Goal: Task Accomplishment & Management: Manage account settings

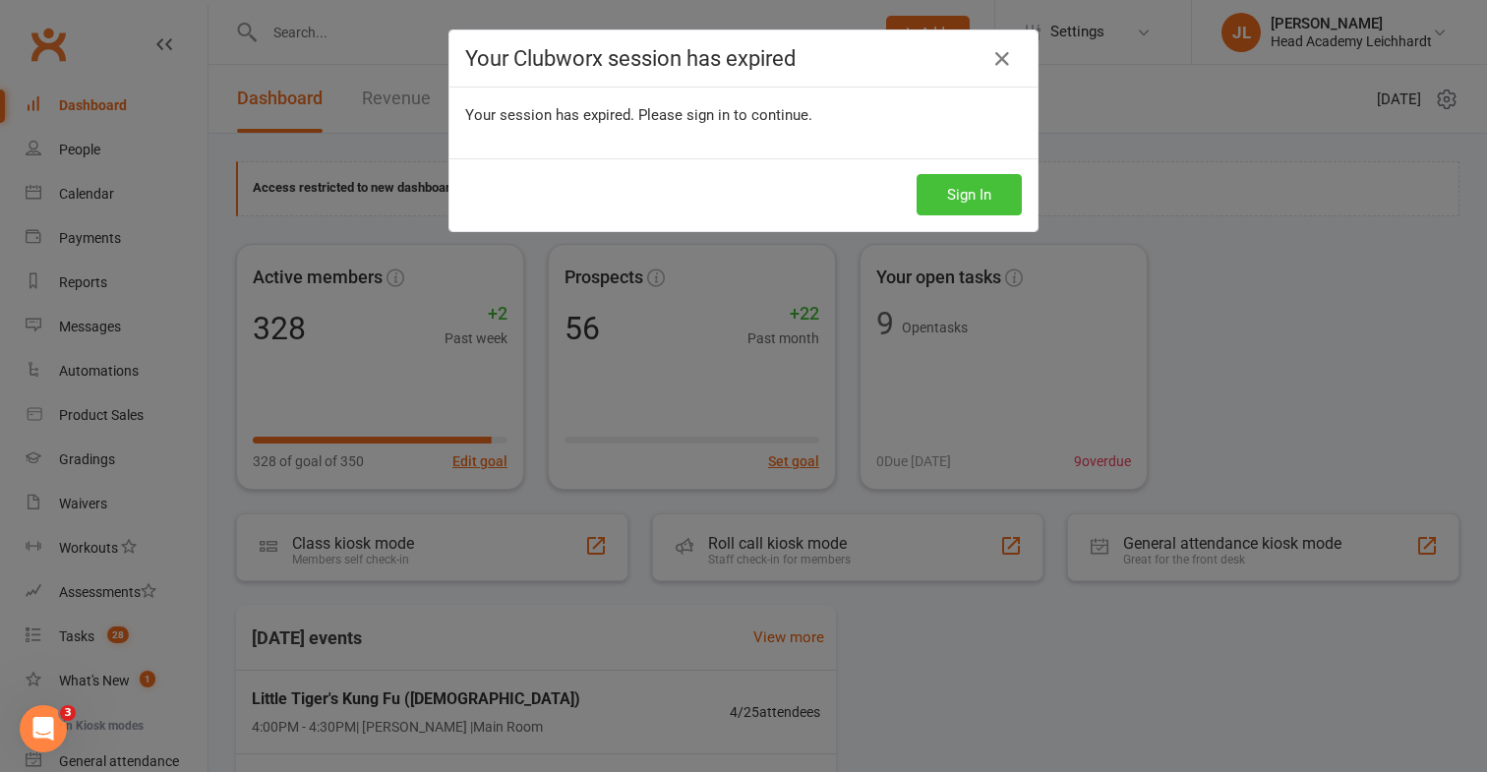
click at [969, 209] on button "Sign In" at bounding box center [968, 194] width 105 height 41
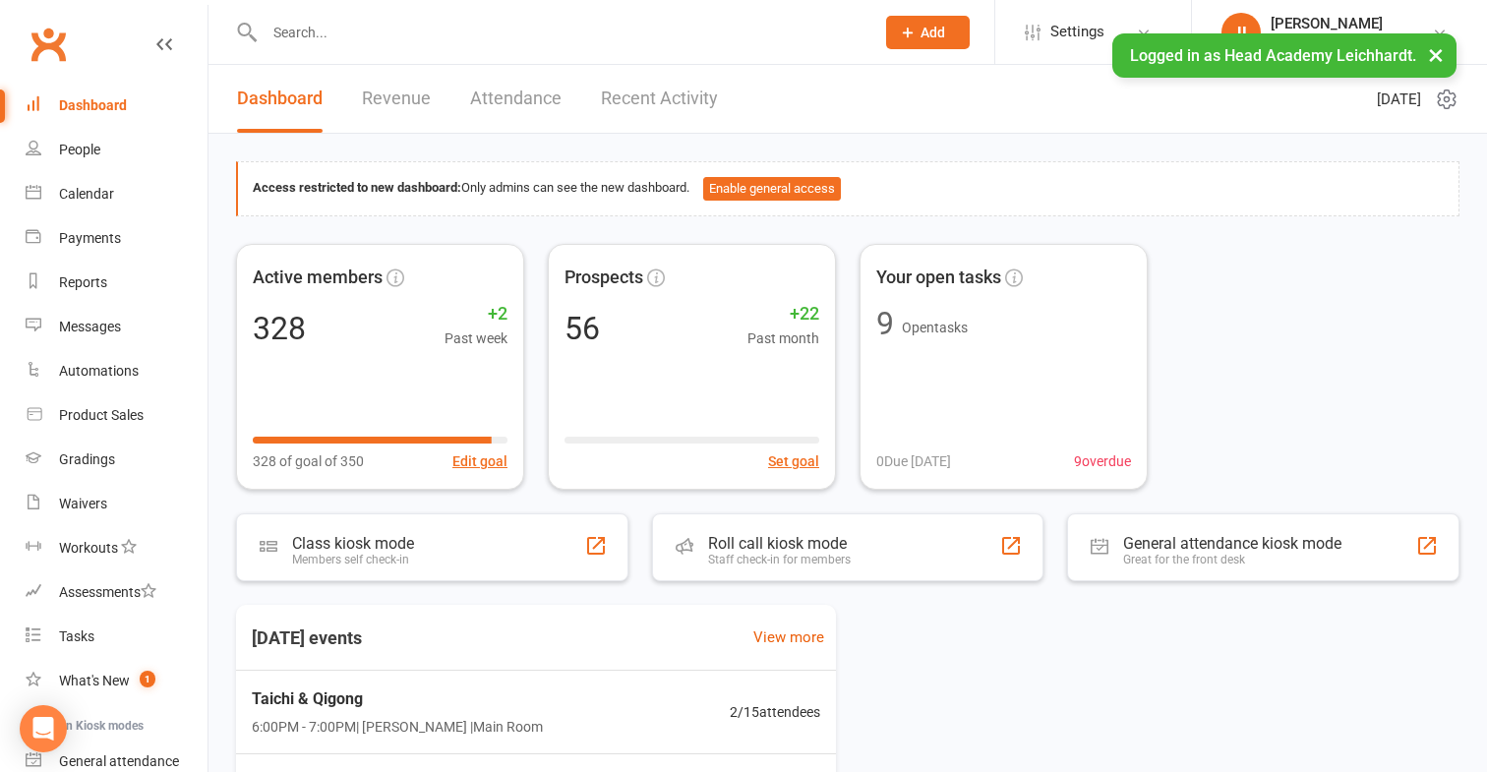
click at [601, 37] on input "text" at bounding box center [560, 33] width 602 height 28
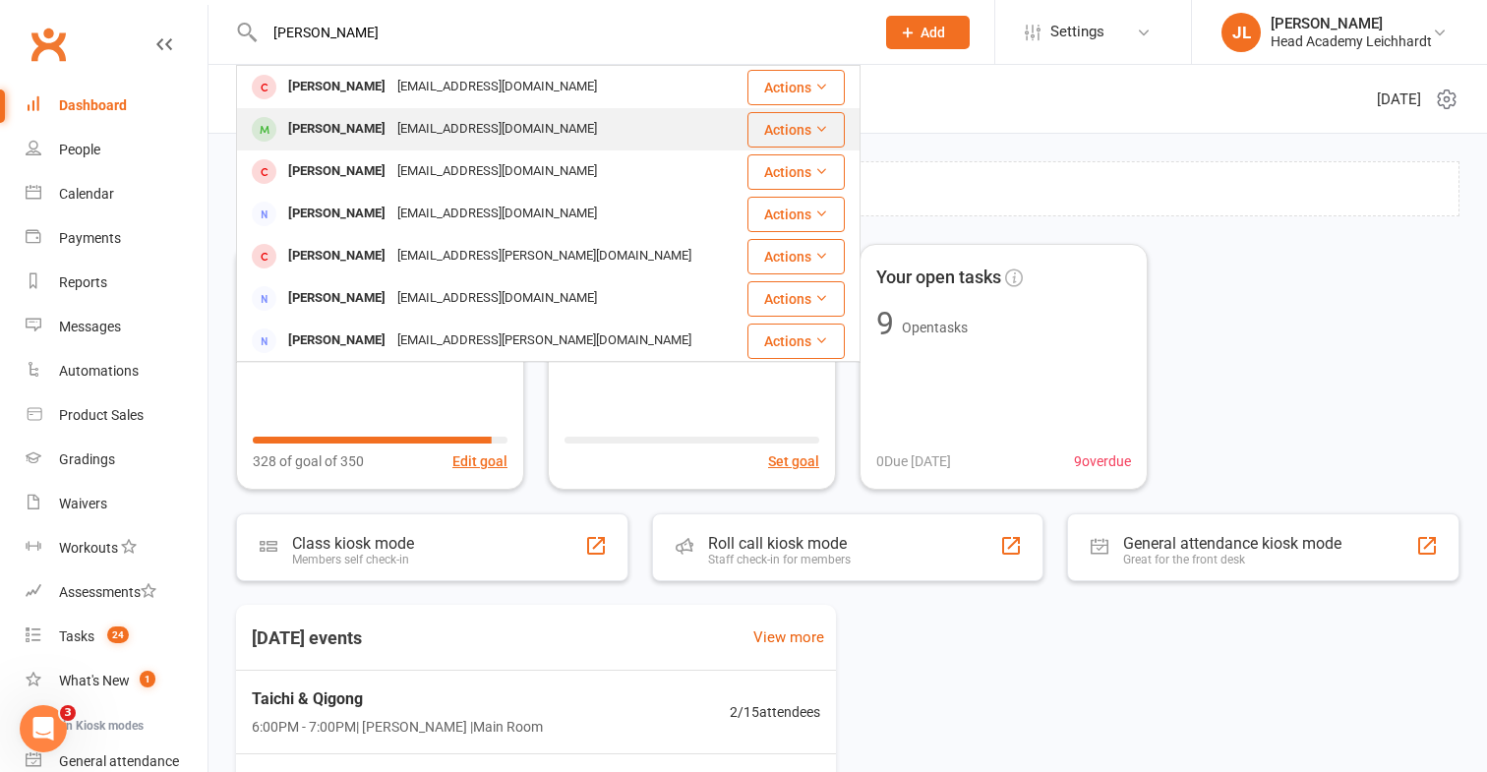
type input "[PERSON_NAME]"
click at [436, 121] on div "[EMAIL_ADDRESS][DOMAIN_NAME]" at bounding box center [496, 129] width 211 height 29
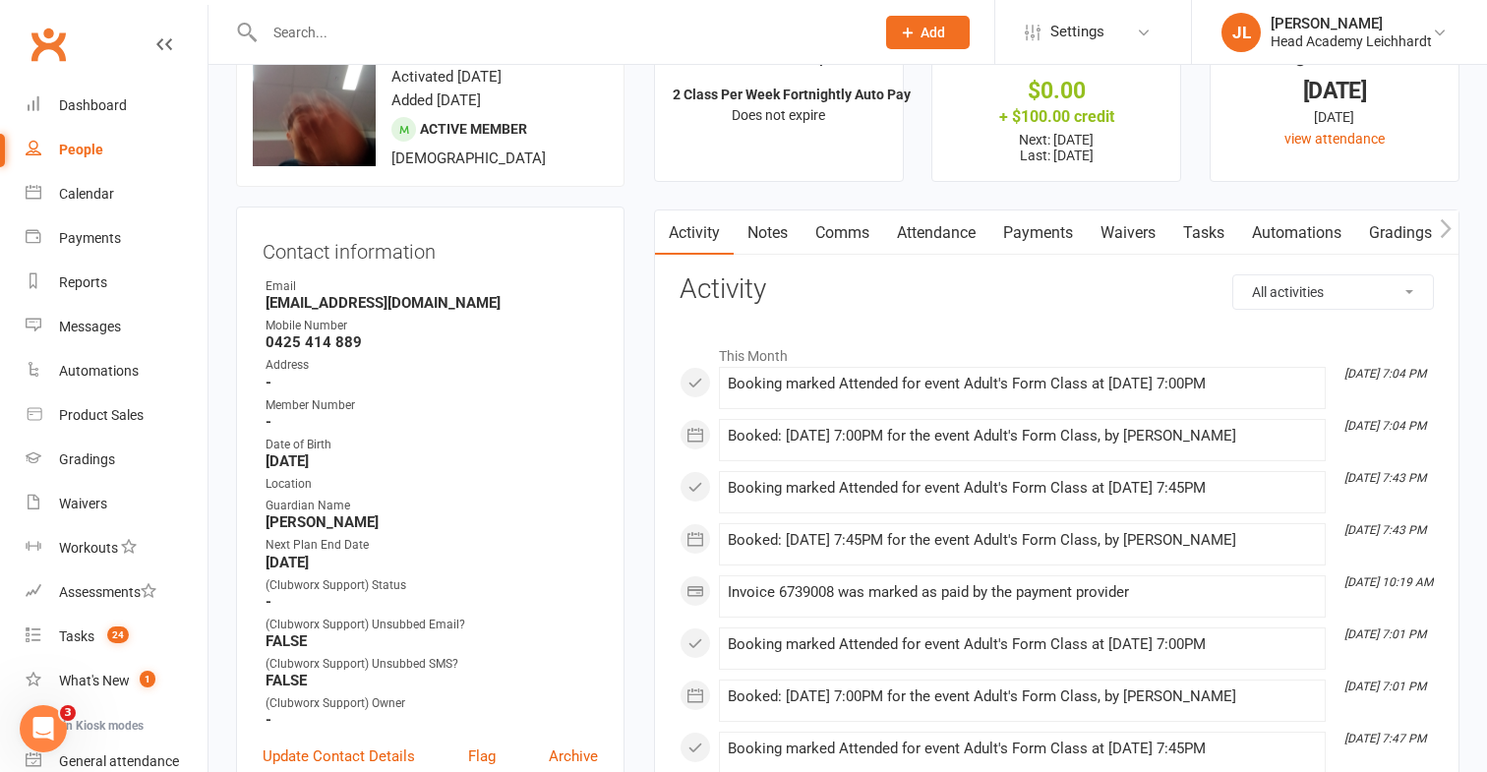
scroll to position [67, 0]
click at [989, 242] on link "Attendance" at bounding box center [936, 231] width 106 height 45
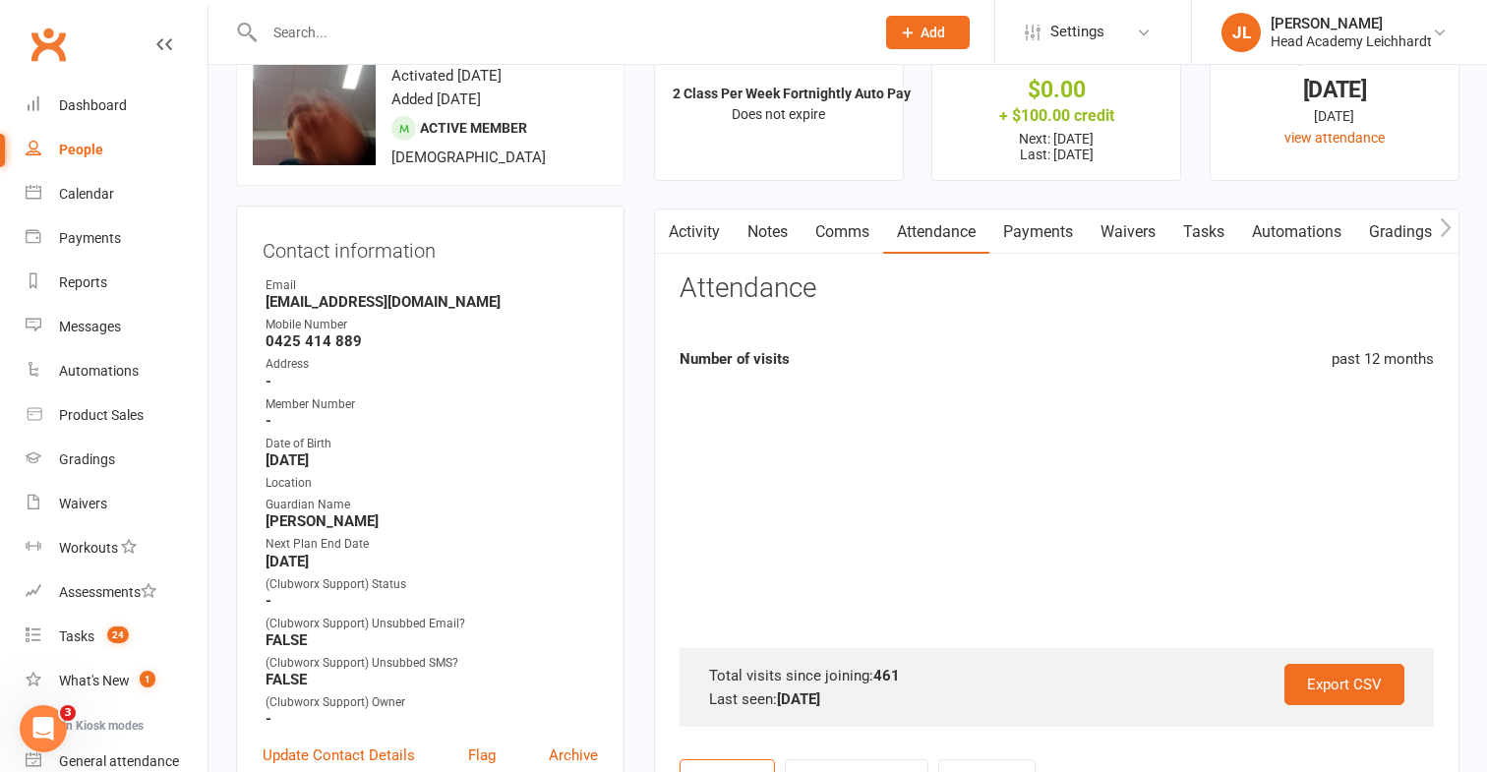
click at [1030, 230] on link "Payments" at bounding box center [1037, 231] width 97 height 45
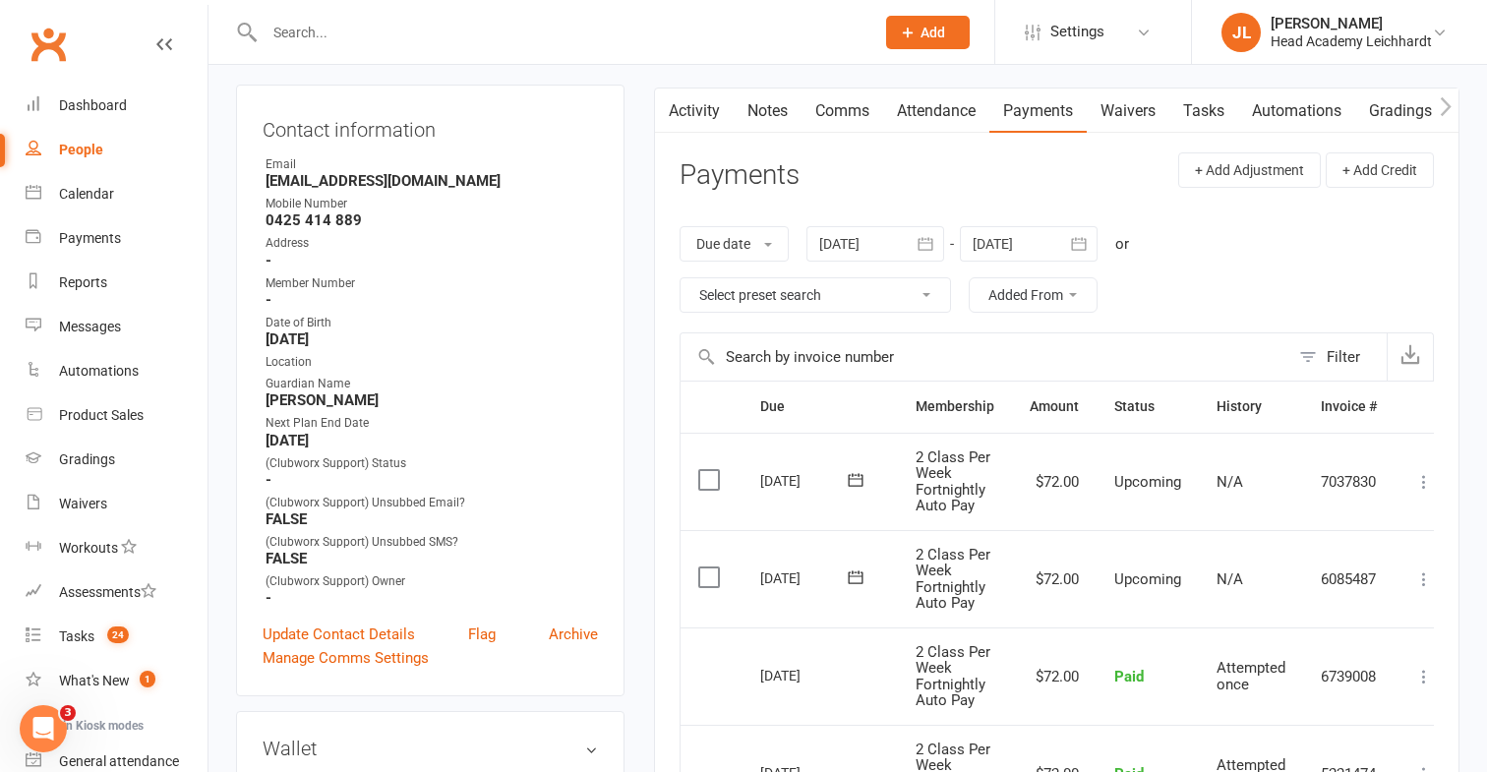
scroll to position [225, 0]
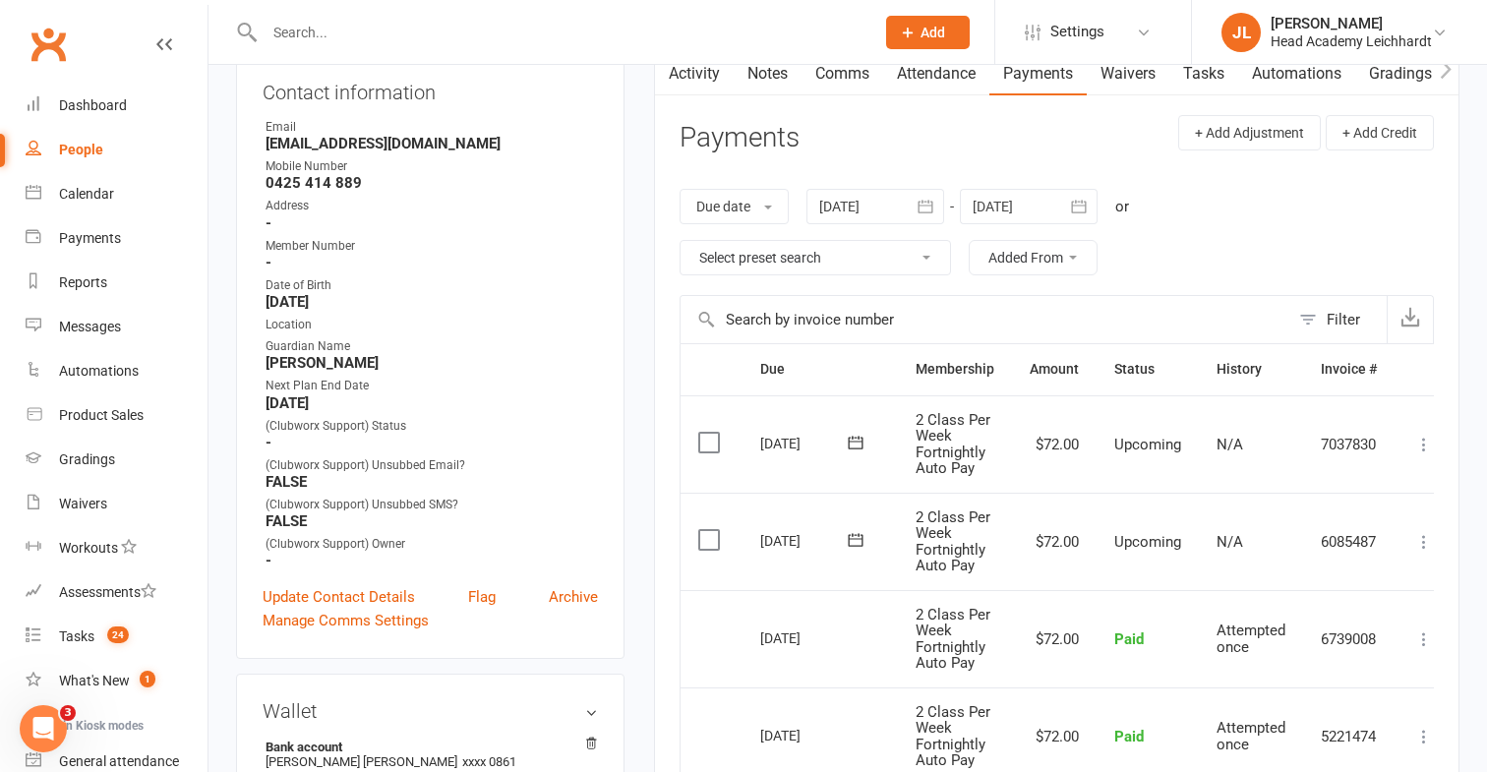
click at [1427, 544] on icon at bounding box center [1424, 542] width 20 height 20
click at [1306, 743] on link "Change amount" at bounding box center [1319, 737] width 232 height 39
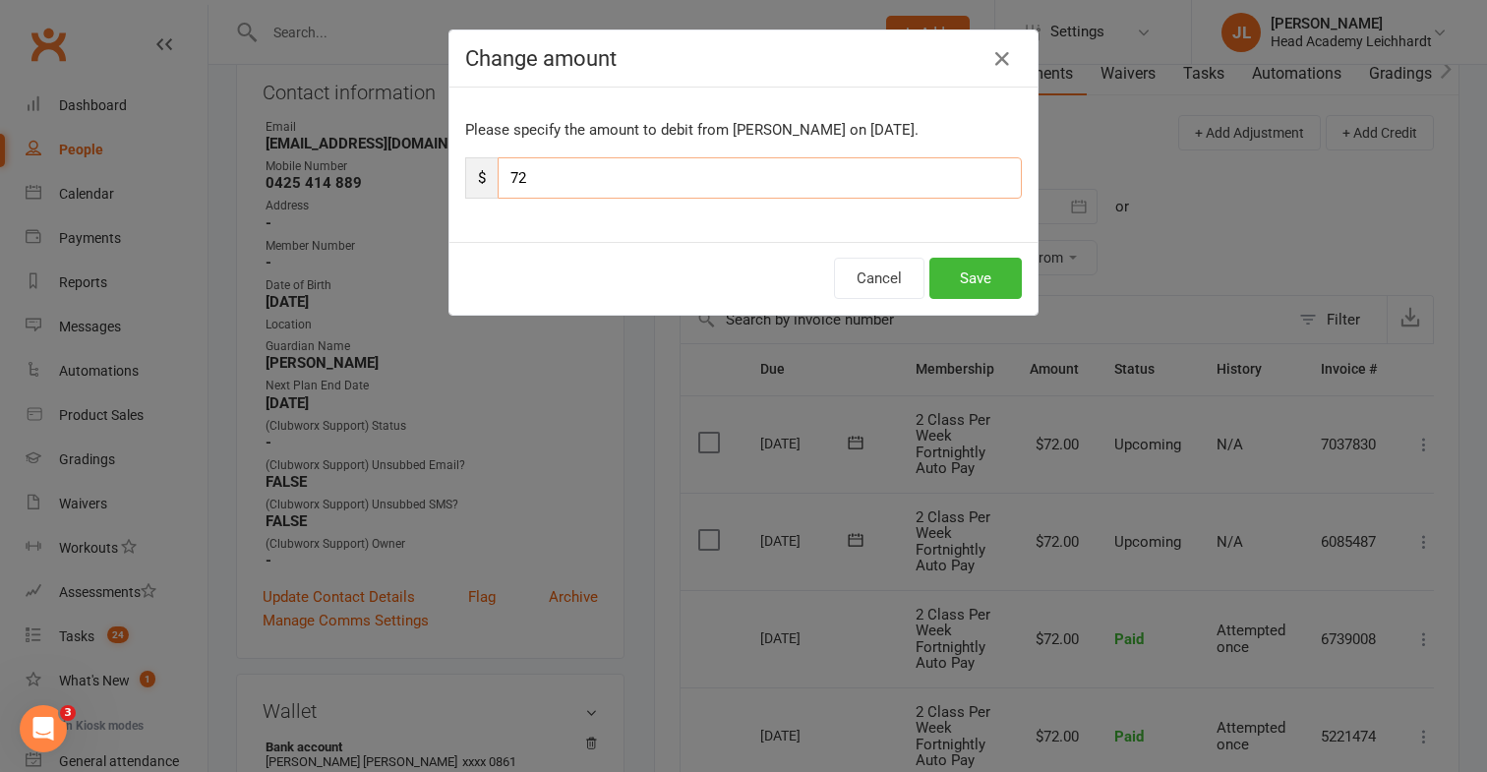
click at [556, 165] on input "72" at bounding box center [760, 177] width 524 height 41
type input "7"
type input "36"
click at [995, 298] on button "Save" at bounding box center [975, 278] width 92 height 41
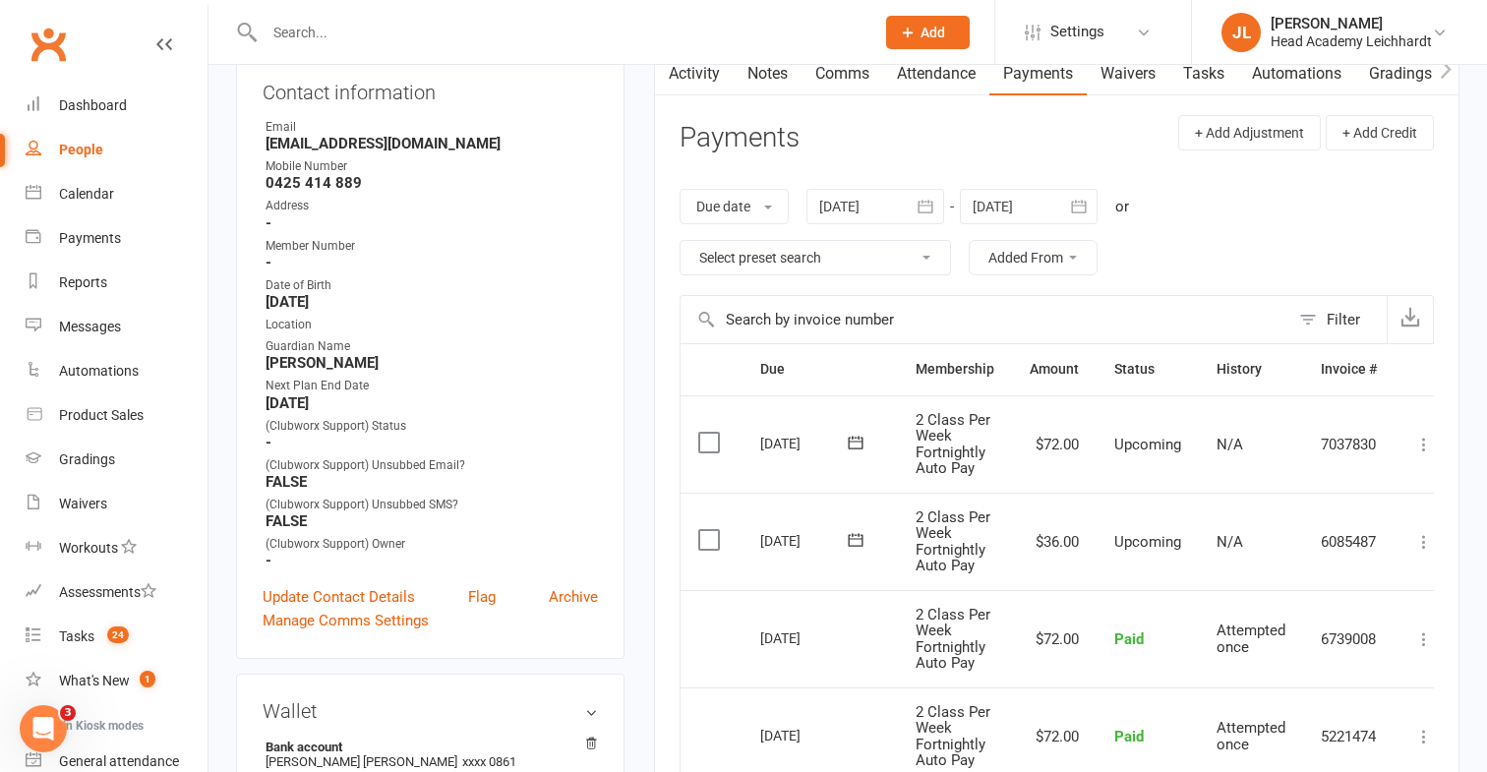
click at [1418, 443] on icon at bounding box center [1424, 445] width 20 height 20
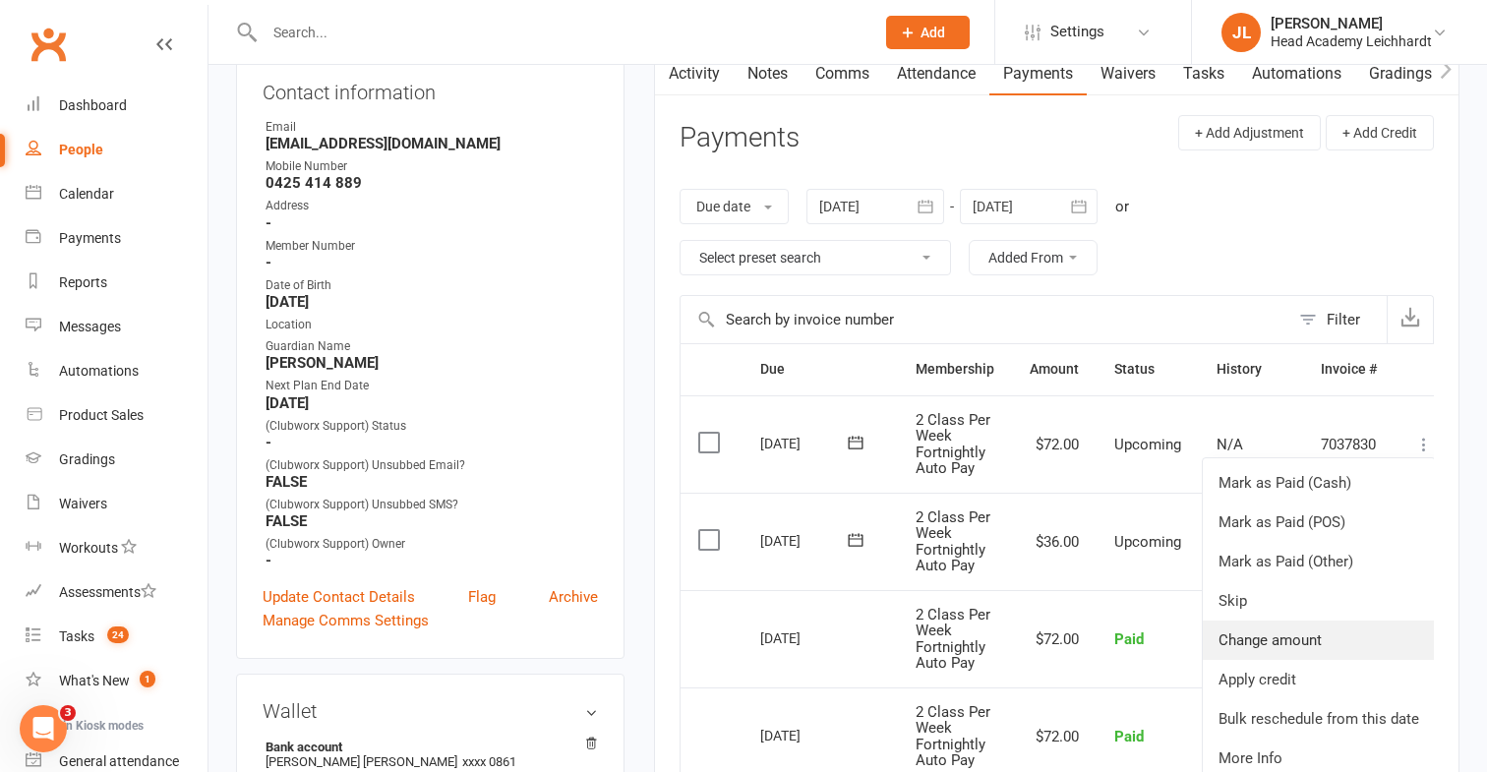
click at [1296, 631] on link "Change amount" at bounding box center [1319, 639] width 232 height 39
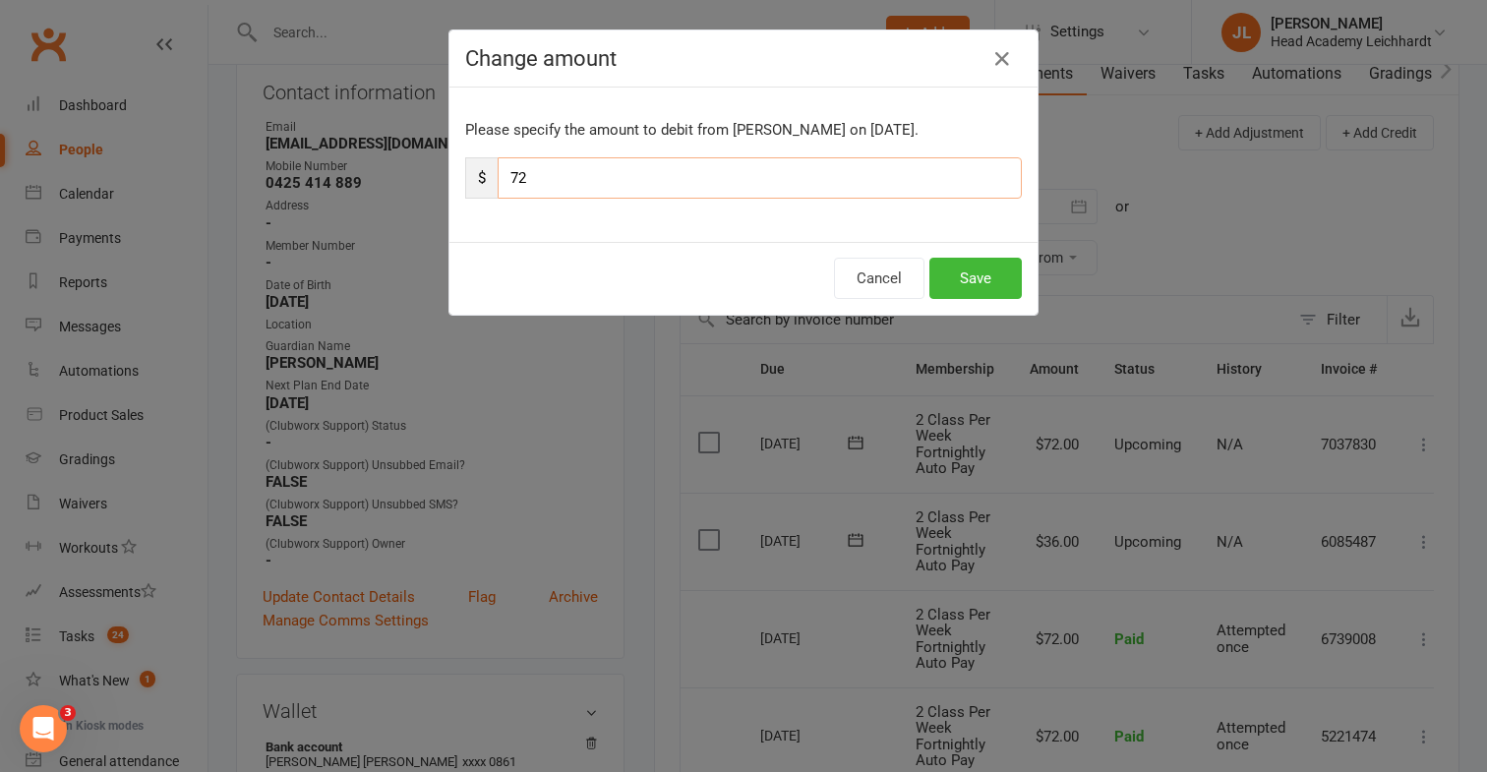
click at [598, 163] on input "72" at bounding box center [760, 177] width 524 height 41
type input "7"
type input "36"
click at [977, 294] on button "Save" at bounding box center [975, 278] width 92 height 41
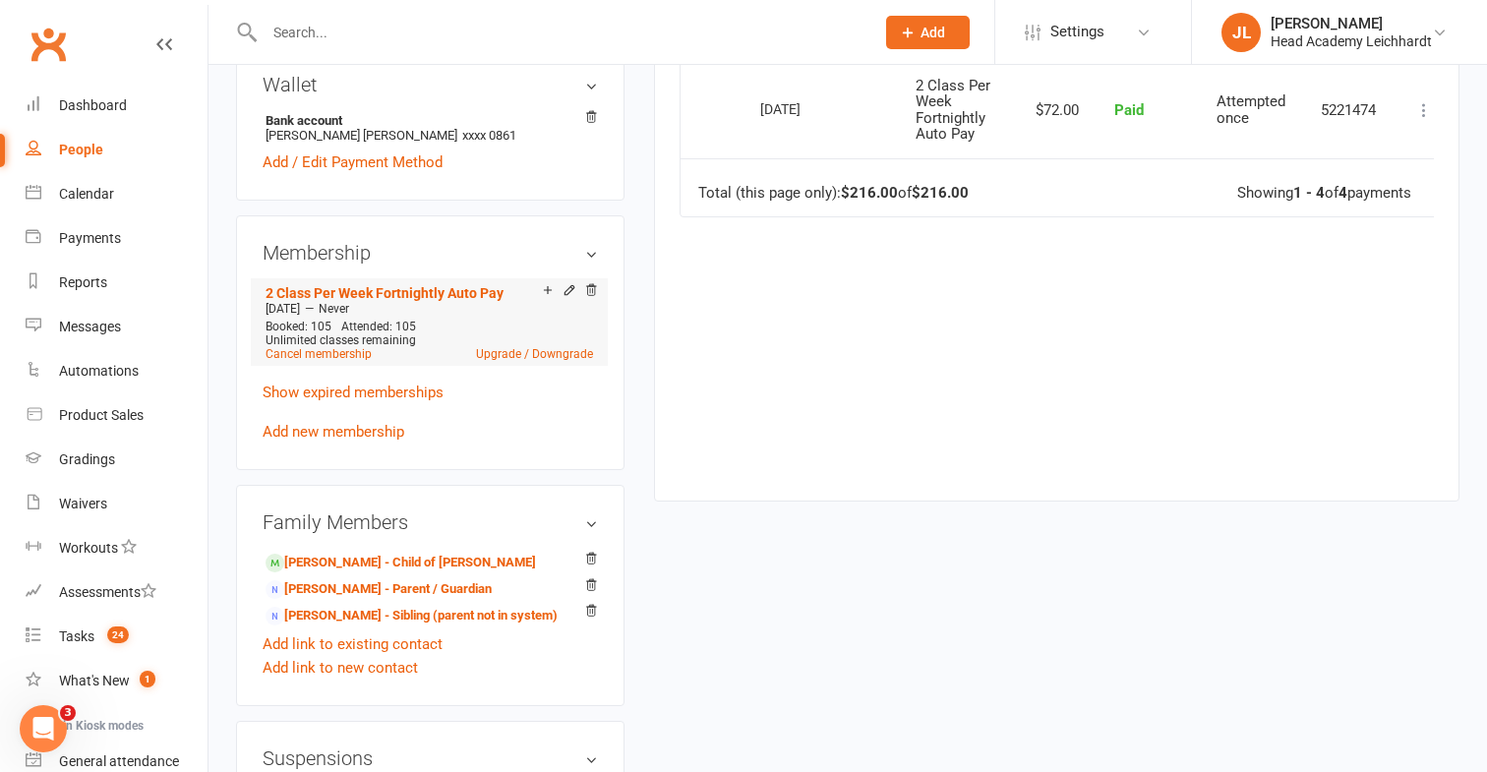
scroll to position [864, 0]
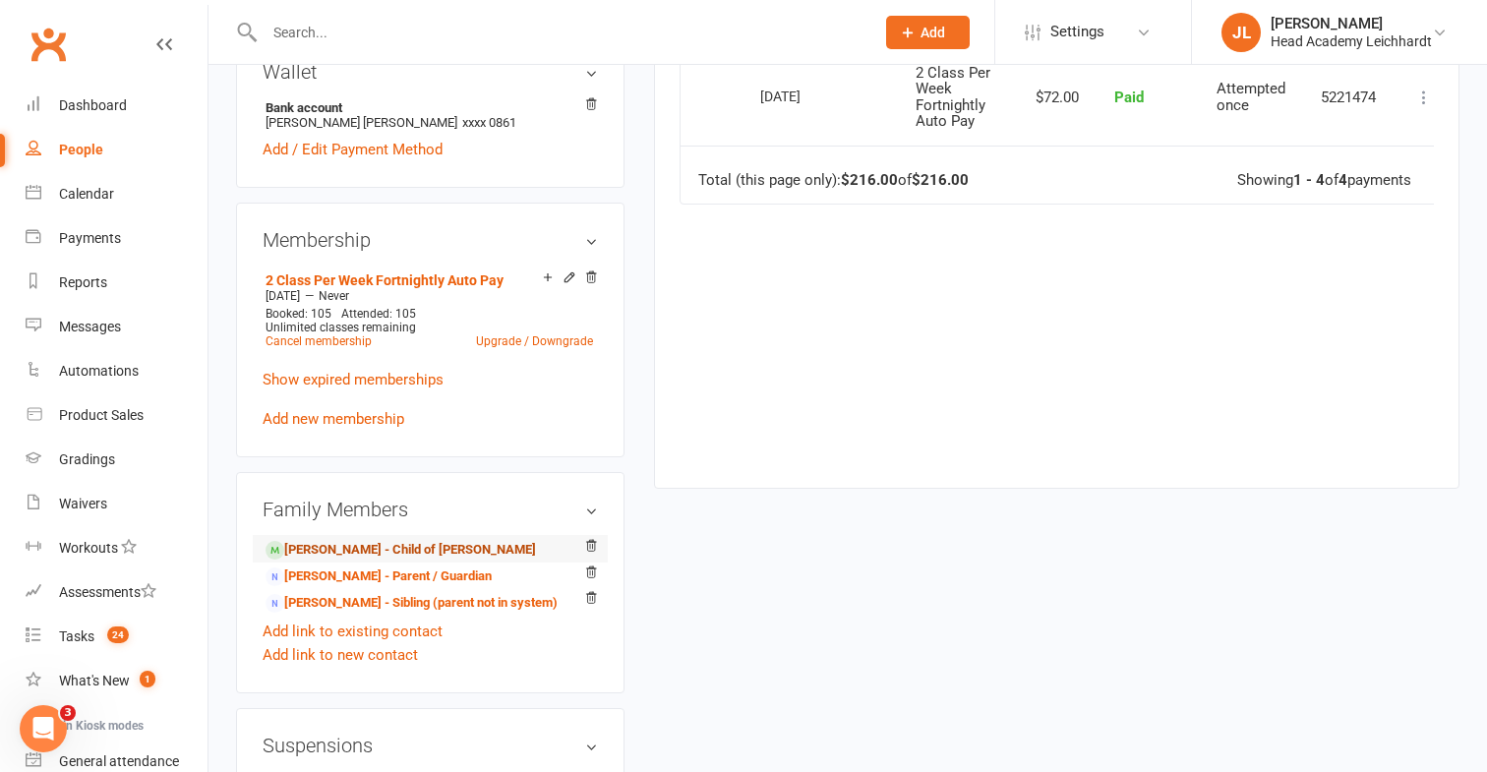
click at [421, 542] on link "[PERSON_NAME] - Child of [PERSON_NAME]" at bounding box center [401, 550] width 270 height 21
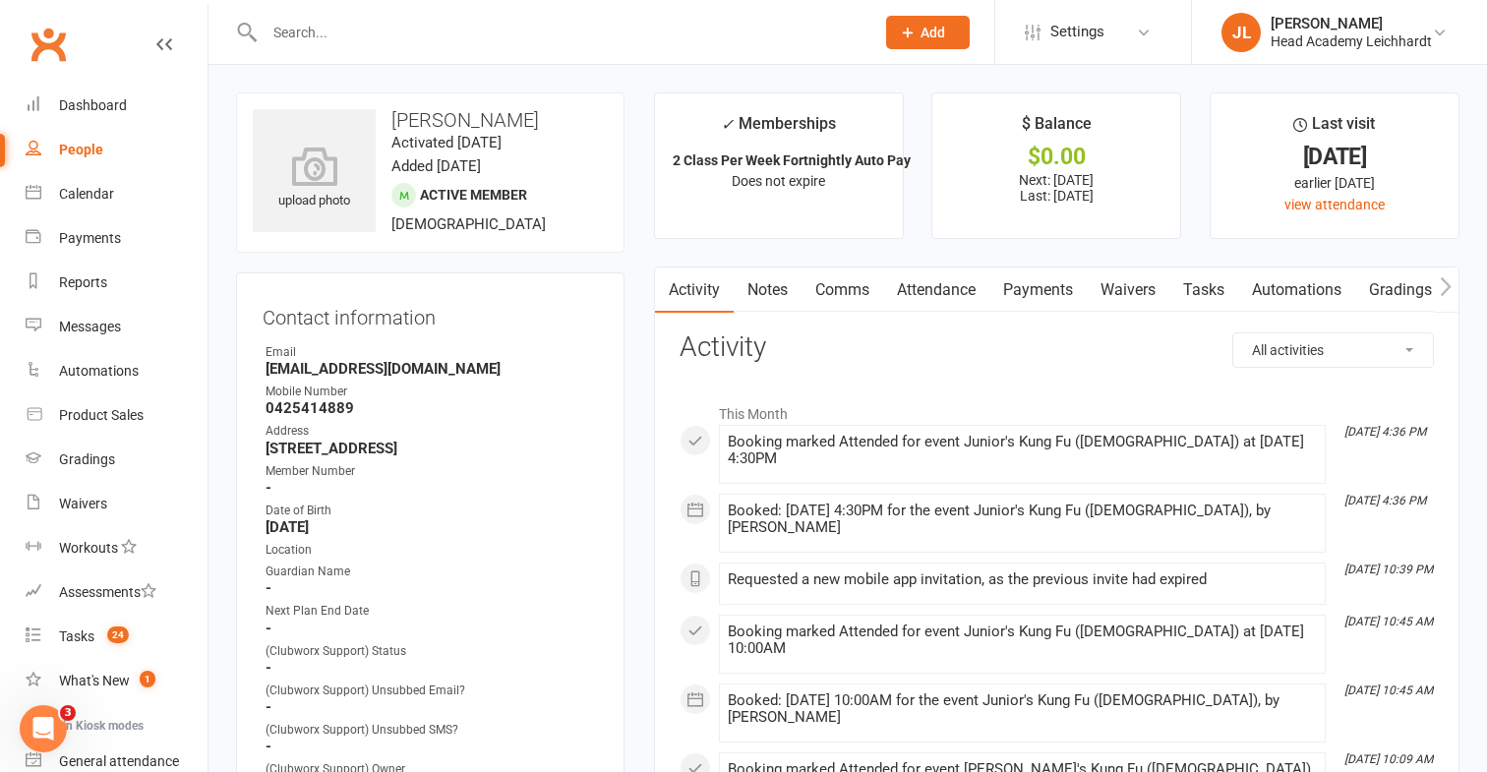
click at [1019, 288] on link "Payments" at bounding box center [1037, 289] width 97 height 45
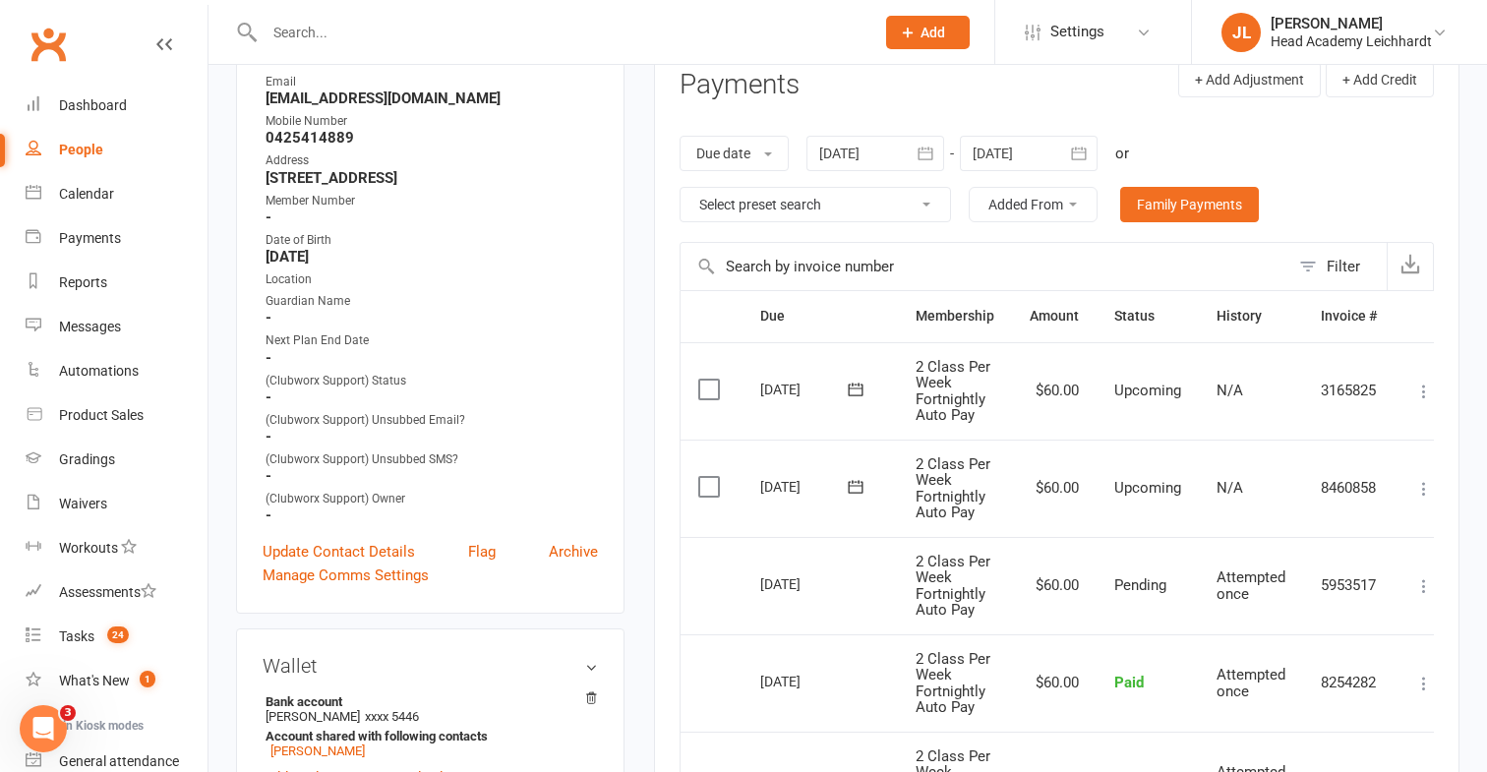
scroll to position [268, 0]
click at [1425, 493] on icon at bounding box center [1424, 491] width 20 height 20
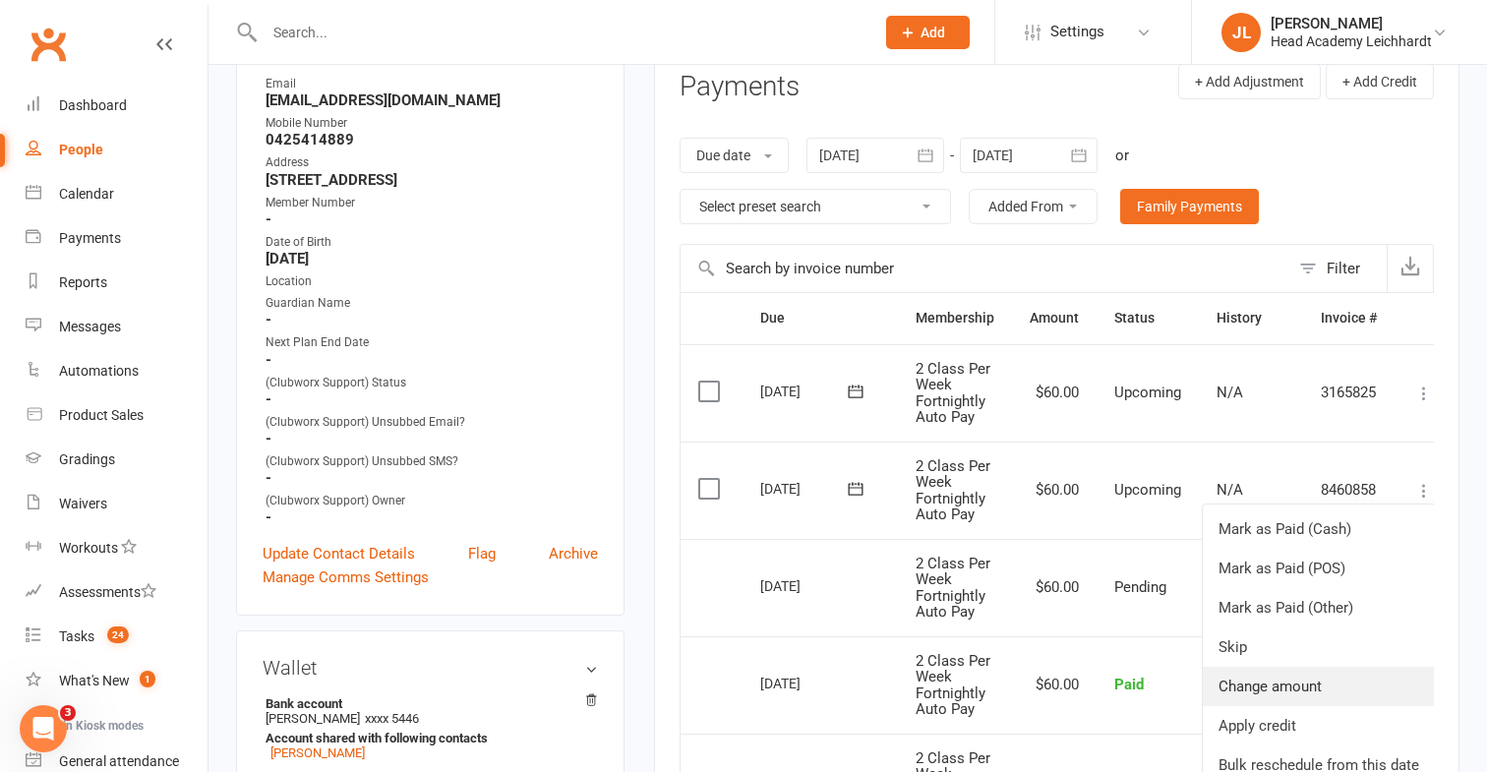
click at [1287, 674] on link "Change amount" at bounding box center [1319, 686] width 232 height 39
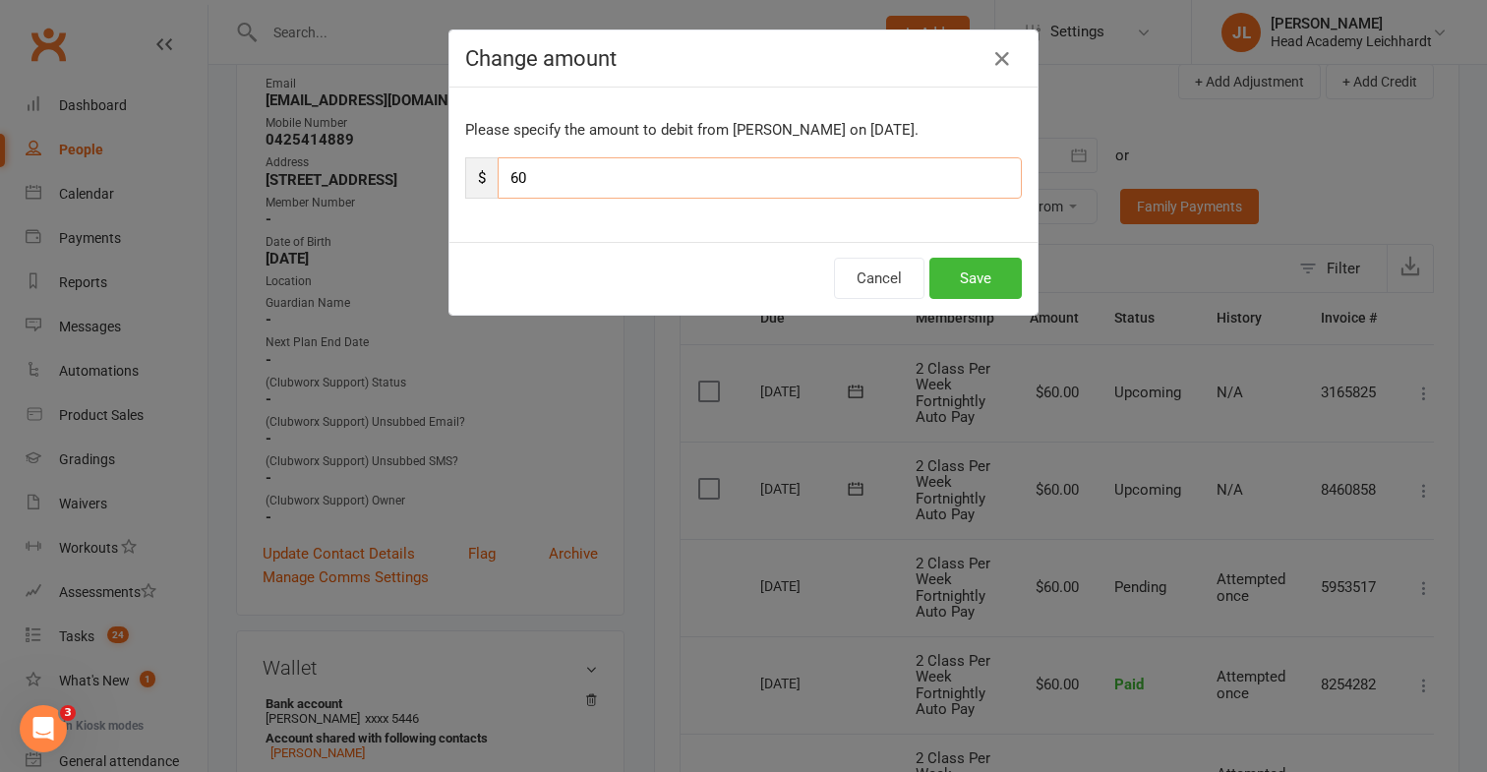
drag, startPoint x: 549, startPoint y: 184, endPoint x: 520, endPoint y: 184, distance: 28.5
click at [520, 184] on input "60" at bounding box center [760, 177] width 524 height 41
type input "6"
click at [851, 268] on button "Cancel" at bounding box center [879, 278] width 90 height 41
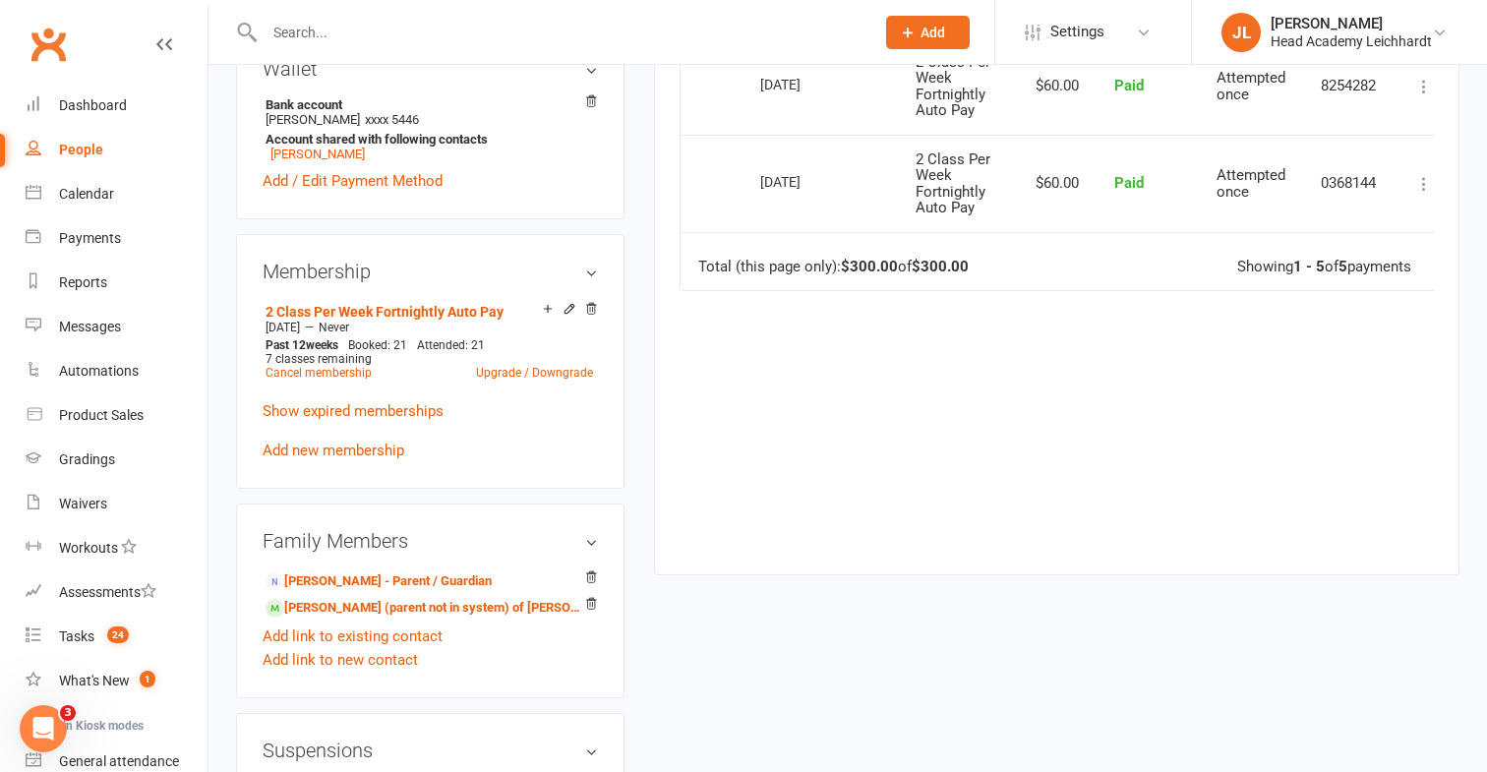
scroll to position [877, 0]
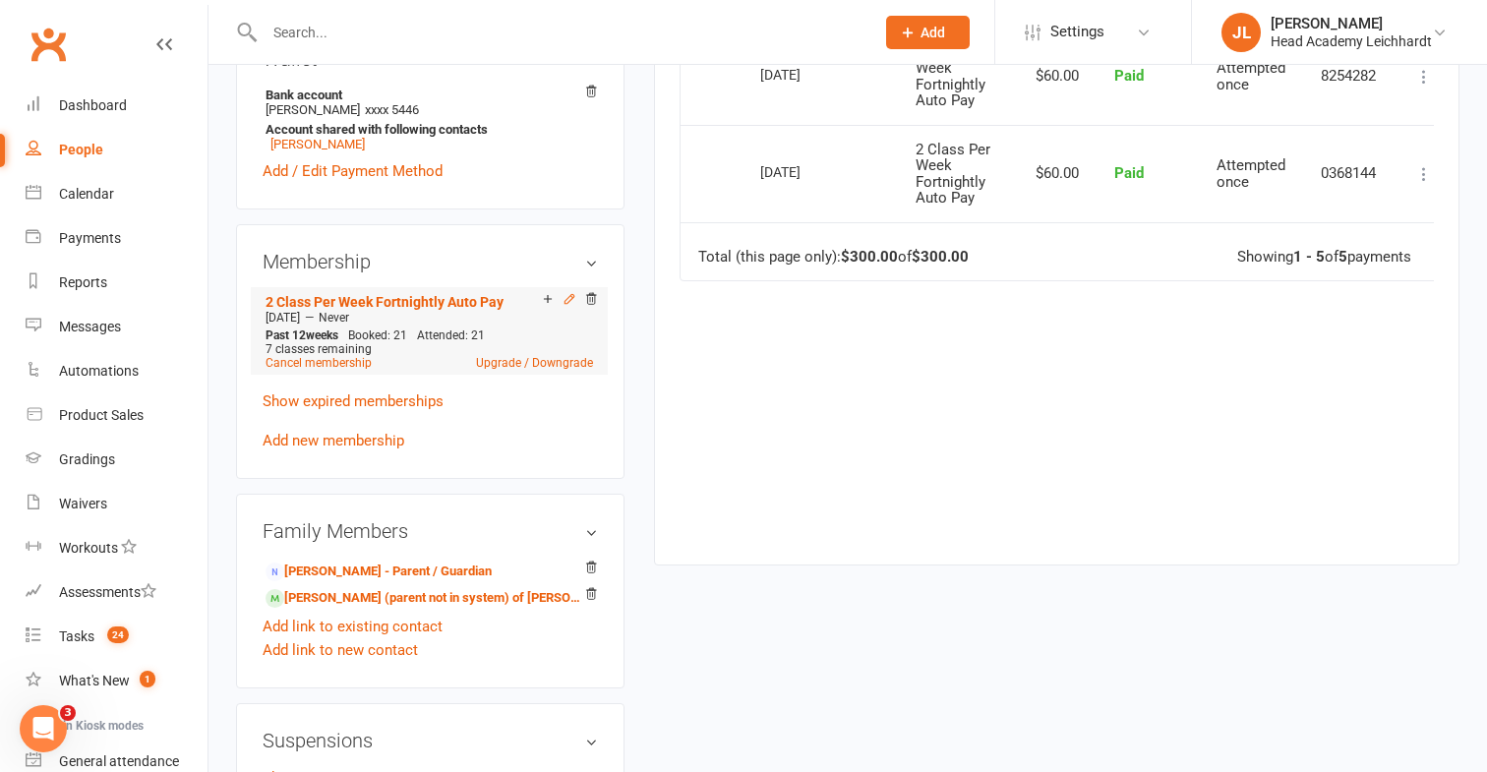
click at [570, 295] on icon at bounding box center [568, 299] width 9 height 9
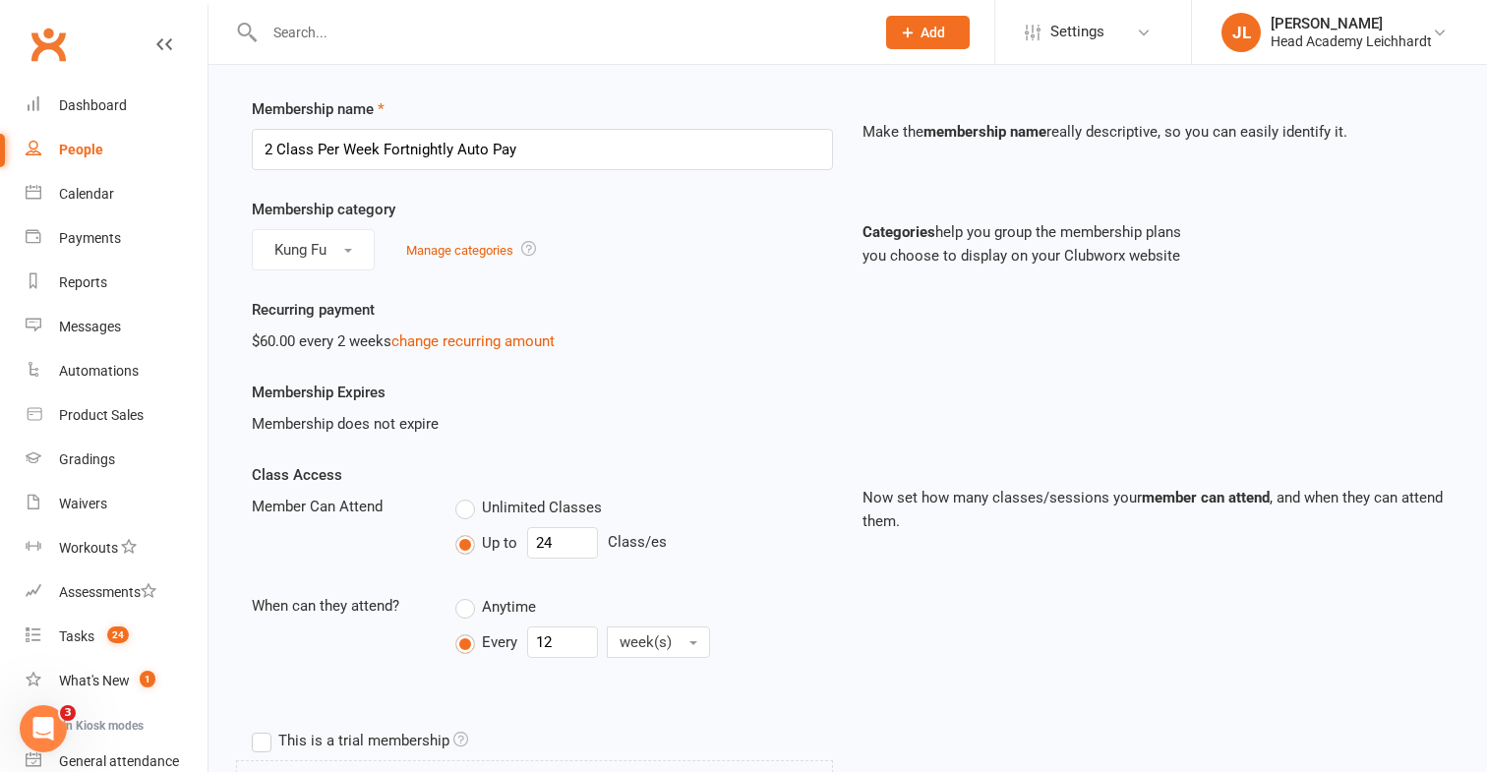
scroll to position [59, 0]
click at [466, 502] on label "Unlimited Classes" at bounding box center [528, 506] width 147 height 24
click at [466, 494] on input "Unlimited Classes" at bounding box center [461, 494] width 13 height 0
type input "0"
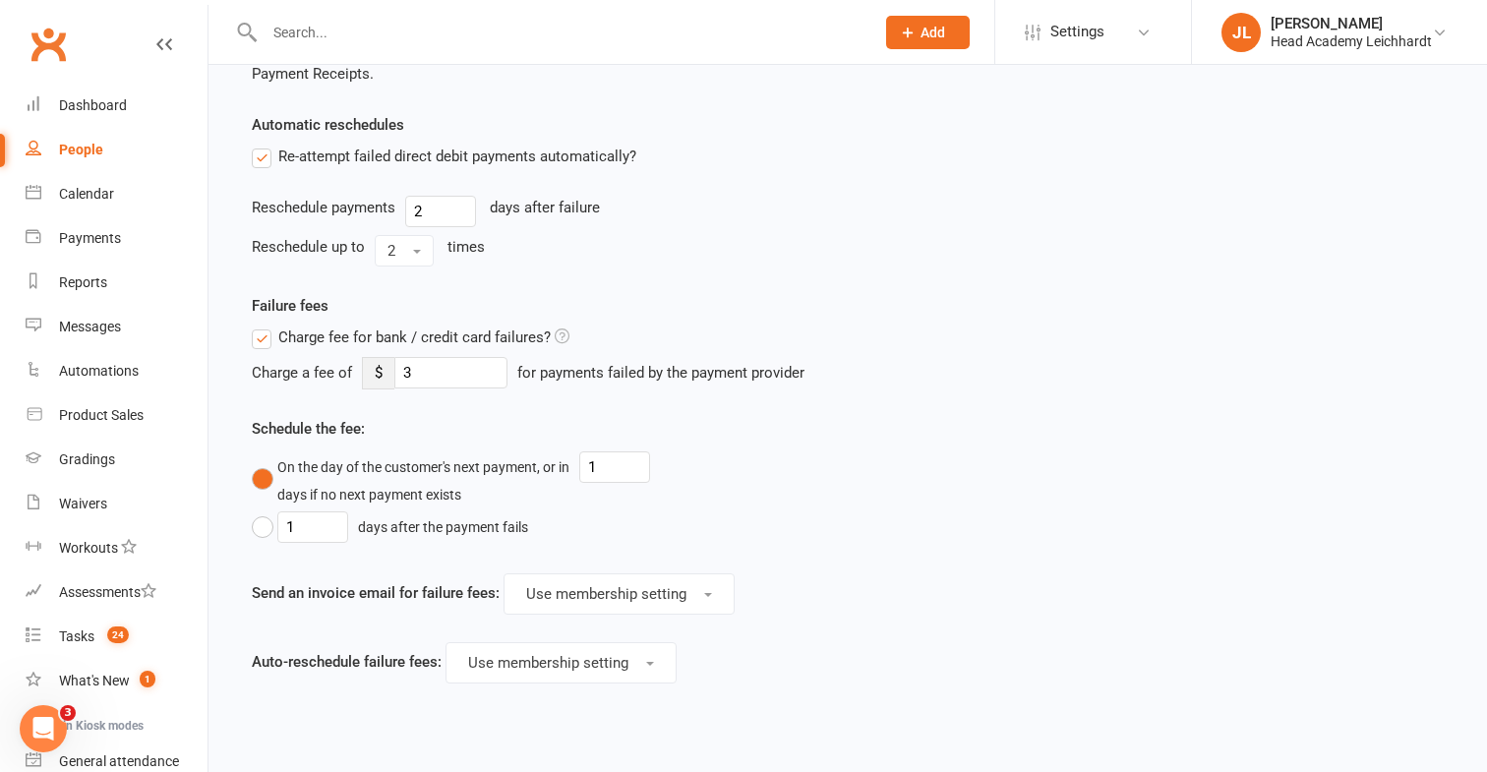
scroll to position [1656, 0]
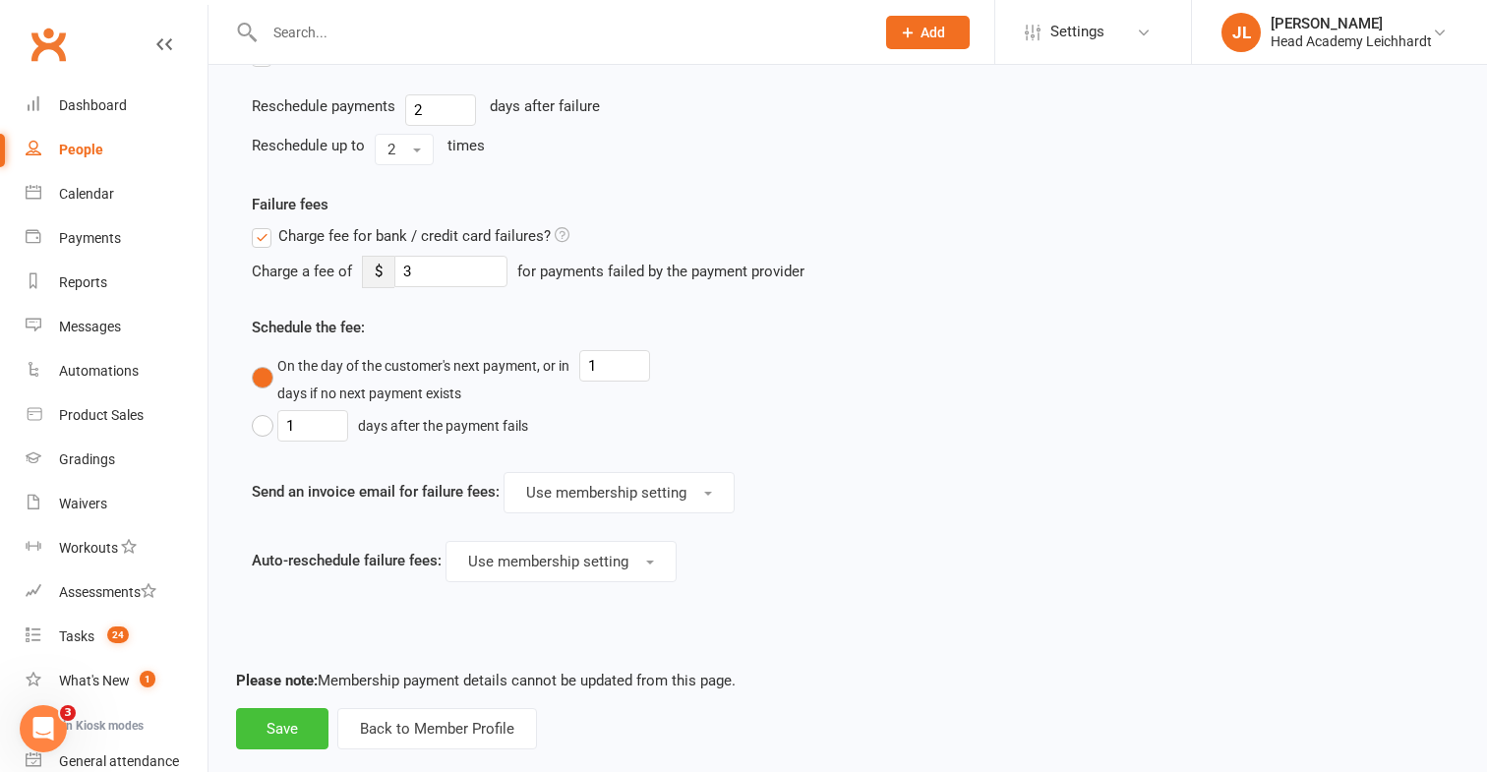
click at [288, 721] on button "Save" at bounding box center [282, 728] width 92 height 41
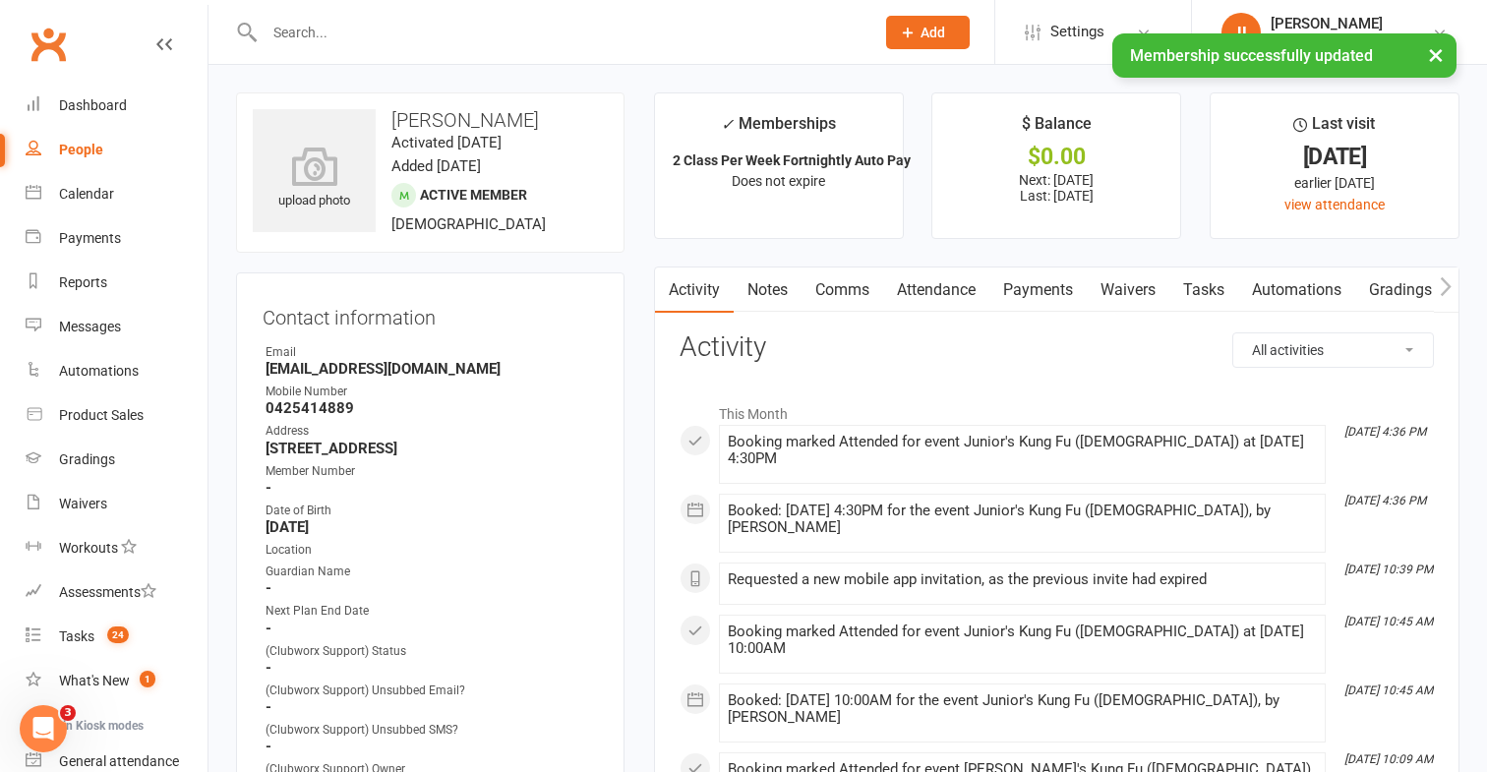
click at [781, 304] on link "Notes" at bounding box center [768, 289] width 68 height 45
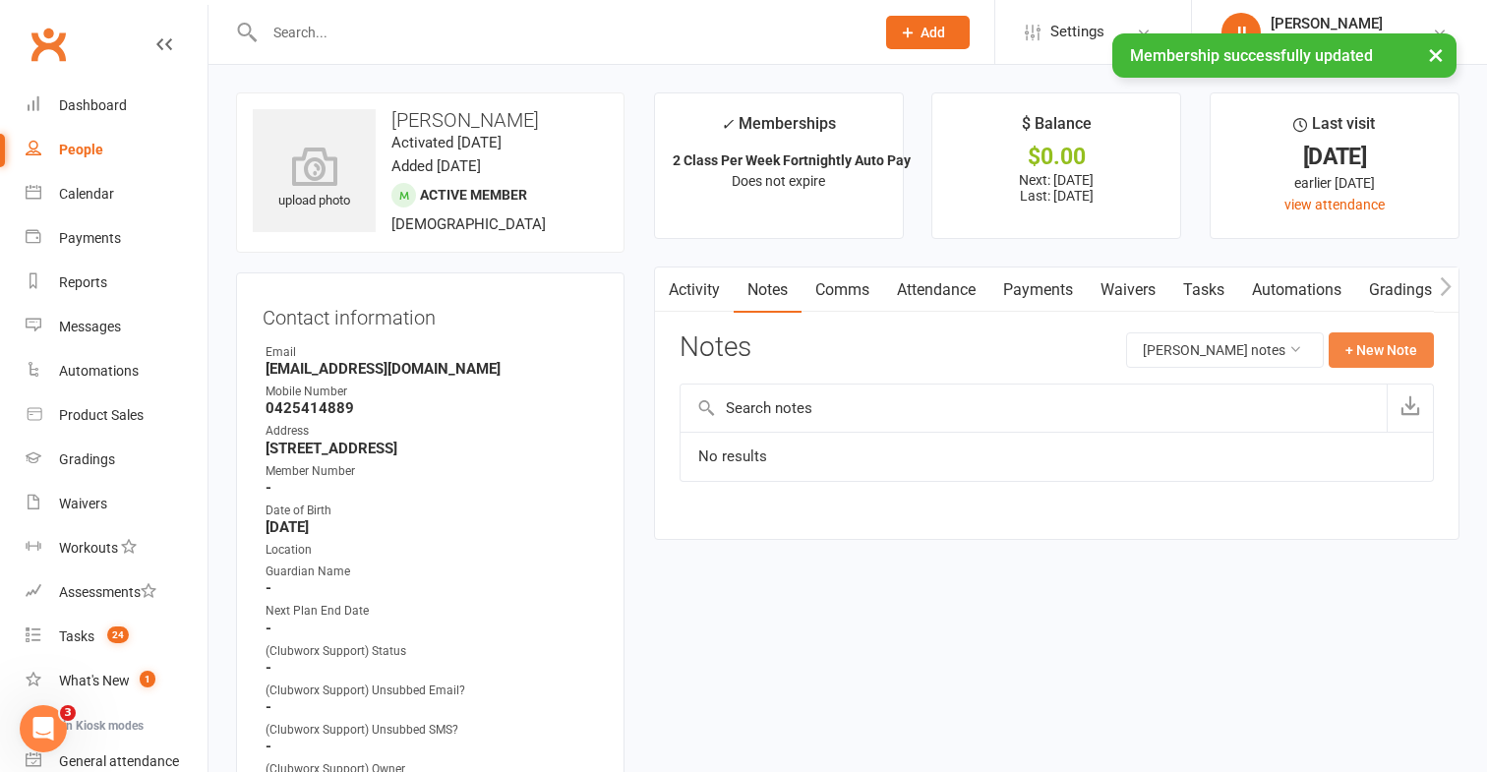
click at [1370, 350] on button "+ New Note" at bounding box center [1380, 349] width 105 height 35
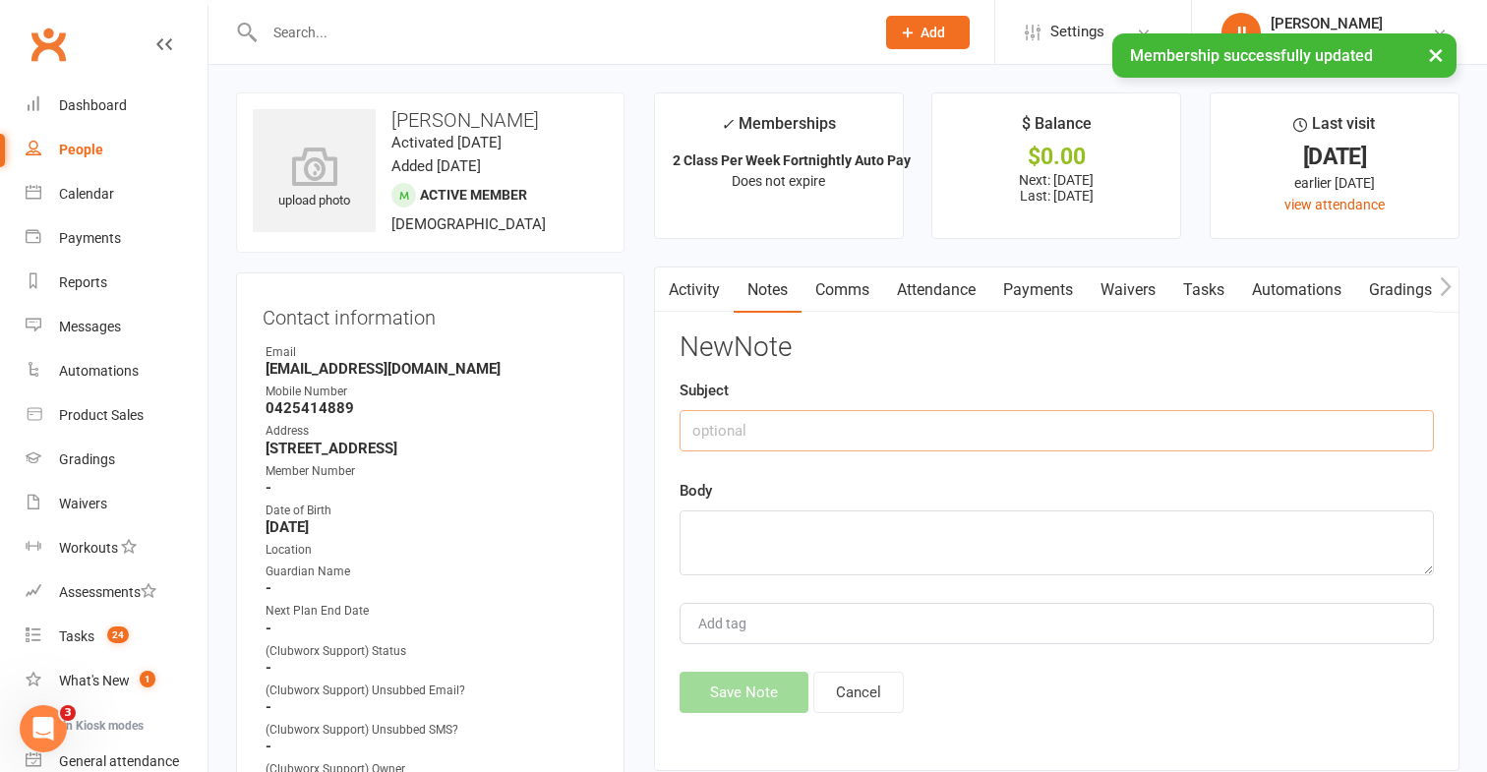
click at [1042, 420] on input "text" at bounding box center [1056, 430] width 754 height 41
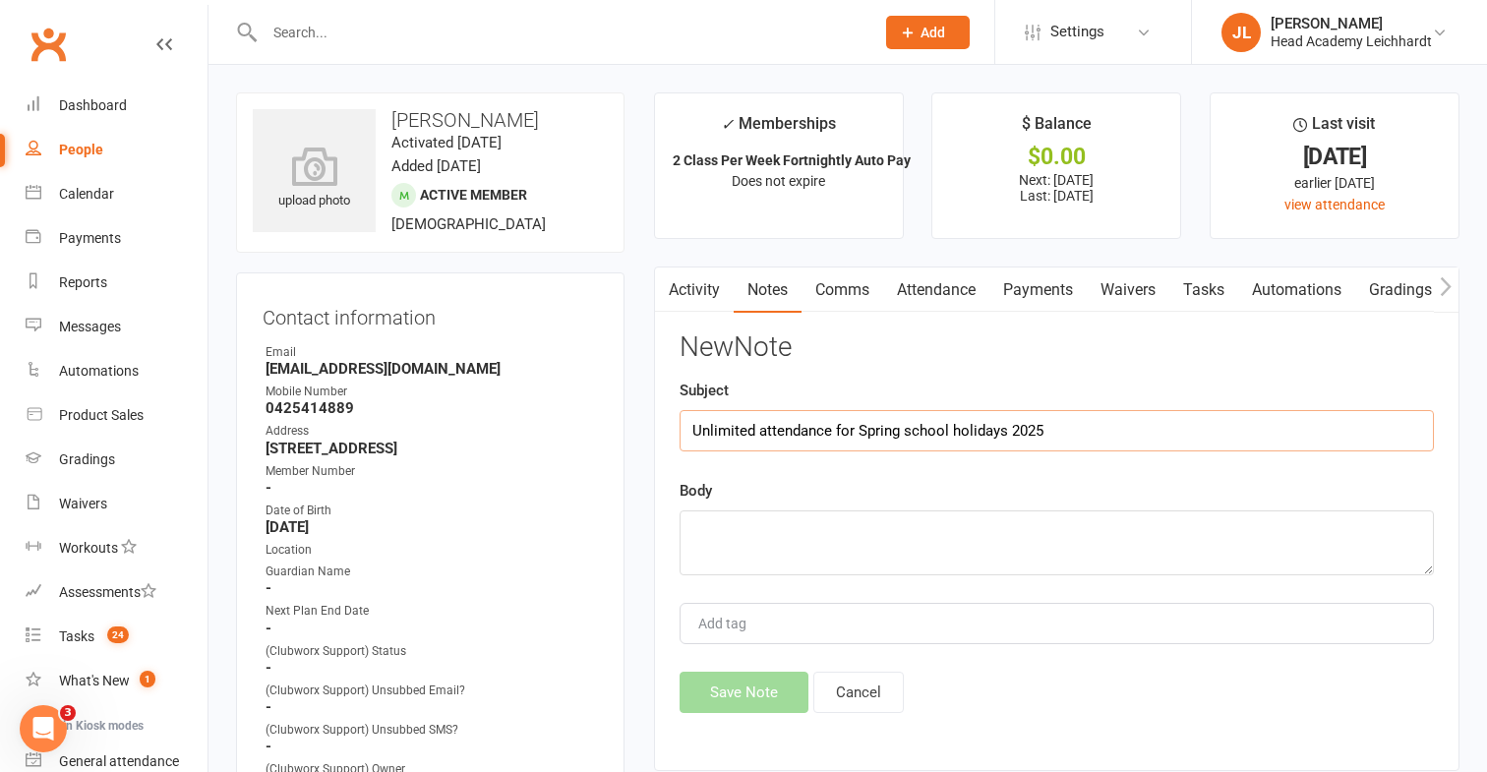
type input "Unlimited attendance for Spring school holidays 2025"
type textarea "[DATE]-[DATE]"
click at [709, 702] on button "Save Note" at bounding box center [743, 692] width 129 height 41
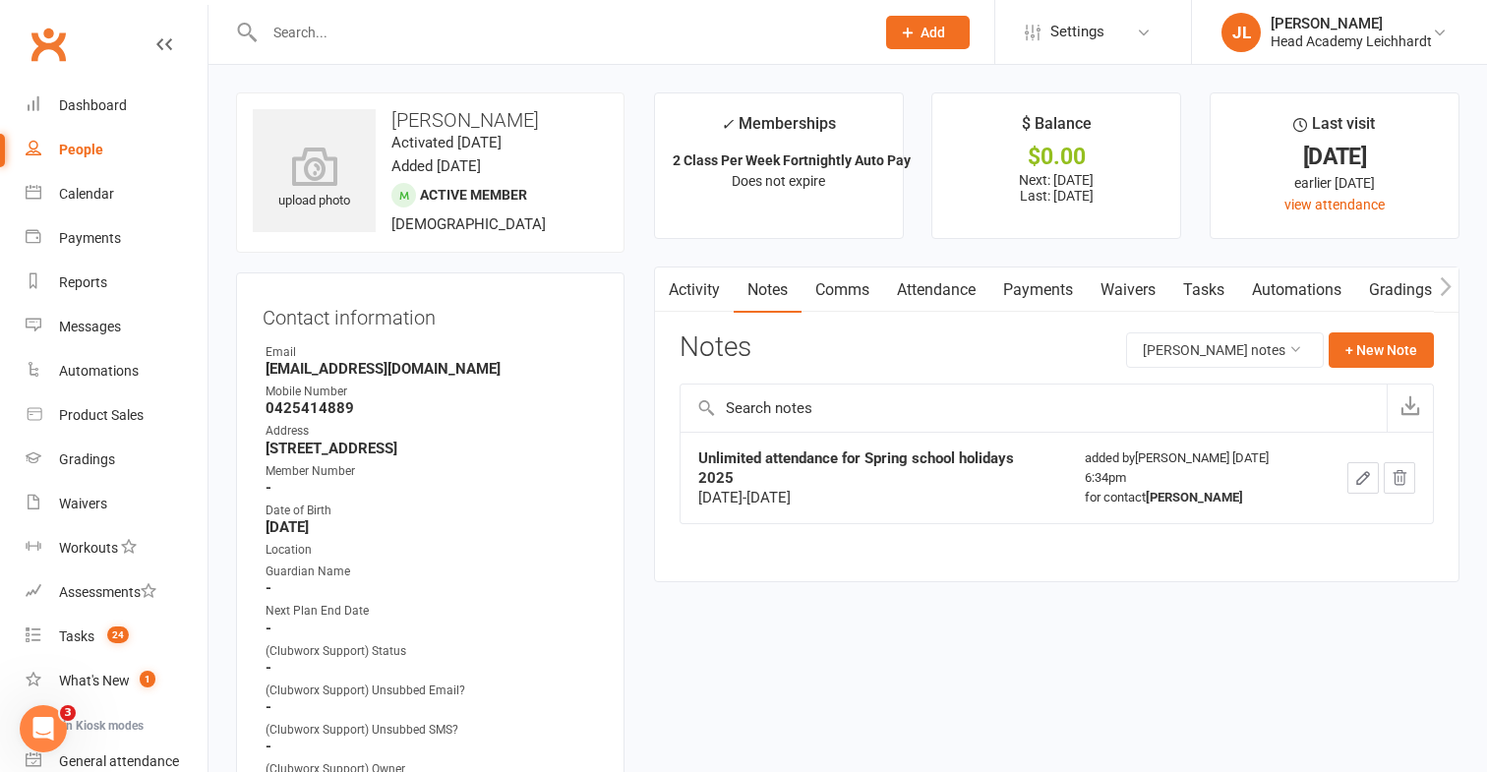
click at [1189, 296] on link "Tasks" at bounding box center [1203, 289] width 69 height 45
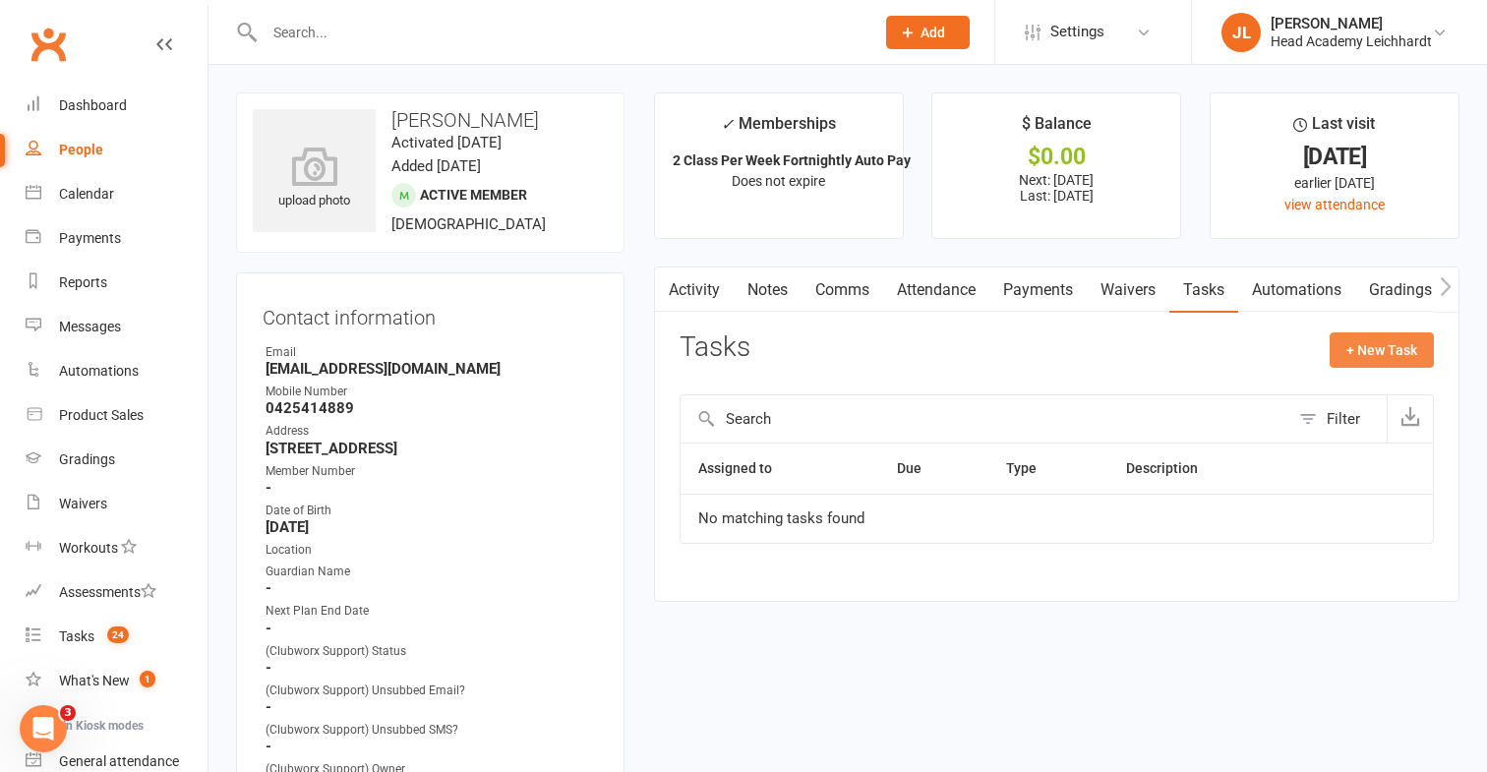
click at [1375, 354] on button "+ New Task" at bounding box center [1381, 349] width 104 height 35
select select "32281"
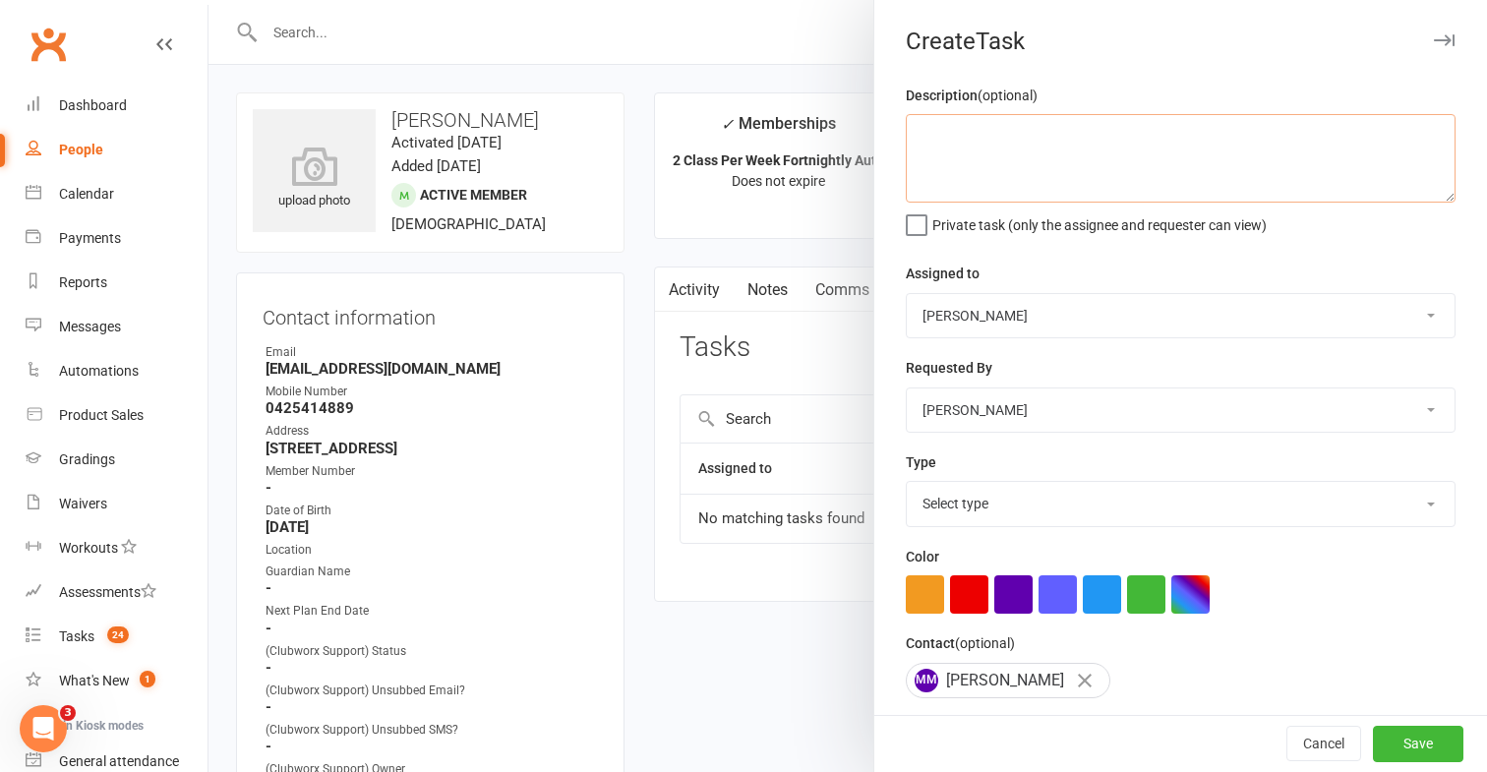
click at [1107, 148] on textarea at bounding box center [1181, 158] width 550 height 89
type textarea "Reset to 2 class/week attendance rate"
click at [974, 516] on select "Select type E-mail Meeting Phone call System Text Add new task type" at bounding box center [1181, 503] width 548 height 43
select select "19708"
click at [907, 484] on select "Select type E-mail Meeting Phone call System Text Add new task type" at bounding box center [1181, 503] width 548 height 43
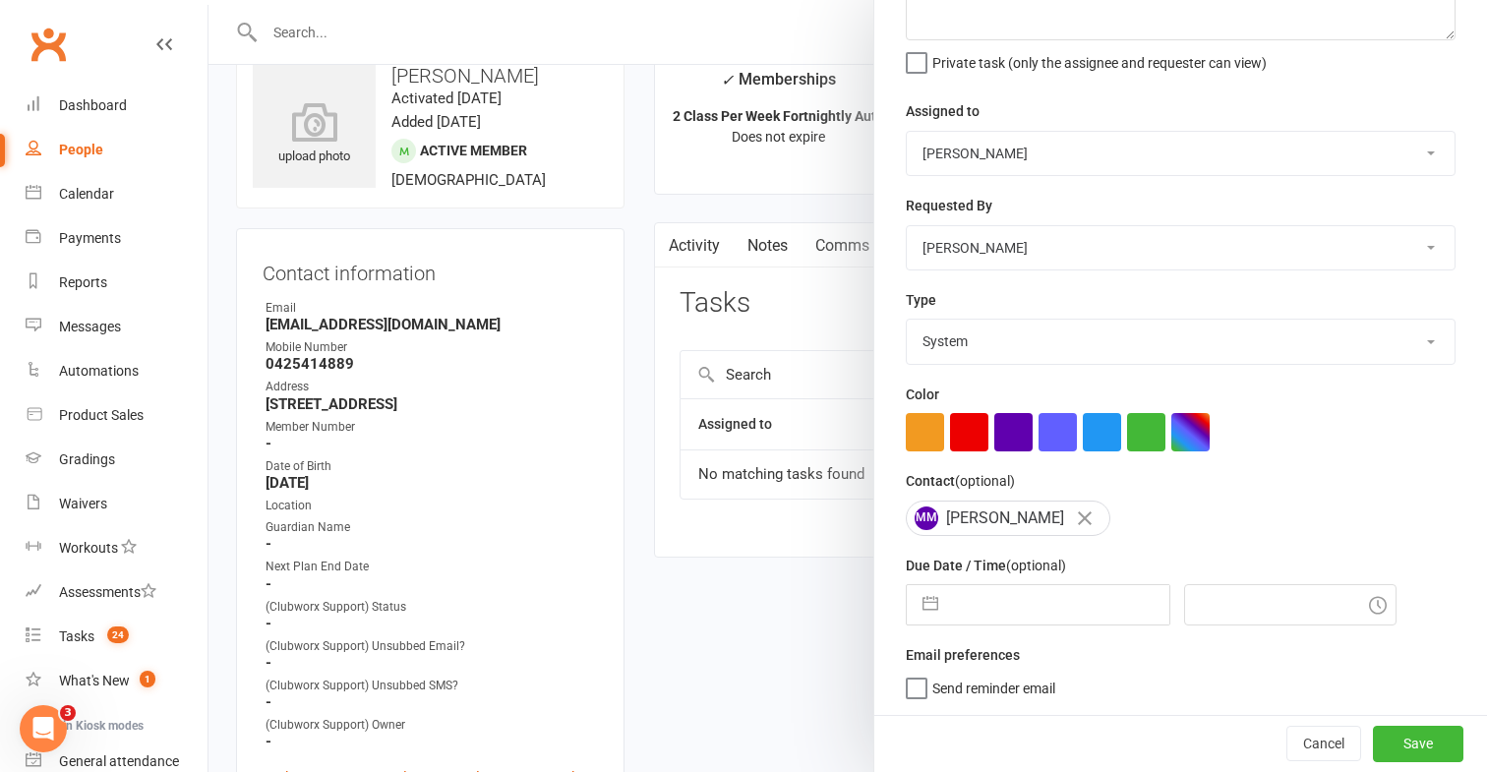
scroll to position [66, 0]
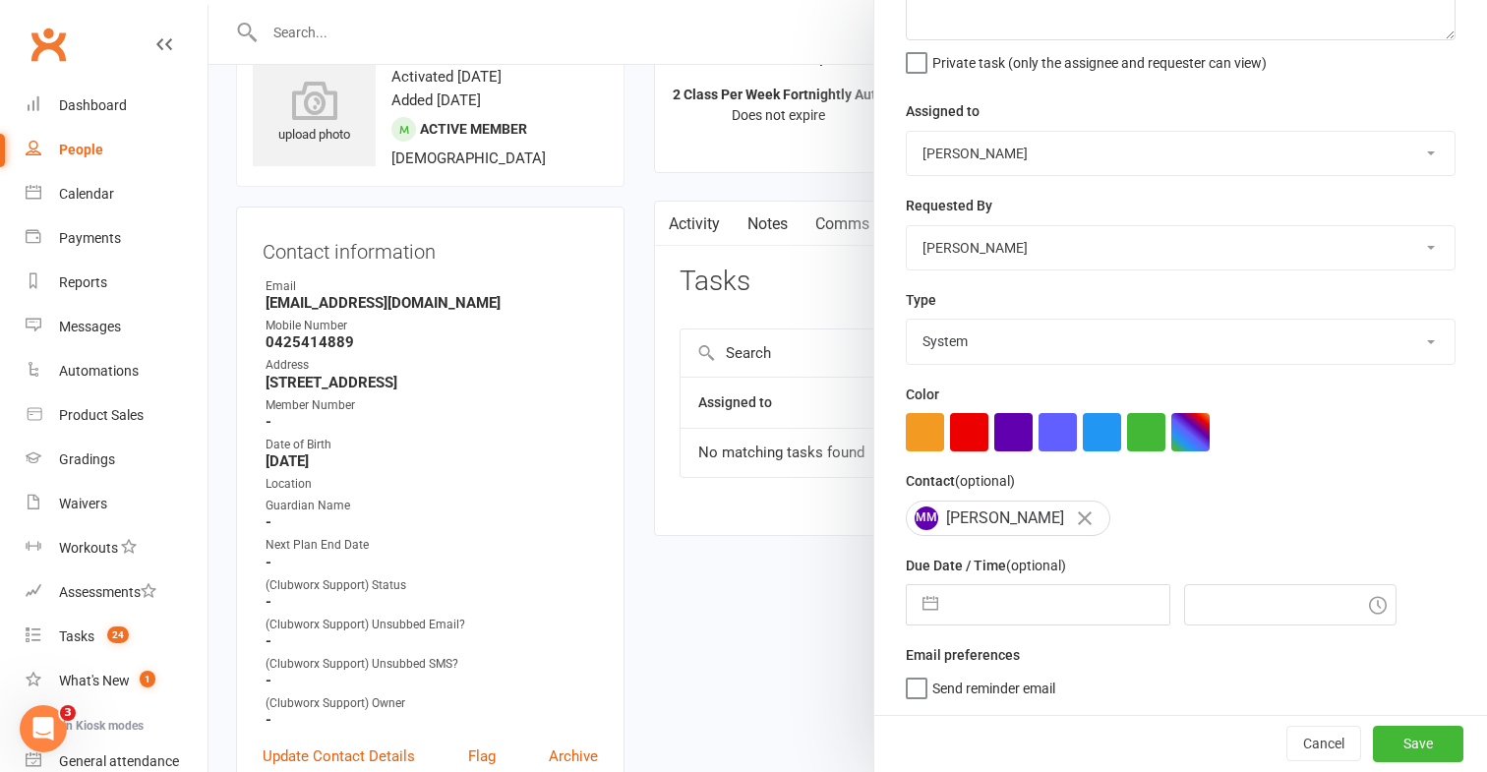
click at [968, 609] on input "text" at bounding box center [1058, 604] width 221 height 39
select select "7"
select select "2025"
select select "8"
select select "2025"
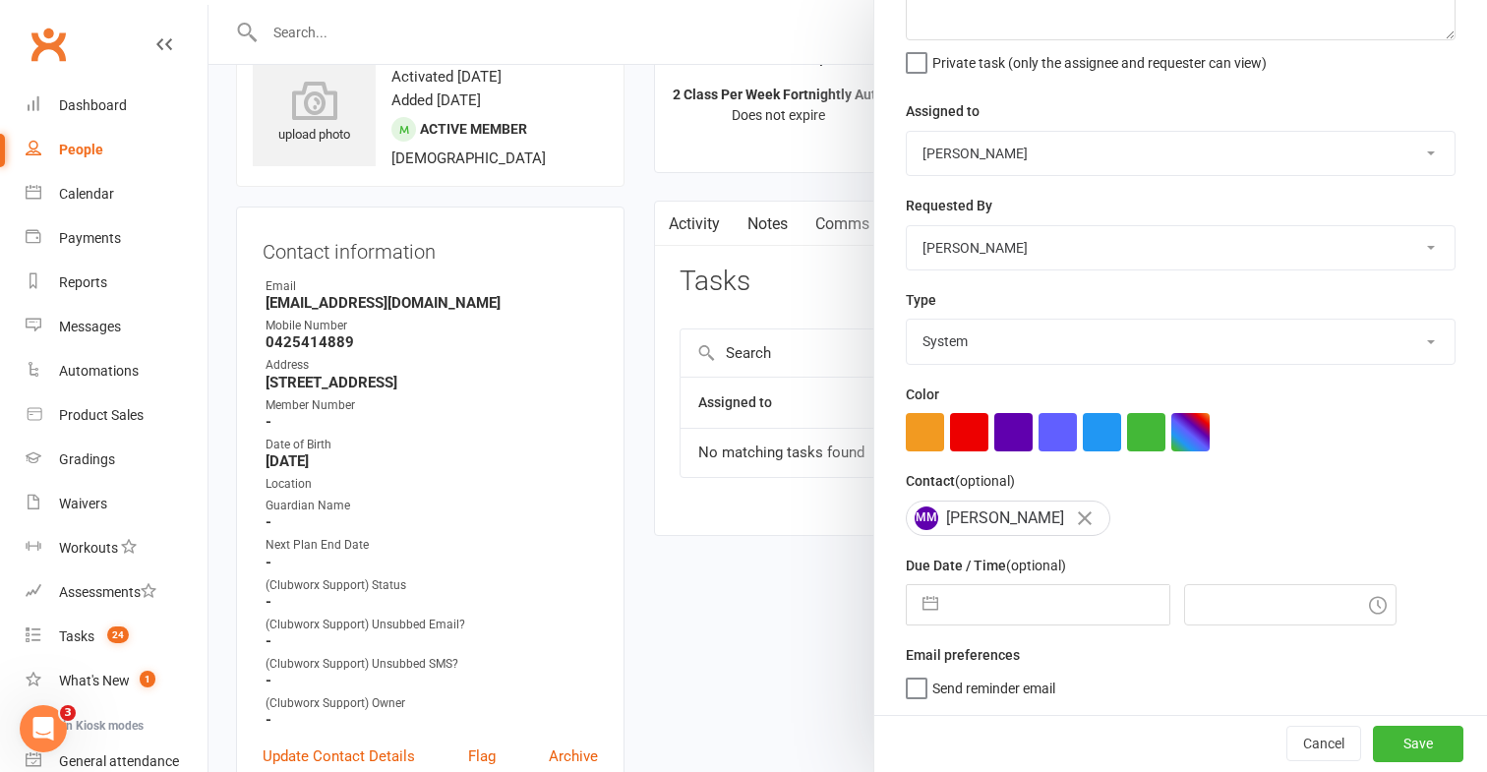
select select "9"
select select "2025"
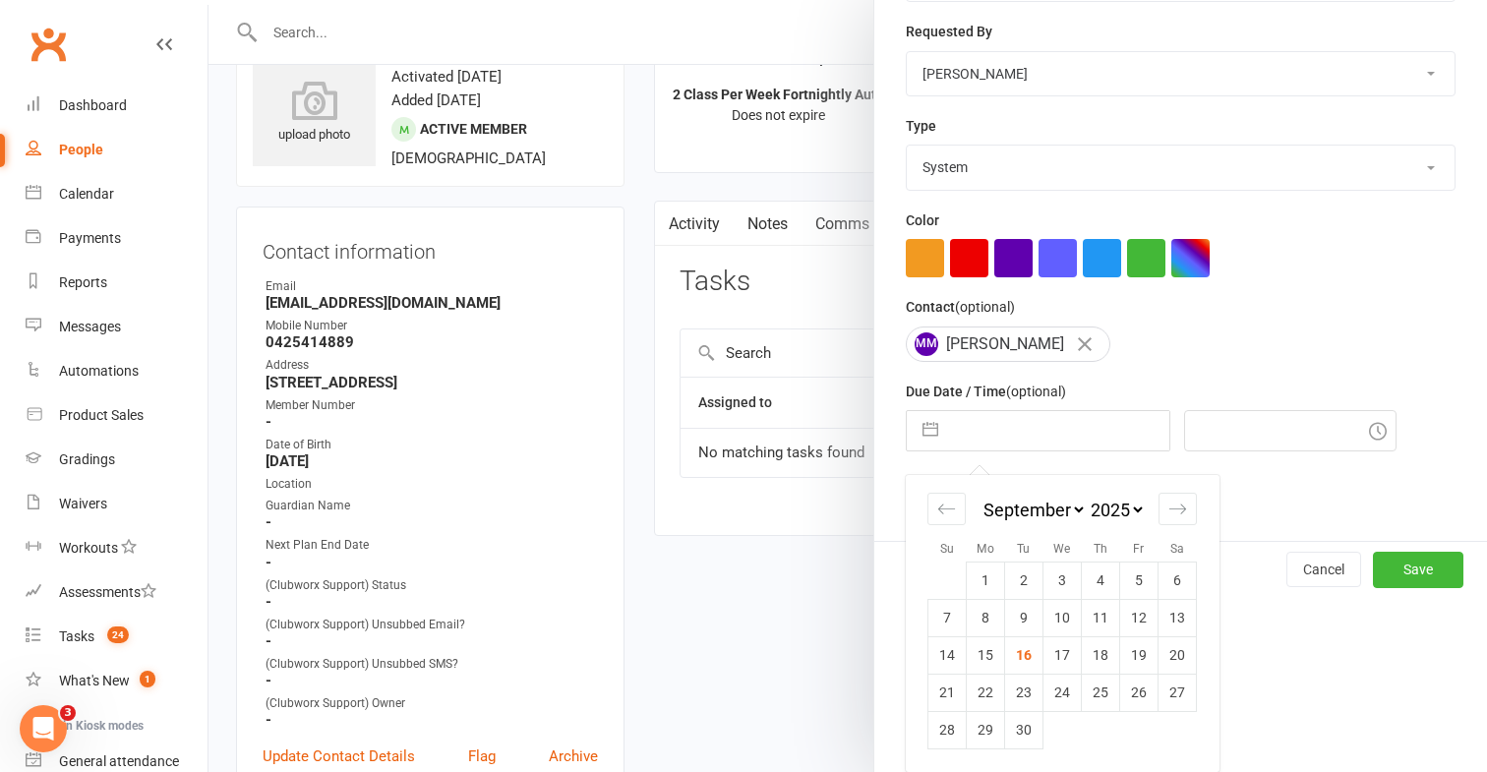
scroll to position [336, 0]
click at [1164, 517] on div "Move forward to switch to the next month." at bounding box center [1177, 509] width 38 height 32
select select "10"
select select "2025"
click at [959, 646] on td "12" at bounding box center [947, 654] width 38 height 37
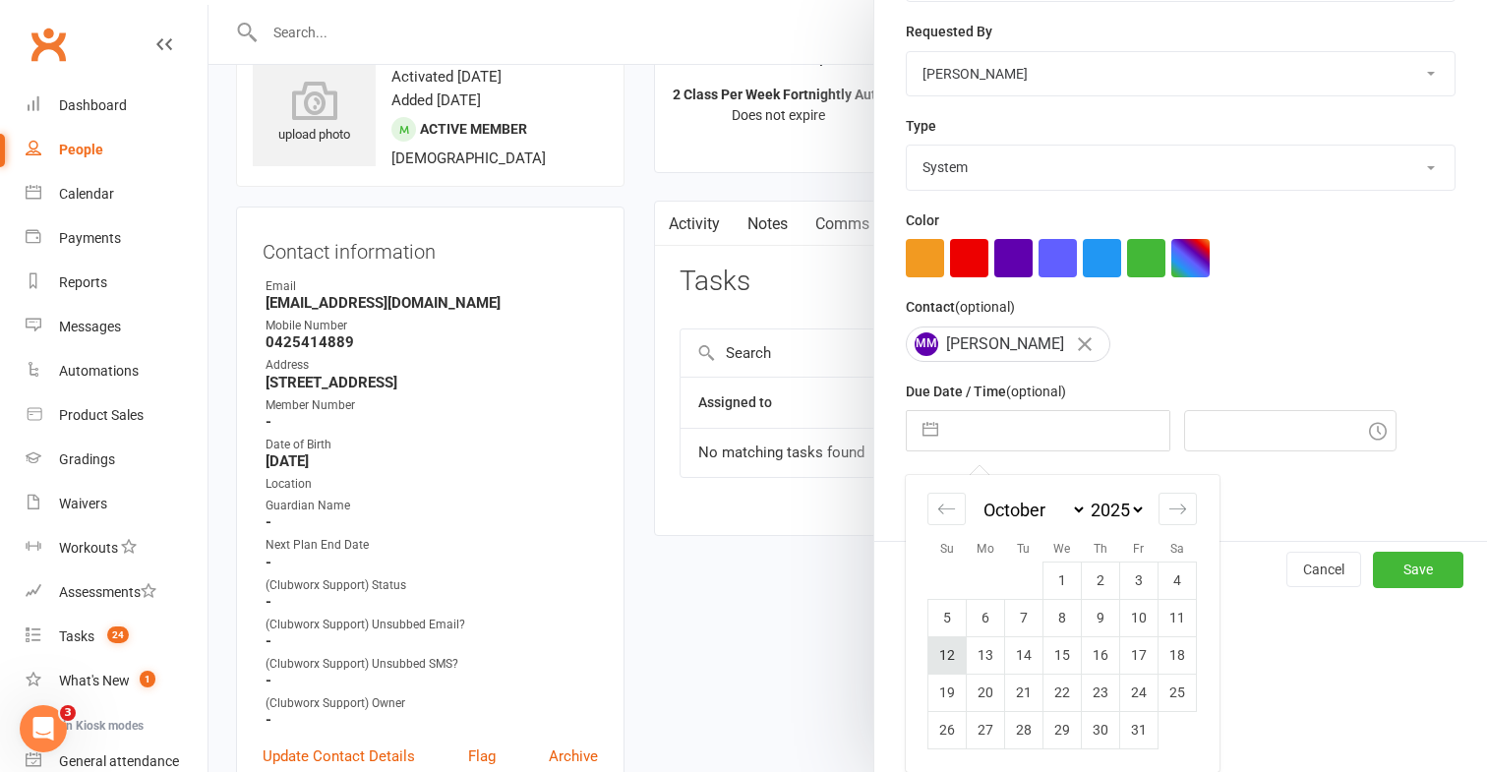
type input "[DATE]"
type input "6:45pm"
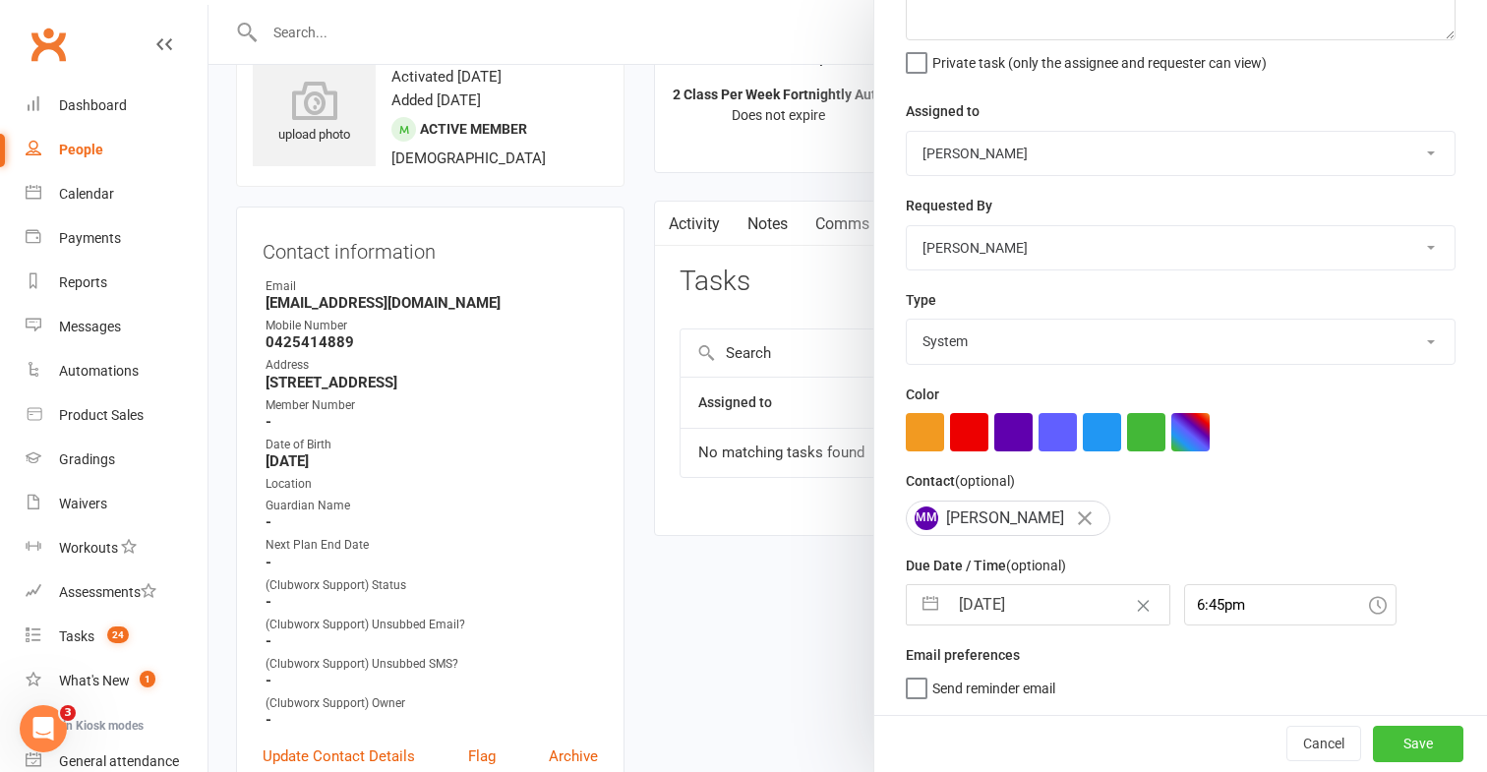
click at [1398, 729] on button "Save" at bounding box center [1418, 743] width 90 height 35
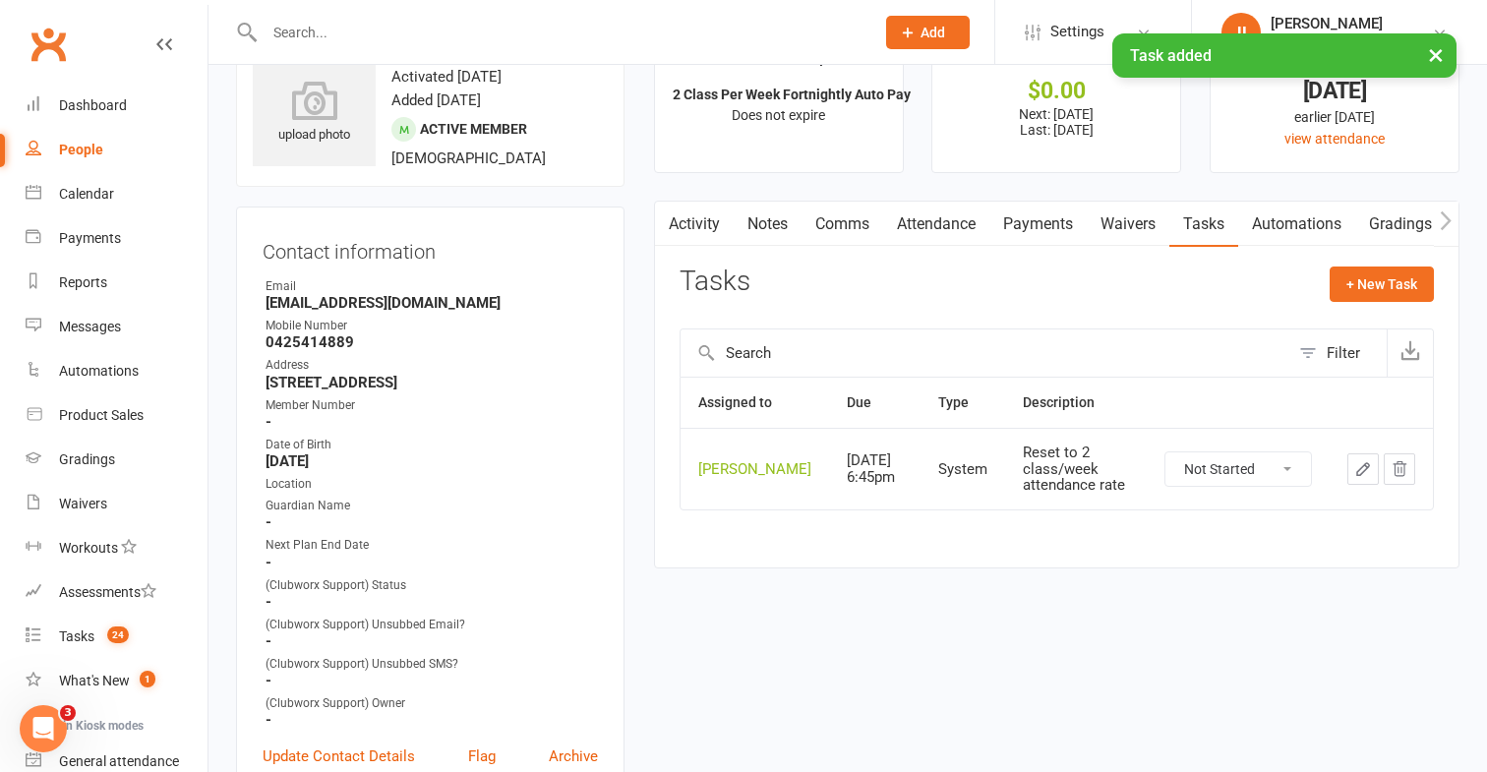
click at [1367, 478] on icon "button" at bounding box center [1363, 469] width 18 height 18
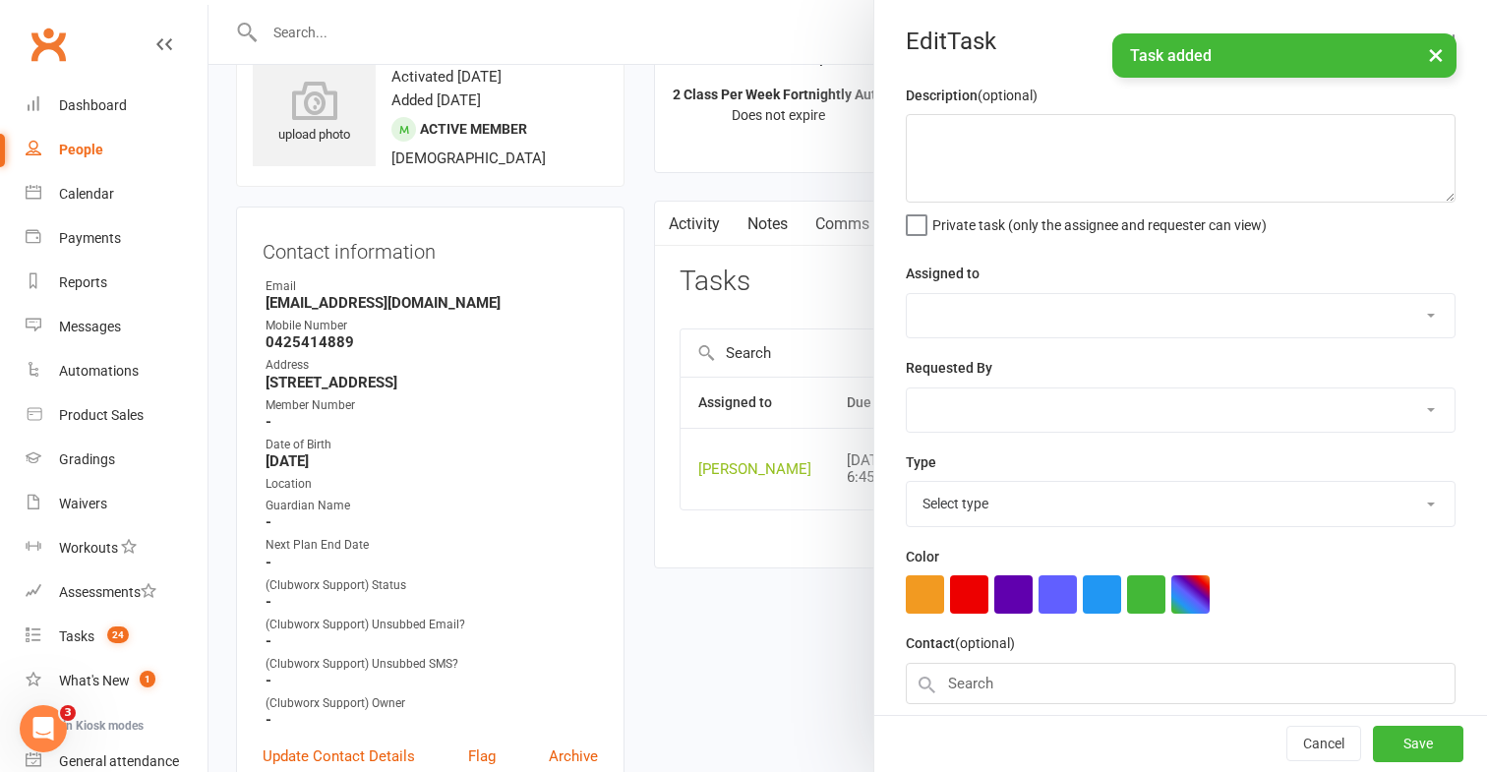
type textarea "Reset to 2 class/week attendance rate"
select select "32281"
type input "[DATE]"
type input "6:45pm"
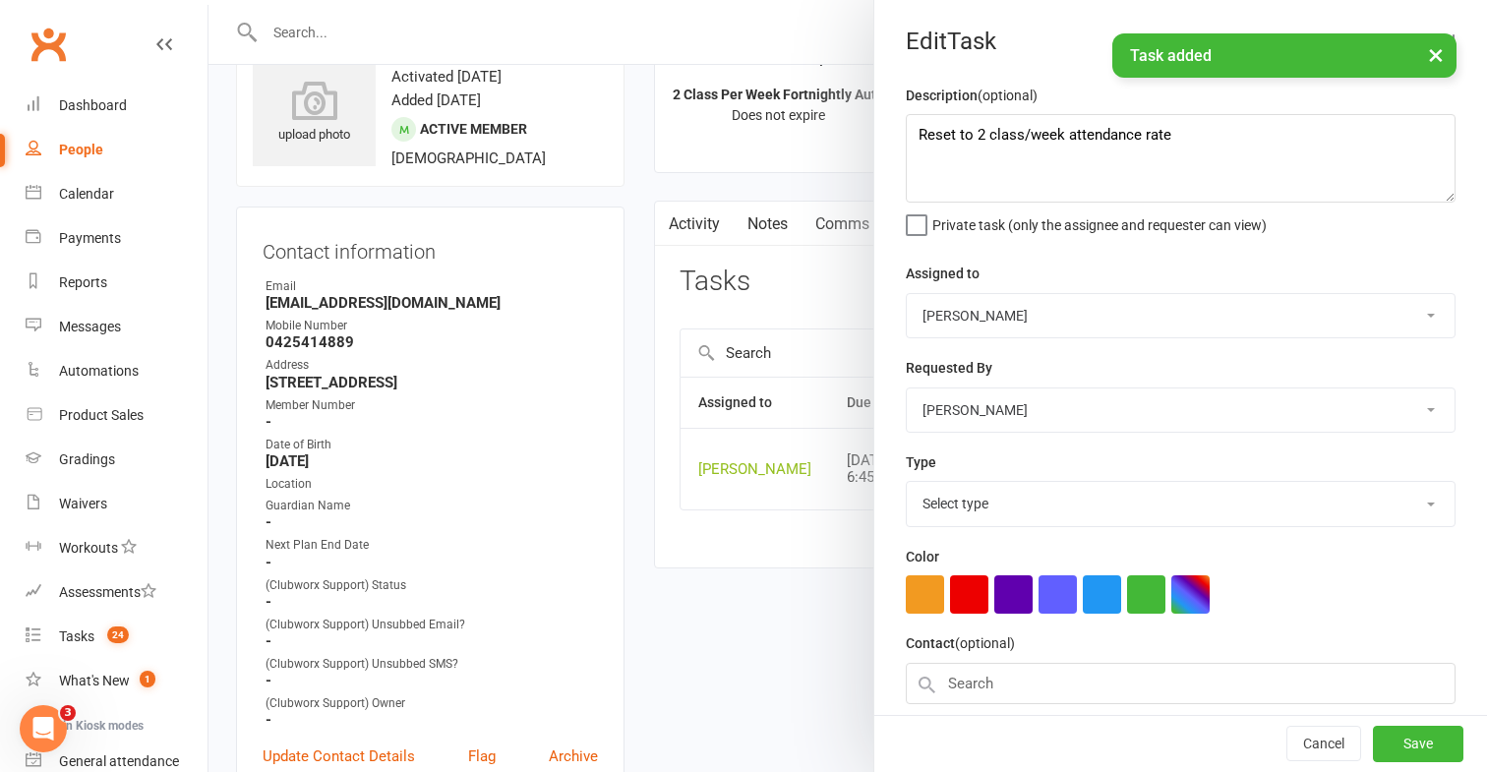
select select "19708"
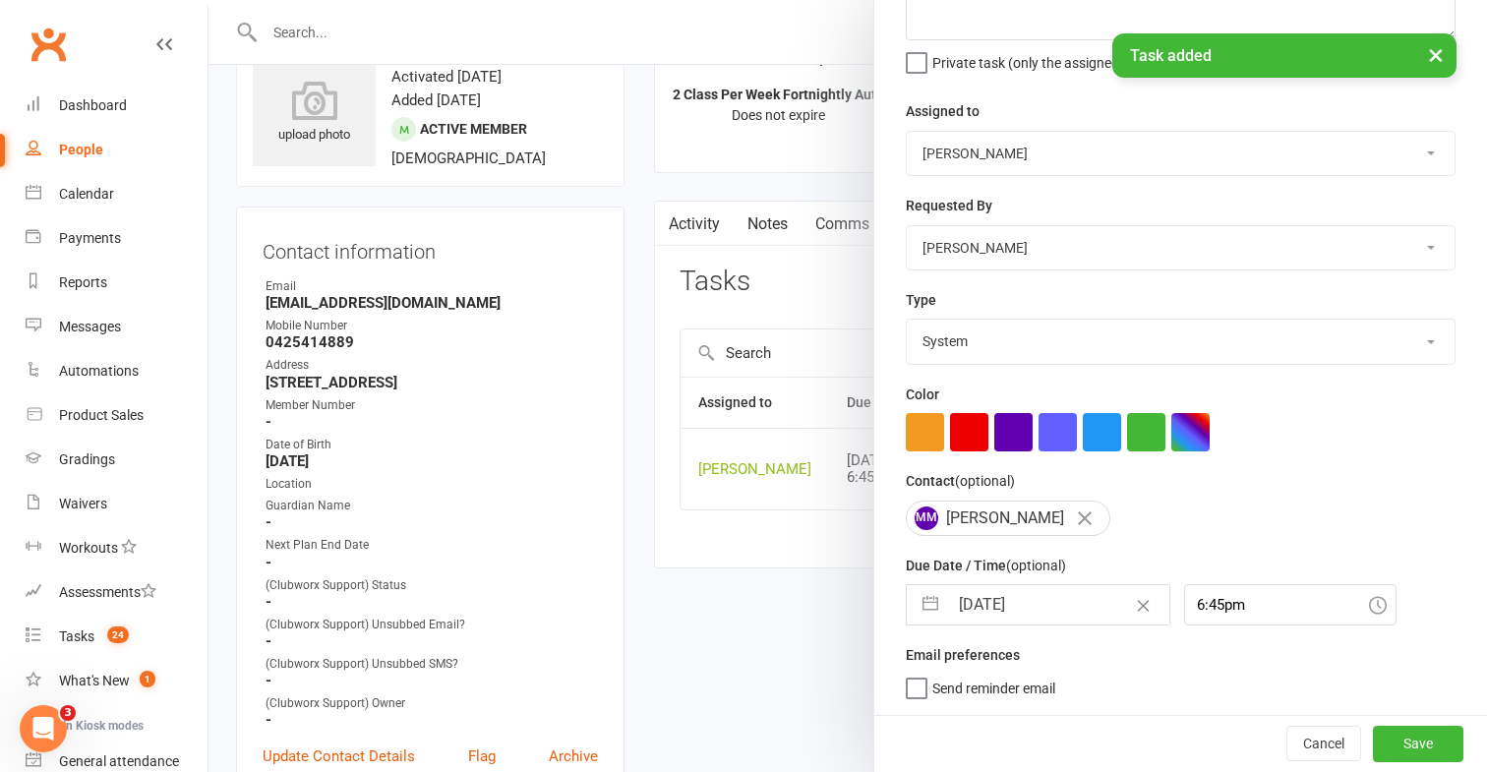
click at [1008, 688] on span "Send reminder email" at bounding box center [993, 685] width 123 height 23
click at [1008, 674] on input "Send reminder email" at bounding box center [980, 674] width 149 height 0
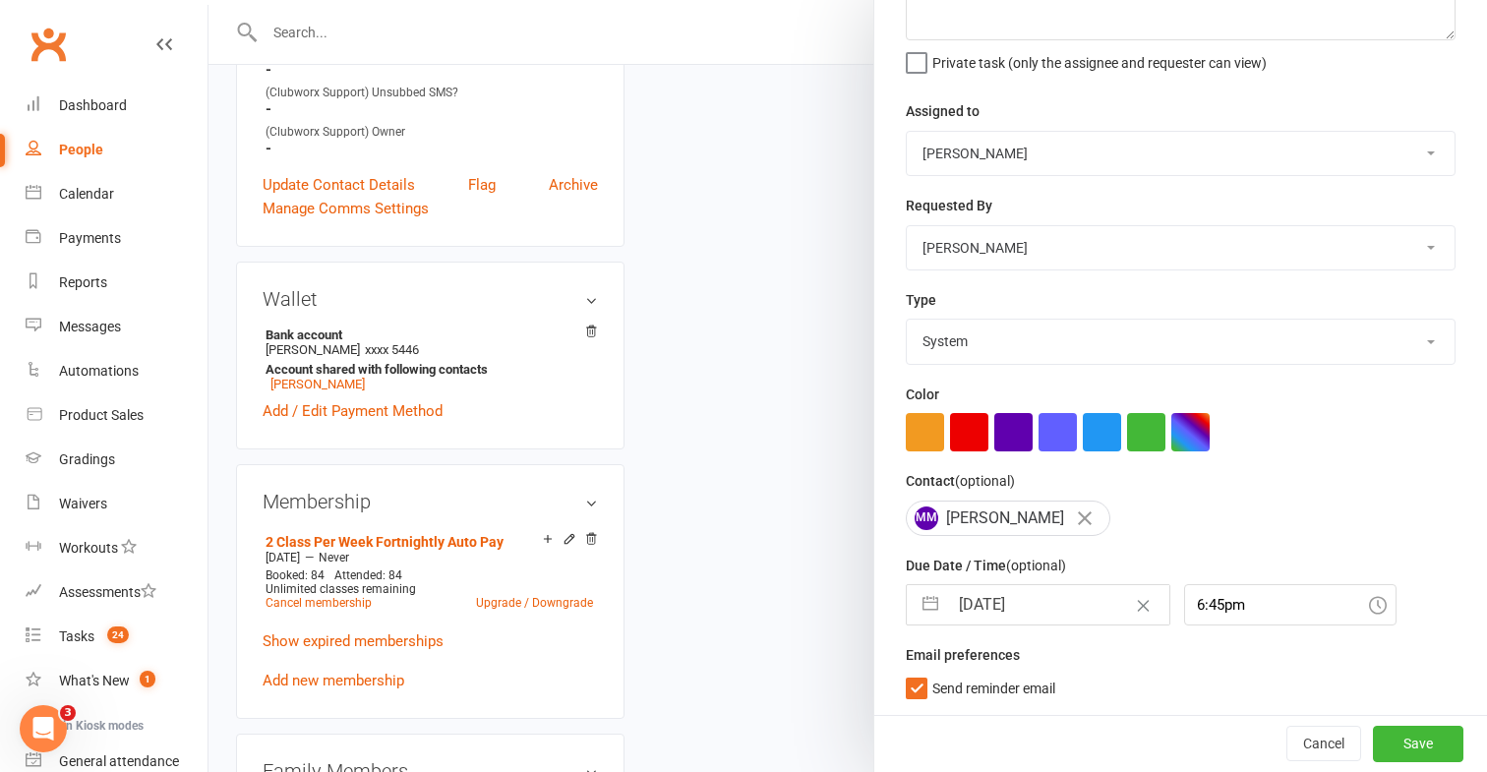
scroll to position [793, 0]
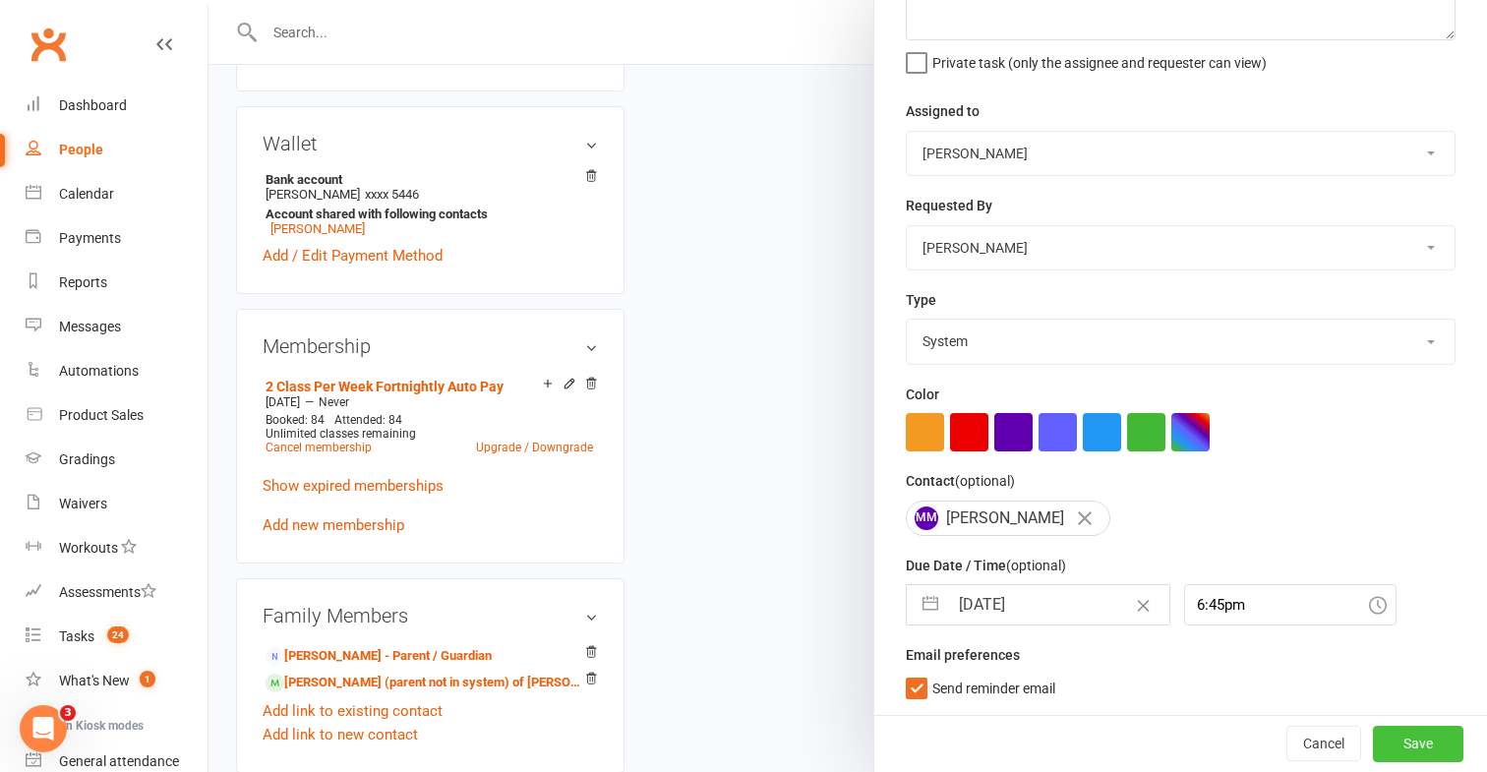
click at [1415, 736] on button "Save" at bounding box center [1418, 743] width 90 height 35
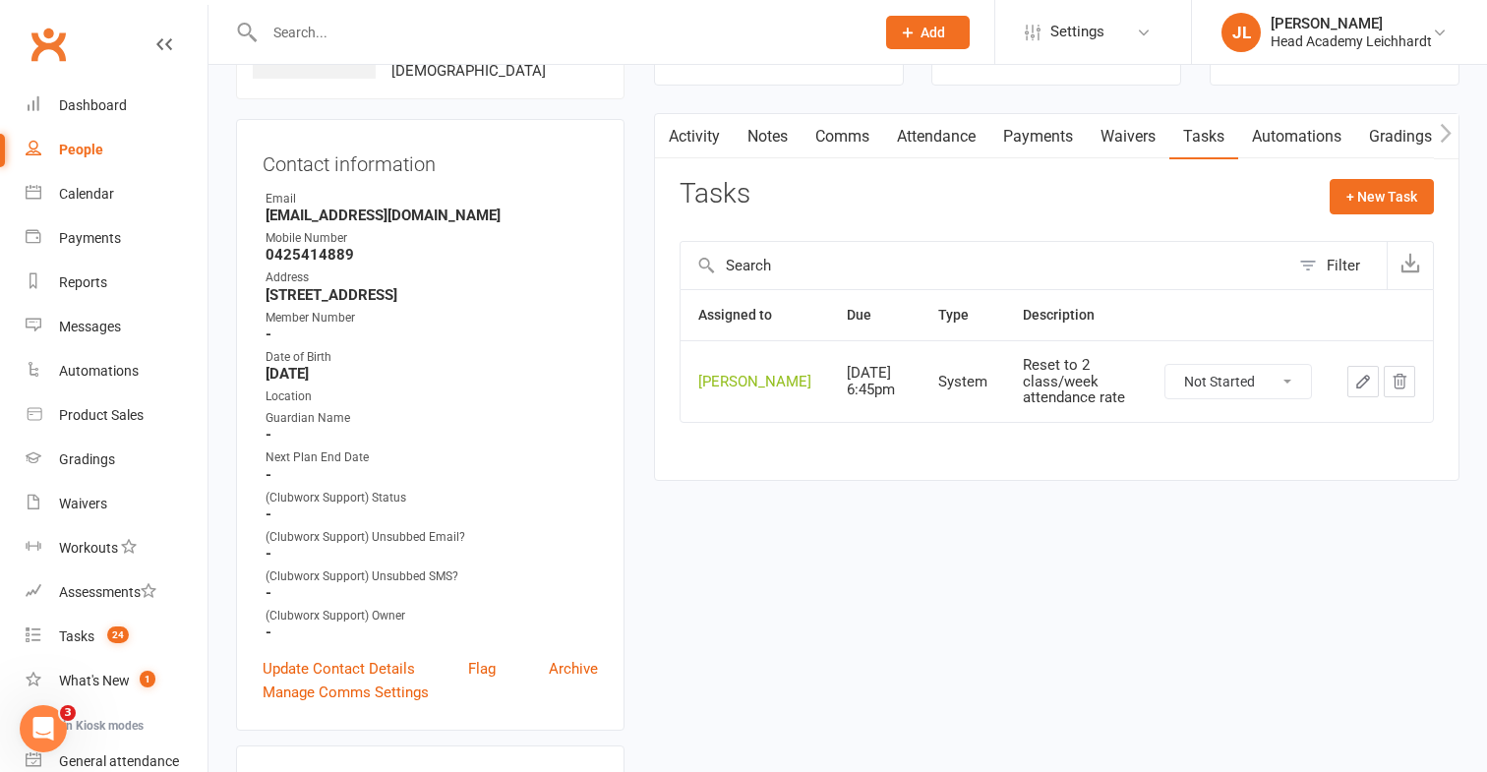
scroll to position [0, 0]
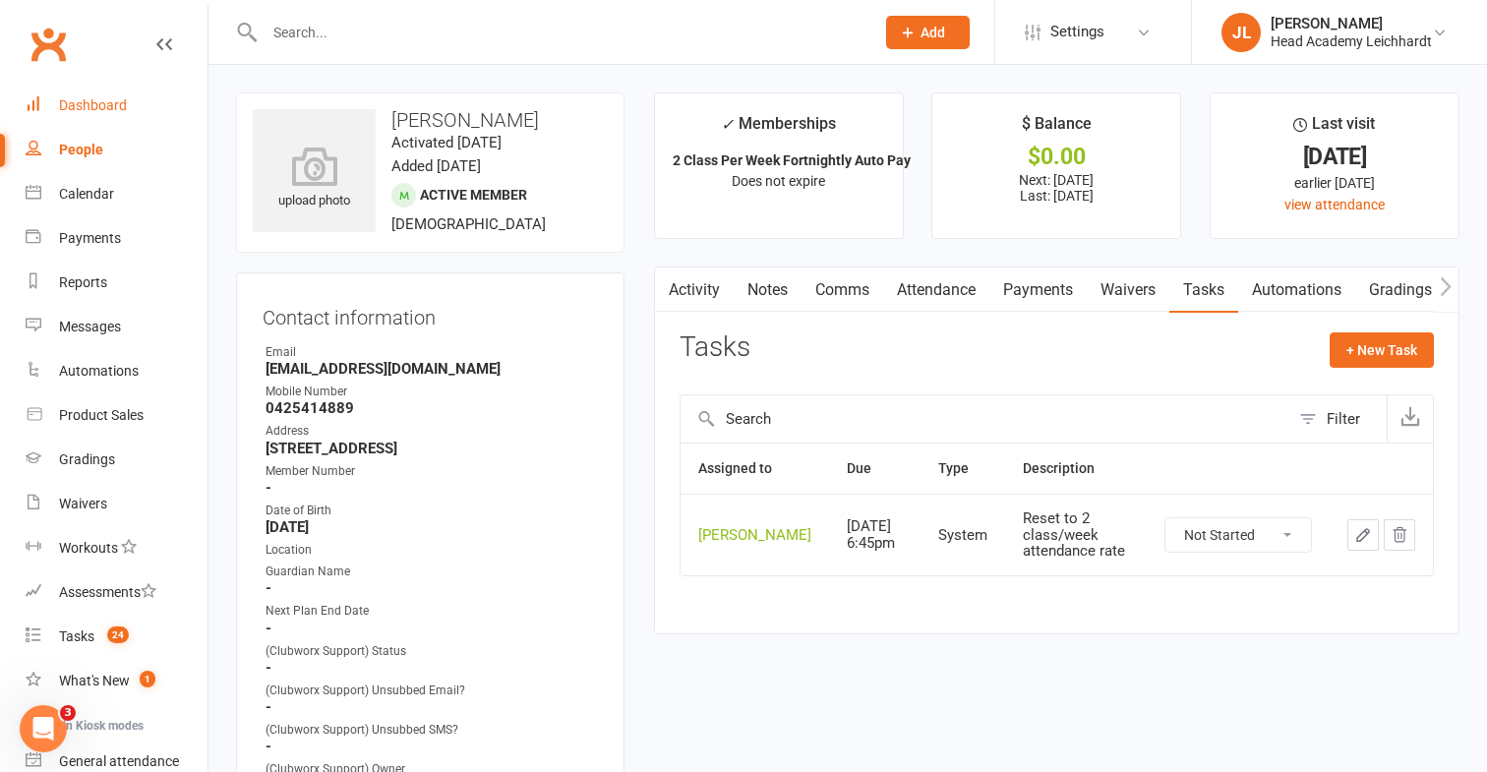
click at [106, 97] on div "Dashboard" at bounding box center [93, 105] width 68 height 16
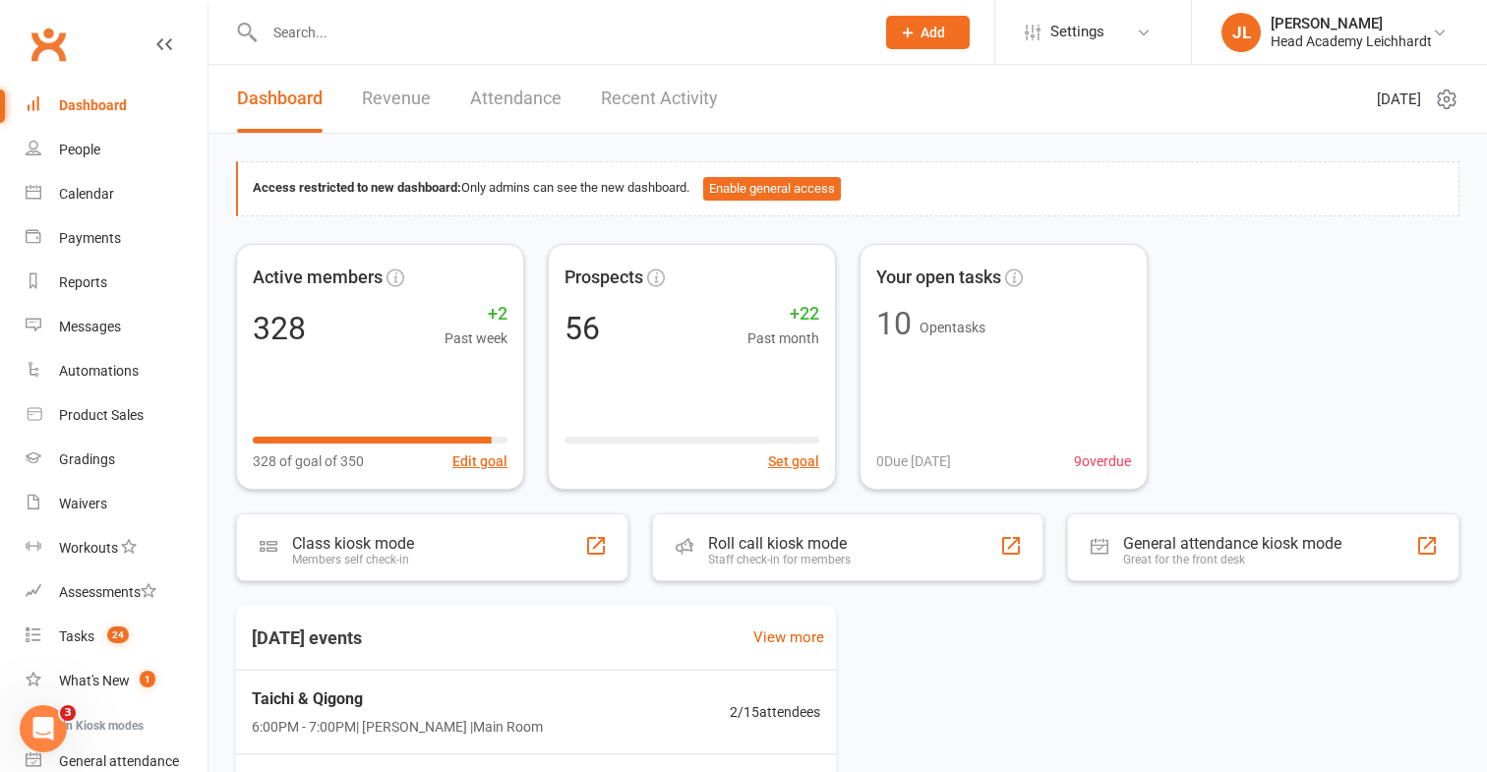
click at [630, 28] on input "text" at bounding box center [560, 33] width 602 height 28
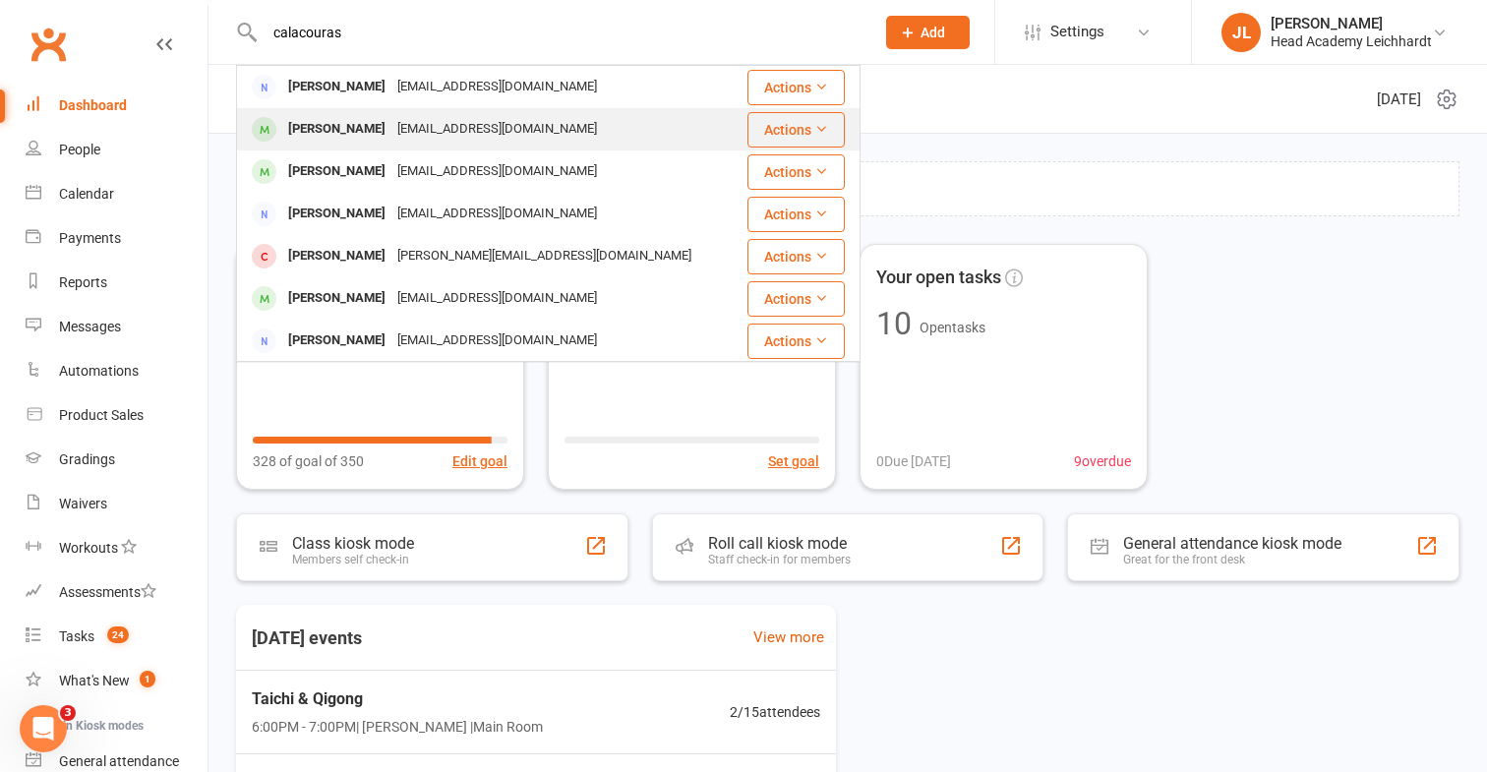
type input "calacouras"
click at [484, 141] on div "[EMAIL_ADDRESS][DOMAIN_NAME]" at bounding box center [496, 129] width 211 height 29
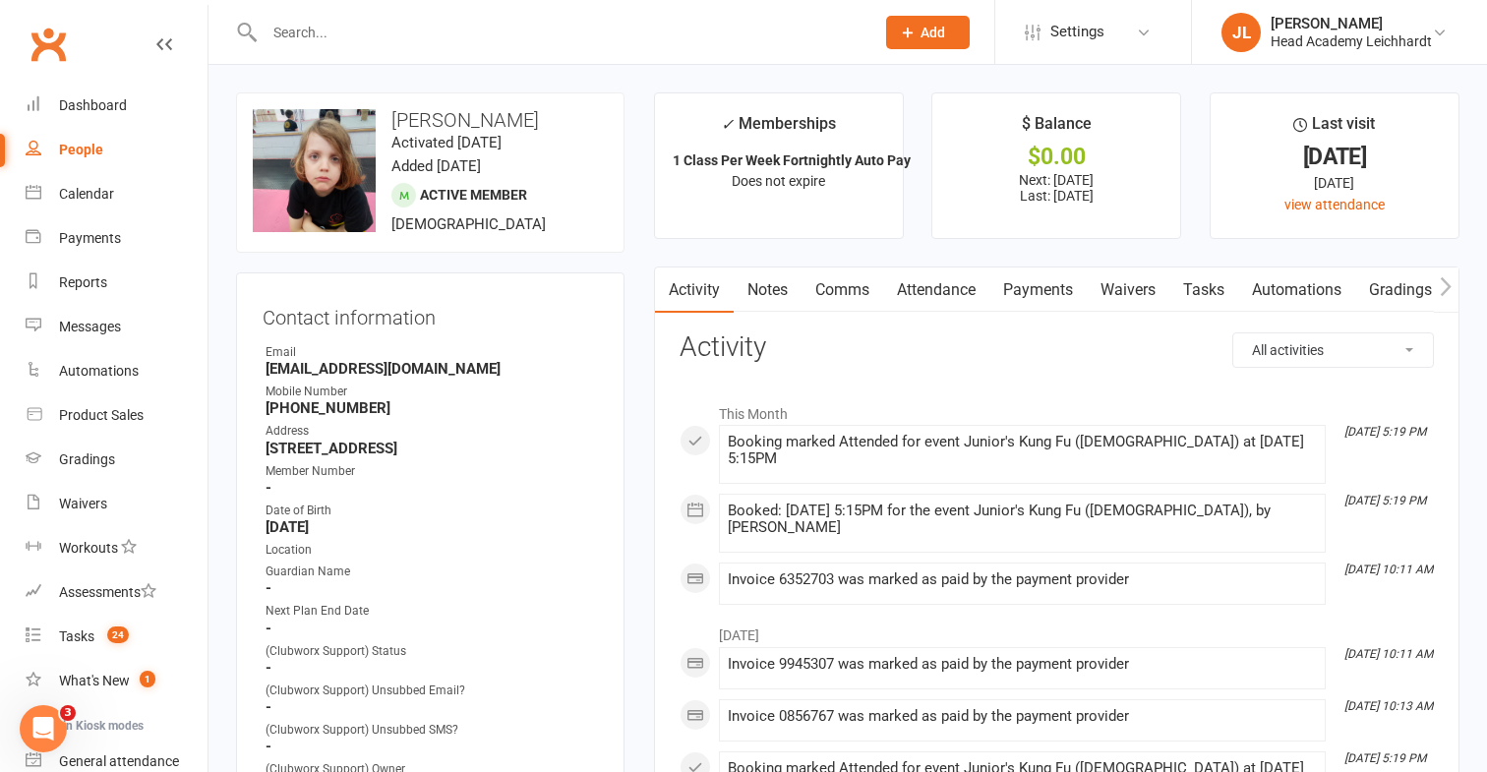
click at [1045, 305] on link "Payments" at bounding box center [1037, 289] width 97 height 45
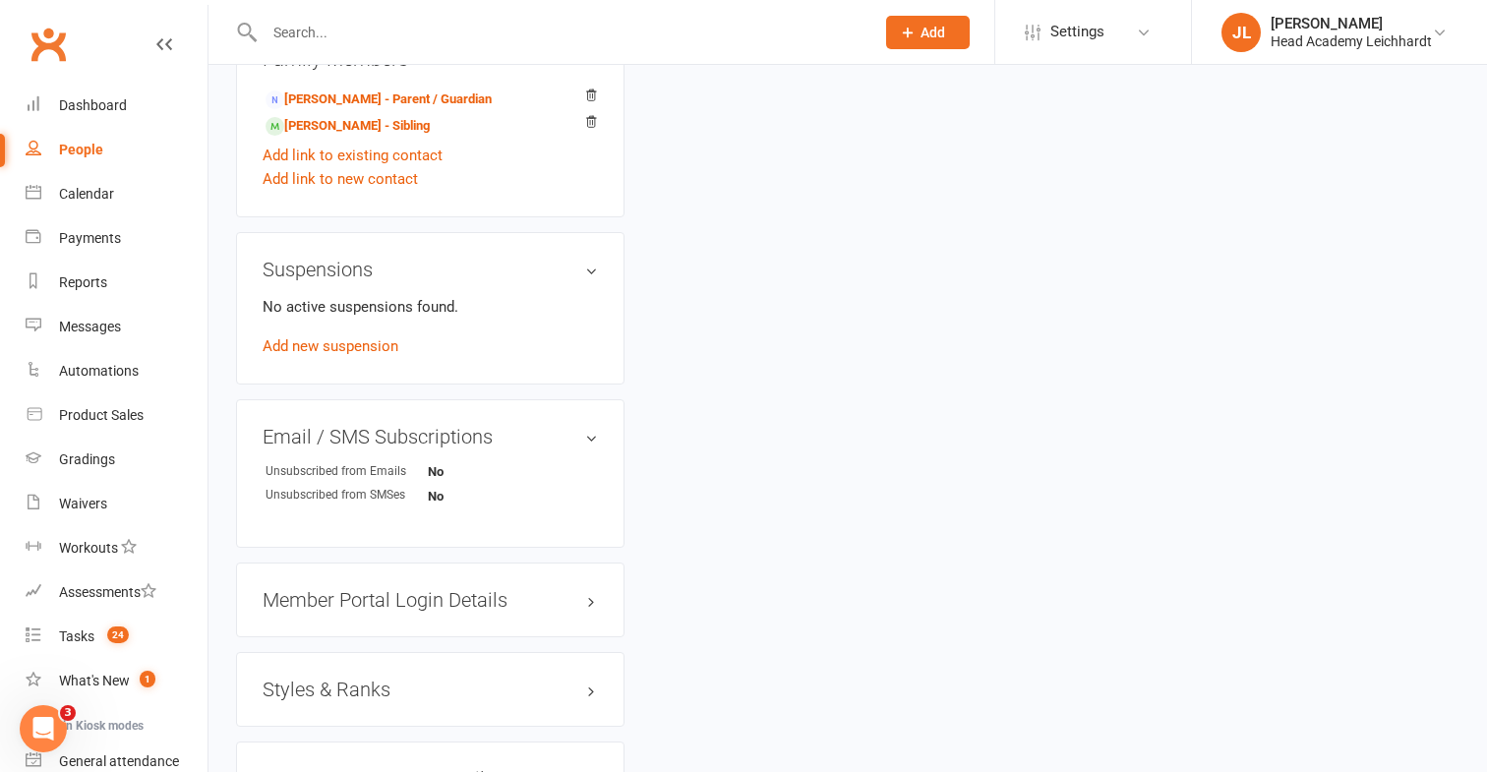
scroll to position [1381, 0]
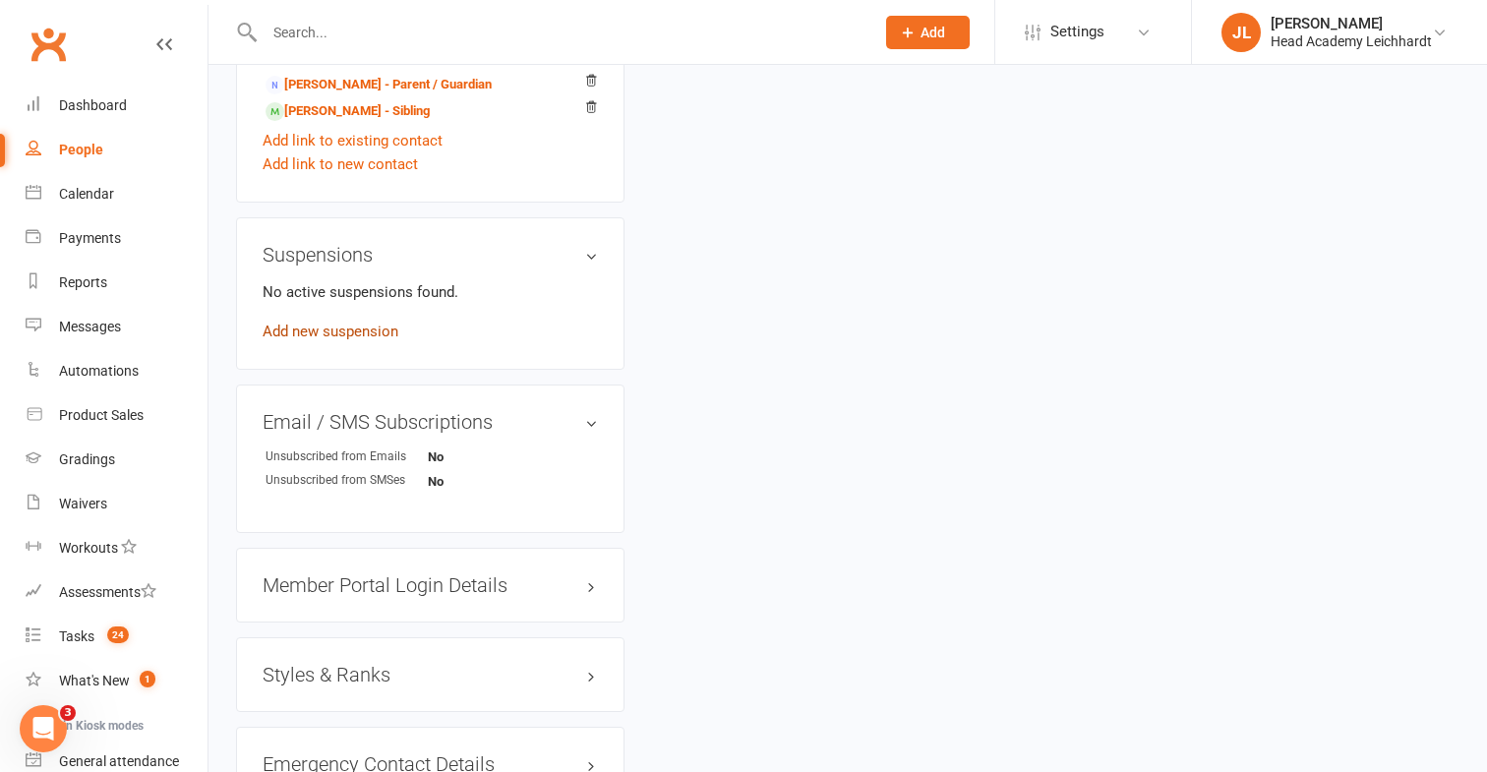
click at [354, 340] on link "Add new suspension" at bounding box center [331, 332] width 136 height 18
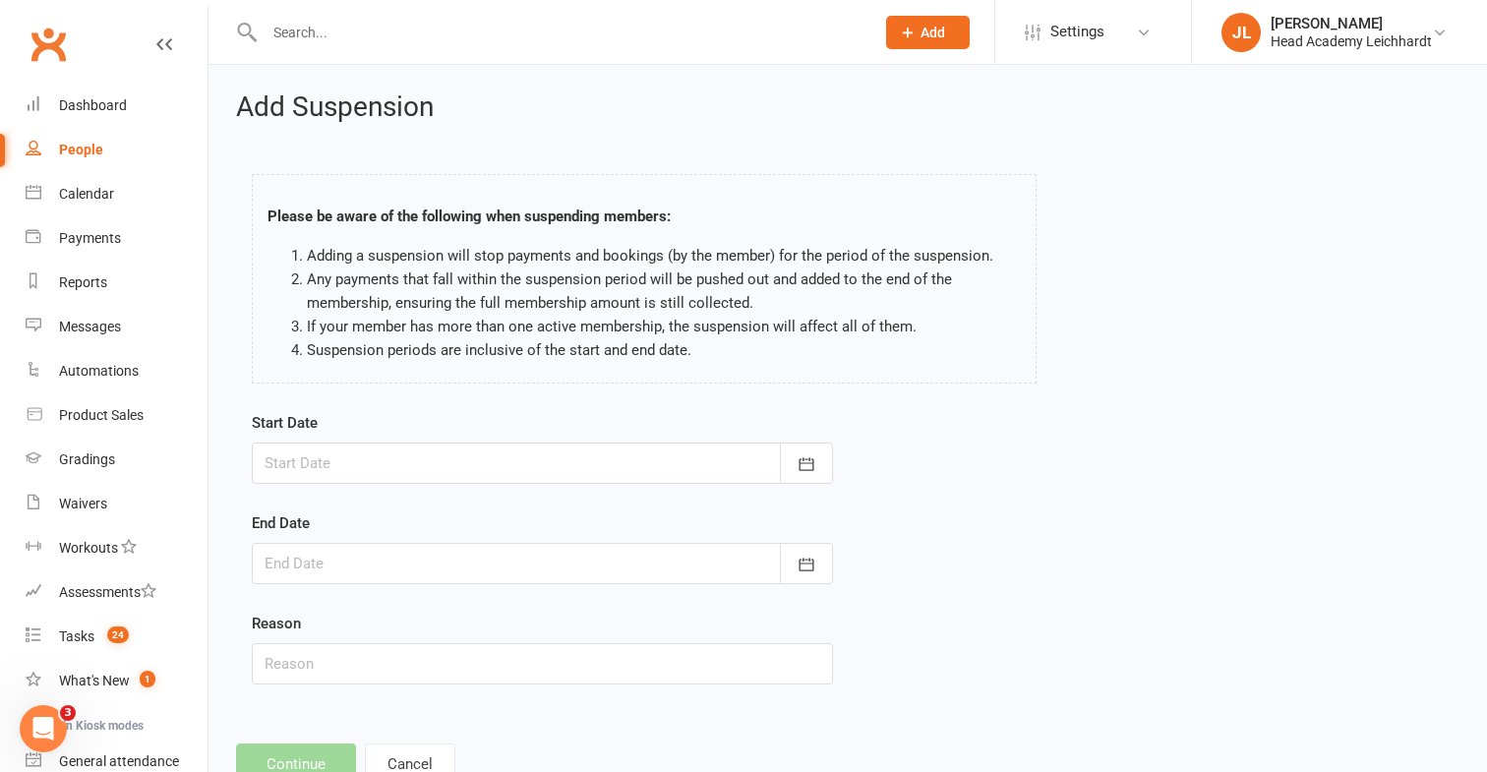
click at [495, 483] on div at bounding box center [542, 463] width 581 height 41
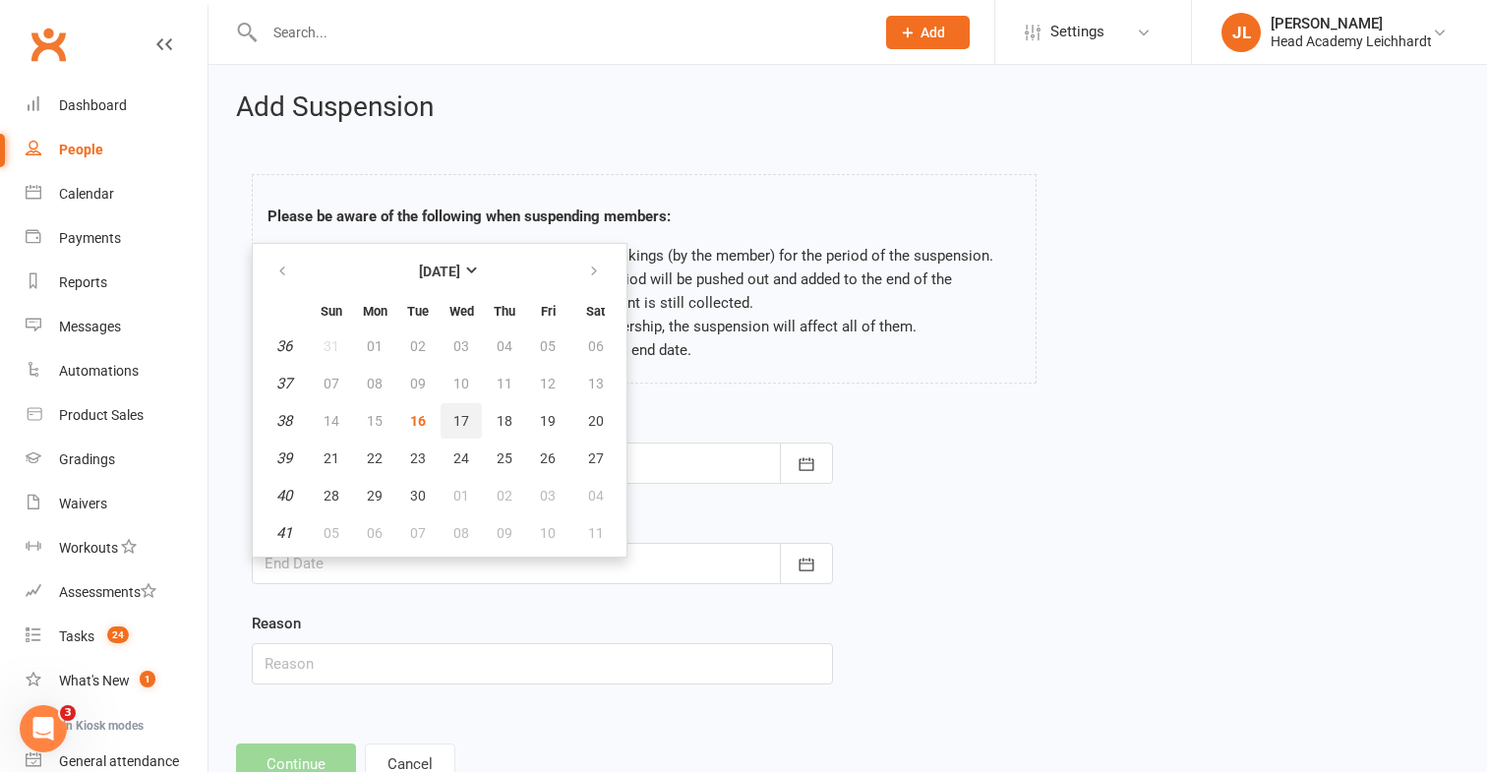
click at [453, 414] on span "17" at bounding box center [461, 421] width 16 height 16
type input "[DATE]"
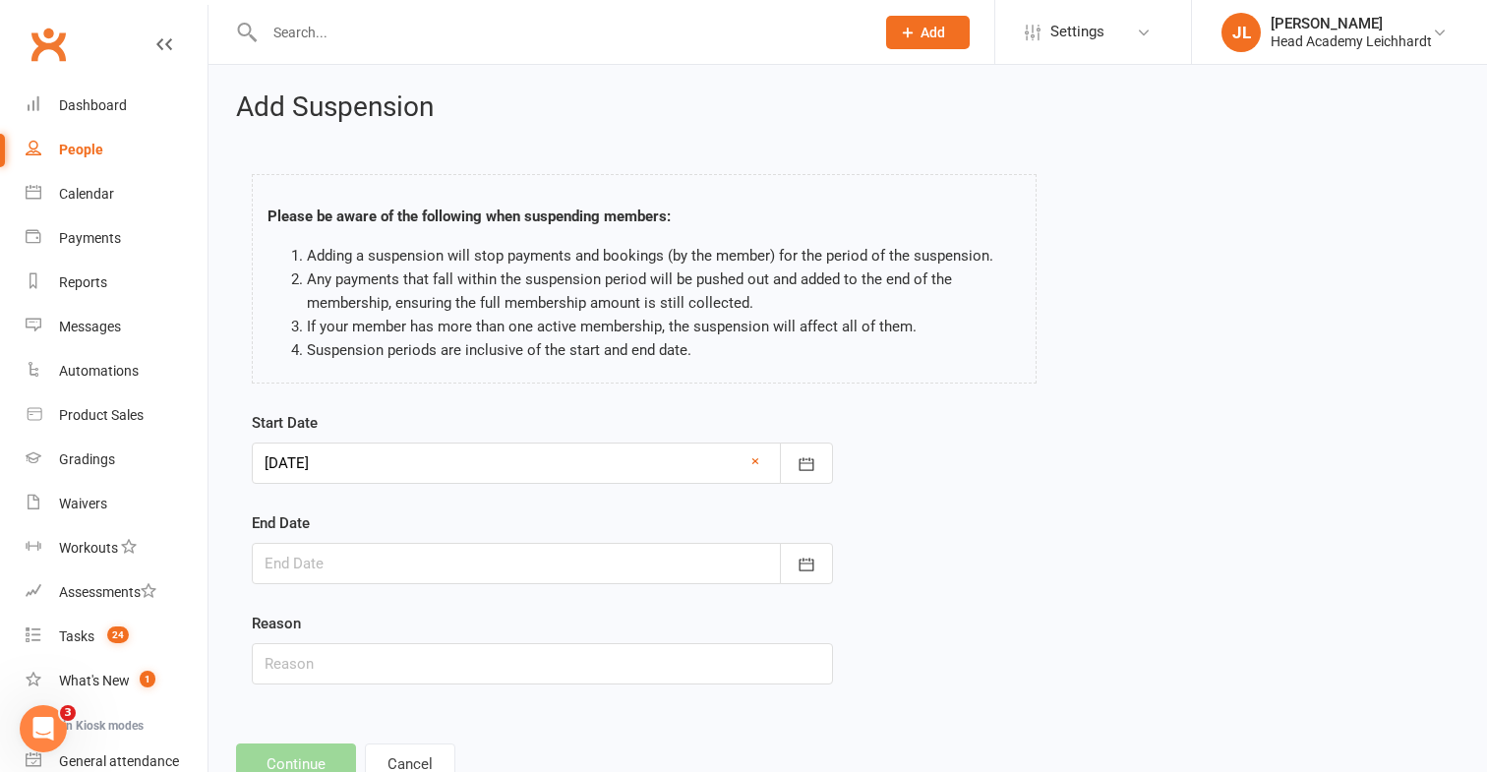
click at [368, 569] on div at bounding box center [542, 563] width 581 height 41
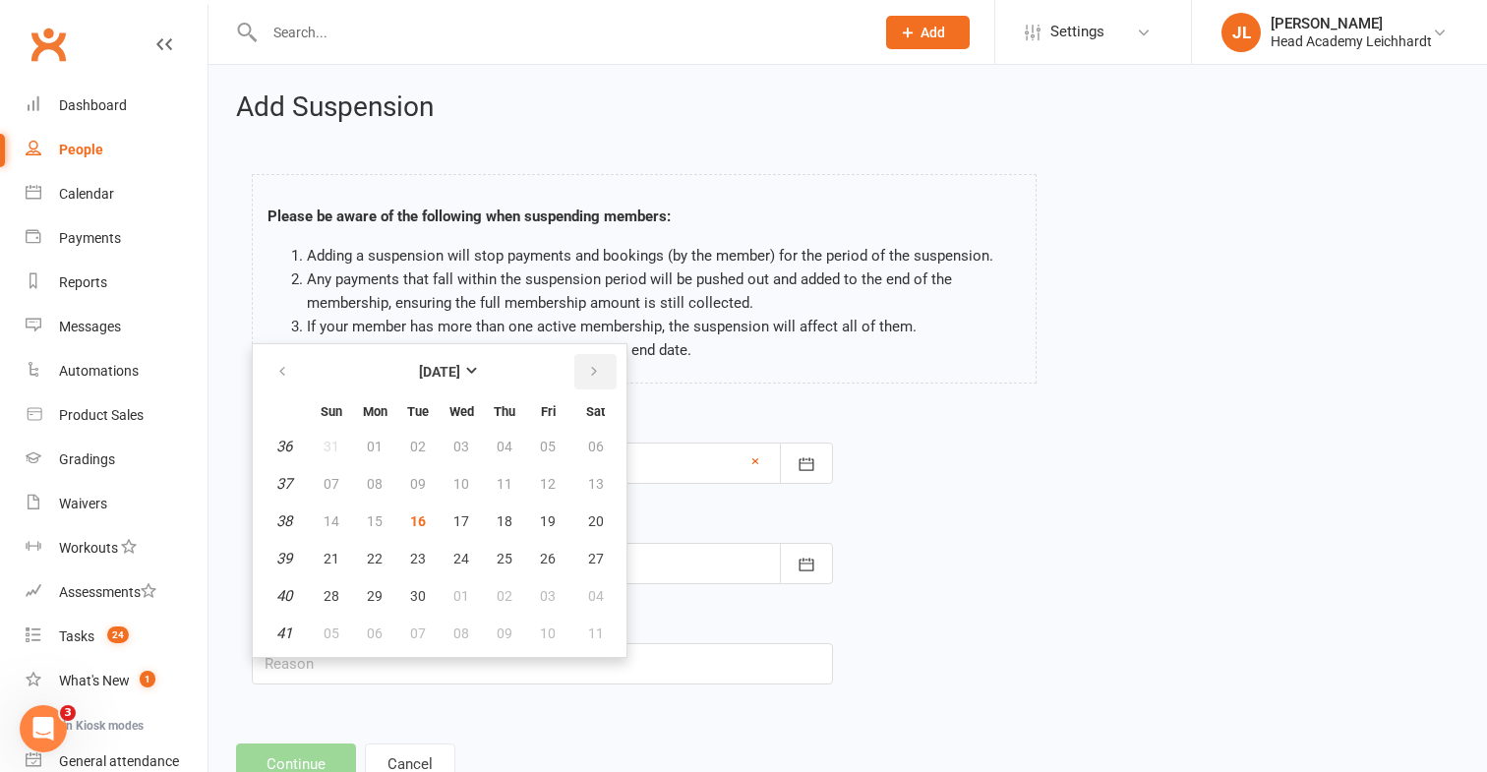
click at [595, 380] on button "button" at bounding box center [595, 371] width 42 height 35
click at [329, 557] on span "19" at bounding box center [332, 559] width 16 height 16
type input "[DATE]"
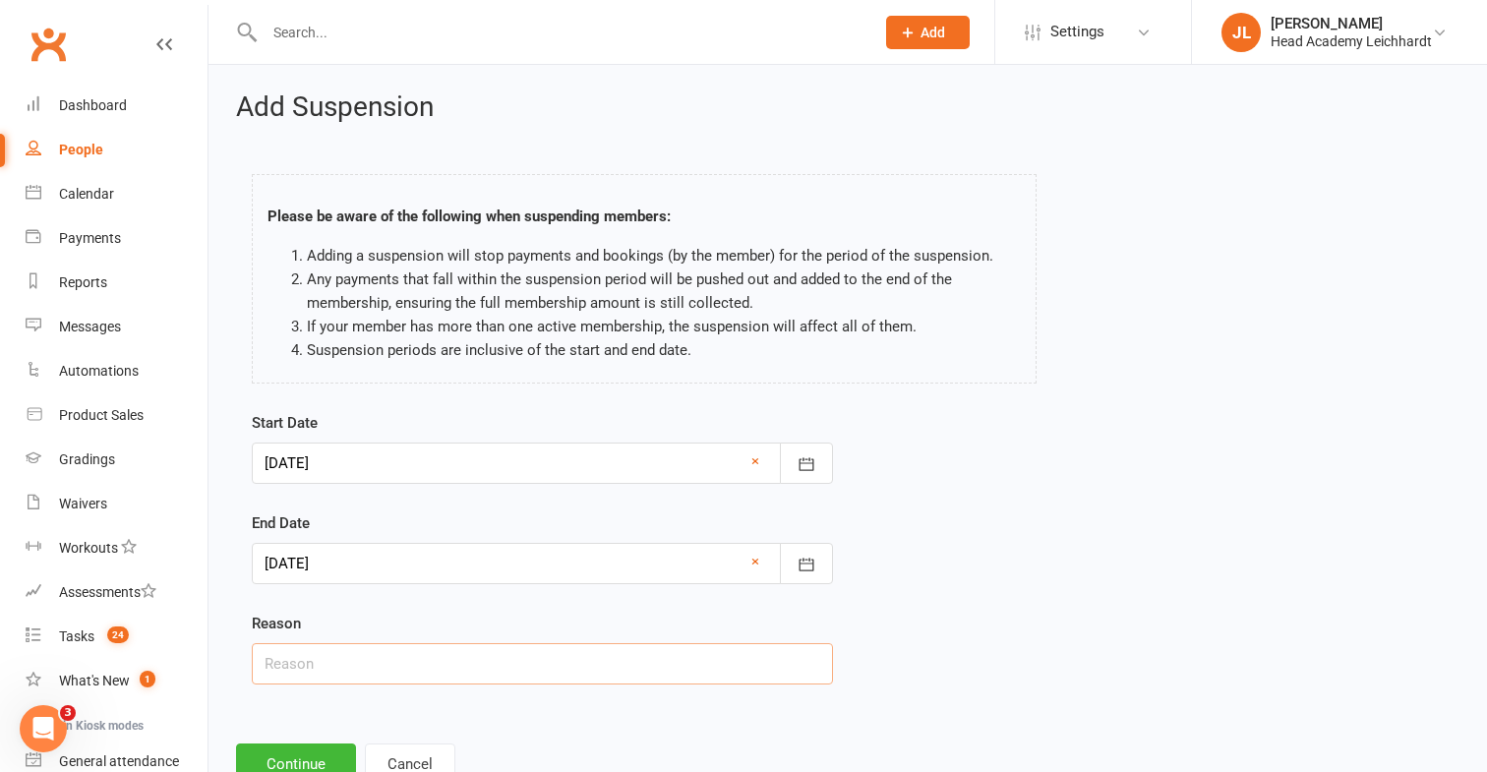
click at [303, 644] on input "text" at bounding box center [542, 663] width 581 height 41
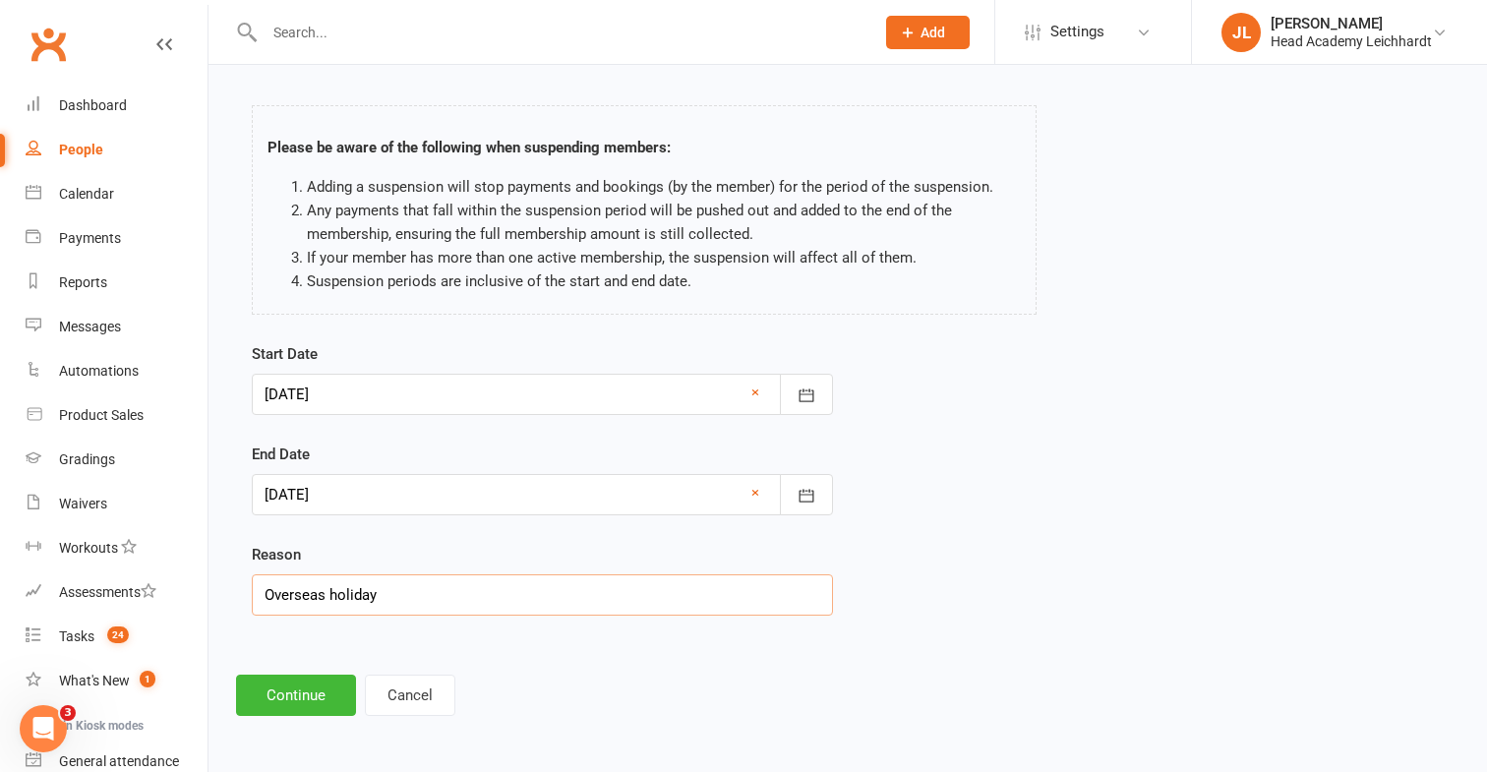
type input "Overseas holiday"
click at [272, 681] on button "Continue" at bounding box center [296, 695] width 120 height 41
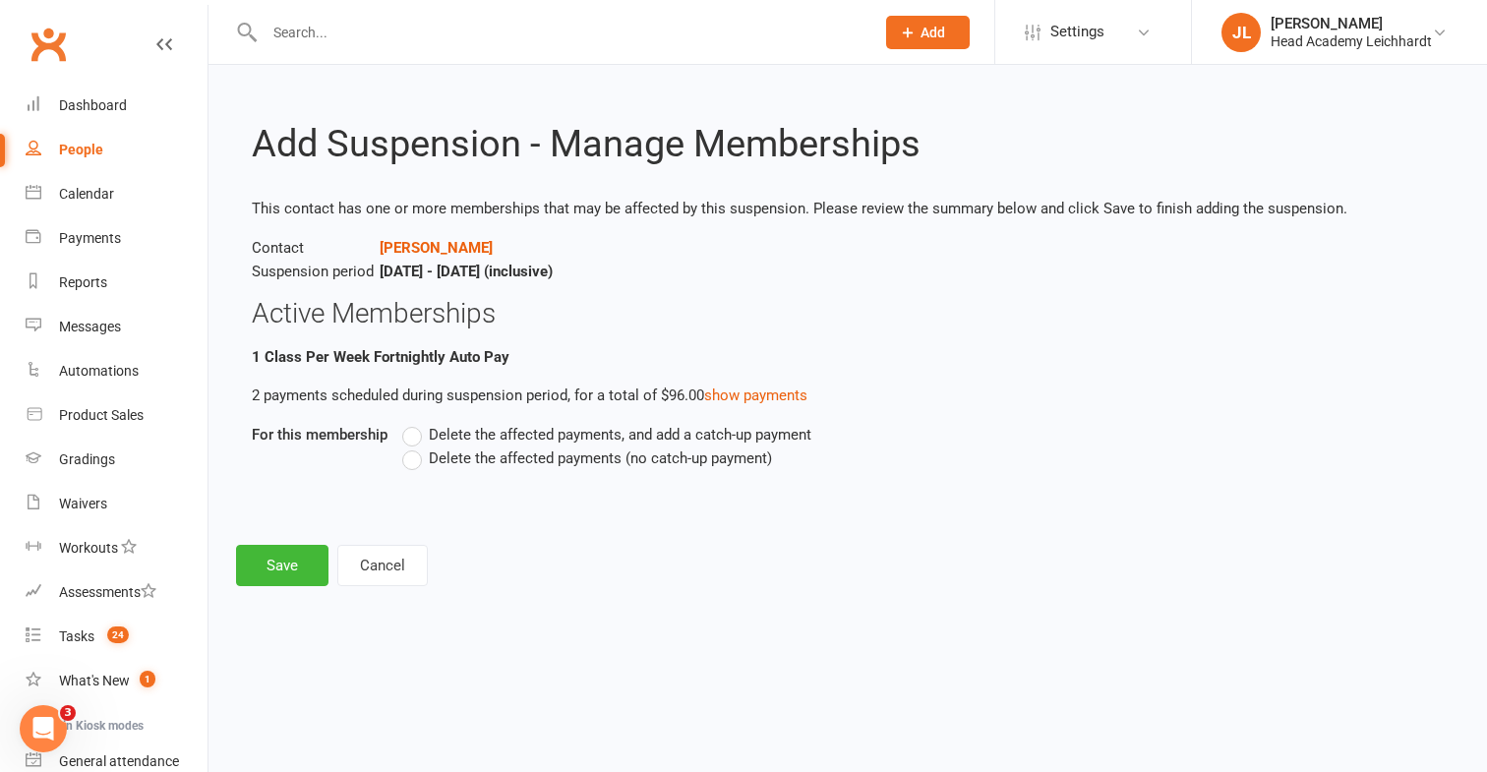
scroll to position [0, 0]
click at [416, 479] on div "Delete the affected payments, and add a catch-up payment Delete the affected pa…" at bounding box center [784, 460] width 795 height 75
click at [415, 466] on label "Delete the affected payments (no catch-up payment)" at bounding box center [587, 458] width 370 height 24
click at [415, 446] on input "Delete the affected payments (no catch-up payment)" at bounding box center [408, 446] width 13 height 0
click at [322, 561] on button "Save" at bounding box center [282, 565] width 92 height 41
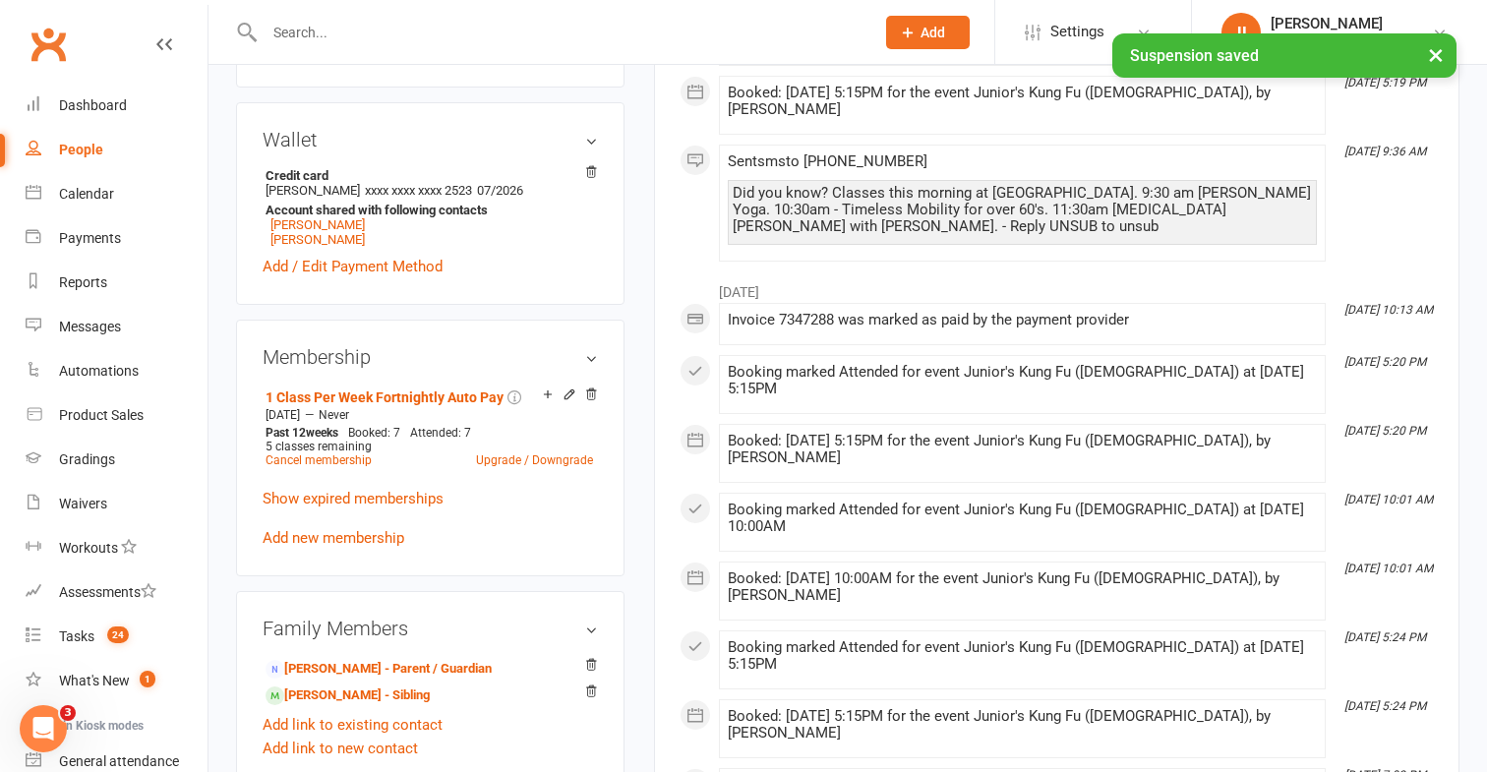
scroll to position [808, 0]
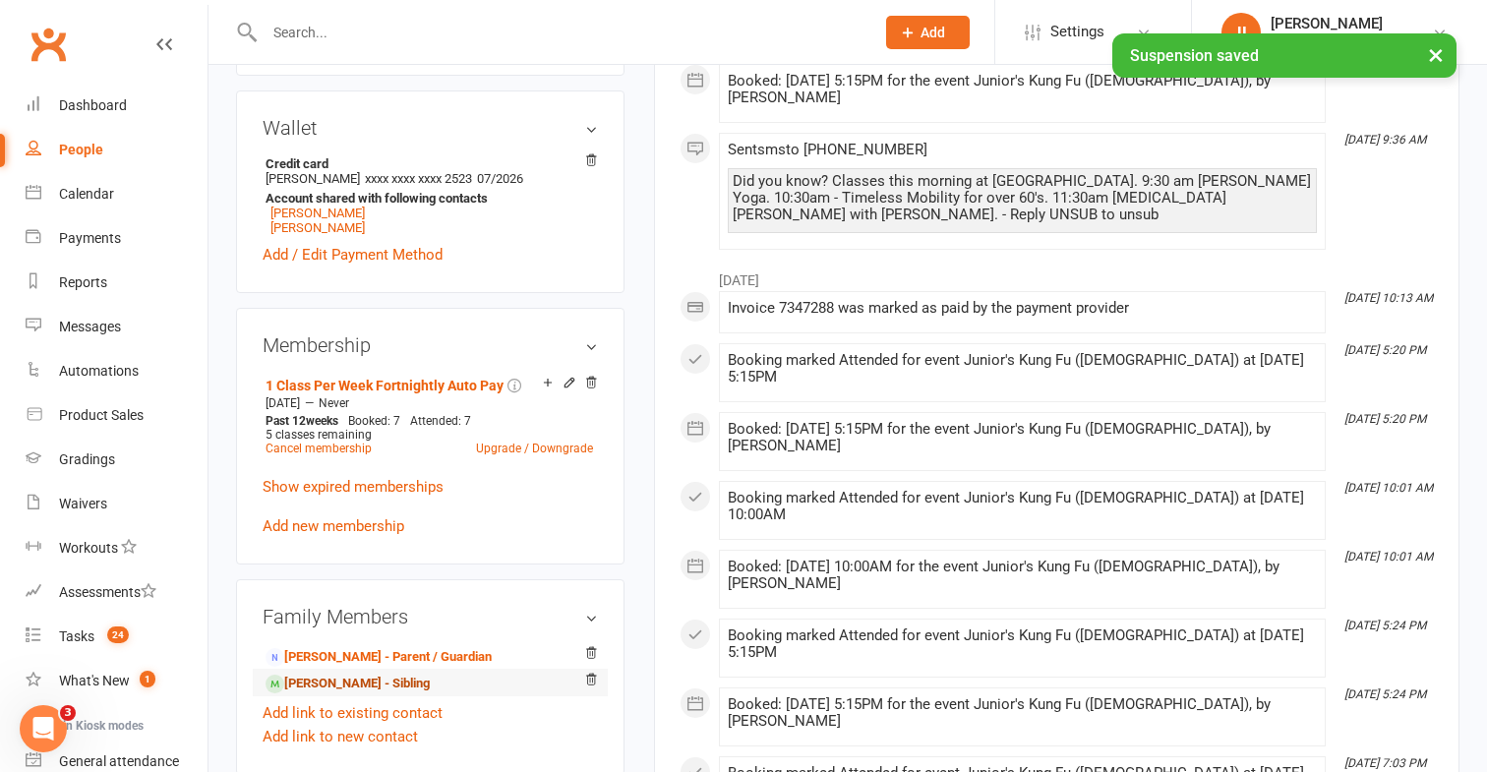
click at [308, 694] on link "[PERSON_NAME] - Sibling" at bounding box center [348, 684] width 164 height 21
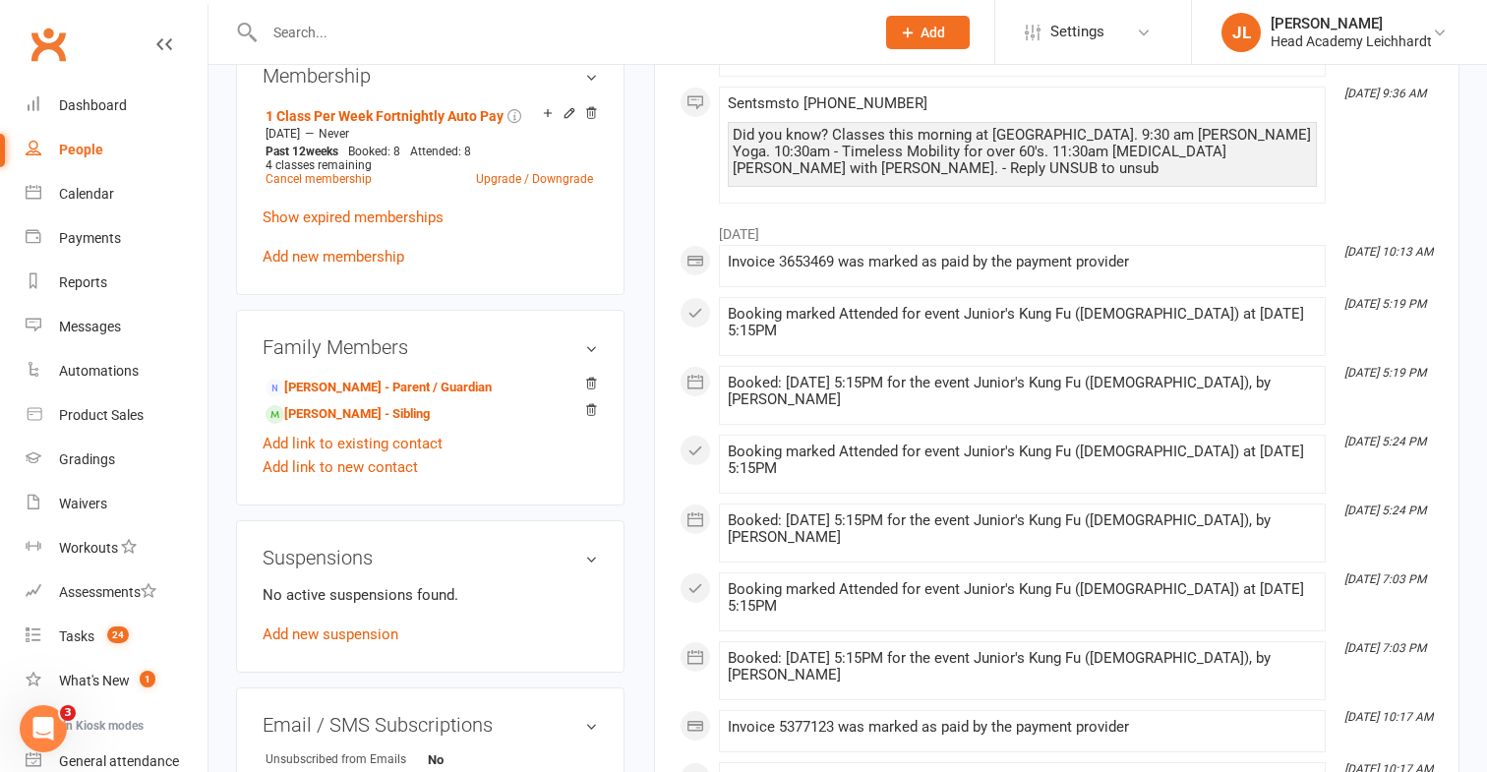
scroll to position [1080, 0]
click at [347, 641] on link "Add new suspension" at bounding box center [331, 632] width 136 height 18
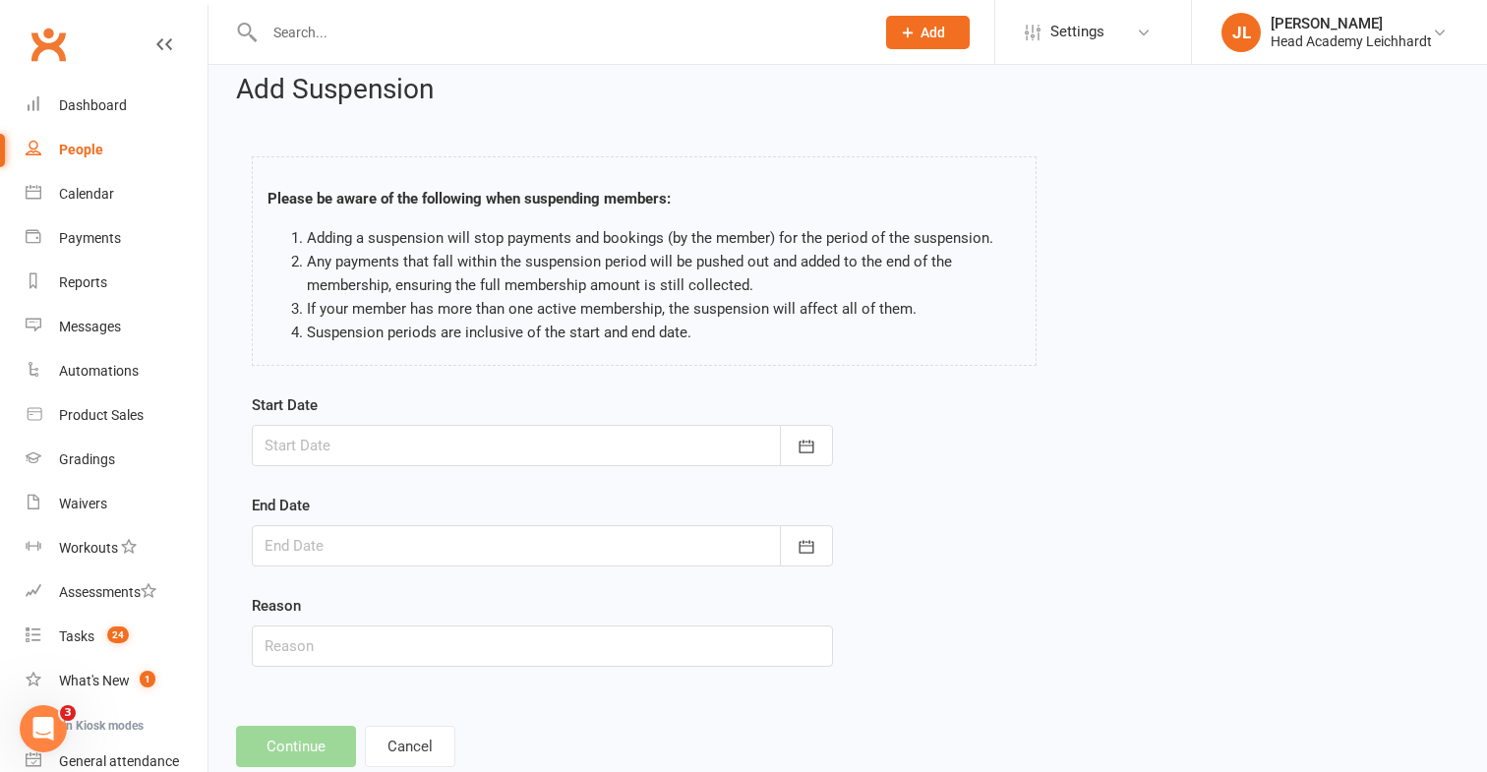
scroll to position [19, 0]
click at [487, 470] on form "Start Date [DATE] Sun Mon Tue Wed Thu Fri Sat 36 31 01 02 03 04 05 06 37 07 08 …" at bounding box center [542, 528] width 581 height 273
click at [500, 456] on div at bounding box center [542, 444] width 581 height 41
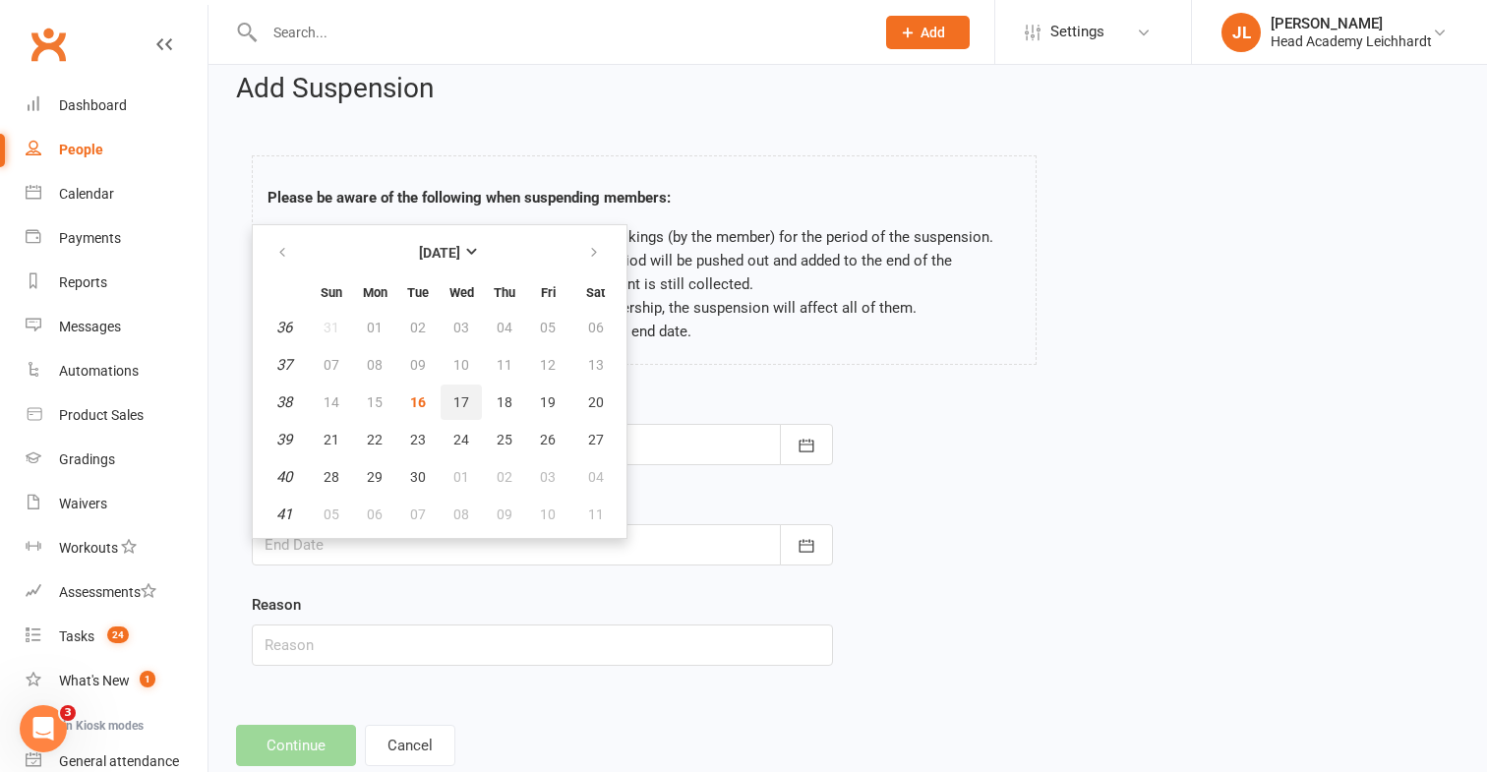
click at [475, 404] on button "17" at bounding box center [461, 401] width 41 height 35
type input "[DATE]"
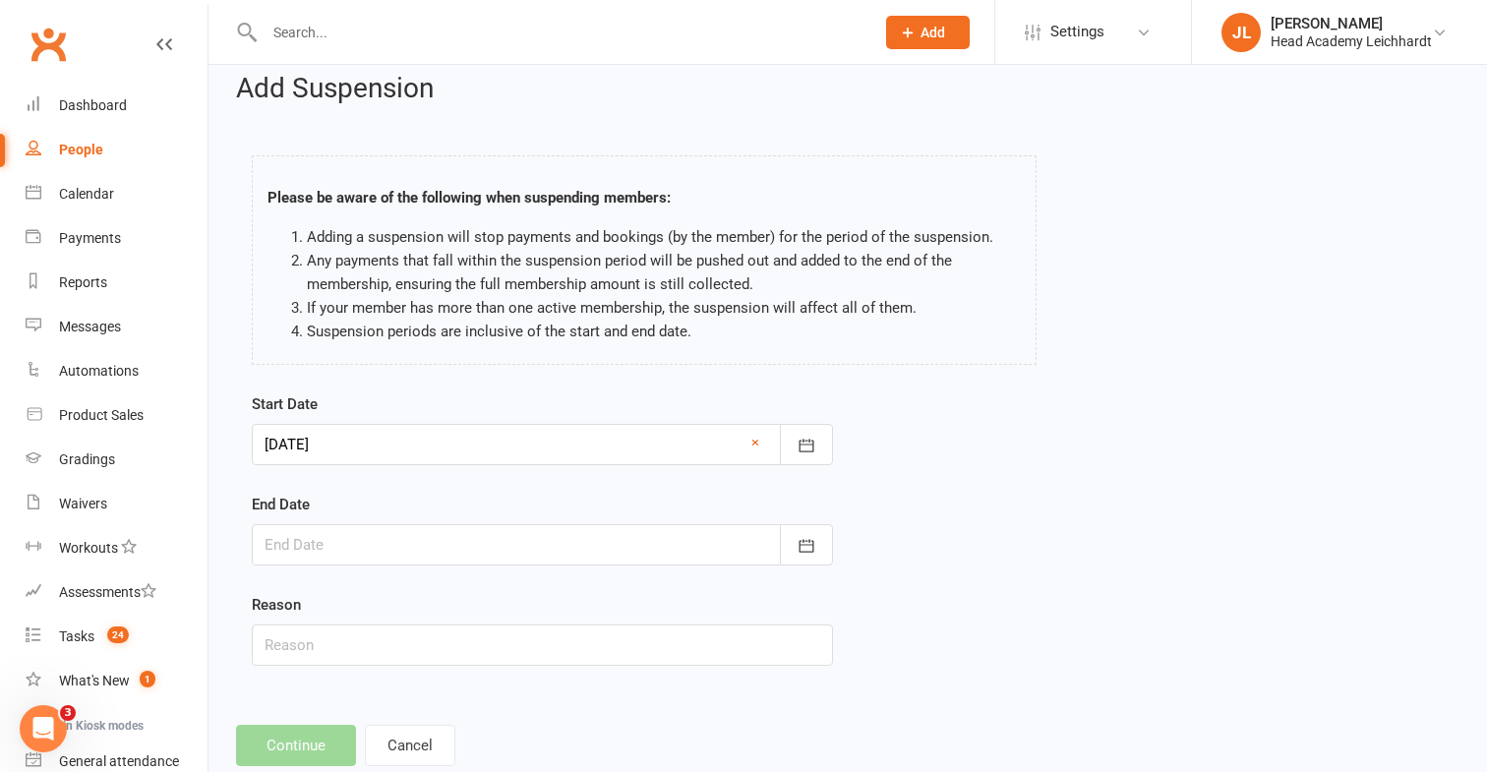
click at [399, 522] on div "End Date [DATE] Sun Mon Tue Wed Thu Fri Sat 36 31 01 02 03 04 05 06 37 07 08 09…" at bounding box center [542, 529] width 581 height 73
click at [399, 527] on div at bounding box center [542, 544] width 581 height 41
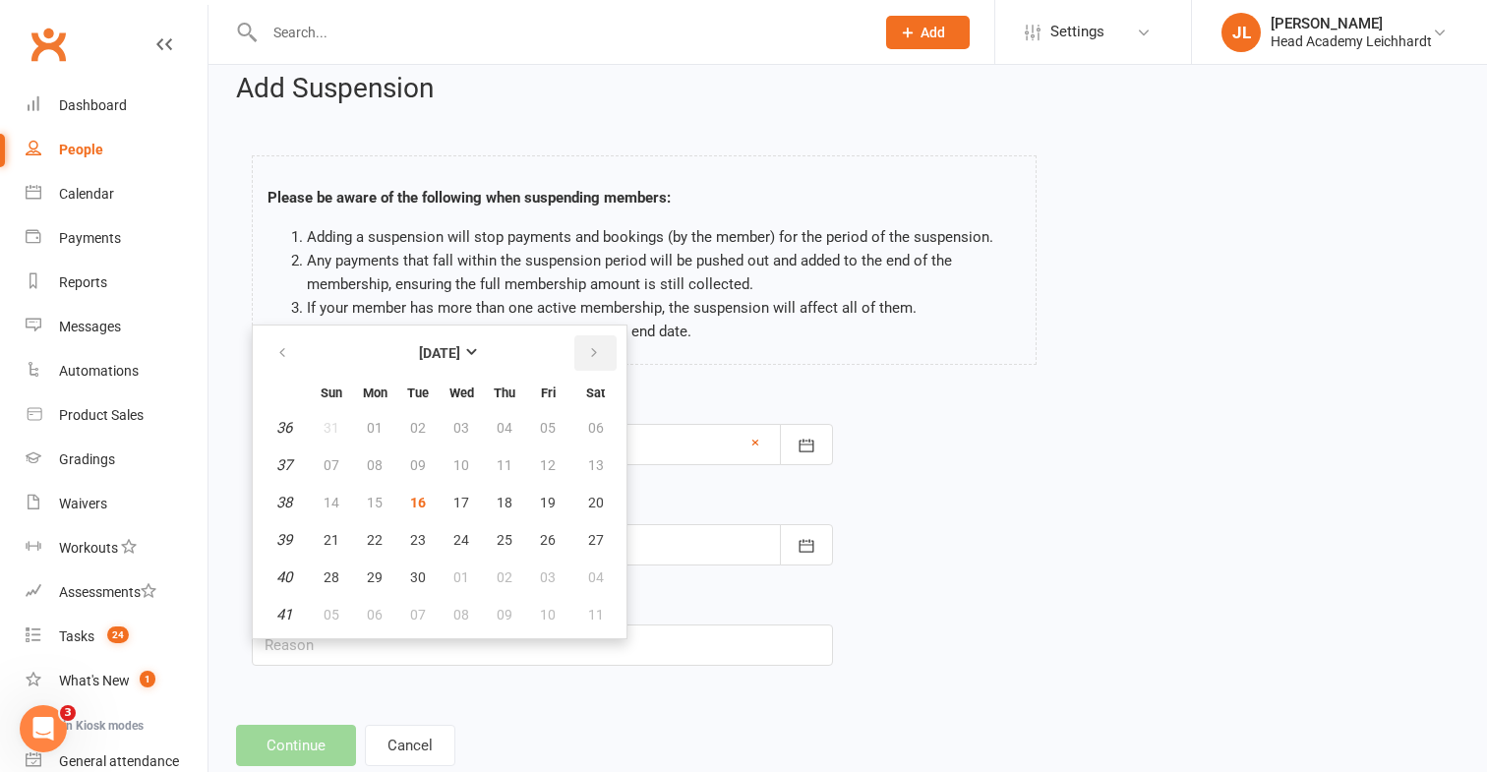
click at [601, 365] on button "button" at bounding box center [595, 352] width 42 height 35
click at [338, 505] on button "12" at bounding box center [331, 502] width 41 height 35
type input "[DATE]"
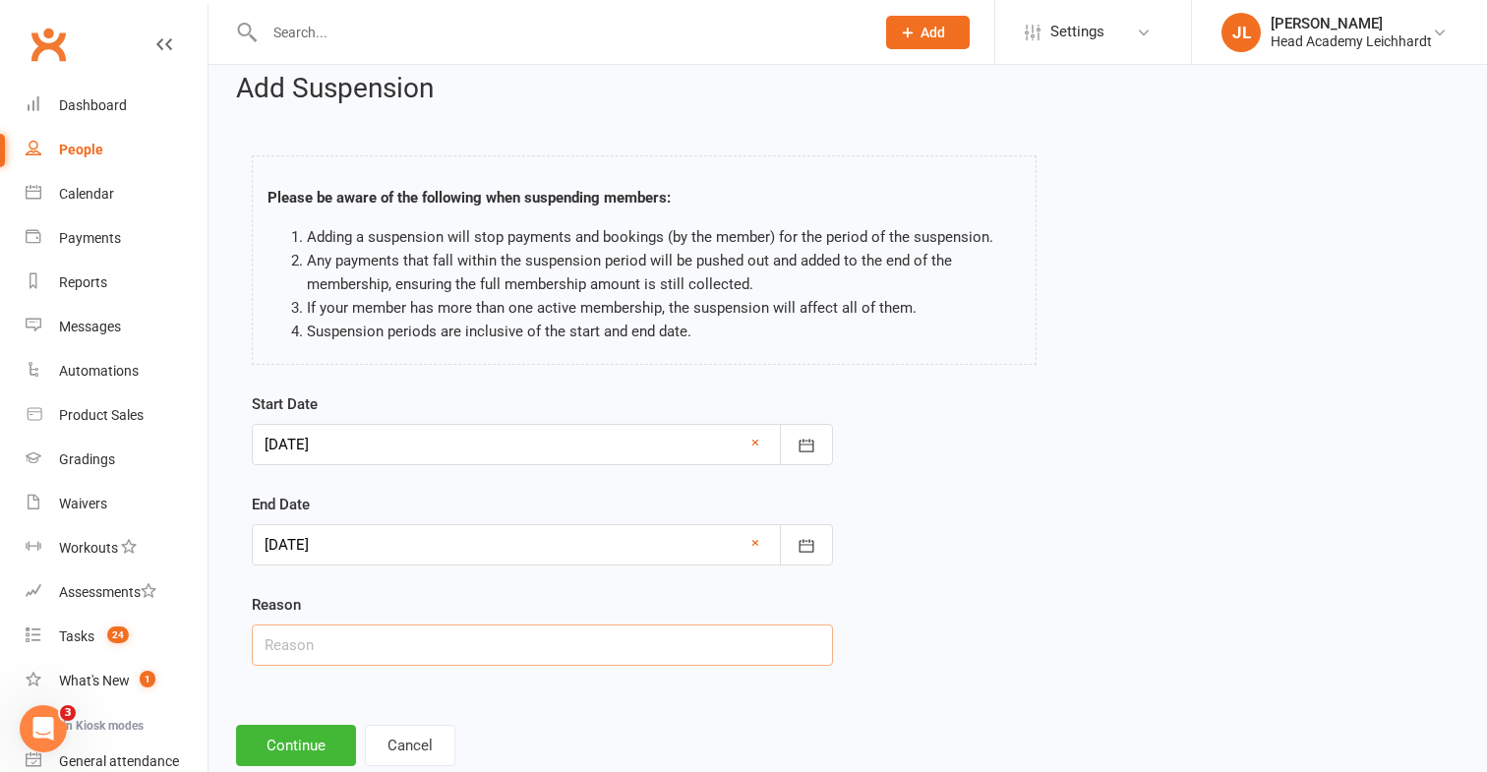
click at [310, 650] on input "text" at bounding box center [542, 644] width 581 height 41
type input "Overseas holiday"
click at [245, 745] on button "Continue" at bounding box center [296, 745] width 120 height 41
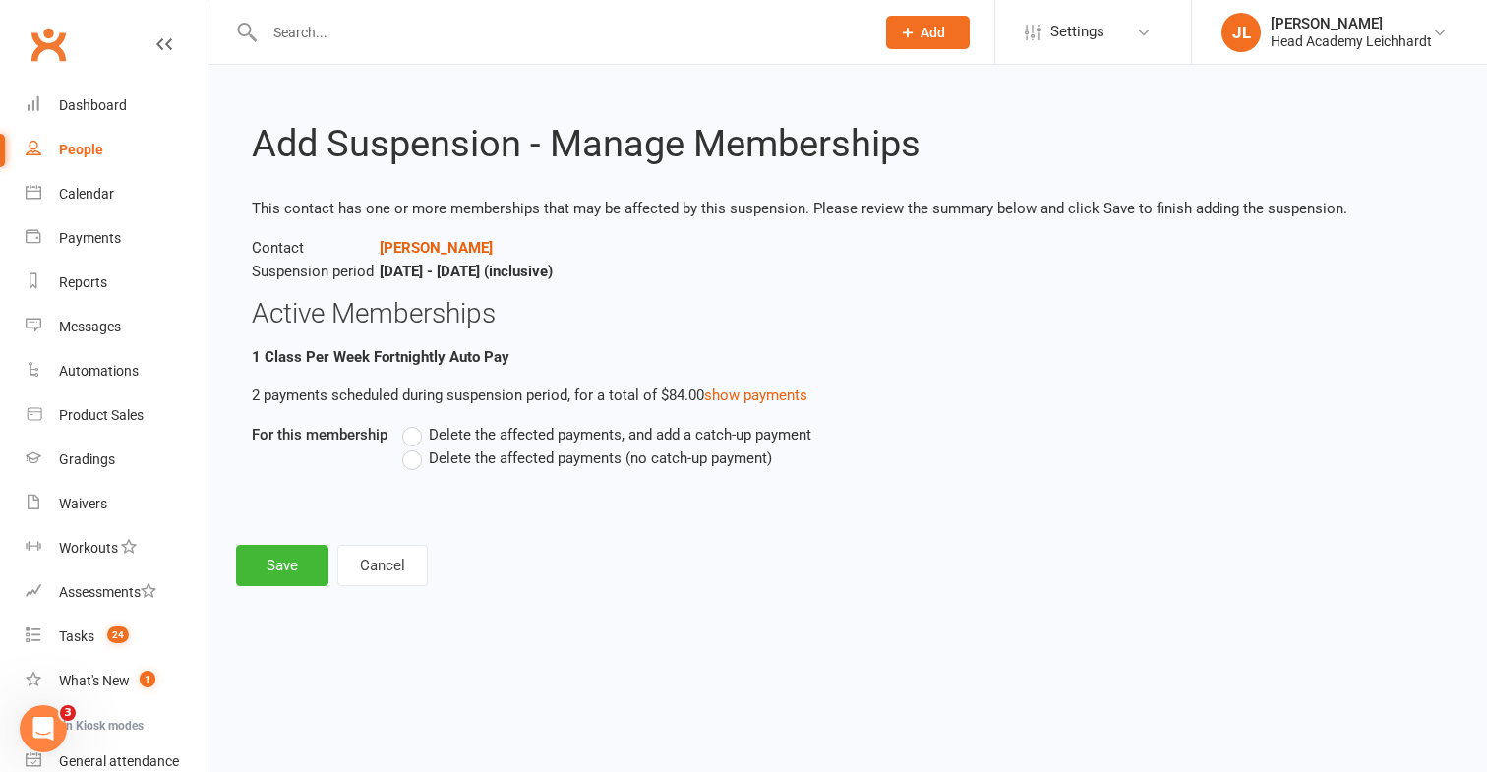
scroll to position [0, 0]
click at [422, 464] on label "Delete the affected payments (no catch-up payment)" at bounding box center [587, 458] width 370 height 24
click at [415, 446] on input "Delete the affected payments (no catch-up payment)" at bounding box center [408, 446] width 13 height 0
click at [313, 549] on button "Save" at bounding box center [282, 565] width 92 height 41
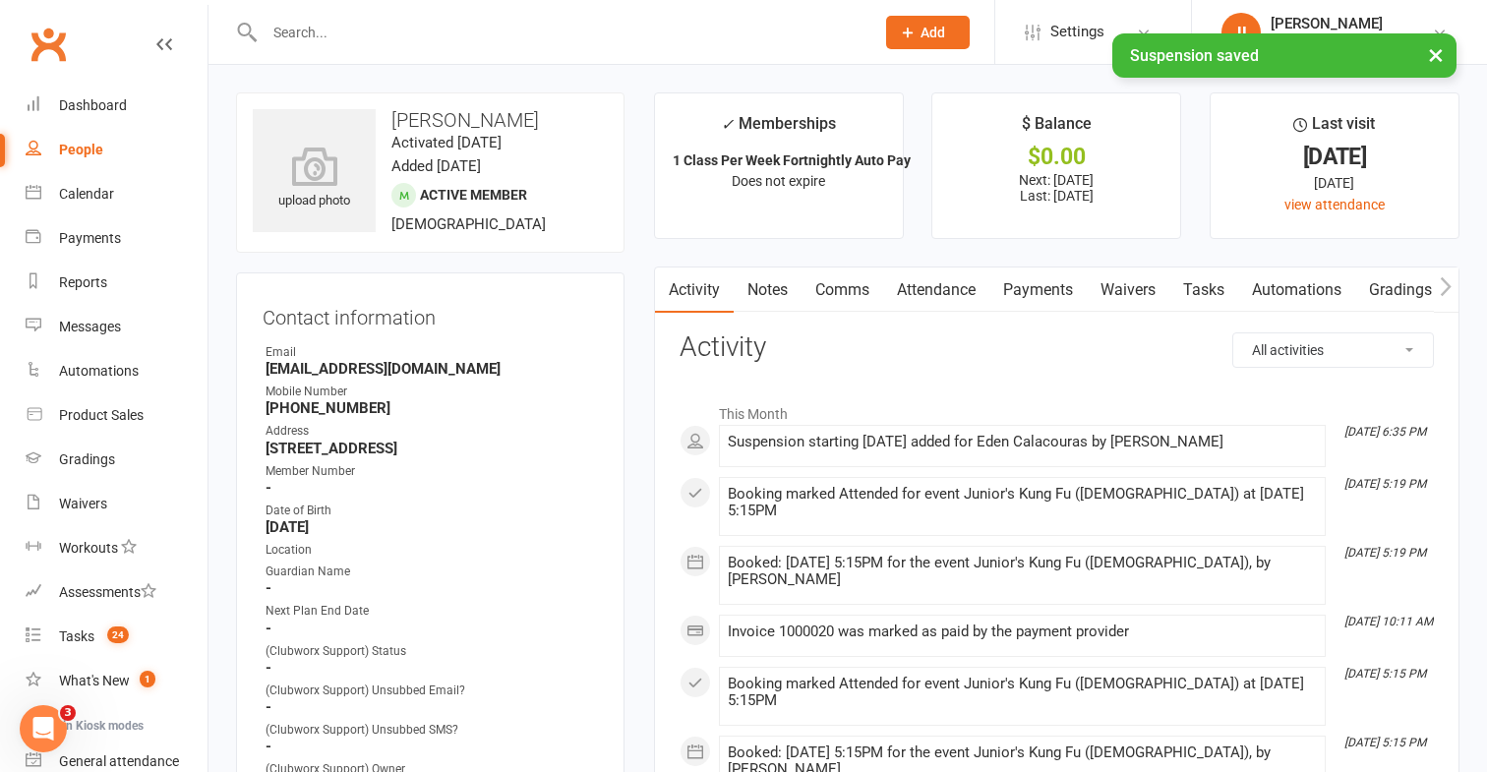
click at [98, 129] on link "People" at bounding box center [117, 150] width 182 height 44
select select "100"
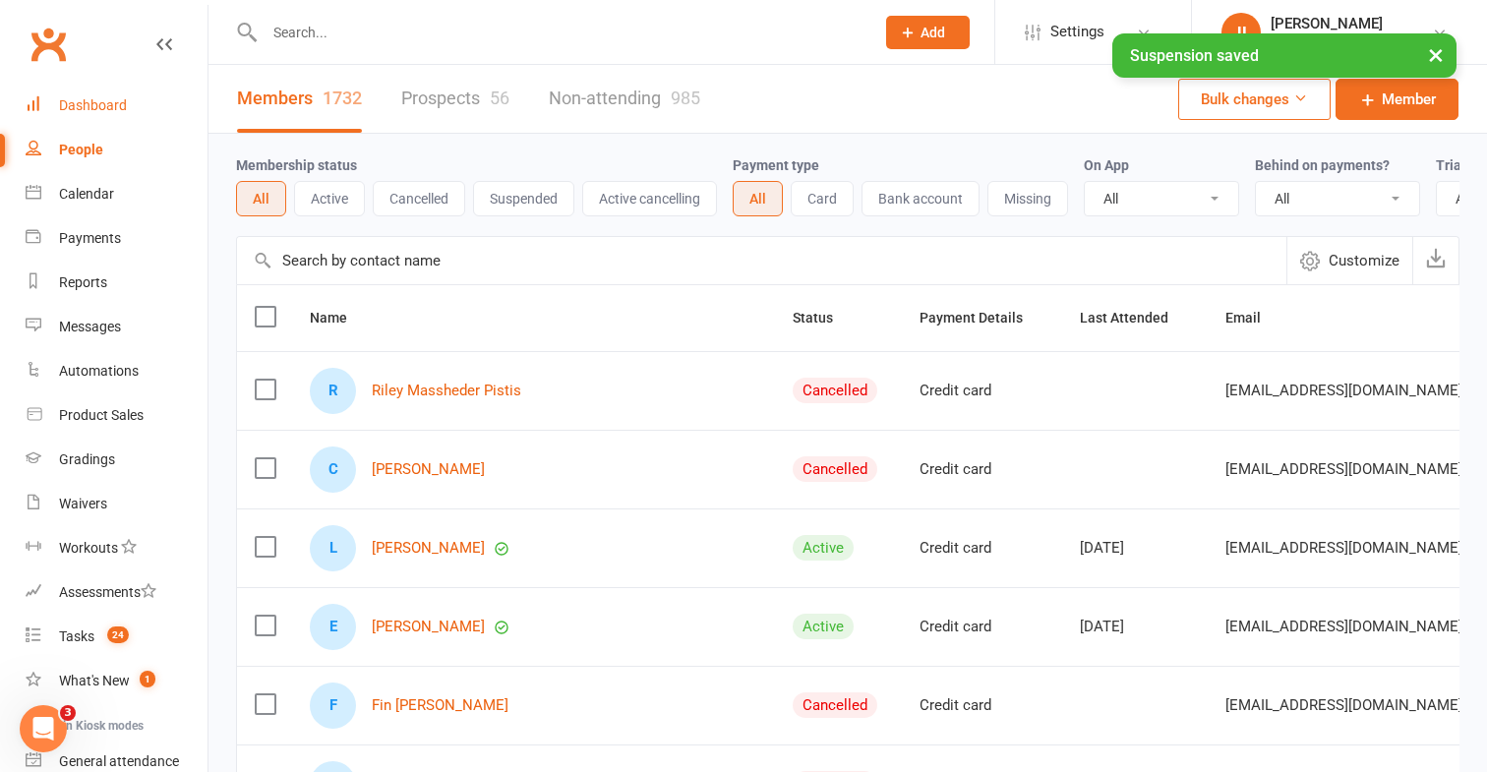
click at [107, 98] on div "Dashboard" at bounding box center [93, 105] width 68 height 16
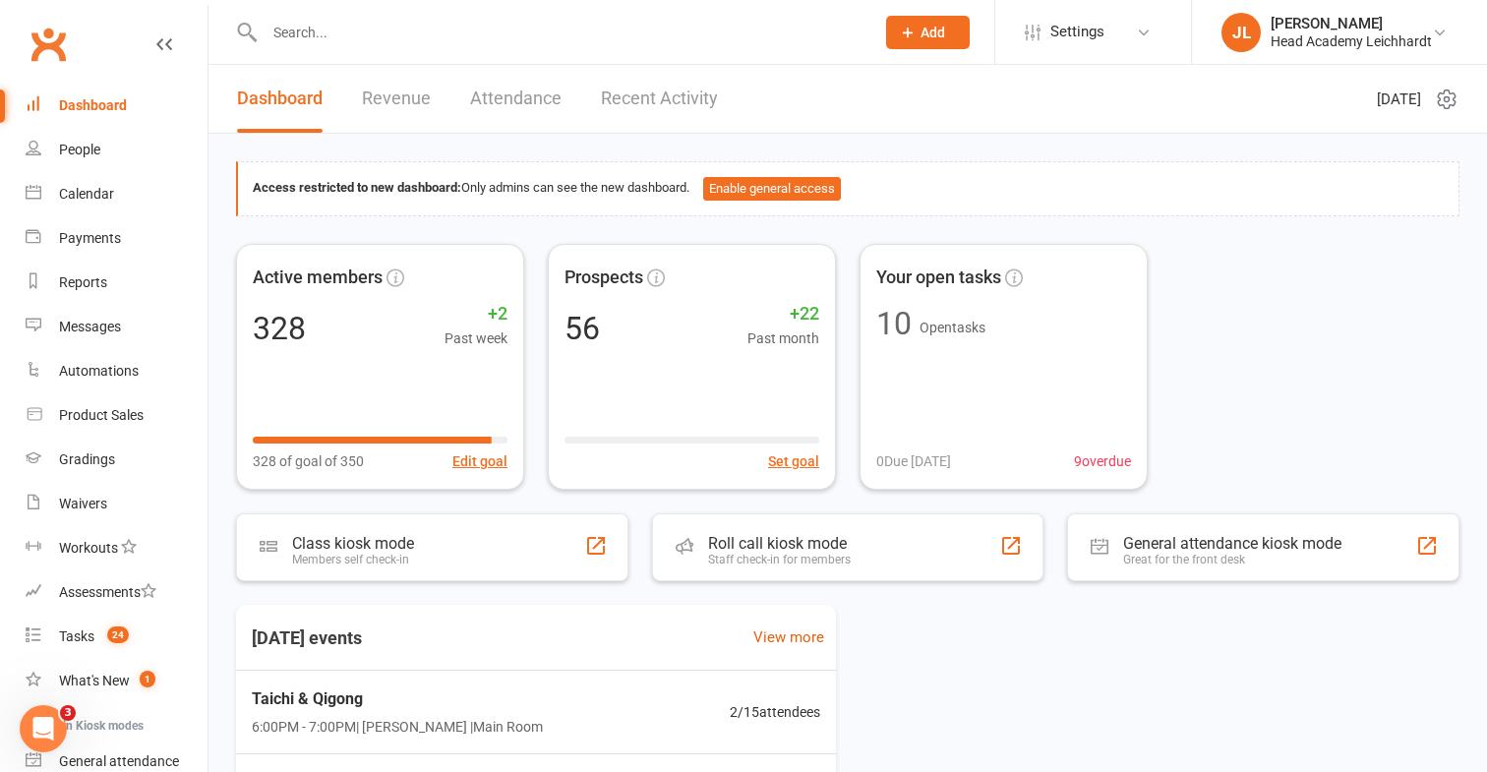
click at [785, 48] on div at bounding box center [548, 32] width 624 height 64
click at [796, 38] on input "text" at bounding box center [560, 33] width 602 height 28
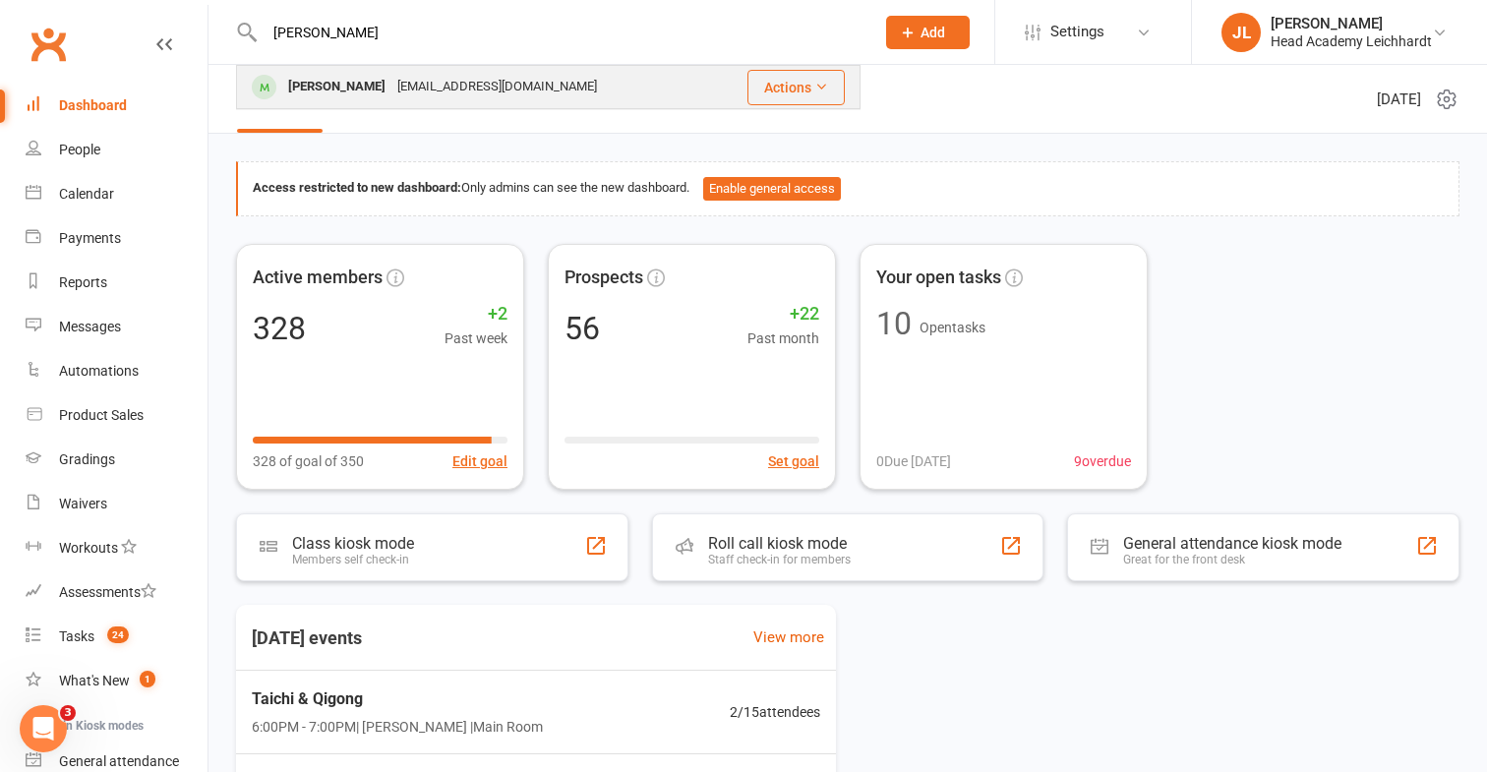
type input "[PERSON_NAME]"
click at [638, 80] on div "[PERSON_NAME] [EMAIL_ADDRESS][DOMAIN_NAME]" at bounding box center [476, 87] width 476 height 40
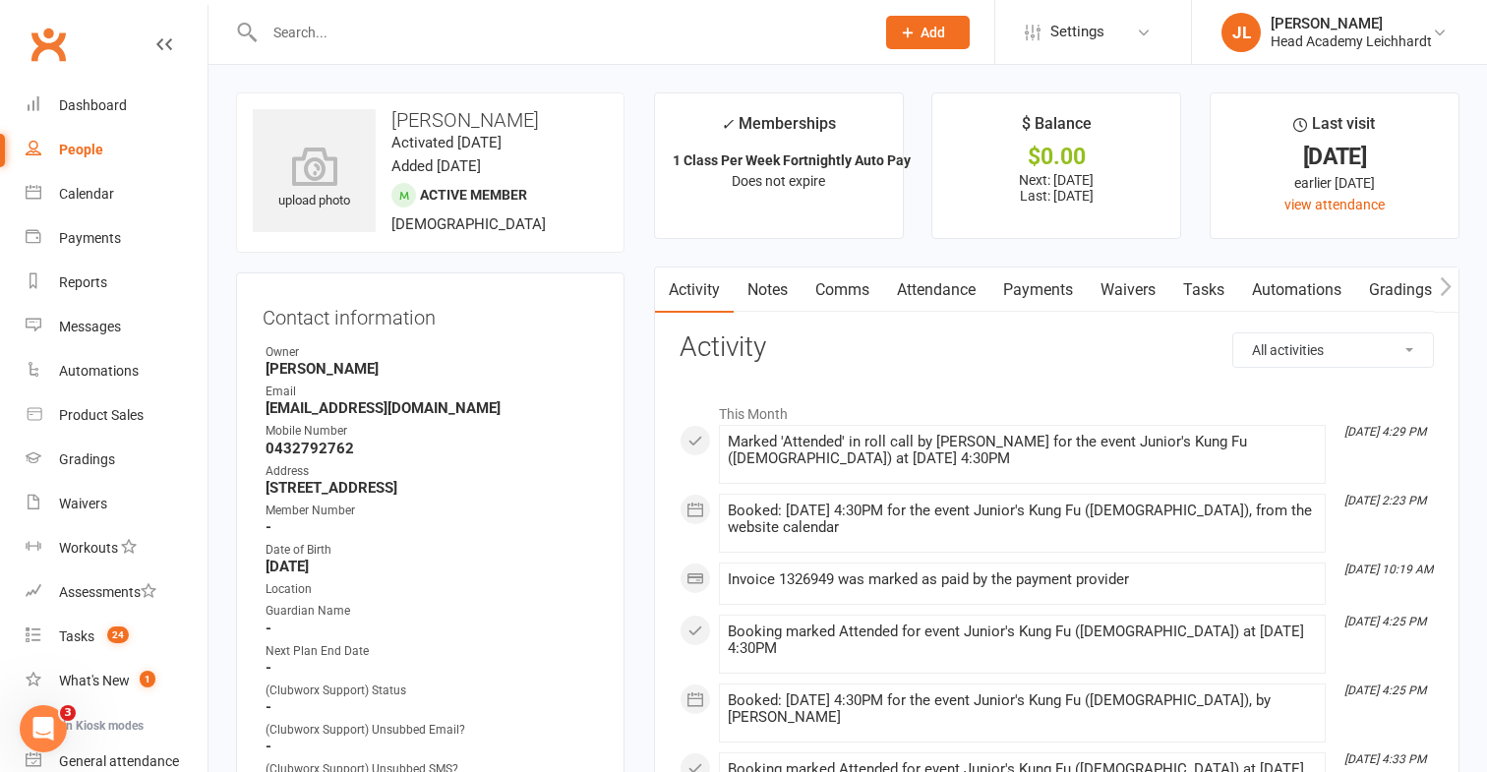
click at [765, 287] on link "Notes" at bounding box center [768, 289] width 68 height 45
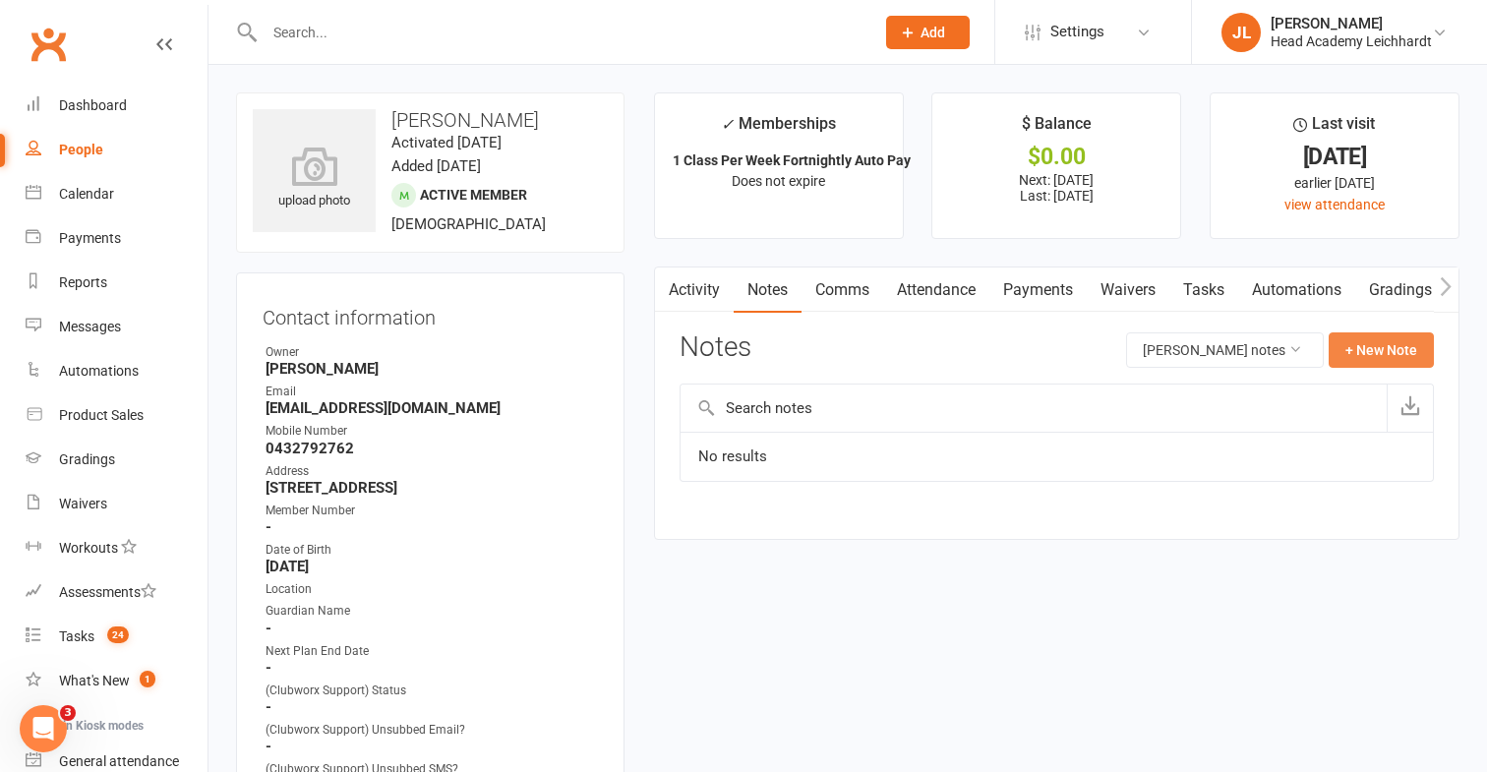
click at [1357, 358] on button "+ New Note" at bounding box center [1380, 349] width 105 height 35
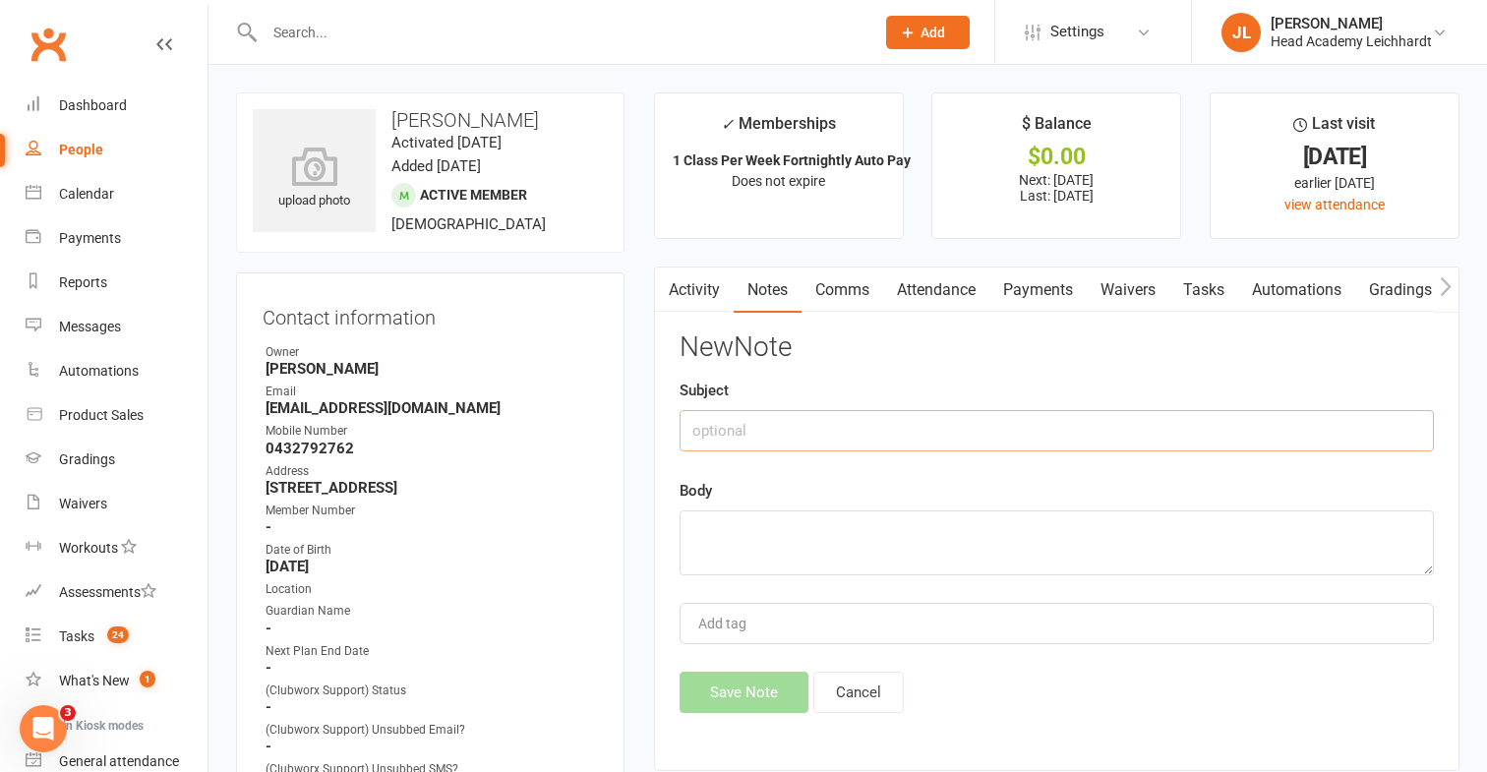
click at [1124, 421] on input "text" at bounding box center [1056, 430] width 754 height 41
type input "Second parent email"
type textarea "C"
paste textarea "[EMAIL_ADDRESS][PERSON_NAME][DOMAIN_NAME]"
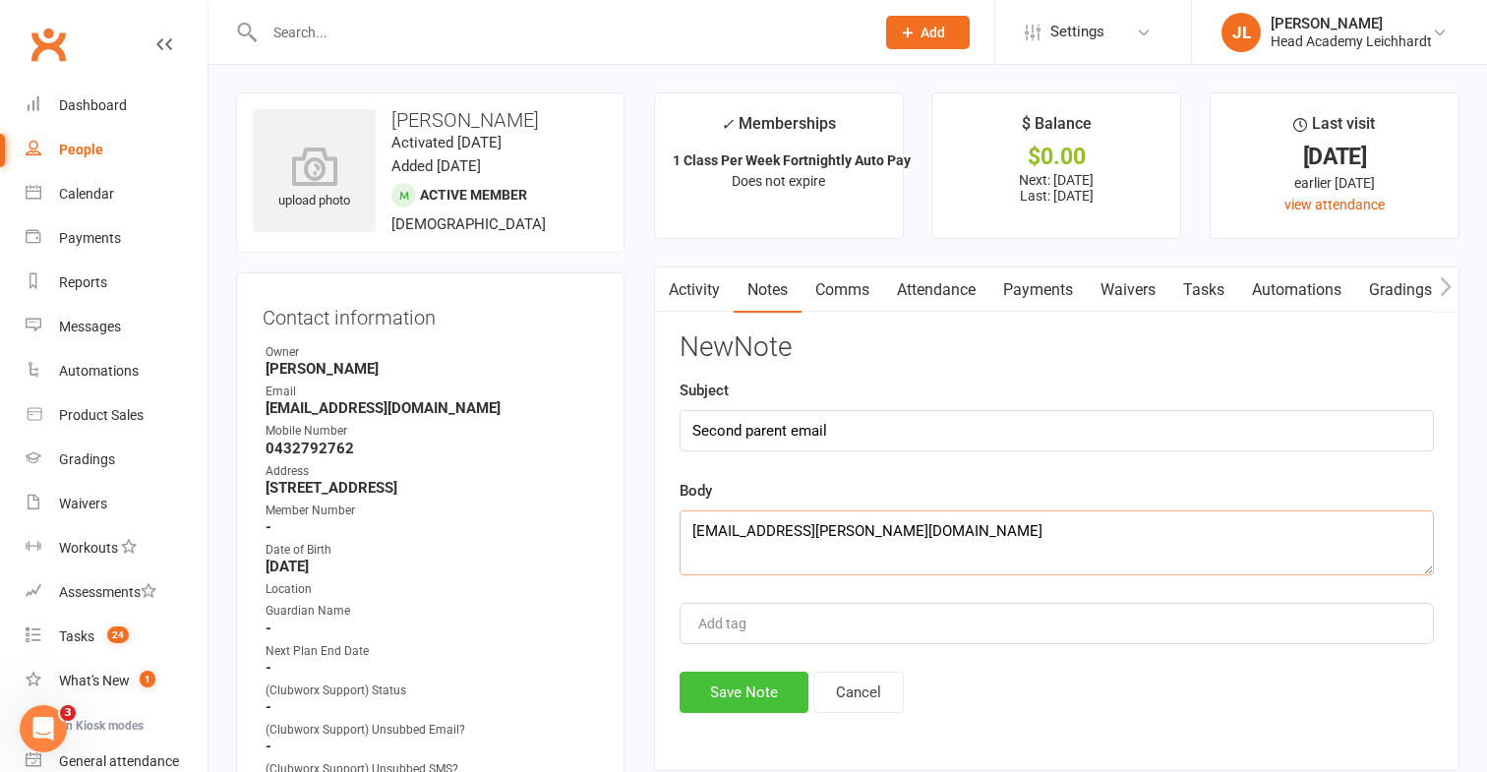
type textarea "[EMAIL_ADDRESS][PERSON_NAME][DOMAIN_NAME]"
click at [711, 700] on button "Save Note" at bounding box center [743, 692] width 129 height 41
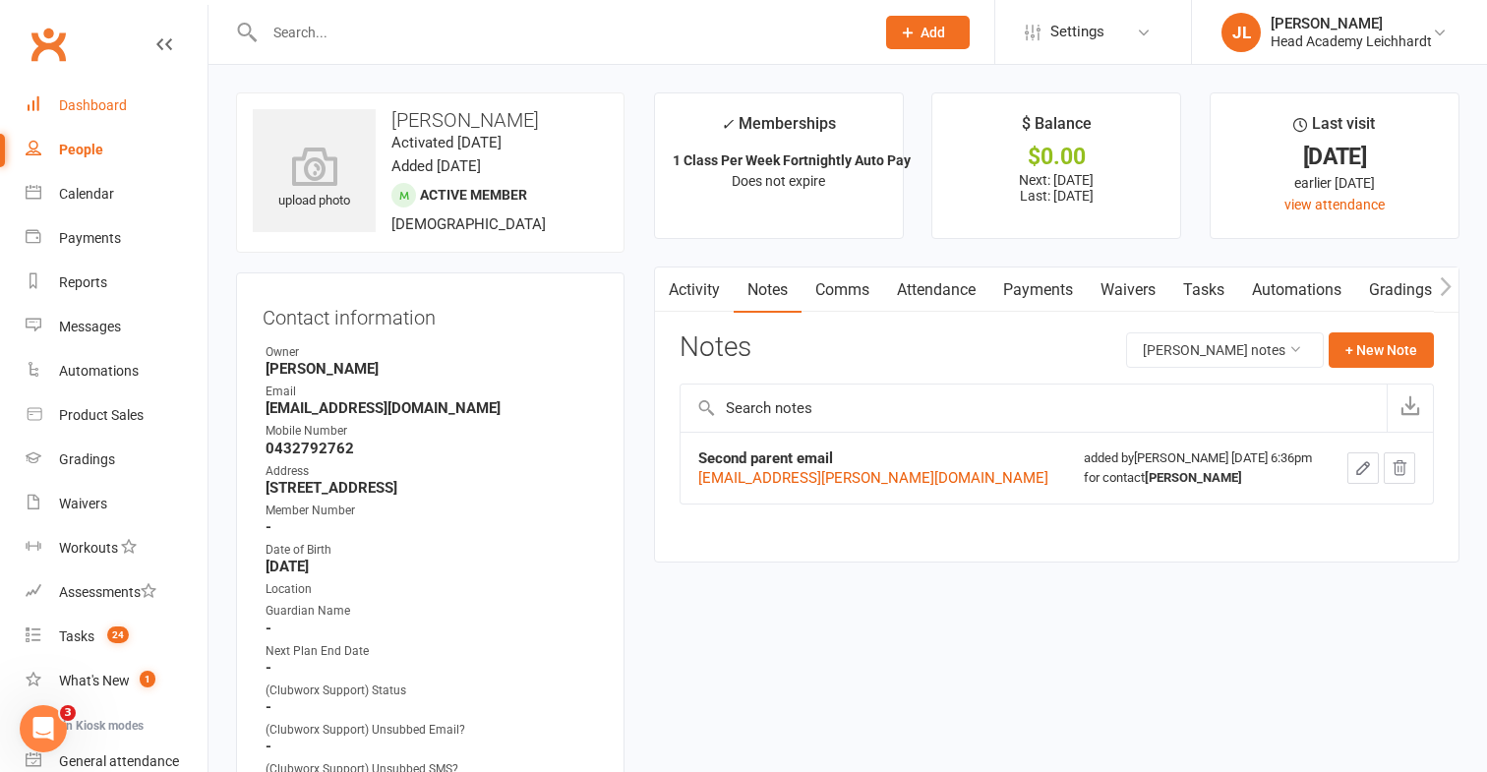
click at [121, 124] on link "Dashboard" at bounding box center [117, 106] width 182 height 44
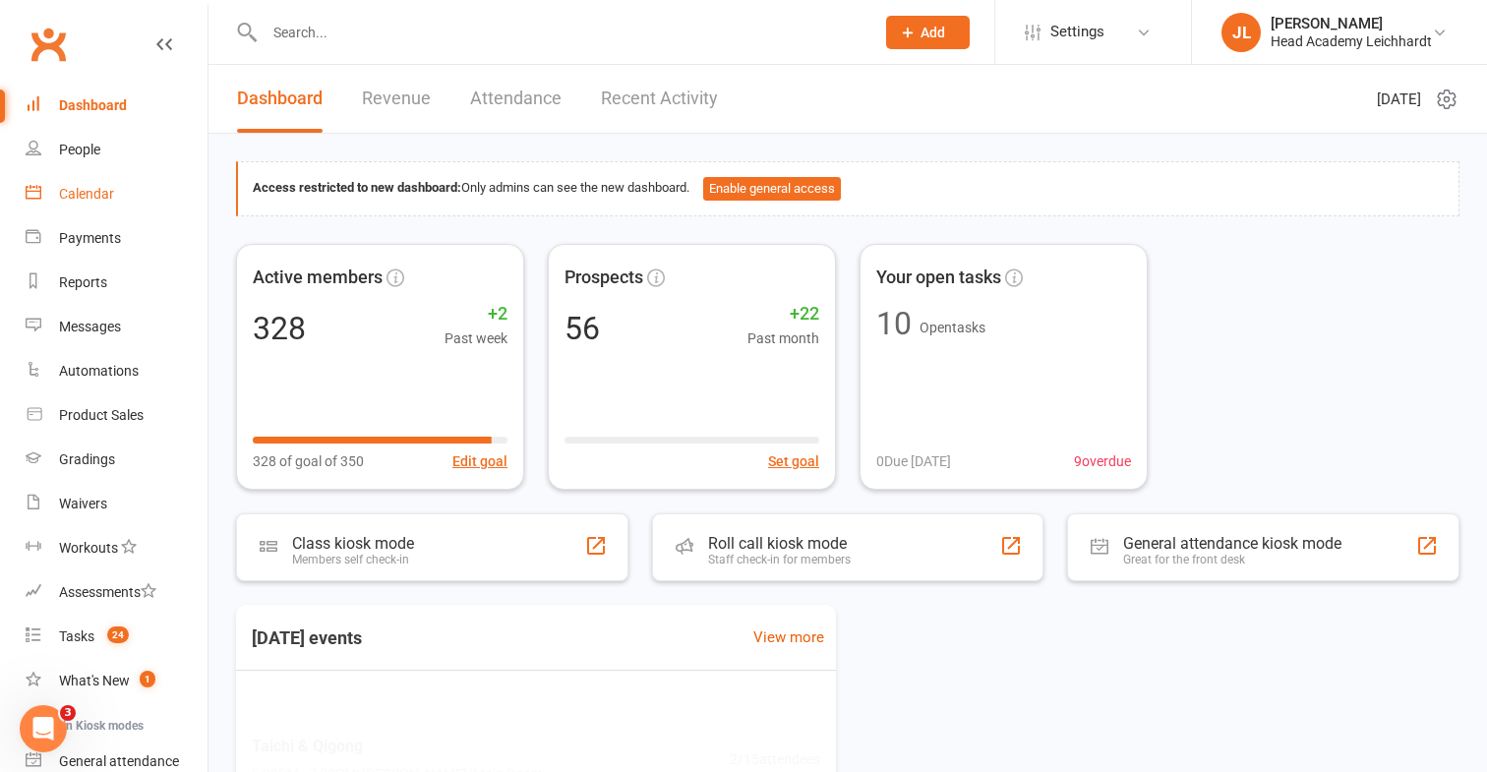
click at [103, 190] on div "Calendar" at bounding box center [86, 194] width 55 height 16
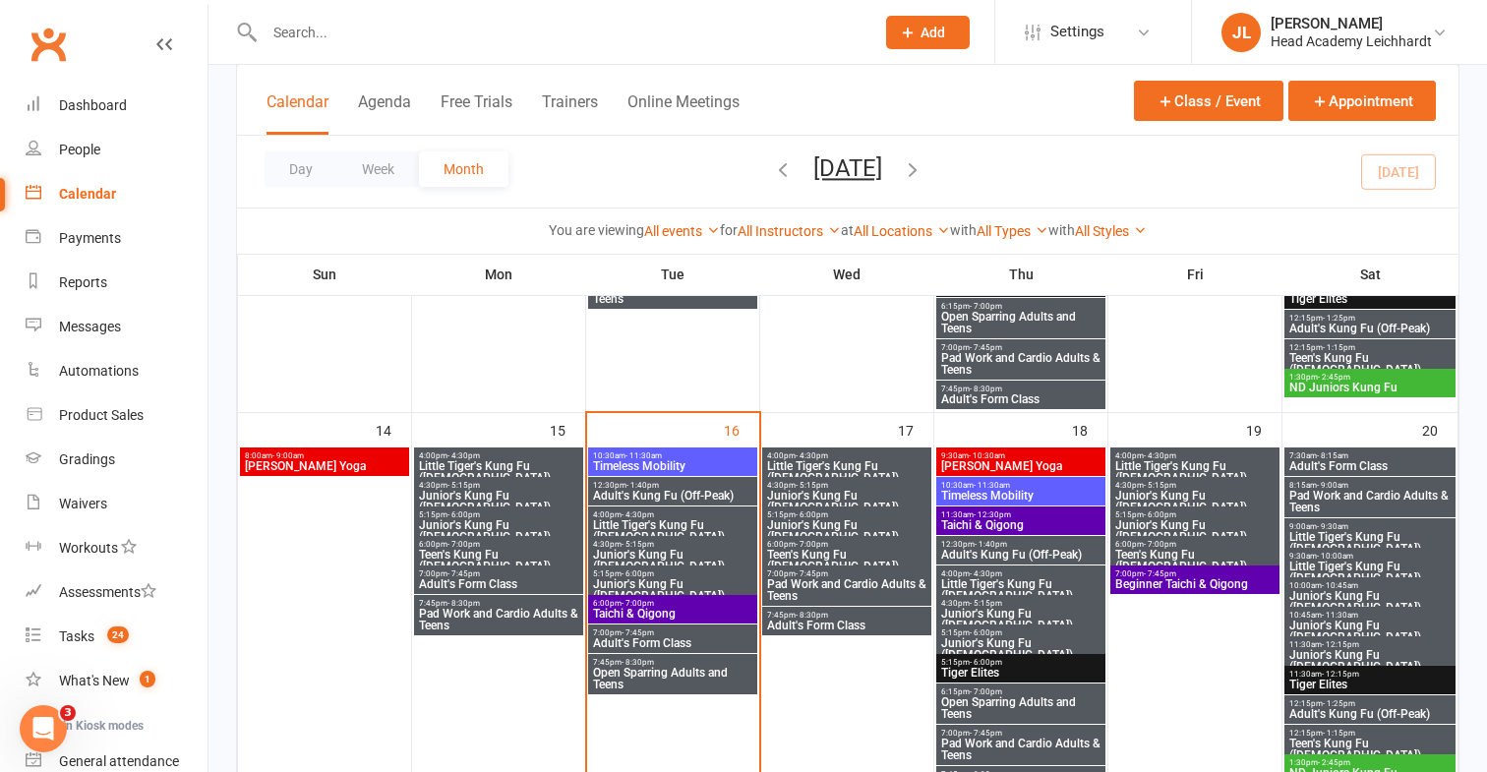
scroll to position [774, 0]
click at [679, 602] on span "6:00pm - 7:00pm" at bounding box center [672, 604] width 161 height 9
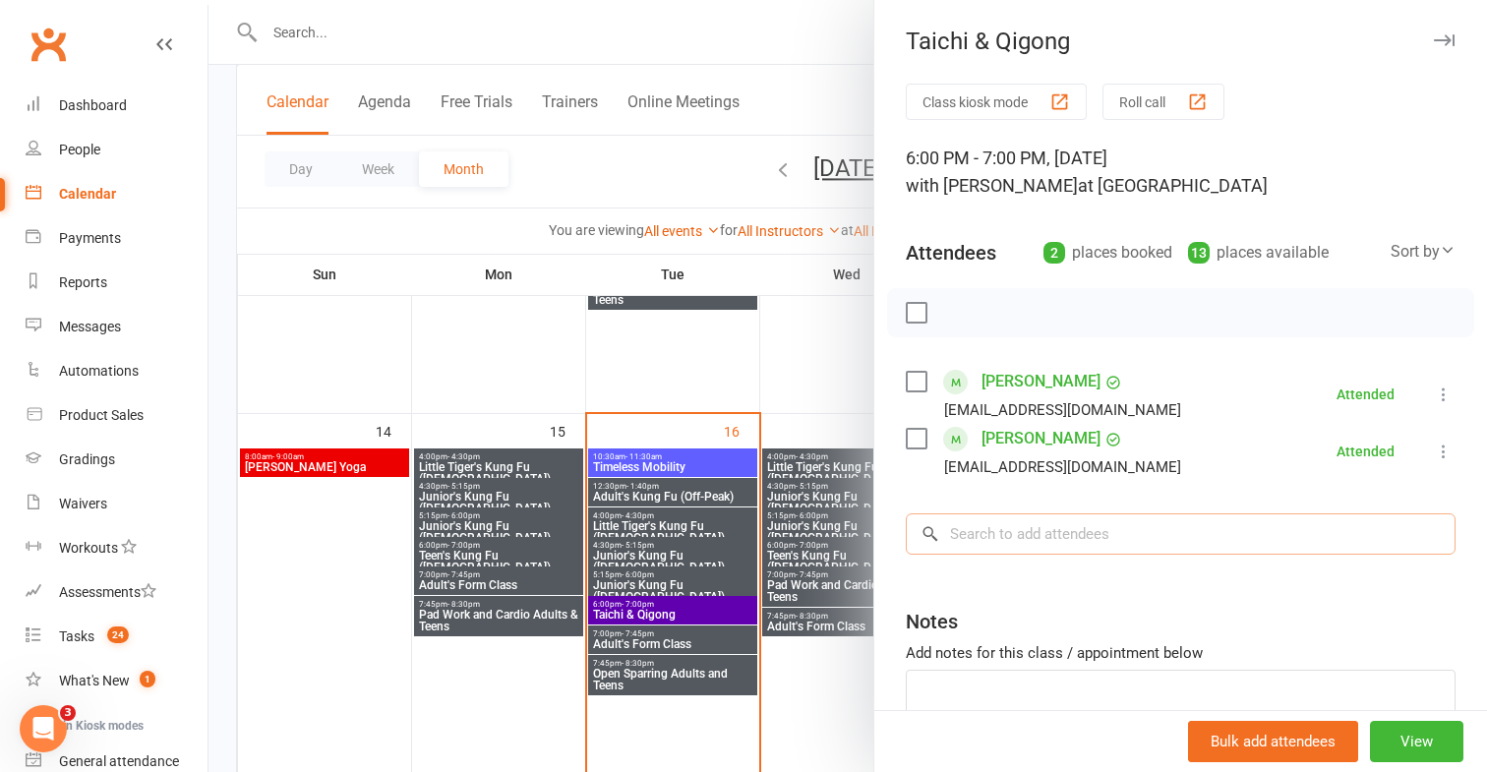
click at [1057, 546] on input "search" at bounding box center [1181, 533] width 550 height 41
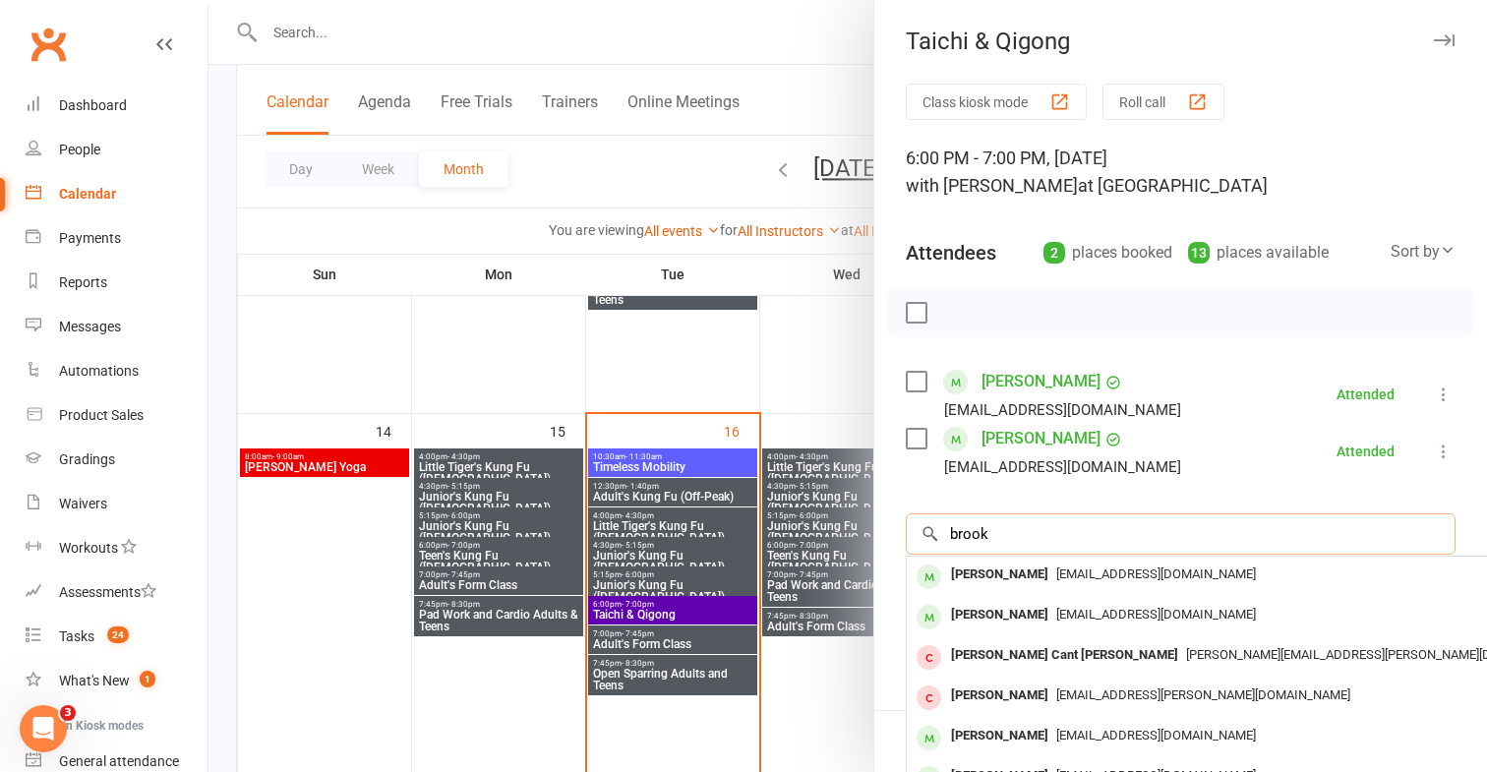
type input "brook"
click at [1030, 584] on div "[PERSON_NAME]" at bounding box center [999, 575] width 113 height 29
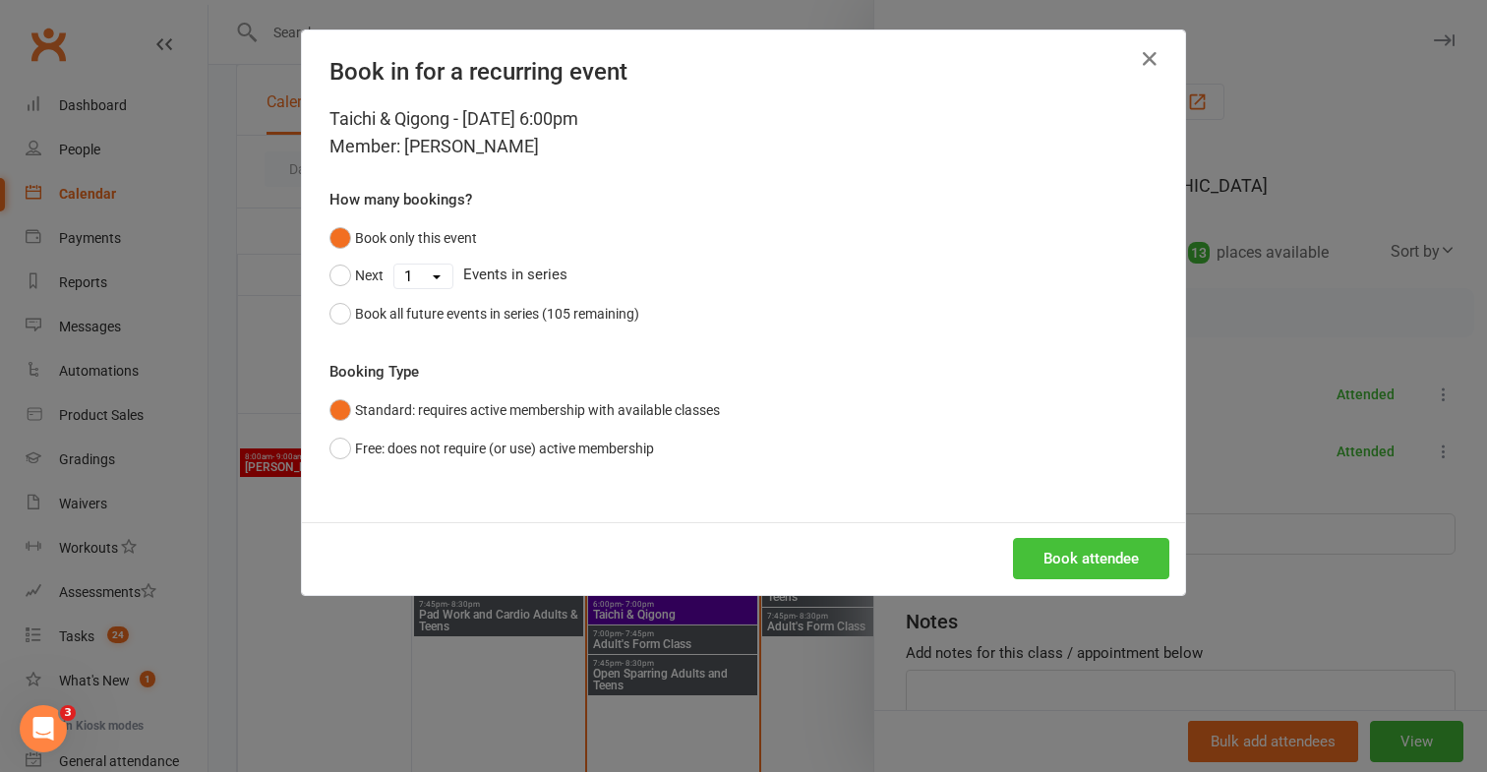
click at [1059, 568] on button "Book attendee" at bounding box center [1091, 558] width 156 height 41
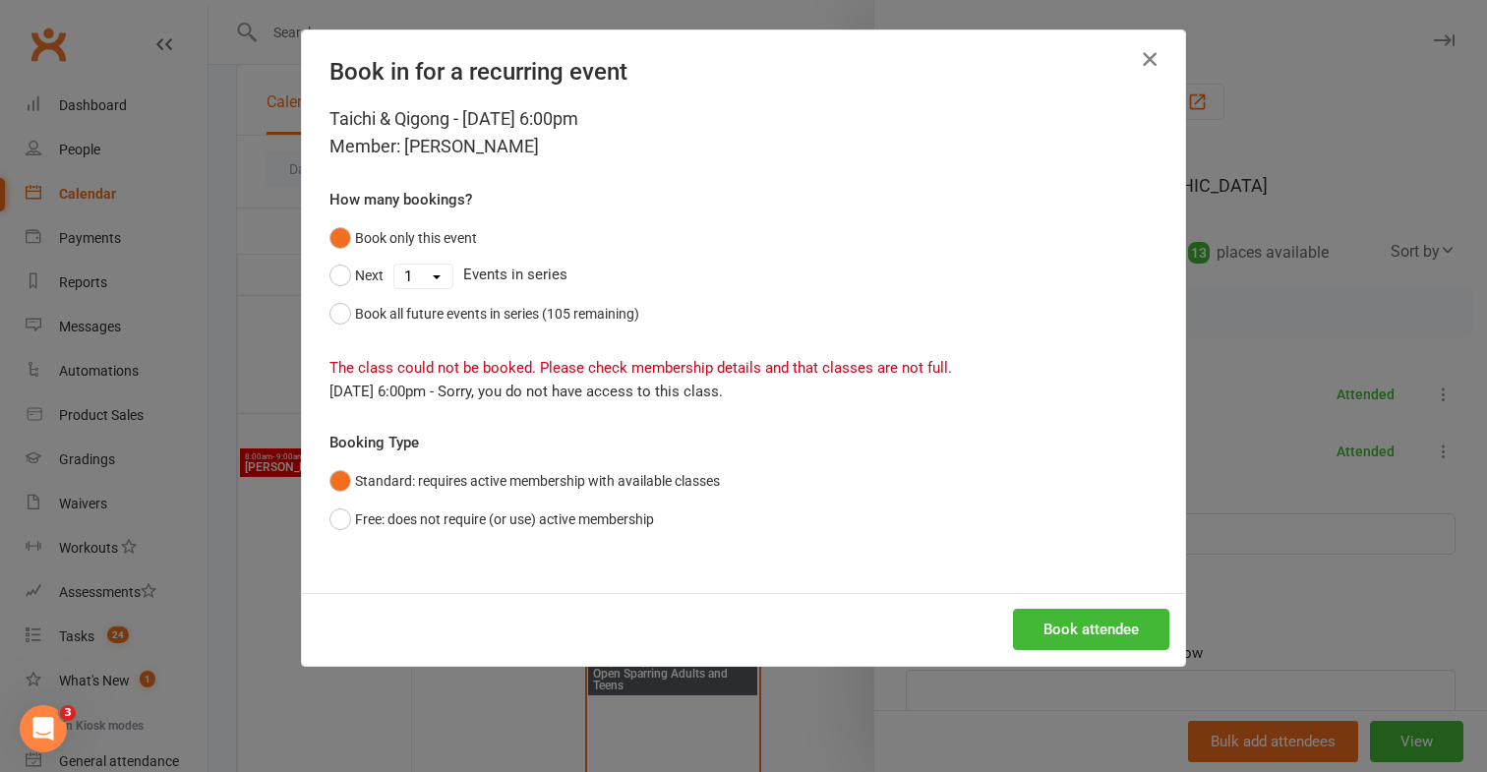
click at [1155, 61] on icon "button" at bounding box center [1150, 59] width 24 height 24
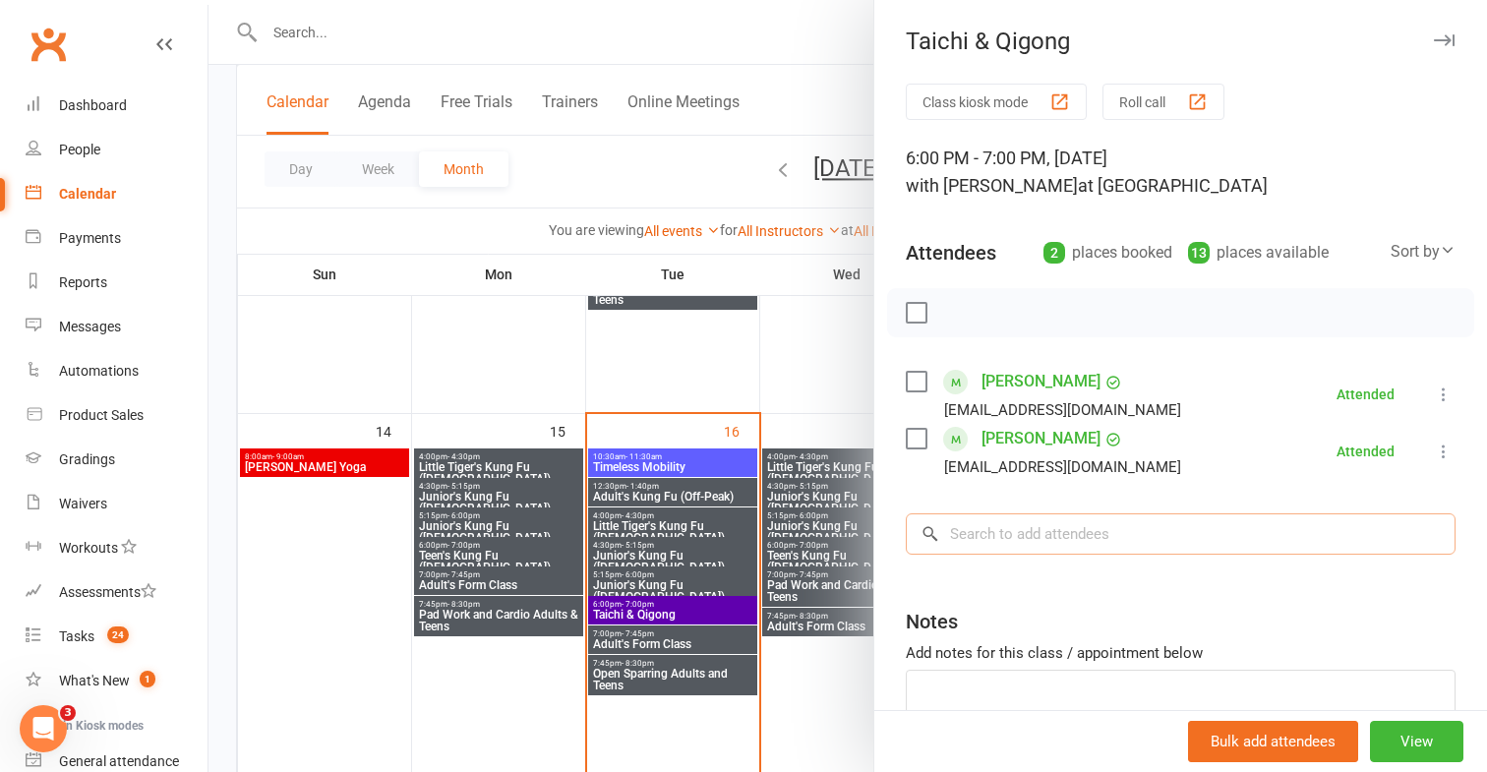
click at [993, 524] on input "search" at bounding box center [1181, 533] width 550 height 41
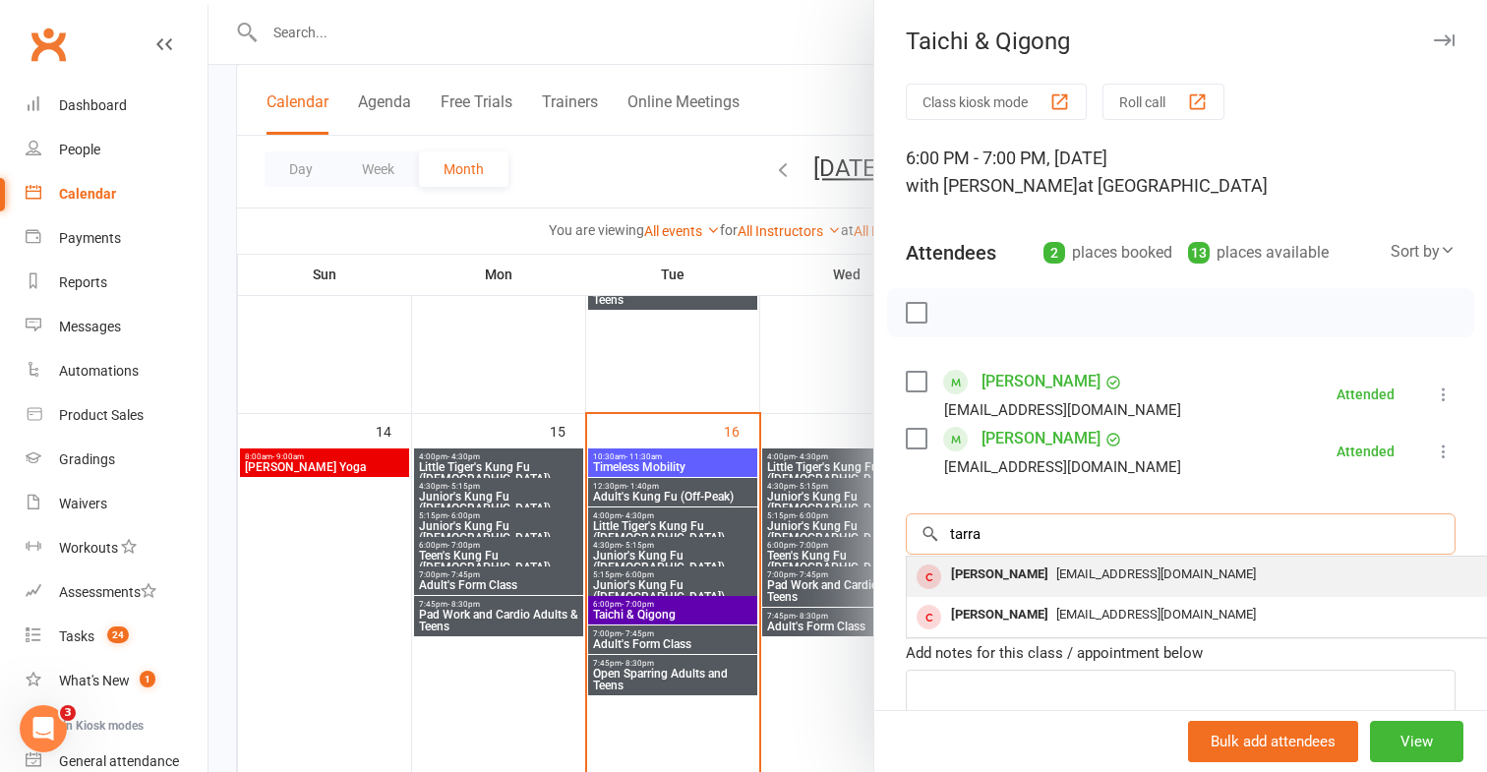
type input "tarra"
click at [977, 565] on div "[PERSON_NAME]" at bounding box center [999, 575] width 113 height 29
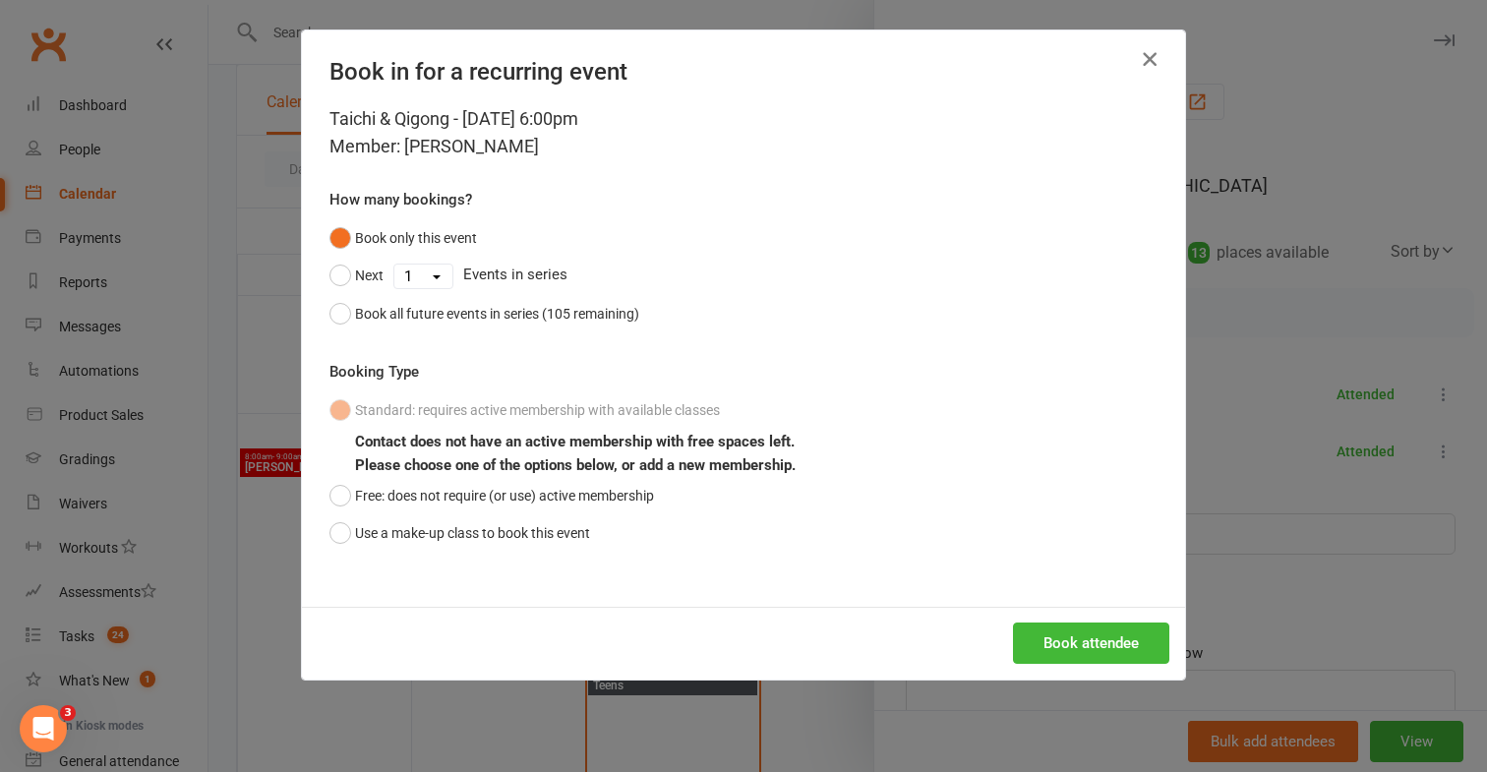
click at [1143, 65] on icon "button" at bounding box center [1150, 59] width 24 height 24
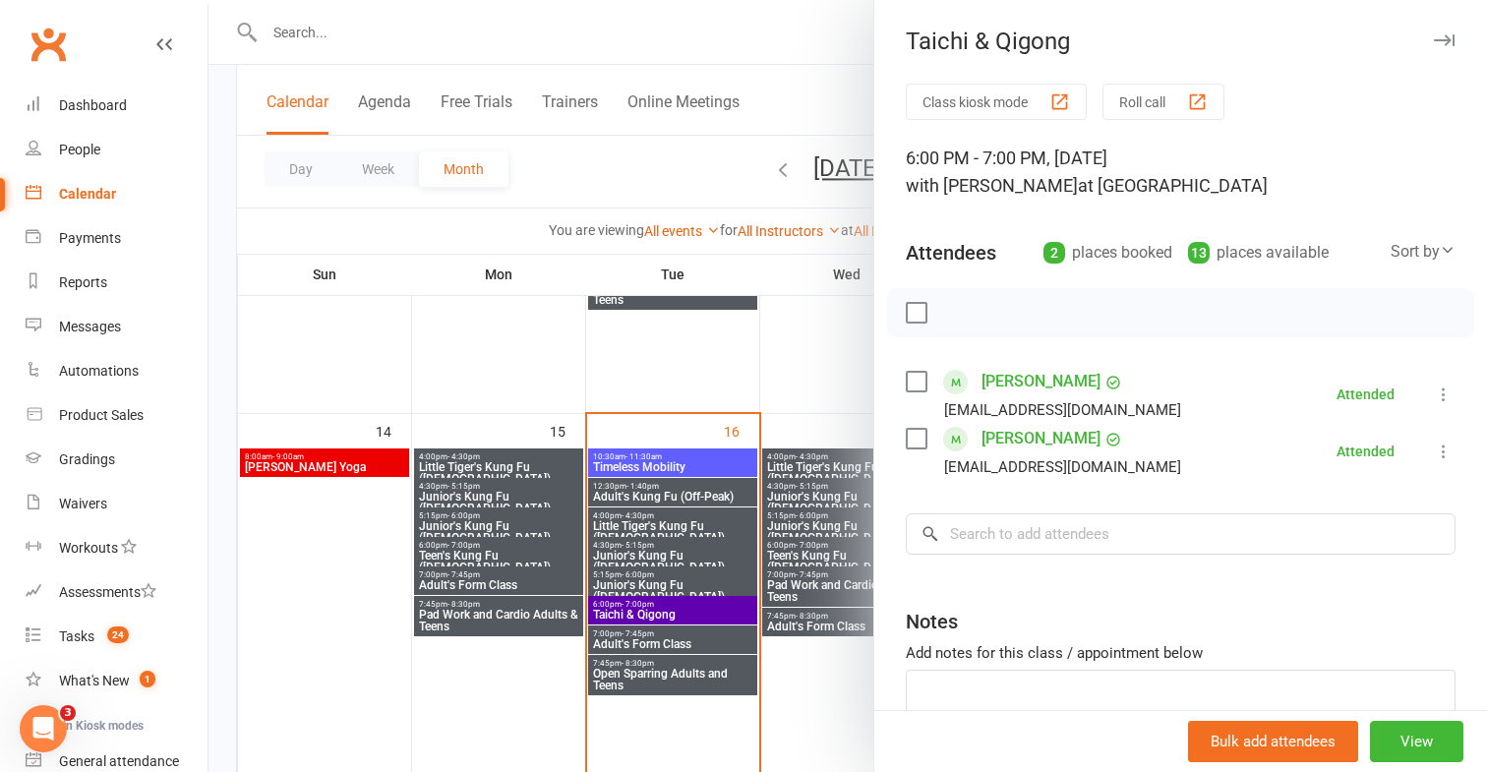
click at [627, 377] on div at bounding box center [847, 386] width 1278 height 772
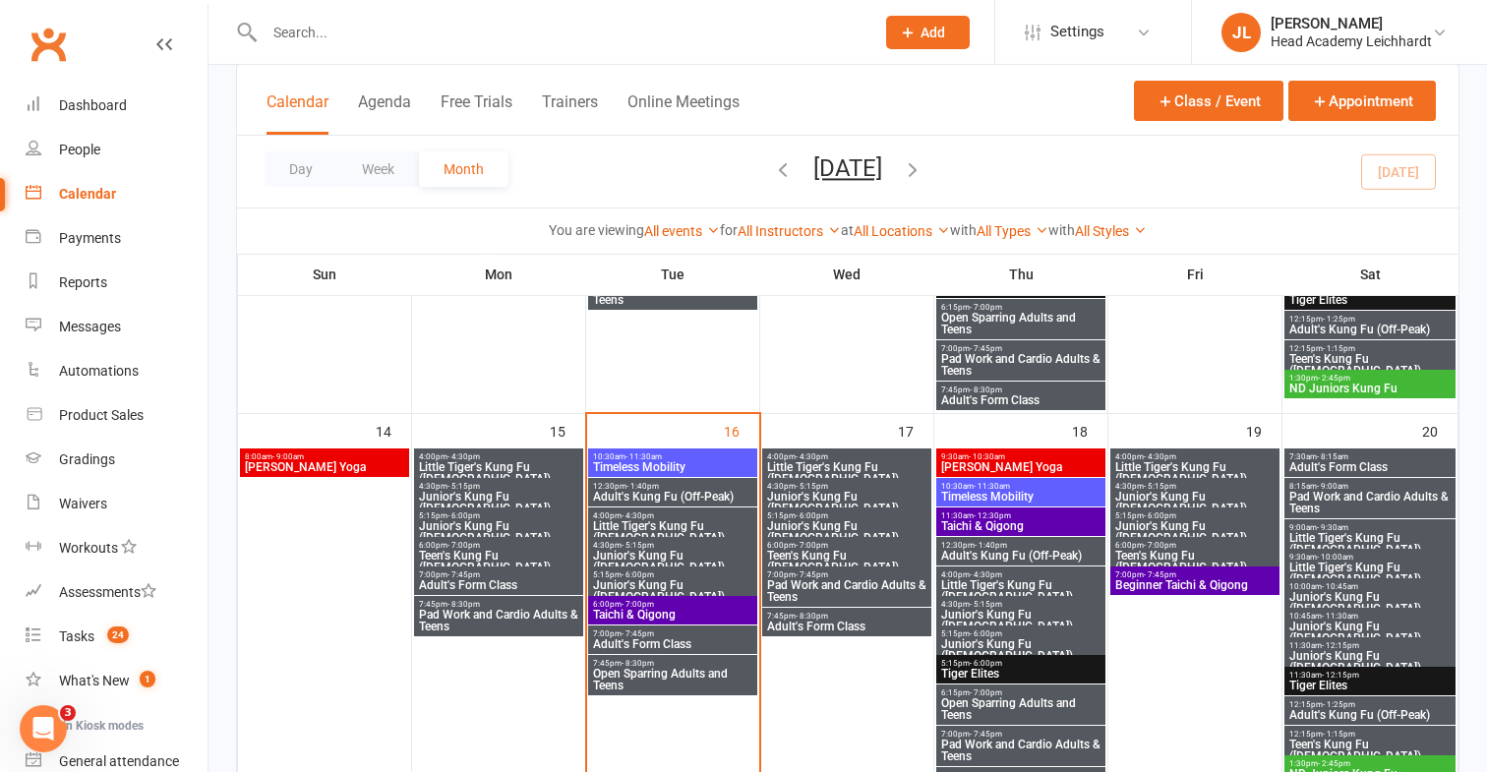
click at [735, 50] on div at bounding box center [548, 32] width 624 height 64
click at [748, 30] on input "text" at bounding box center [560, 33] width 602 height 28
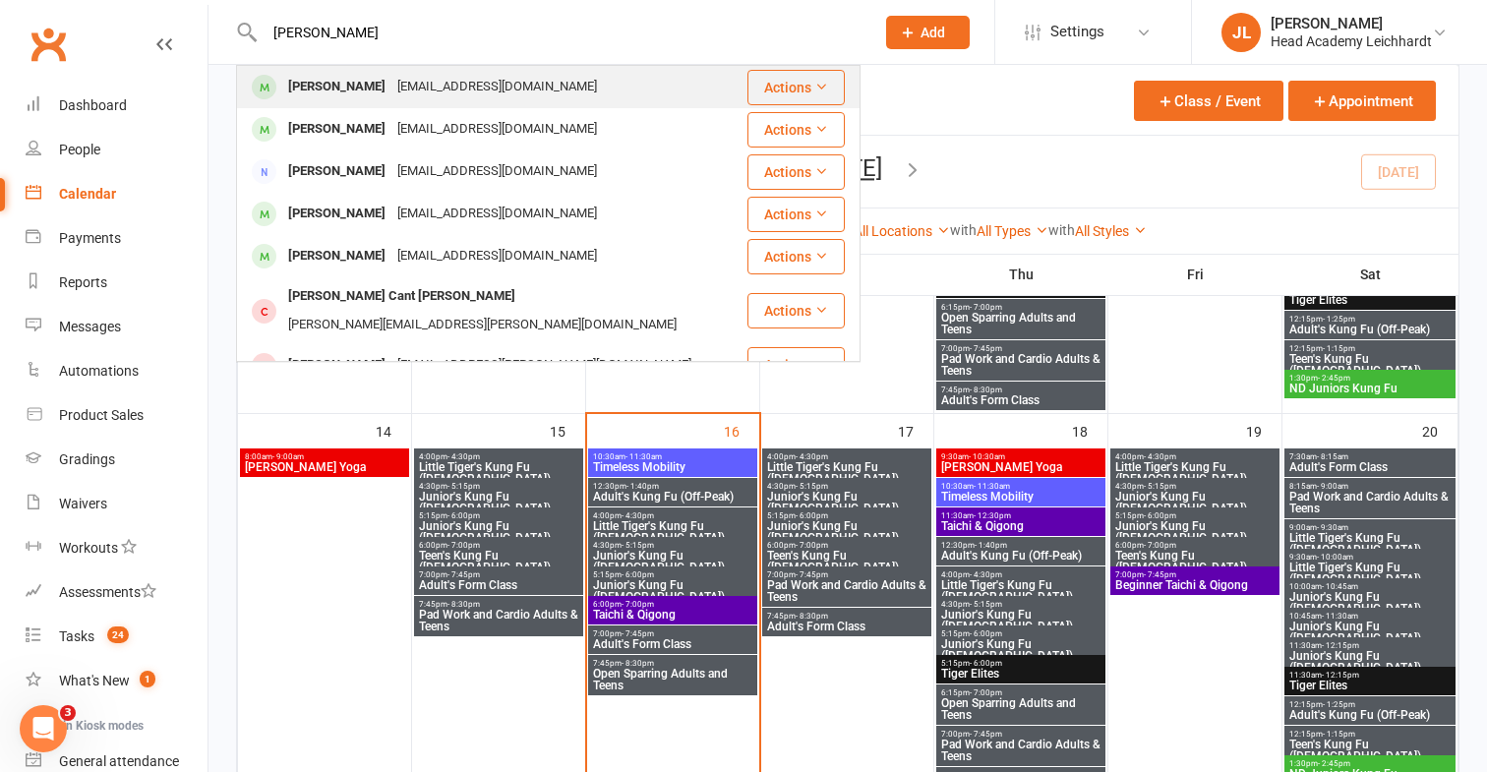
type input "[PERSON_NAME]"
click at [665, 69] on div "[PERSON_NAME] [PERSON_NAME][EMAIL_ADDRESS][DOMAIN_NAME]" at bounding box center [491, 87] width 507 height 40
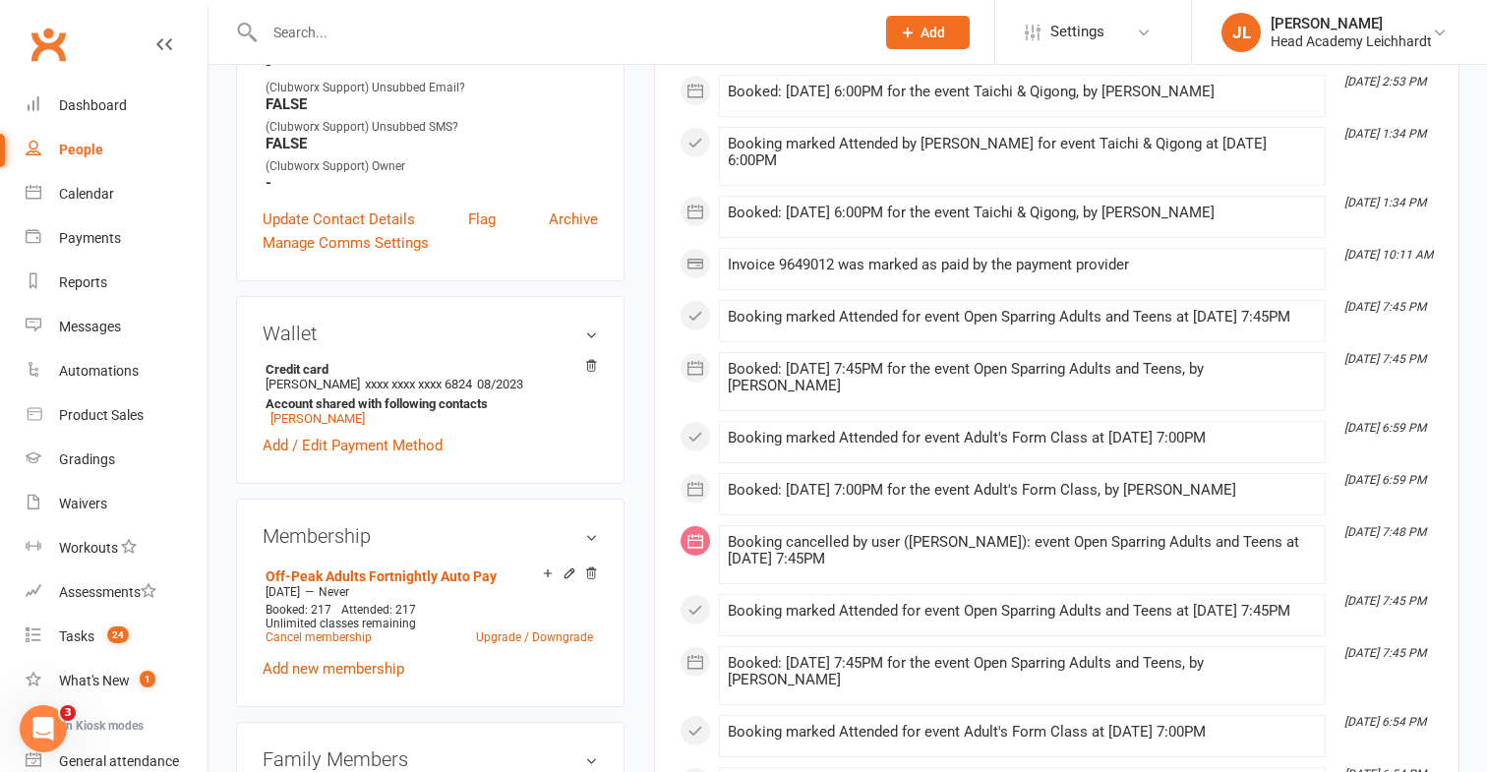
scroll to position [591, 0]
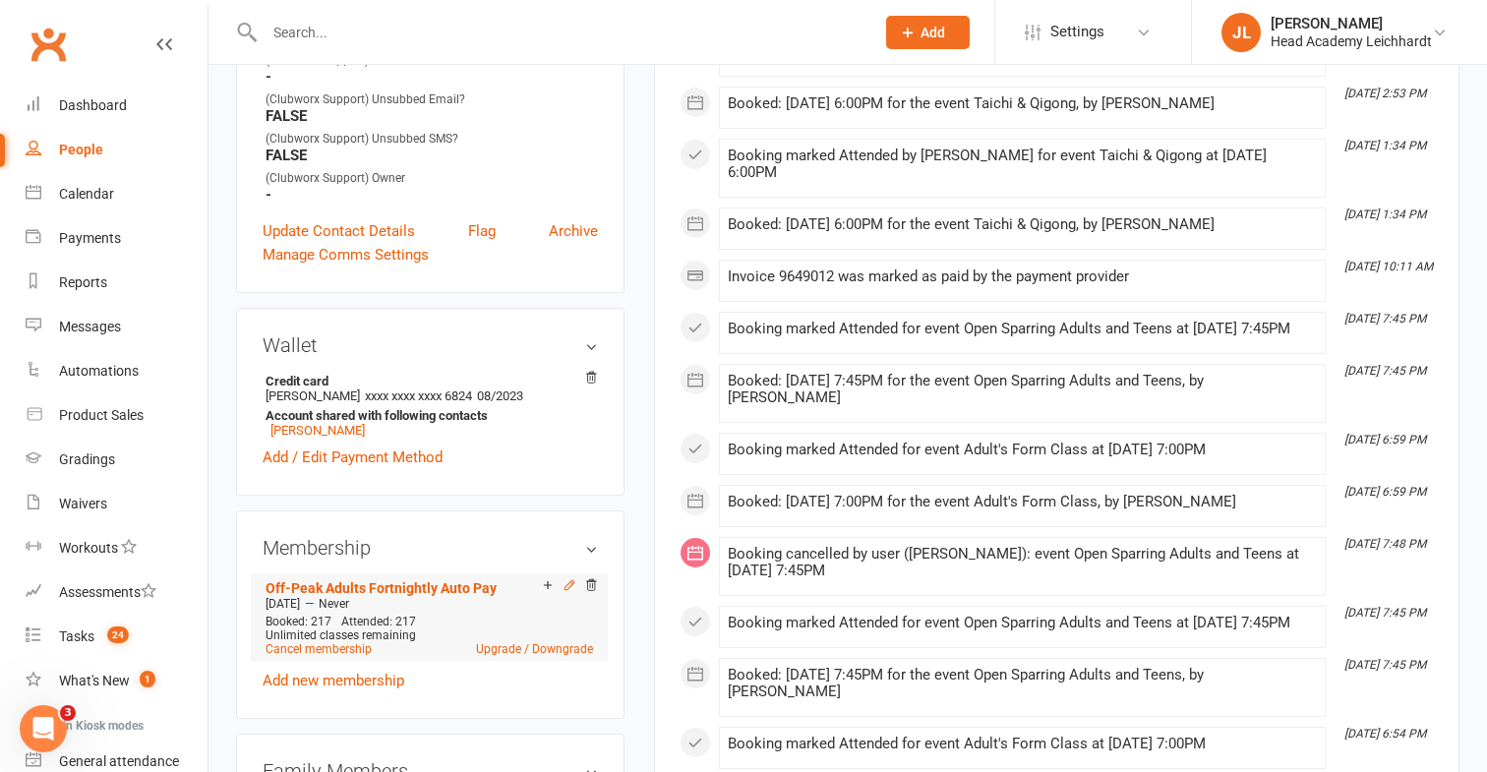
click at [564, 582] on icon at bounding box center [568, 585] width 9 height 9
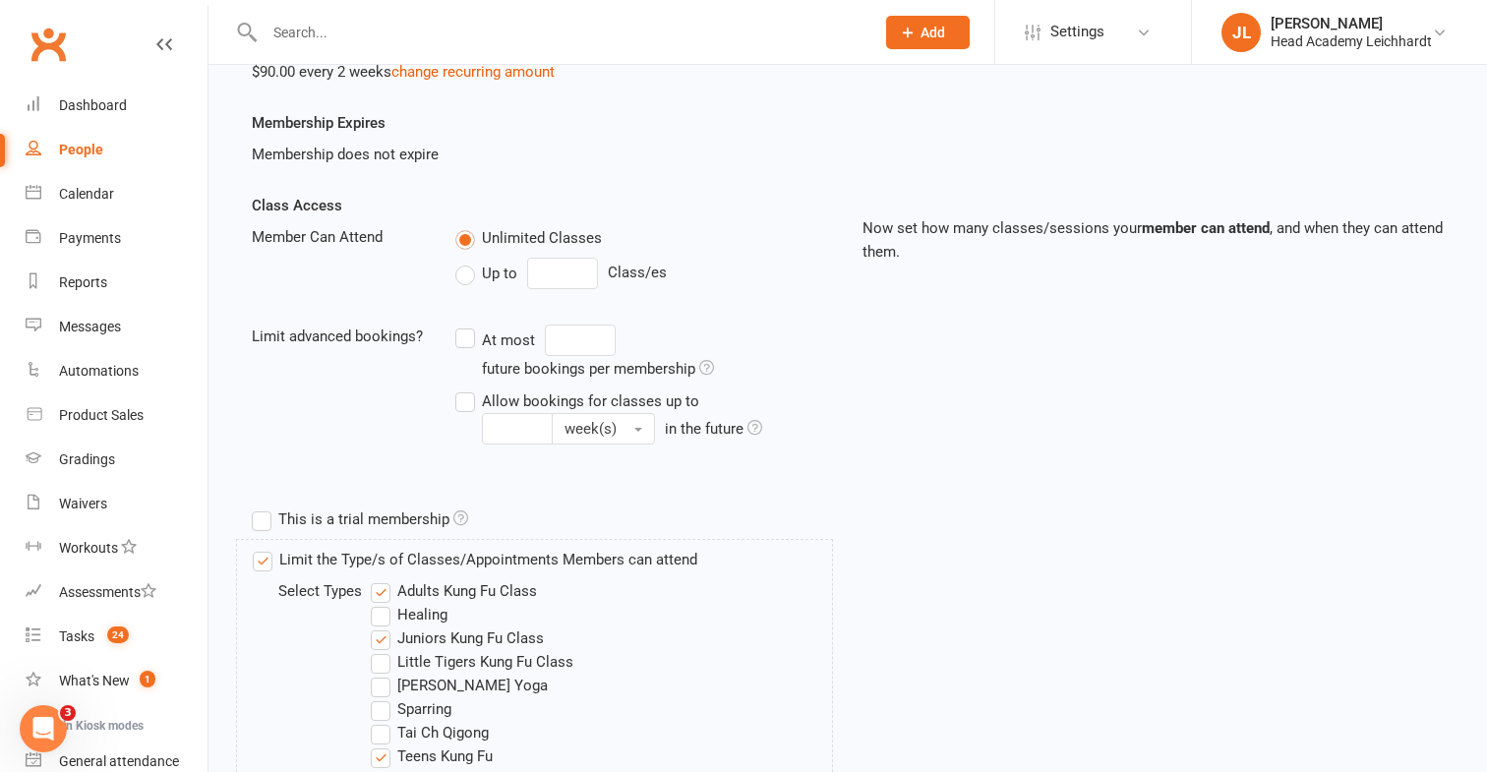
scroll to position [329, 0]
click at [259, 562] on label "Limit the Type/s of Classes/Appointments Members can attend" at bounding box center [475, 557] width 444 height 24
click at [259, 545] on input "Limit the Type/s of Classes/Appointments Members can attend" at bounding box center [259, 545] width 13 height 0
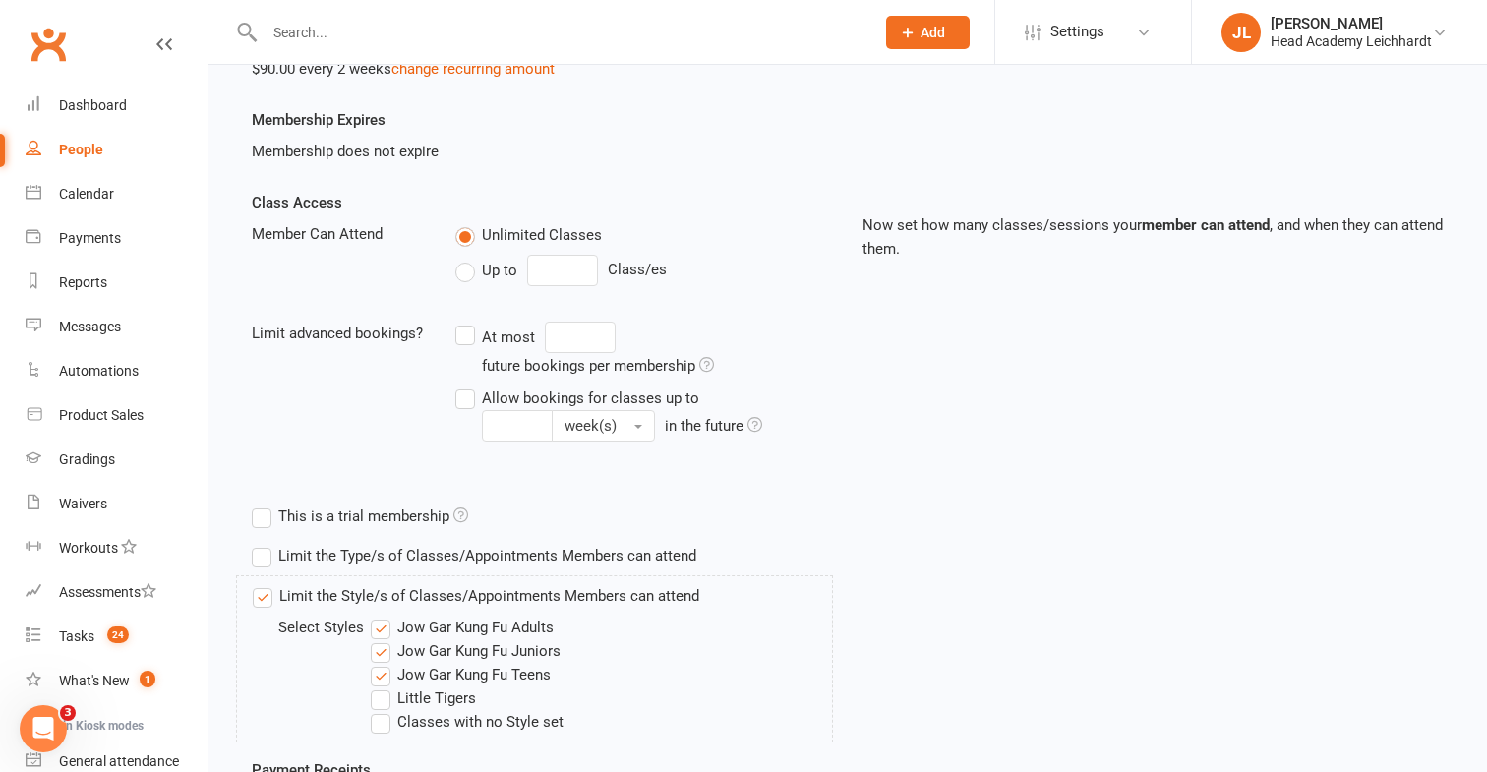
click at [266, 565] on label "Limit the Type/s of Classes/Appointments Members can attend" at bounding box center [474, 556] width 444 height 24
click at [265, 544] on input "Limit the Type/s of Classes/Appointments Members can attend" at bounding box center [258, 544] width 13 height 0
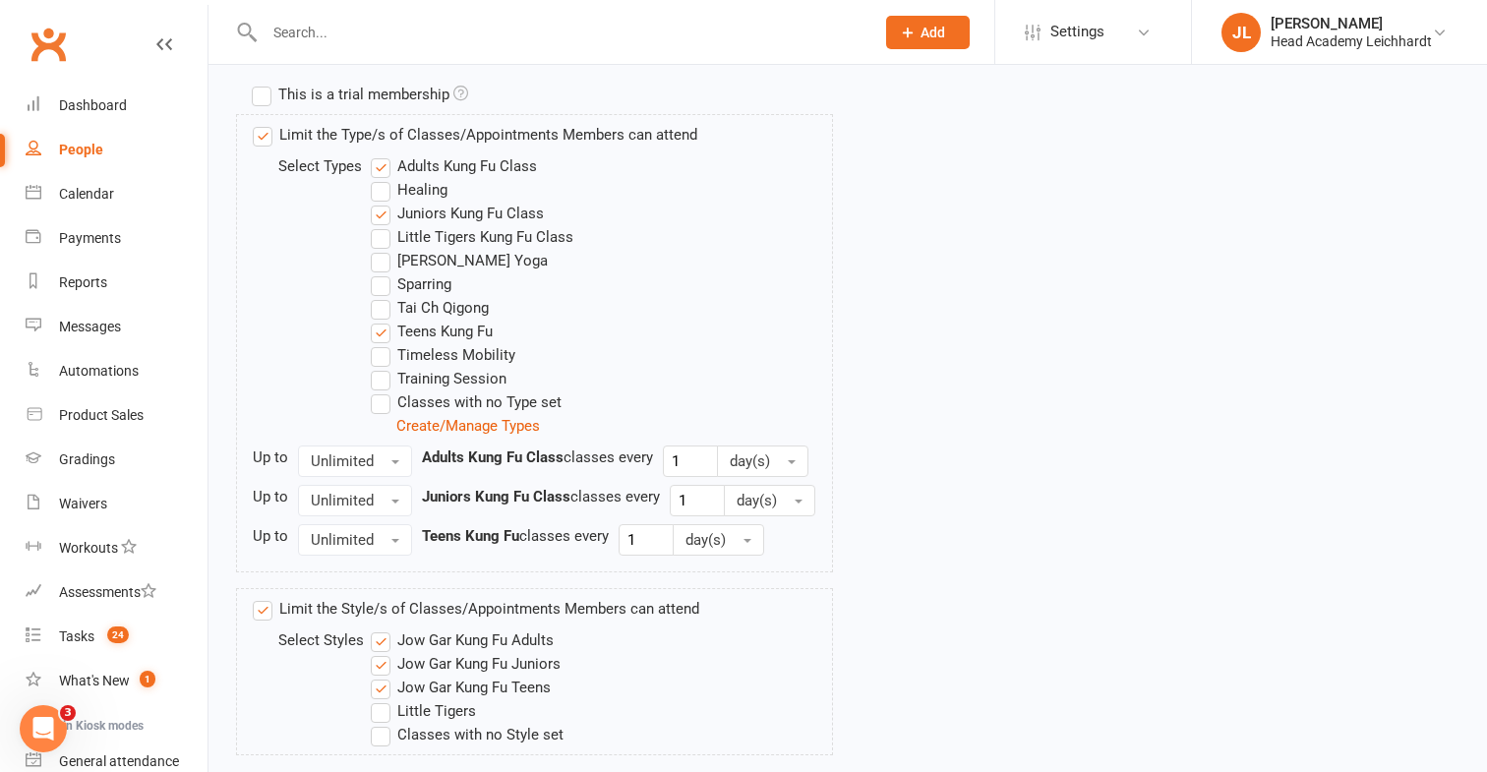
scroll to position [753, 0]
click at [262, 616] on label "Limit the Style/s of Classes/Appointments Members can attend" at bounding box center [476, 607] width 446 height 24
click at [262, 595] on input "Limit the Style/s of Classes/Appointments Members can attend" at bounding box center [259, 595] width 13 height 0
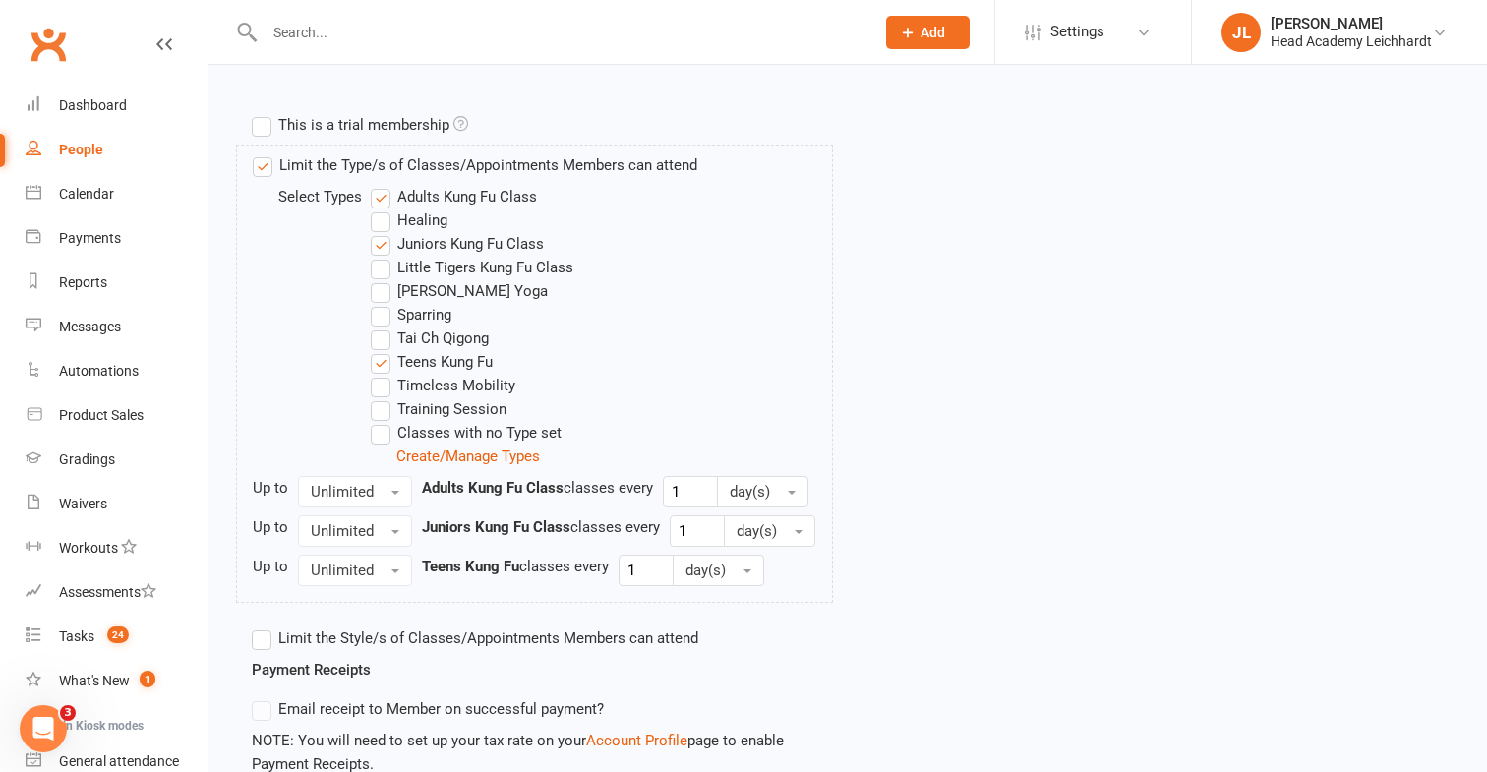
scroll to position [703, 0]
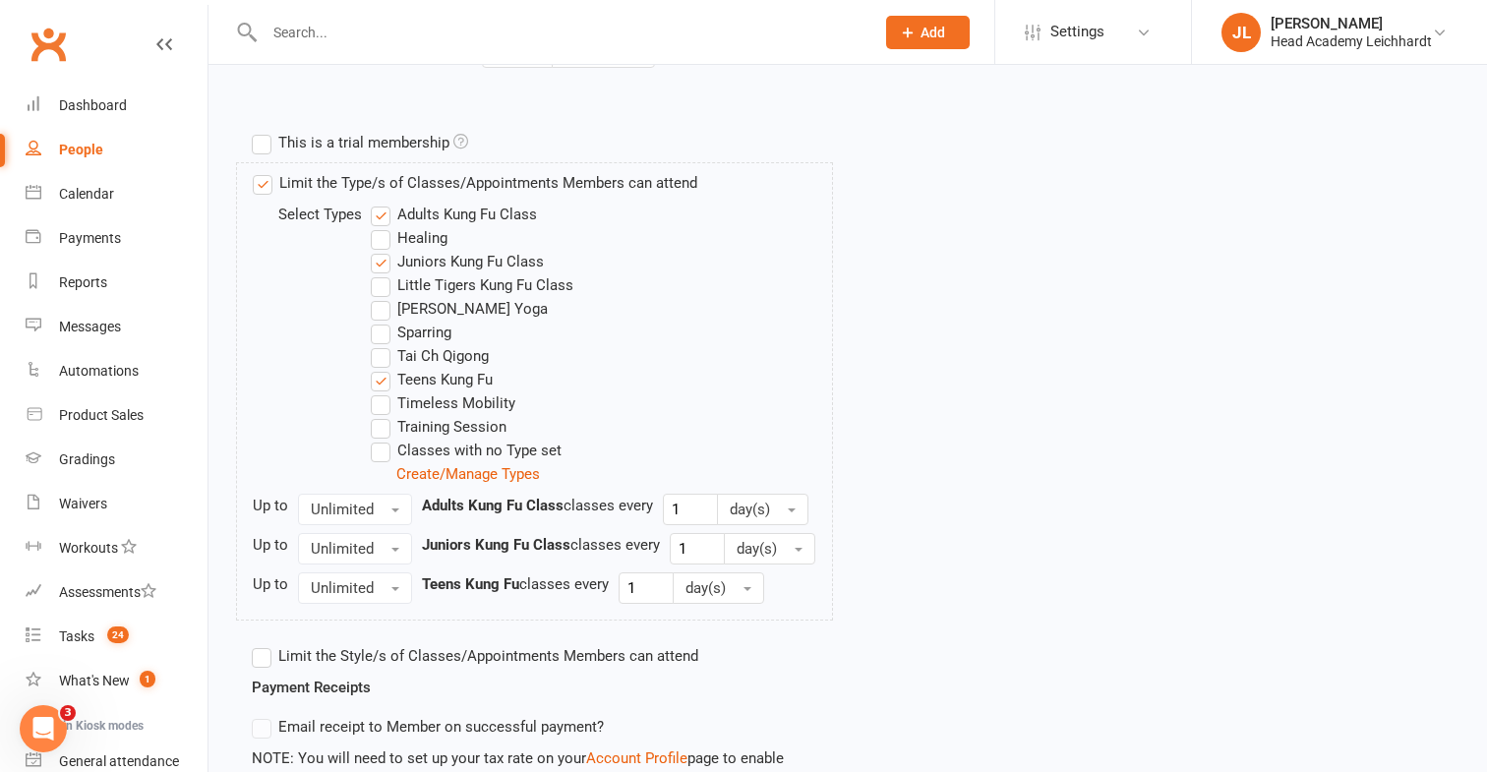
click at [380, 360] on label "Tai Ch Qigong" at bounding box center [430, 356] width 118 height 24
click at [380, 344] on input "Tai Ch Qigong" at bounding box center [377, 344] width 13 height 0
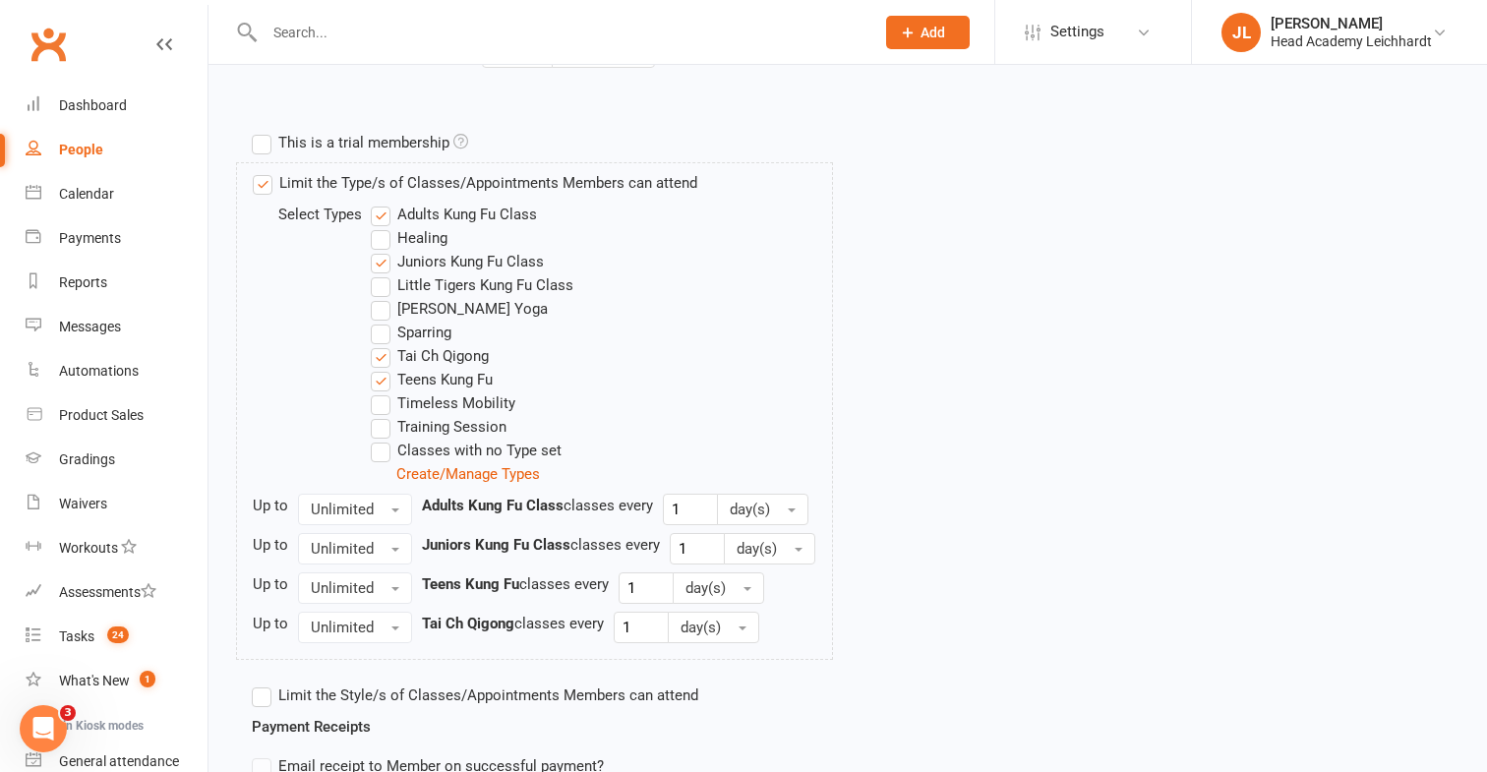
click at [384, 313] on label "[PERSON_NAME] Yoga" at bounding box center [459, 309] width 177 height 24
click at [384, 297] on input "[PERSON_NAME] Yoga" at bounding box center [377, 297] width 13 height 0
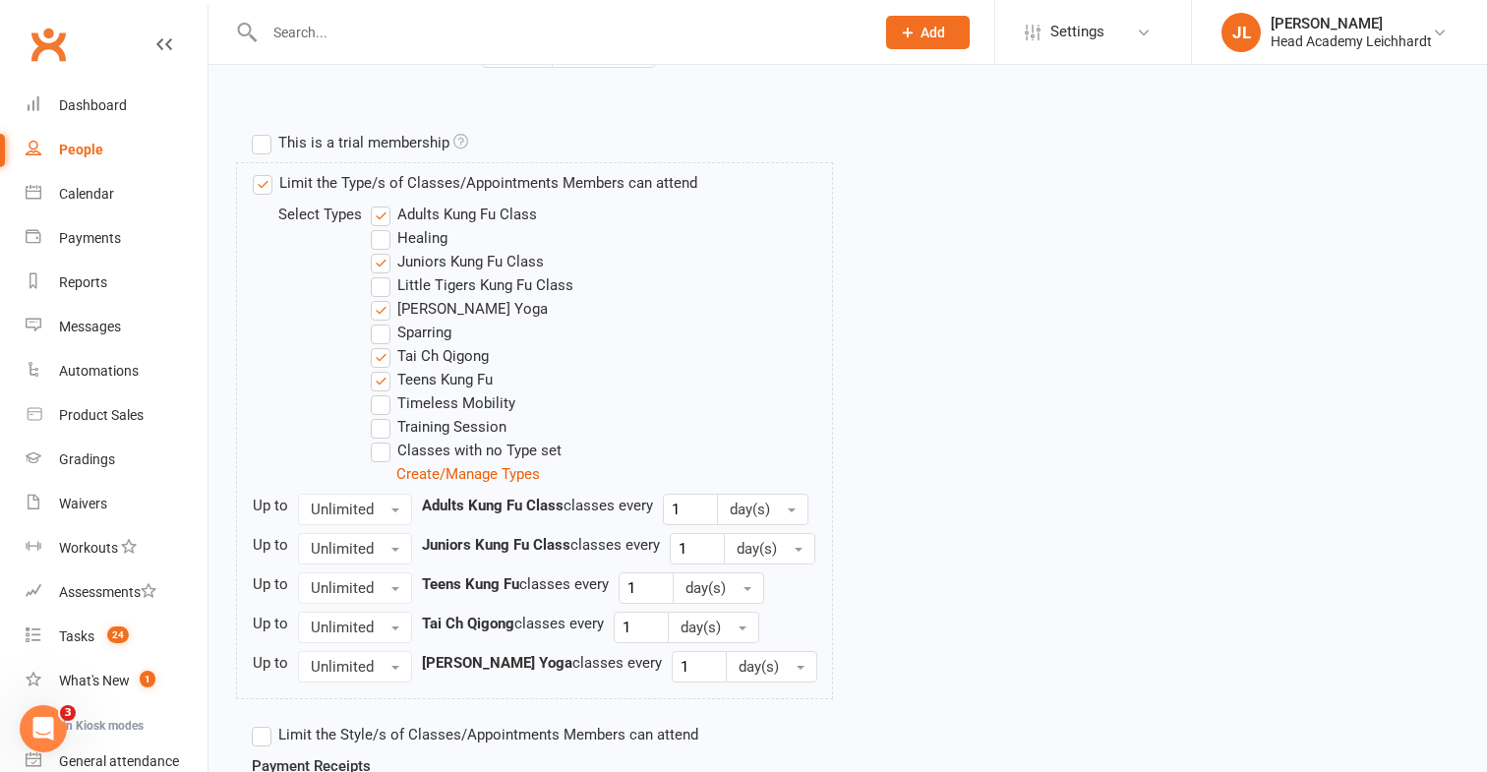
click at [383, 406] on label "Timeless Mobility" at bounding box center [443, 403] width 145 height 24
click at [383, 391] on input "Timeless Mobility" at bounding box center [377, 391] width 13 height 0
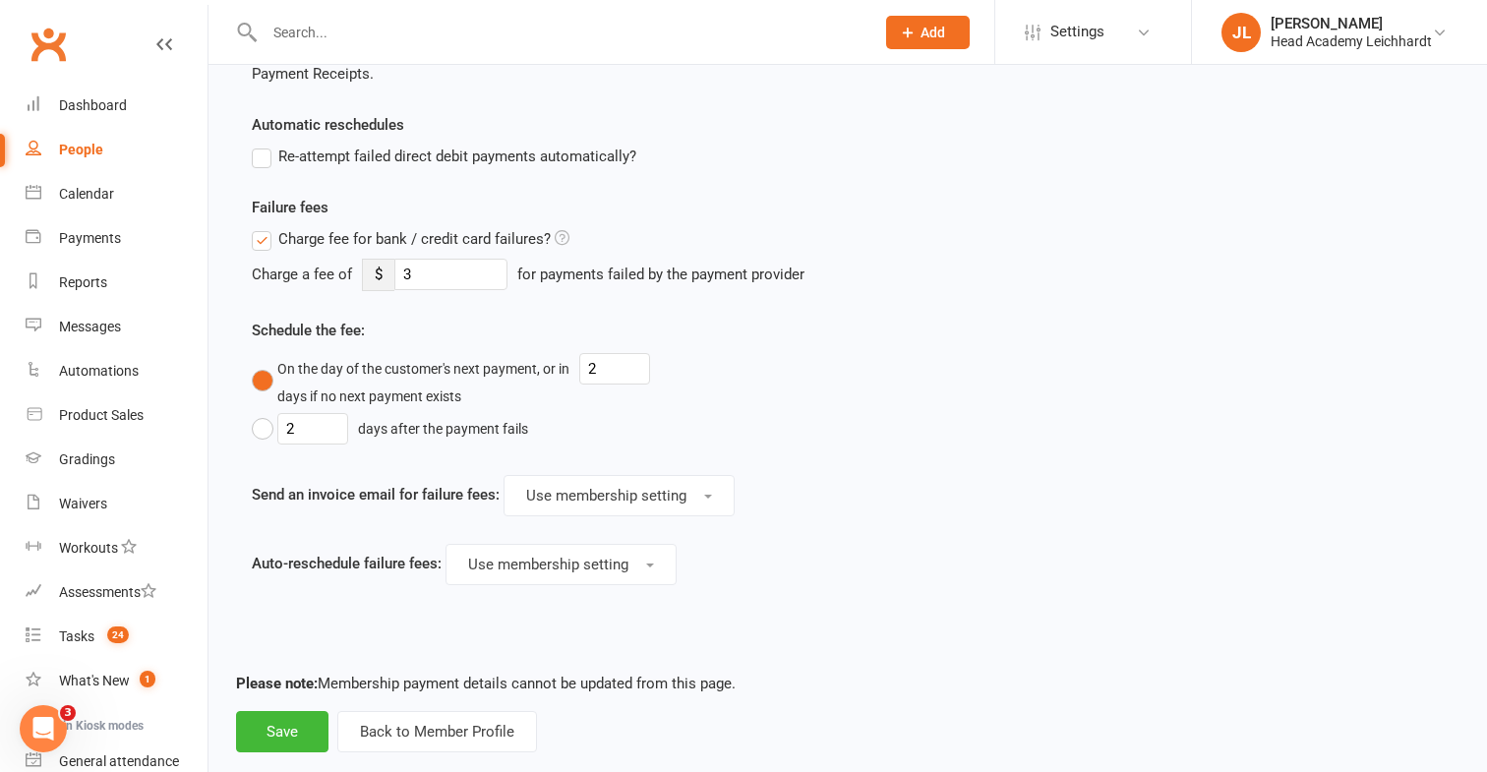
scroll to position [1565, 0]
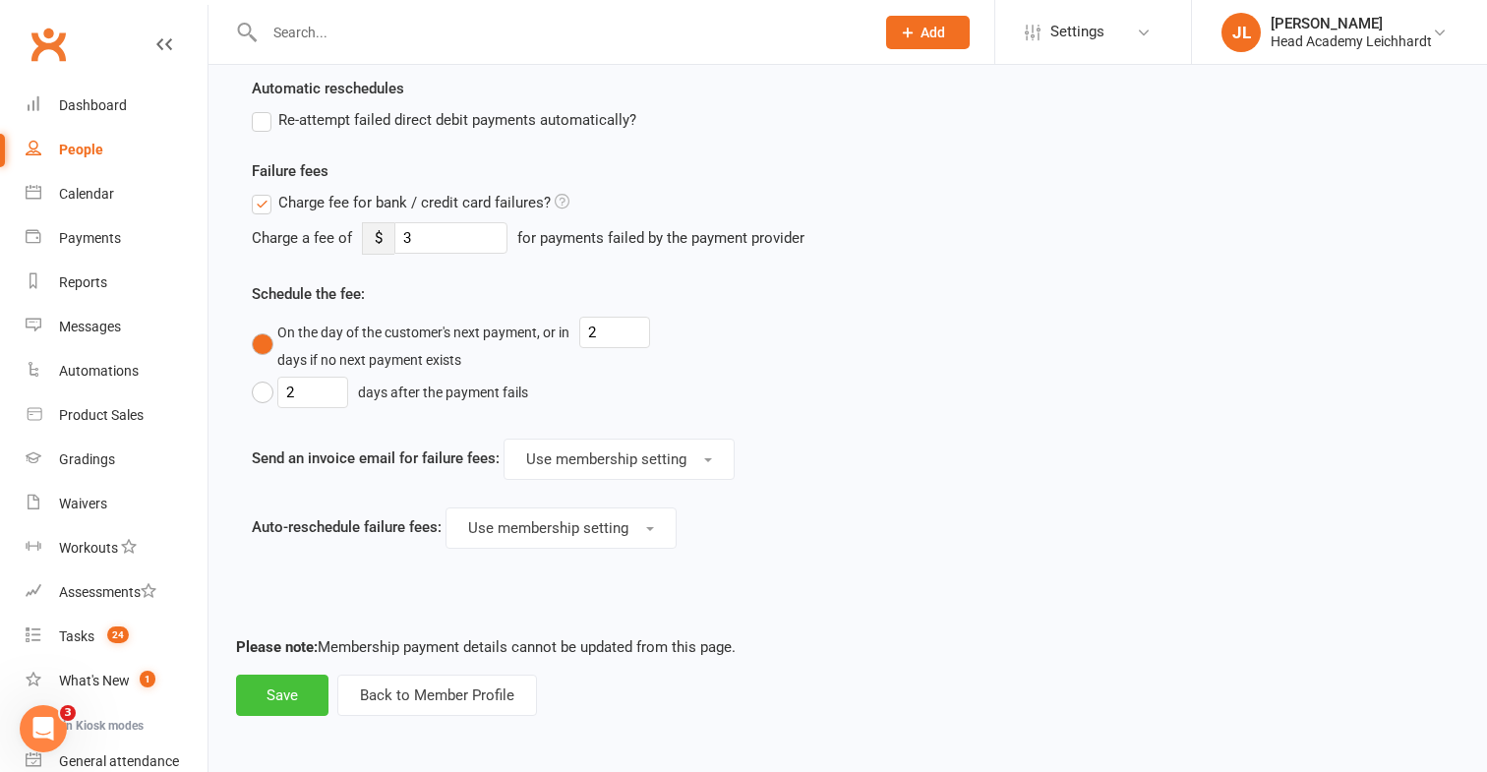
click at [288, 691] on button "Save" at bounding box center [282, 695] width 92 height 41
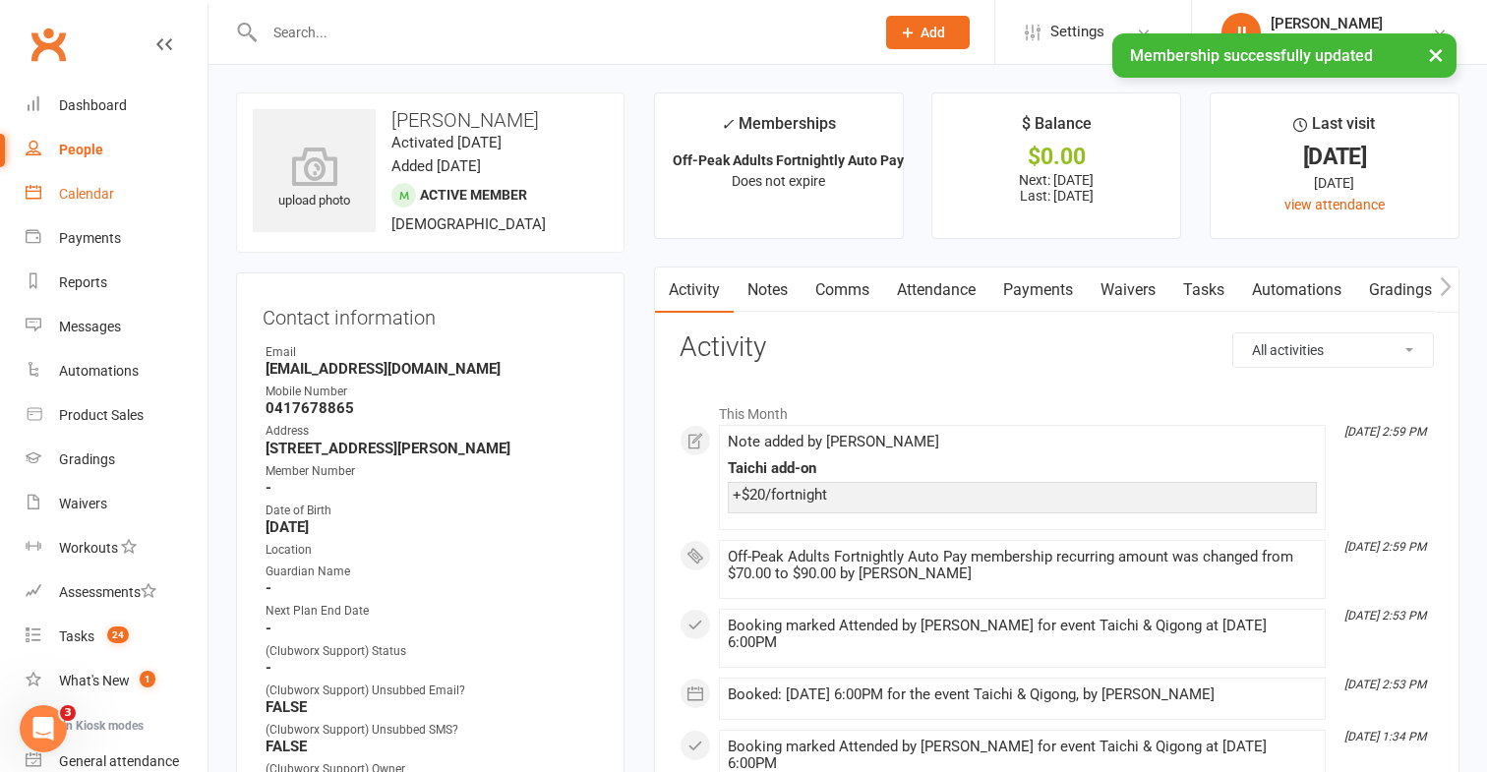
click at [169, 180] on link "Calendar" at bounding box center [117, 194] width 182 height 44
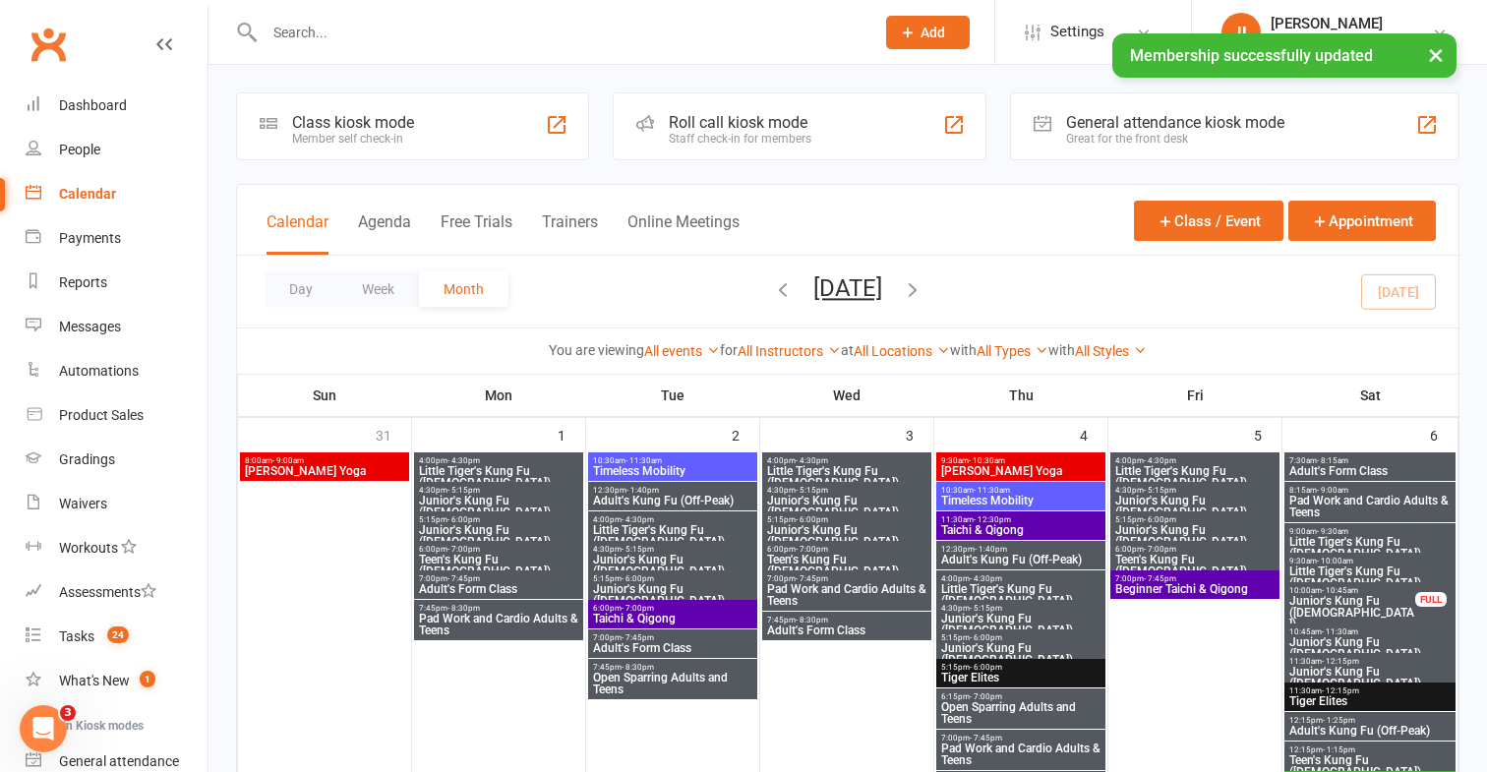
click at [711, 144] on div "Staff check-in for members" at bounding box center [740, 139] width 143 height 14
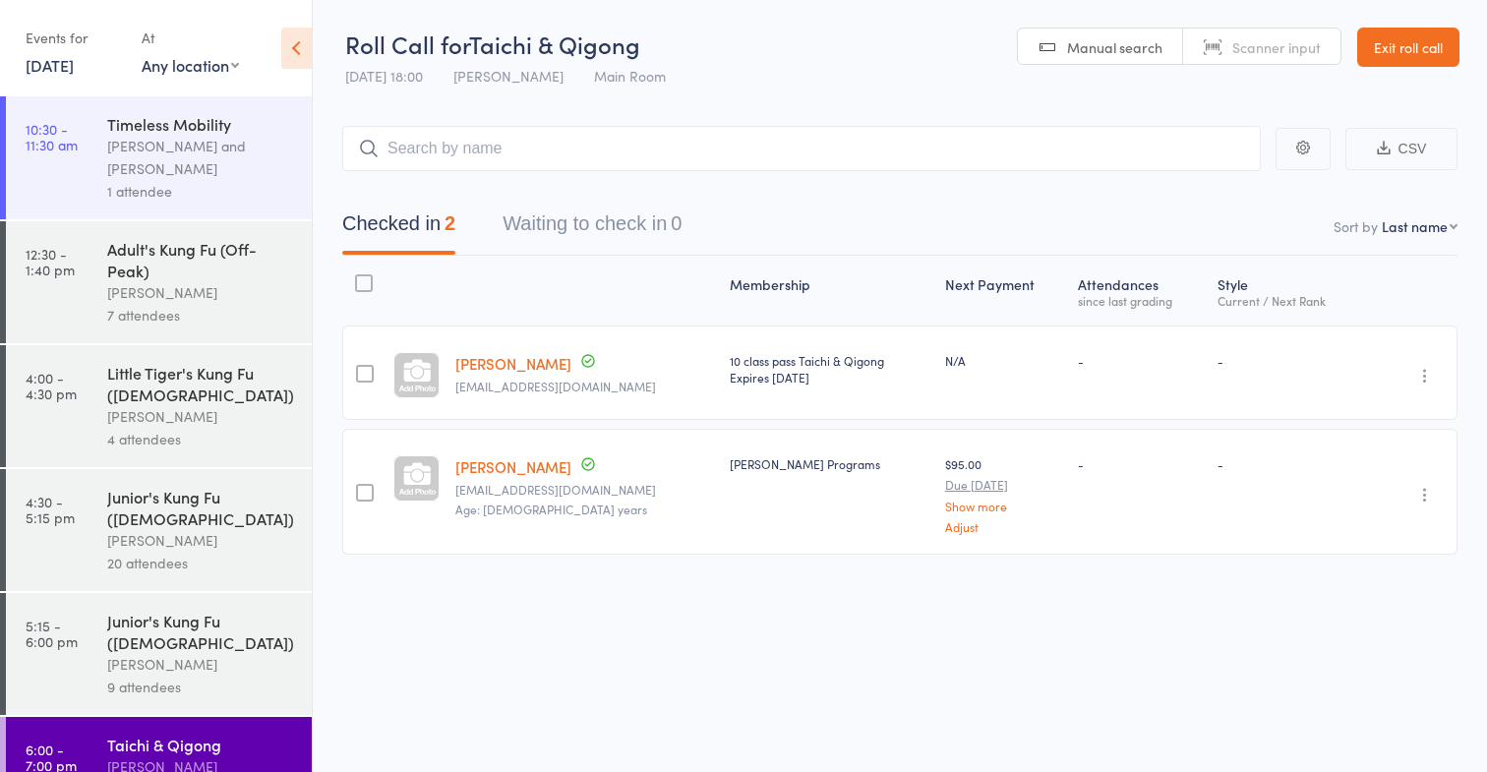
click at [885, 169] on input "search" at bounding box center [801, 148] width 918 height 45
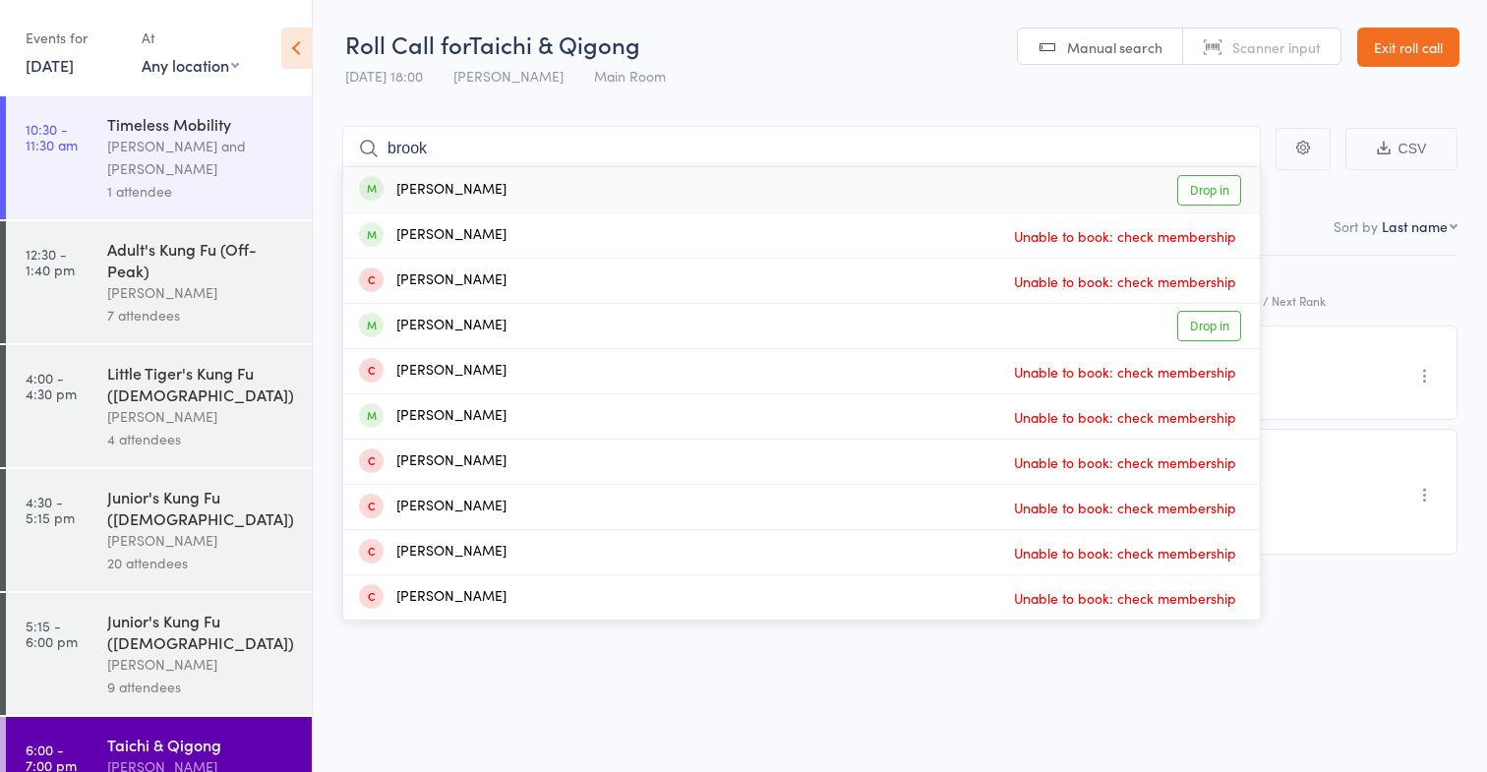
type input "brook"
click at [649, 192] on div "Brook Ayrton Drop in" at bounding box center [801, 189] width 916 height 45
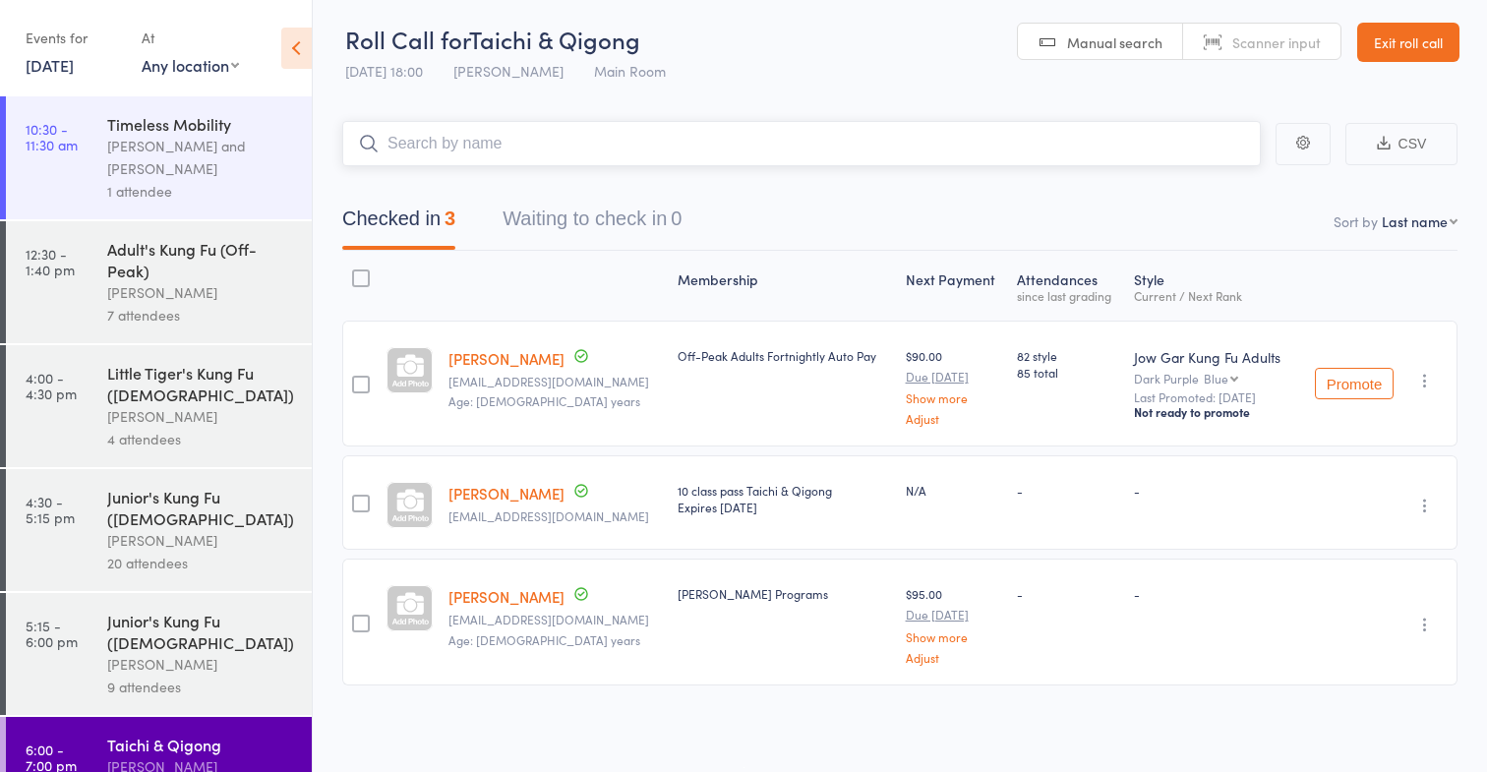
scroll to position [212, 0]
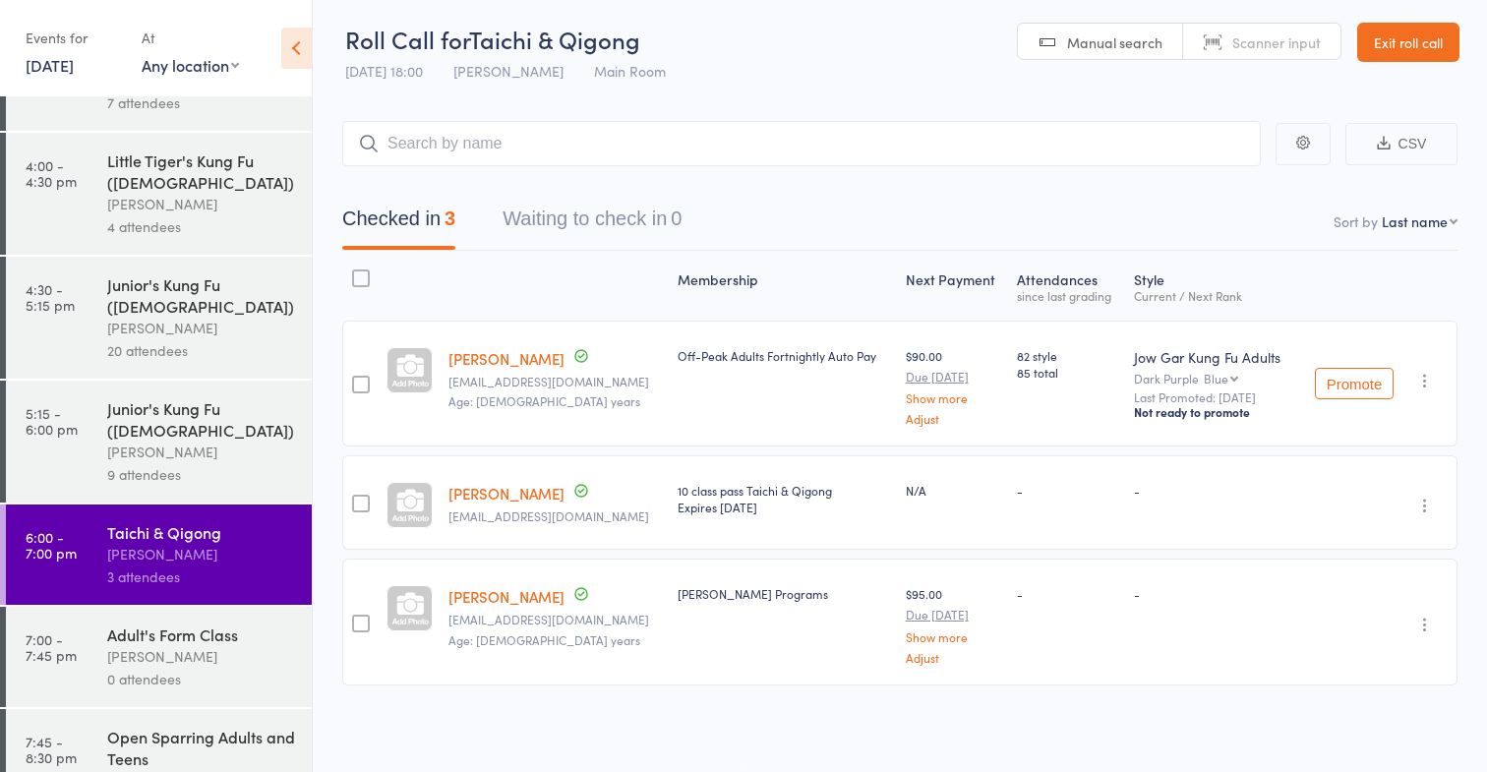
click at [145, 645] on div "[PERSON_NAME]" at bounding box center [201, 656] width 188 height 23
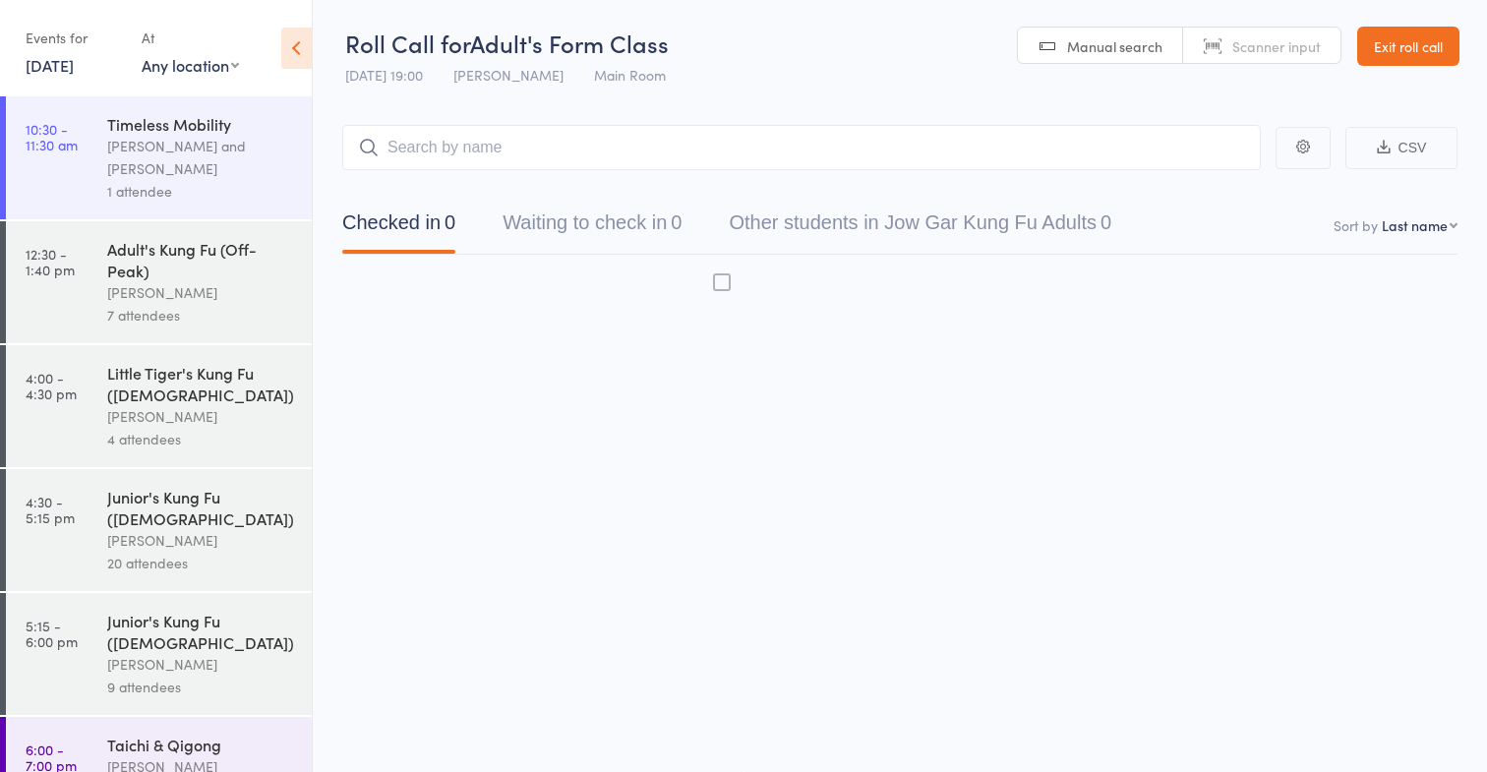
scroll to position [1, 0]
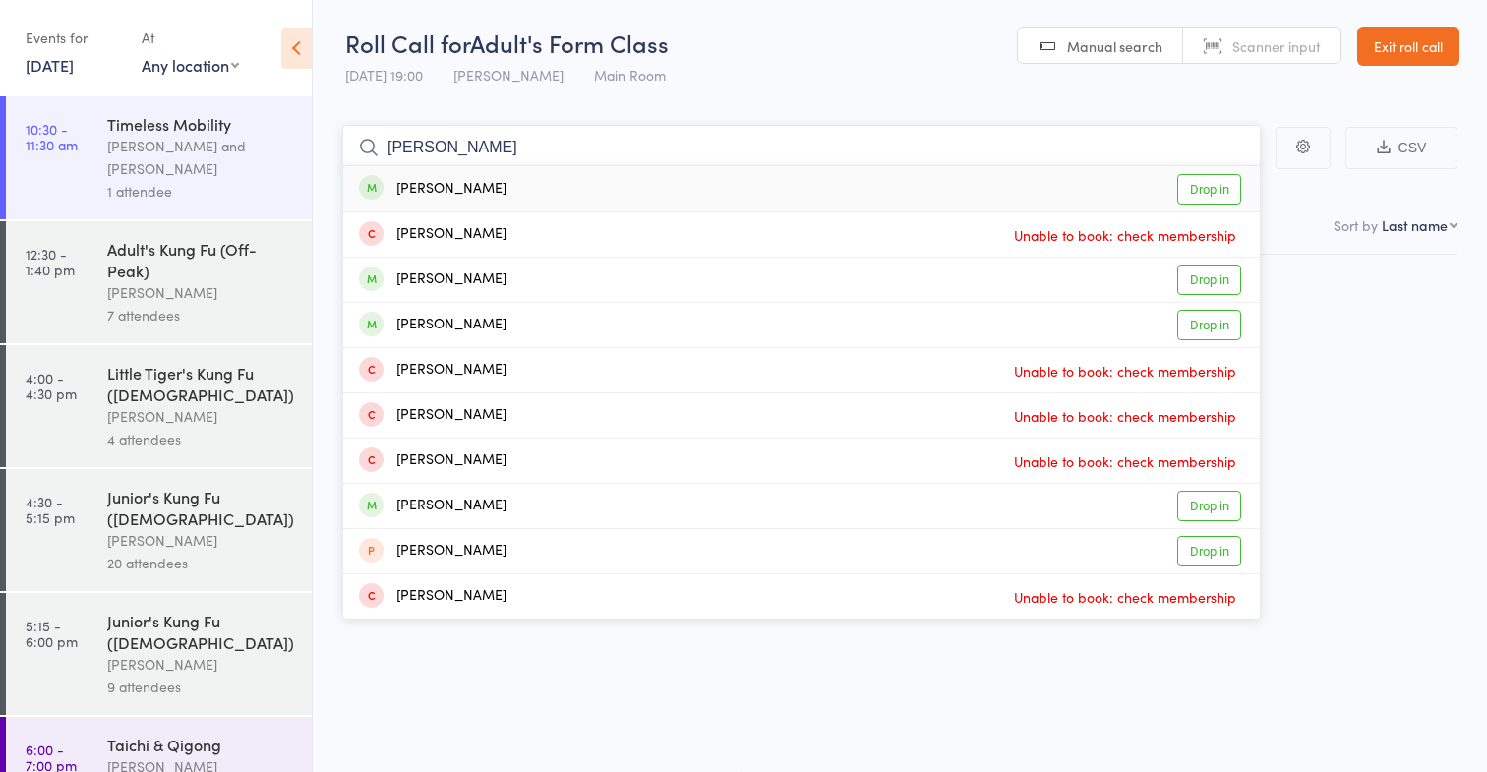
type input "peter sanderson"
click at [561, 193] on div "Peter Sanderson Drop in" at bounding box center [801, 188] width 916 height 45
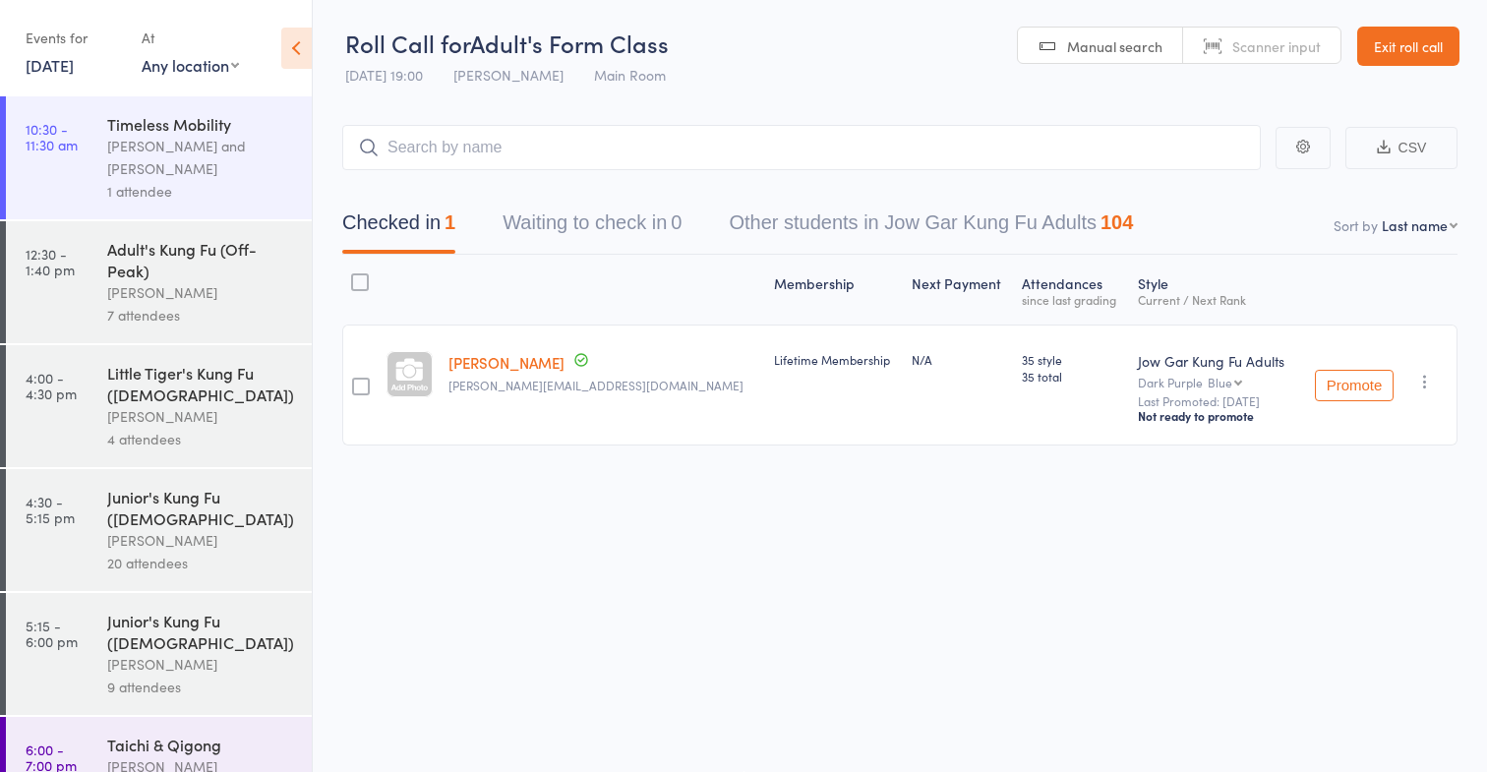
click at [99, 717] on link "6:00 - 7:00 pm Taichi & Qigong Nathan Head 3 attendees" at bounding box center [159, 767] width 306 height 100
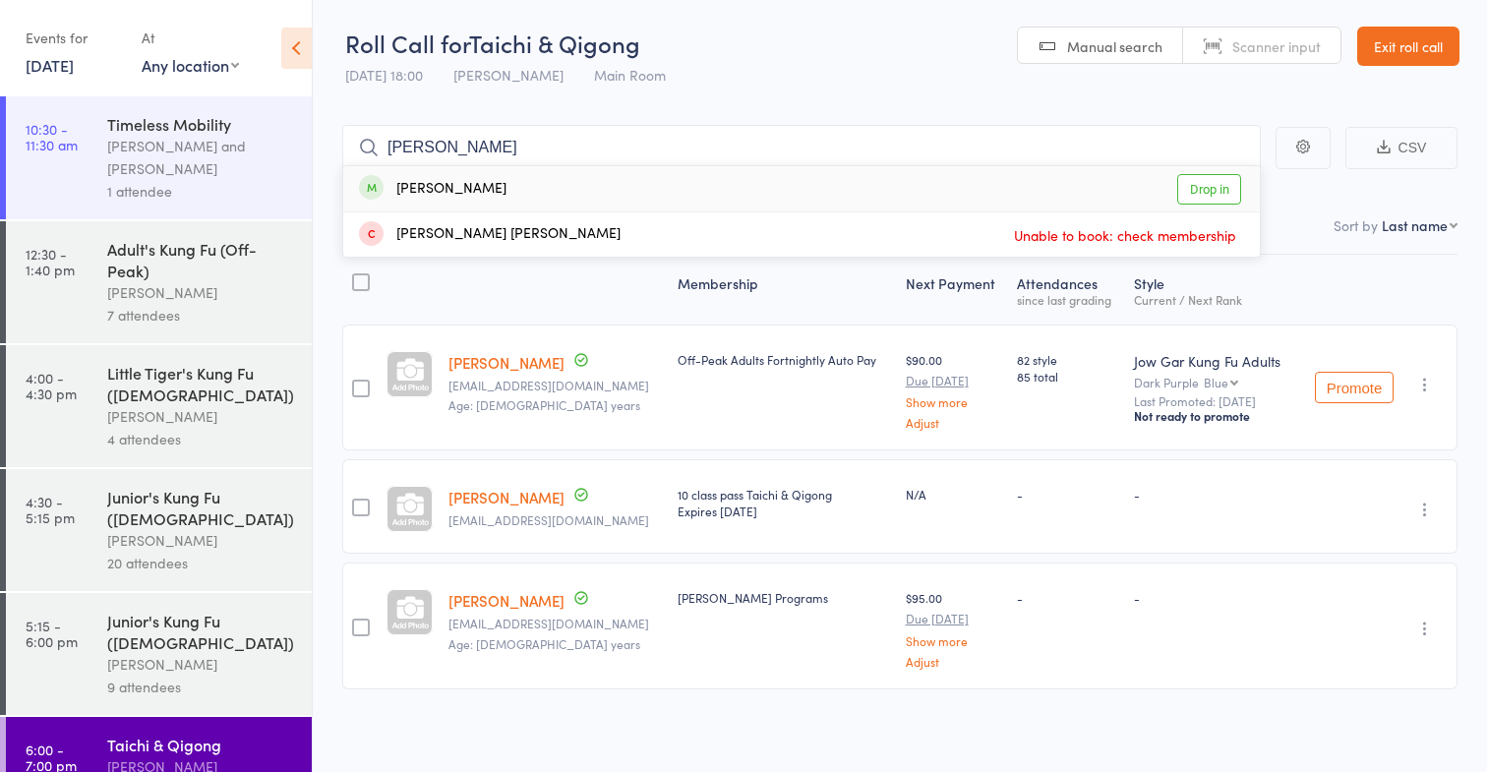
type input "glenn"
click at [648, 191] on div "Glenn Remington Drop in" at bounding box center [801, 188] width 916 height 45
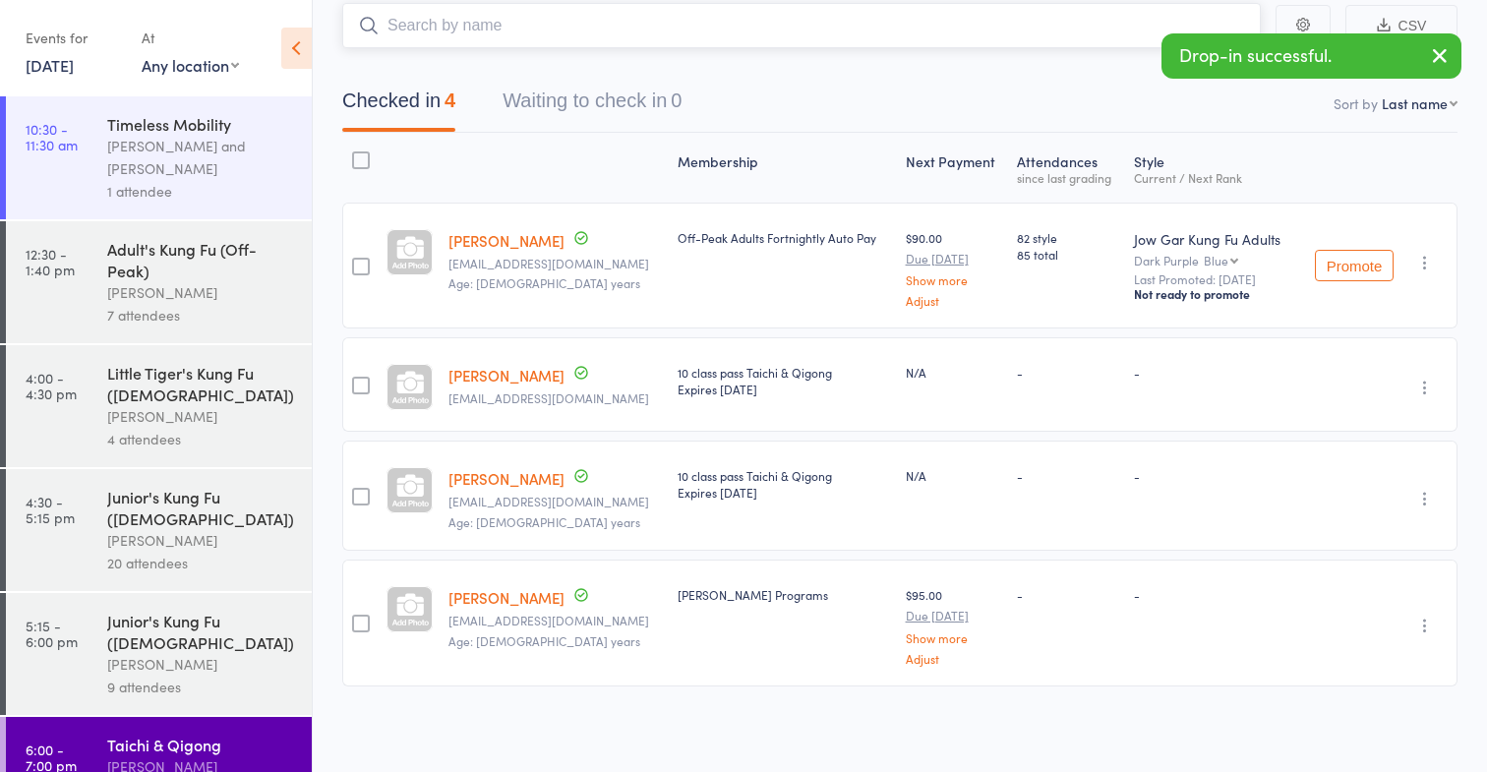
scroll to position [212, 0]
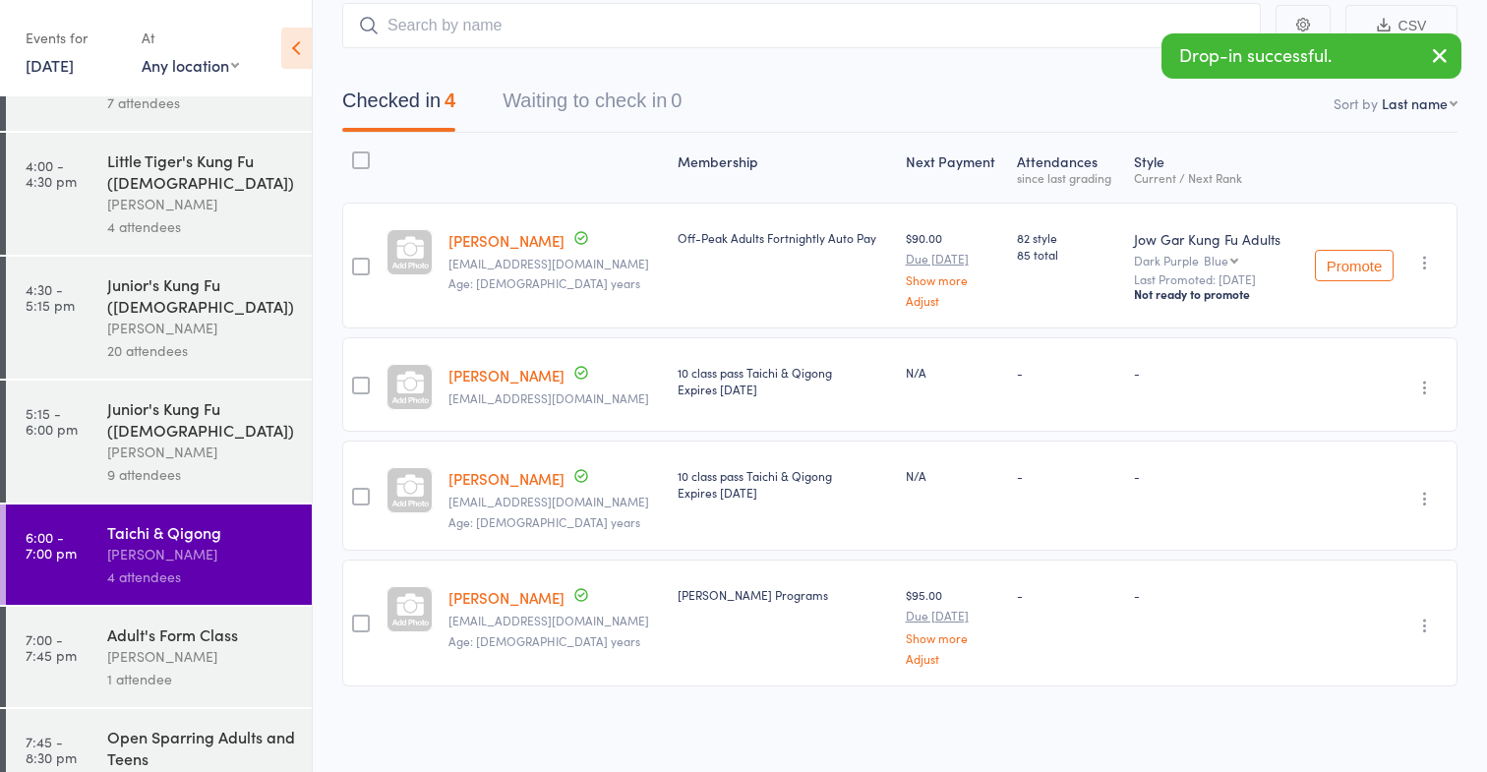
click at [199, 623] on div "Adult's Form Class" at bounding box center [201, 634] width 188 height 22
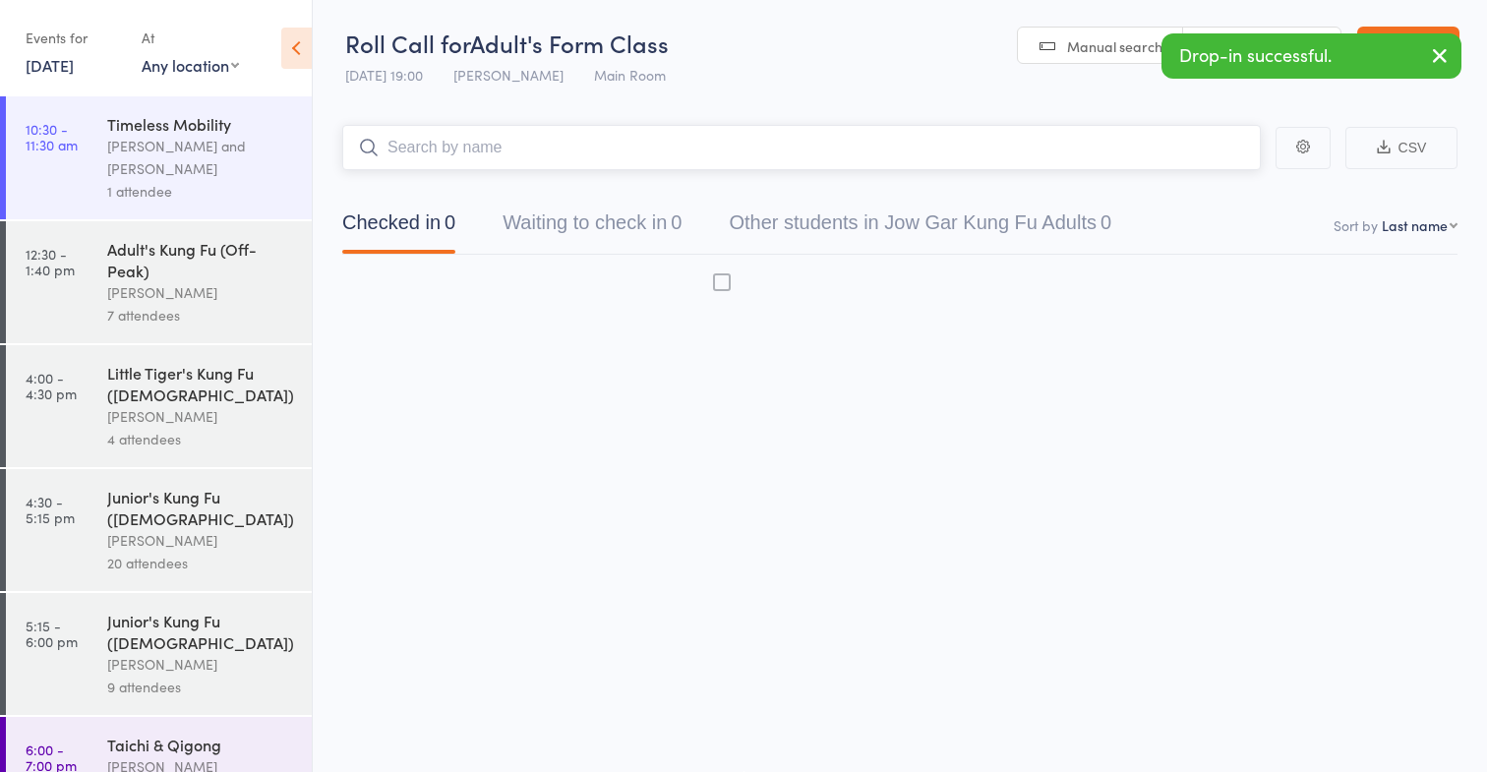
scroll to position [1, 0]
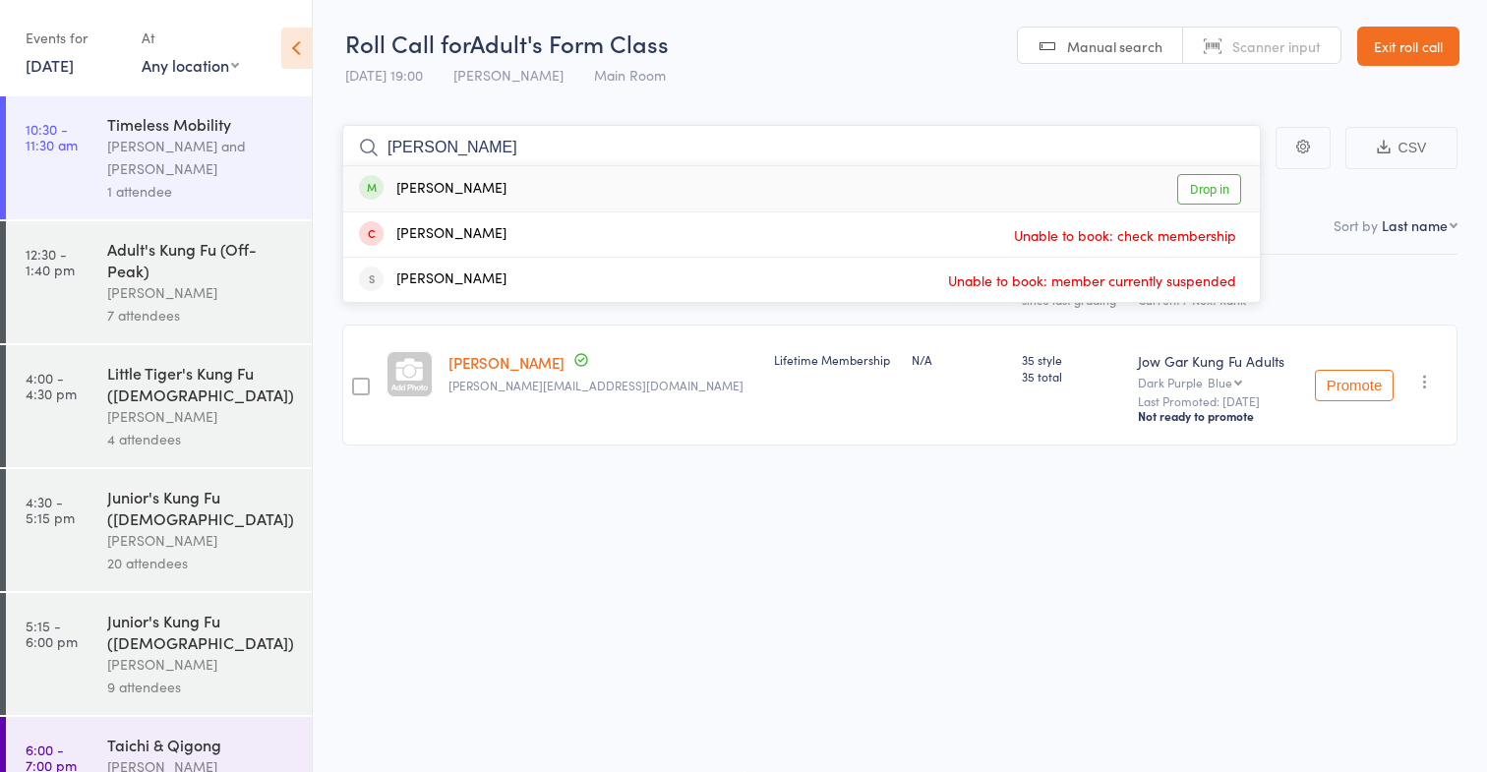
type input "rhea"
click at [531, 192] on div "Rhea Sullivan Drop in" at bounding box center [801, 188] width 916 height 45
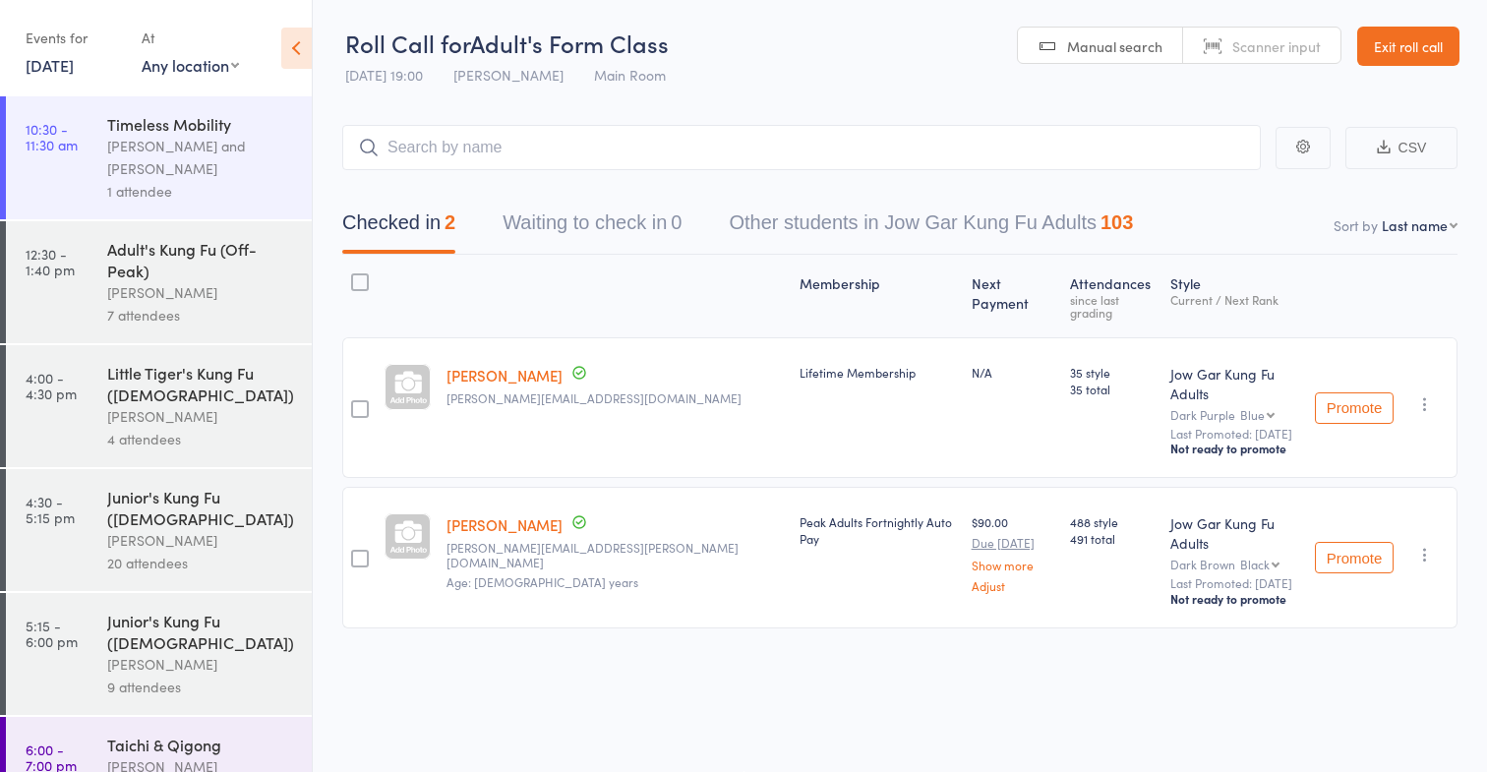
click at [1395, 37] on link "Exit roll call" at bounding box center [1408, 46] width 102 height 39
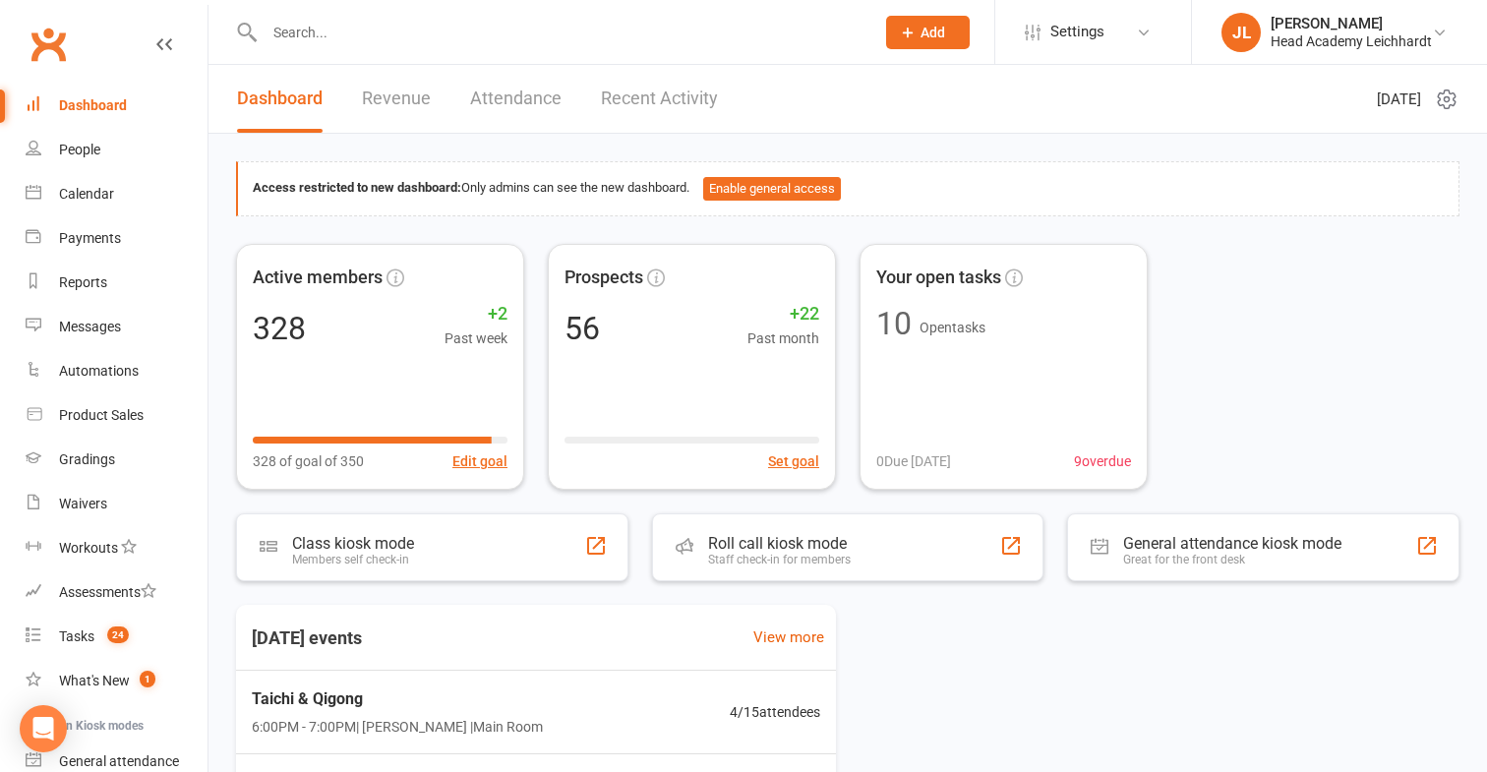
click at [805, 31] on input "text" at bounding box center [560, 33] width 602 height 28
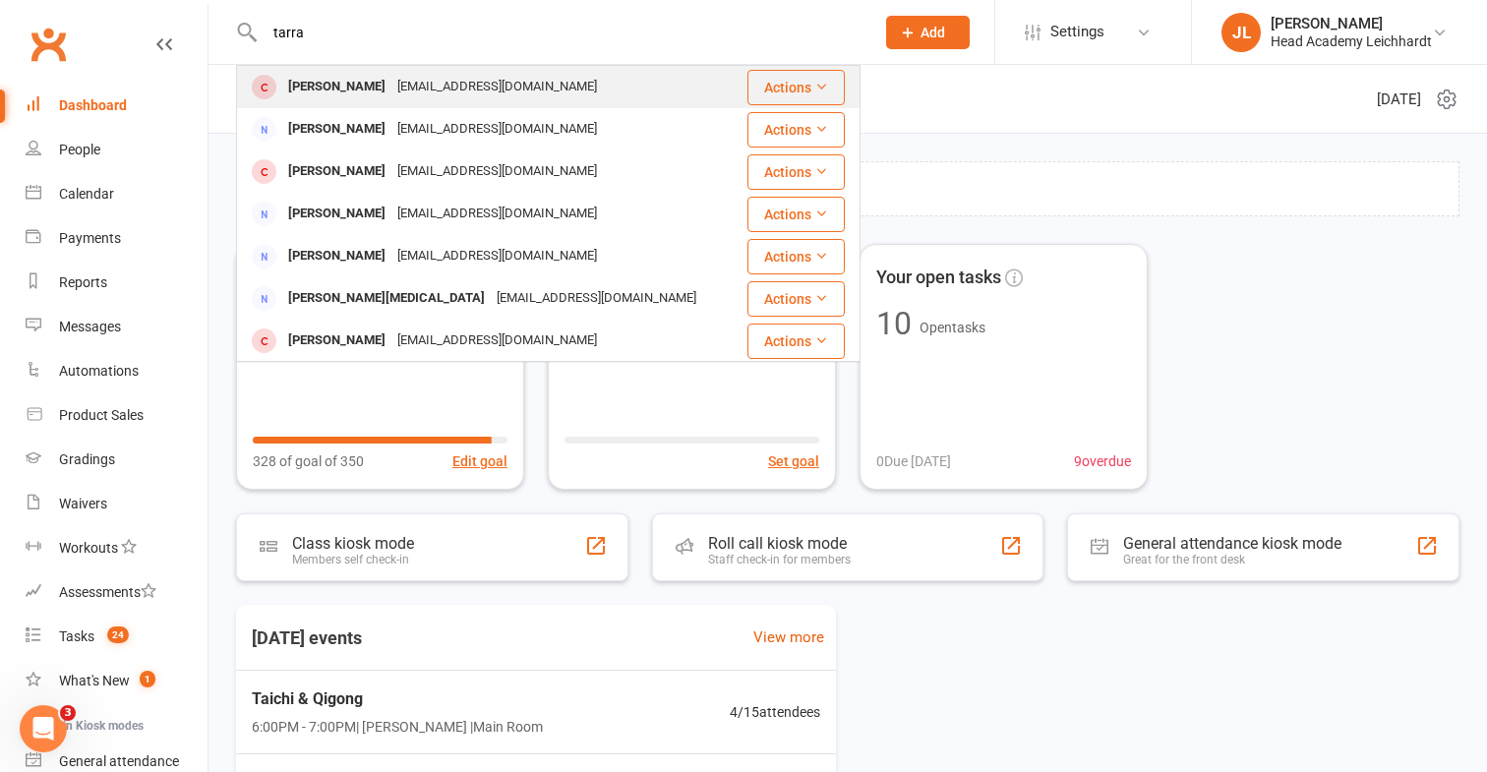
type input "tarra"
click at [747, 79] on div "Actions" at bounding box center [795, 87] width 97 height 35
click at [689, 78] on div "Tarra Broderick Tarrabroderick@gmail.com" at bounding box center [491, 87] width 507 height 40
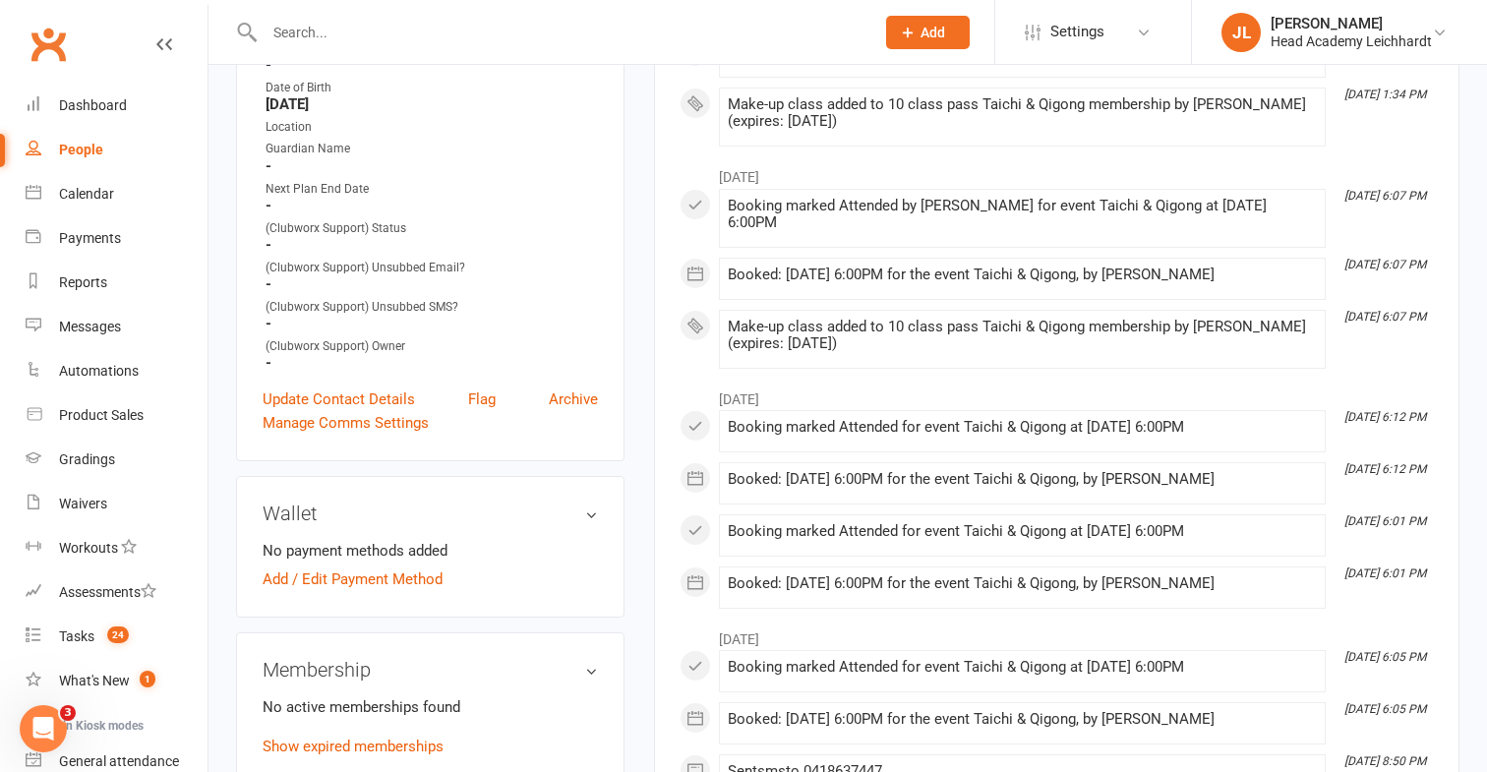
scroll to position [506, 0]
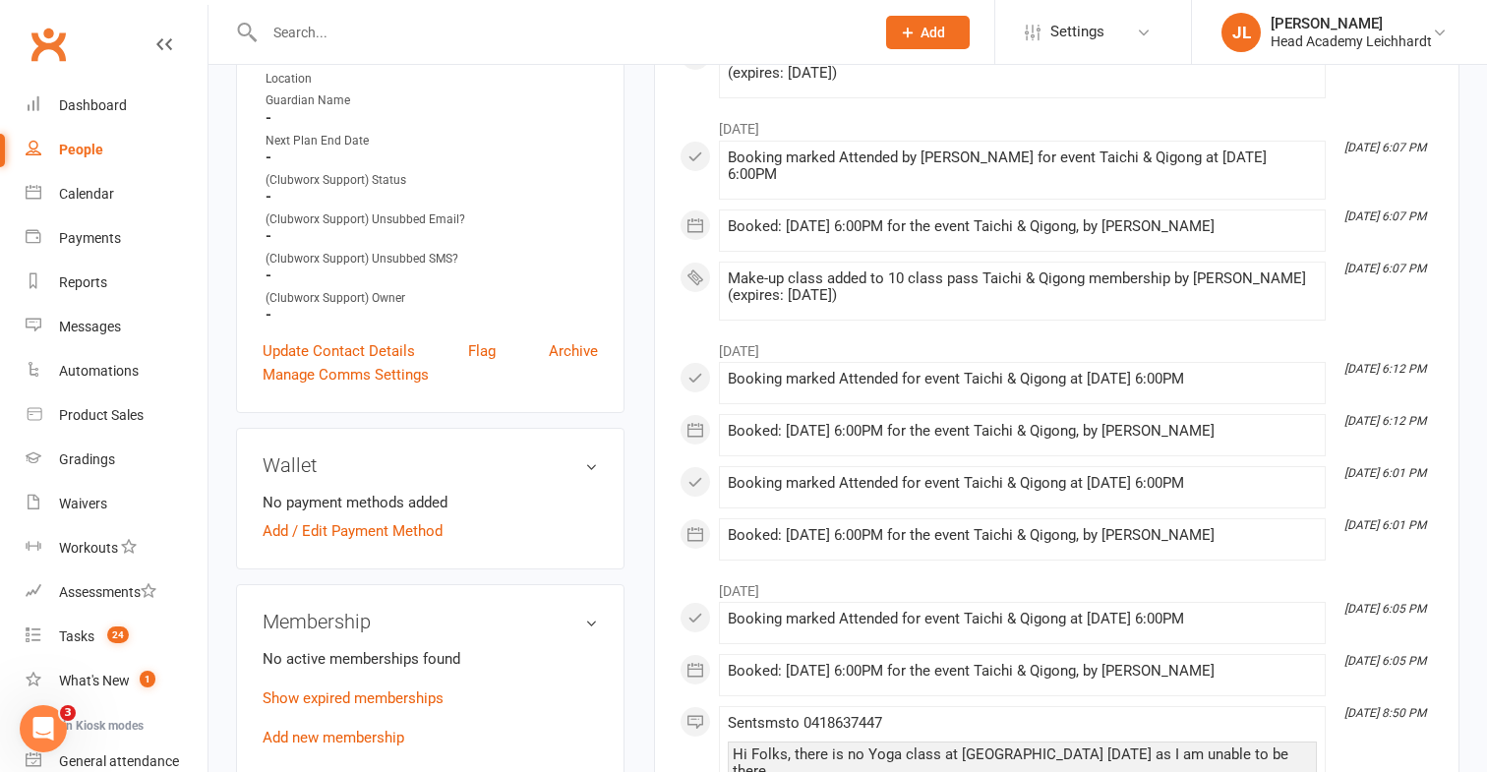
click at [344, 742] on div "No active memberships found Show expired memberships Add new membership" at bounding box center [430, 698] width 335 height 102
click at [356, 736] on link "Add new membership" at bounding box center [334, 738] width 142 height 18
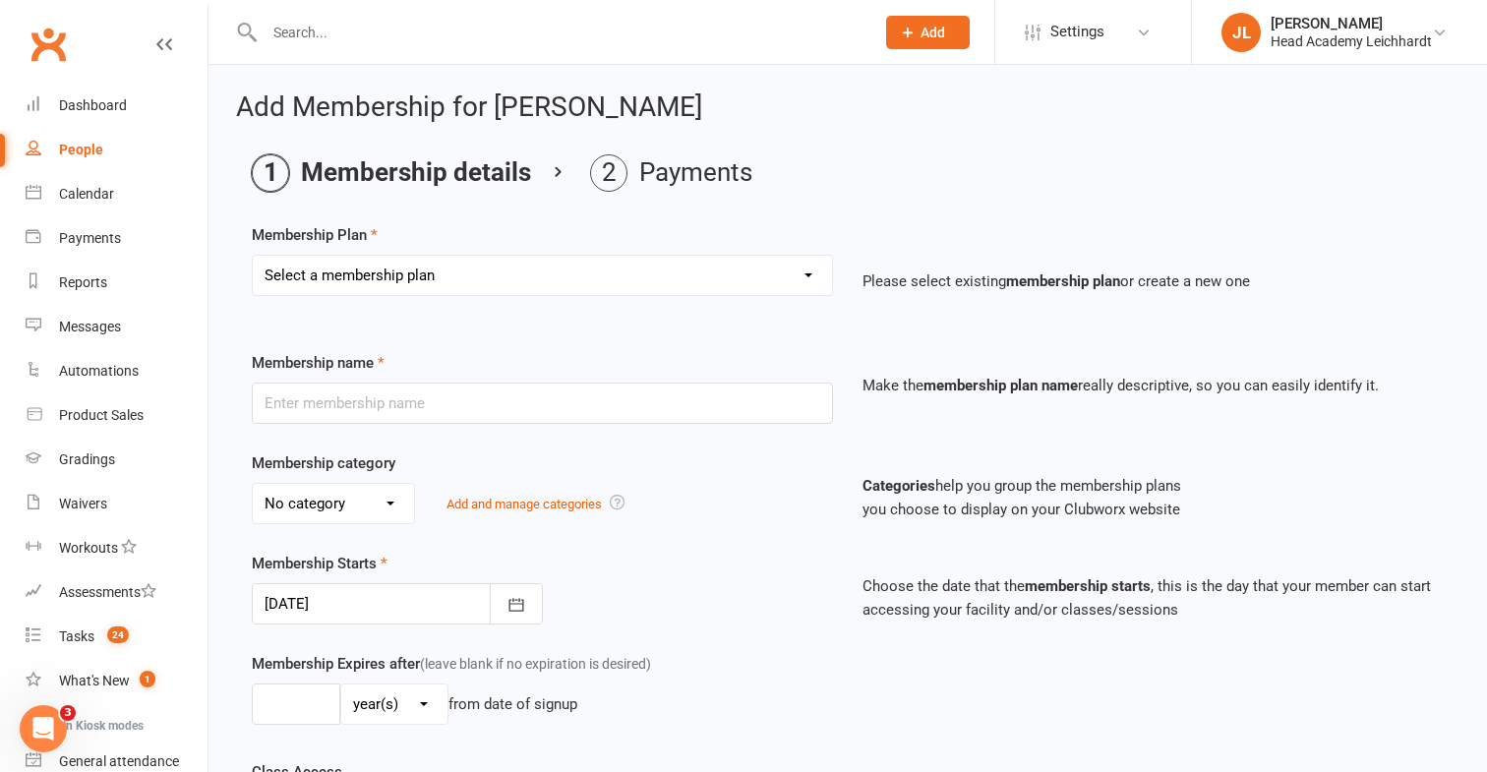
click at [564, 298] on div "Select a membership plan Create new Membership Plan 10 Class Pass Little Tigers…" at bounding box center [542, 289] width 611 height 69
click at [580, 279] on select "Select a membership plan Create new Membership Plan 10 Class Pass Little Tigers…" at bounding box center [542, 275] width 579 height 39
select select "20"
click at [253, 256] on select "Select a membership plan Create new Membership Plan 10 Class Pass Little Tigers…" at bounding box center [542, 275] width 579 height 39
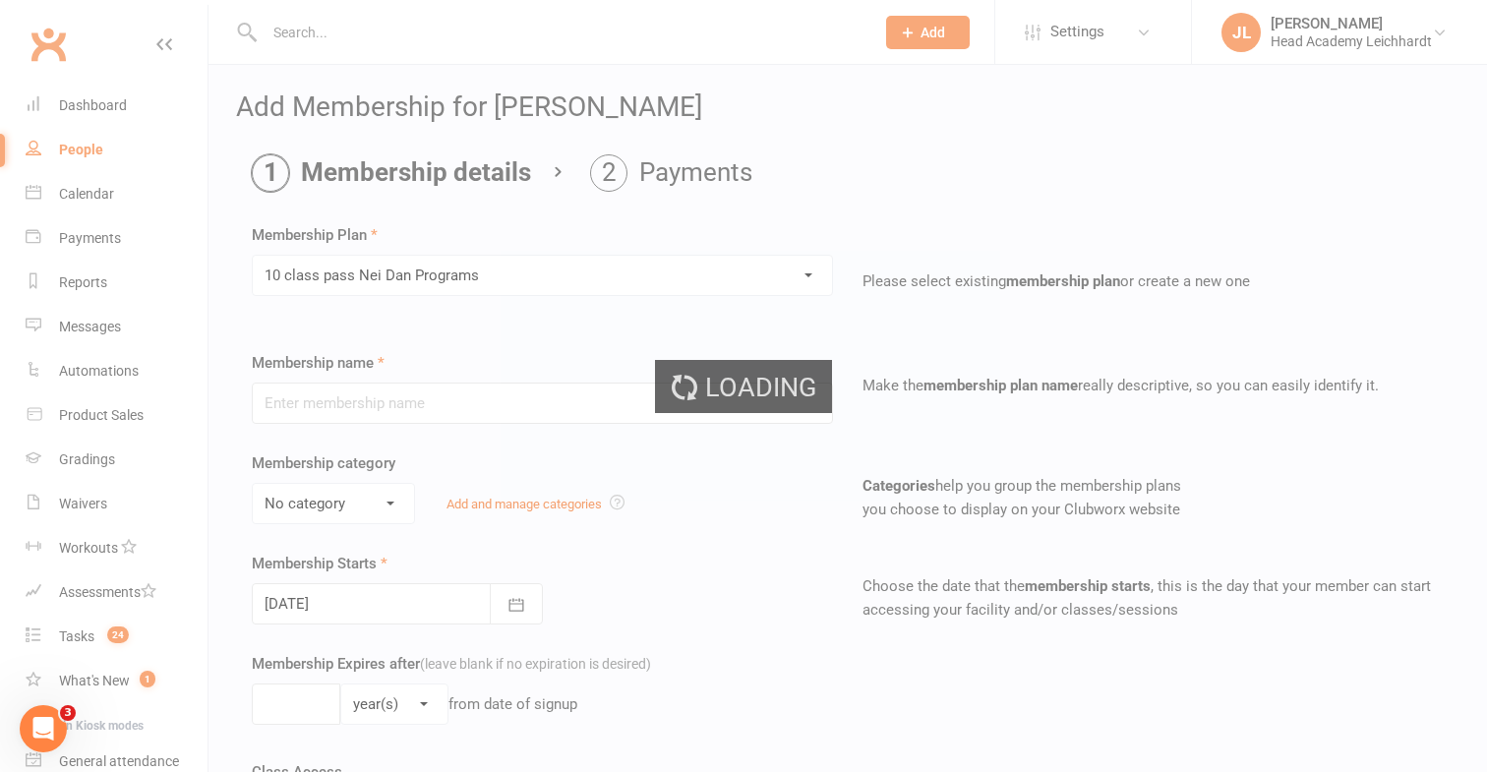
type input "10 class pass Nei Dan Programs"
select select "5"
type input "4"
select select "2"
type input "10"
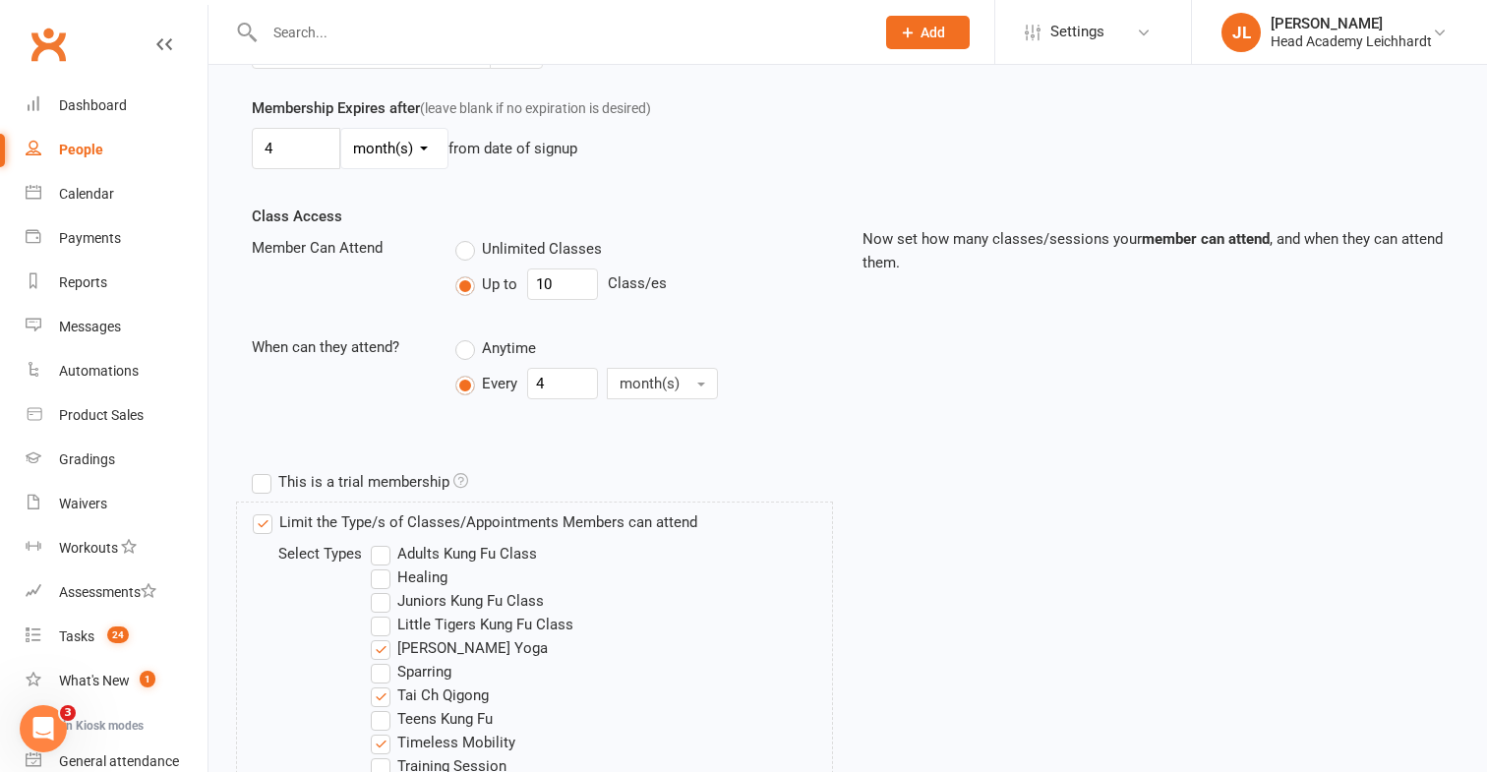
scroll to position [927, 0]
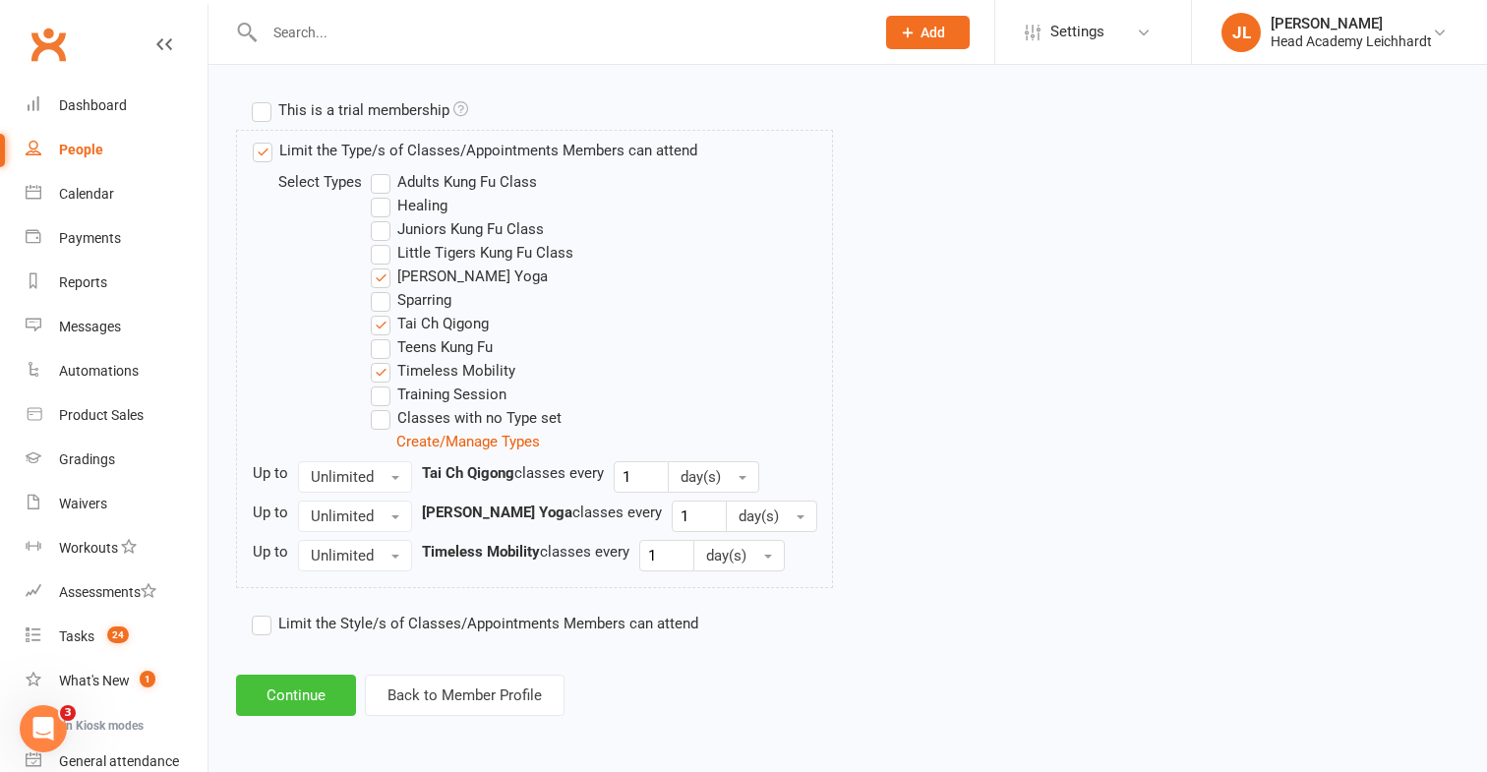
click at [306, 685] on button "Continue" at bounding box center [296, 695] width 120 height 41
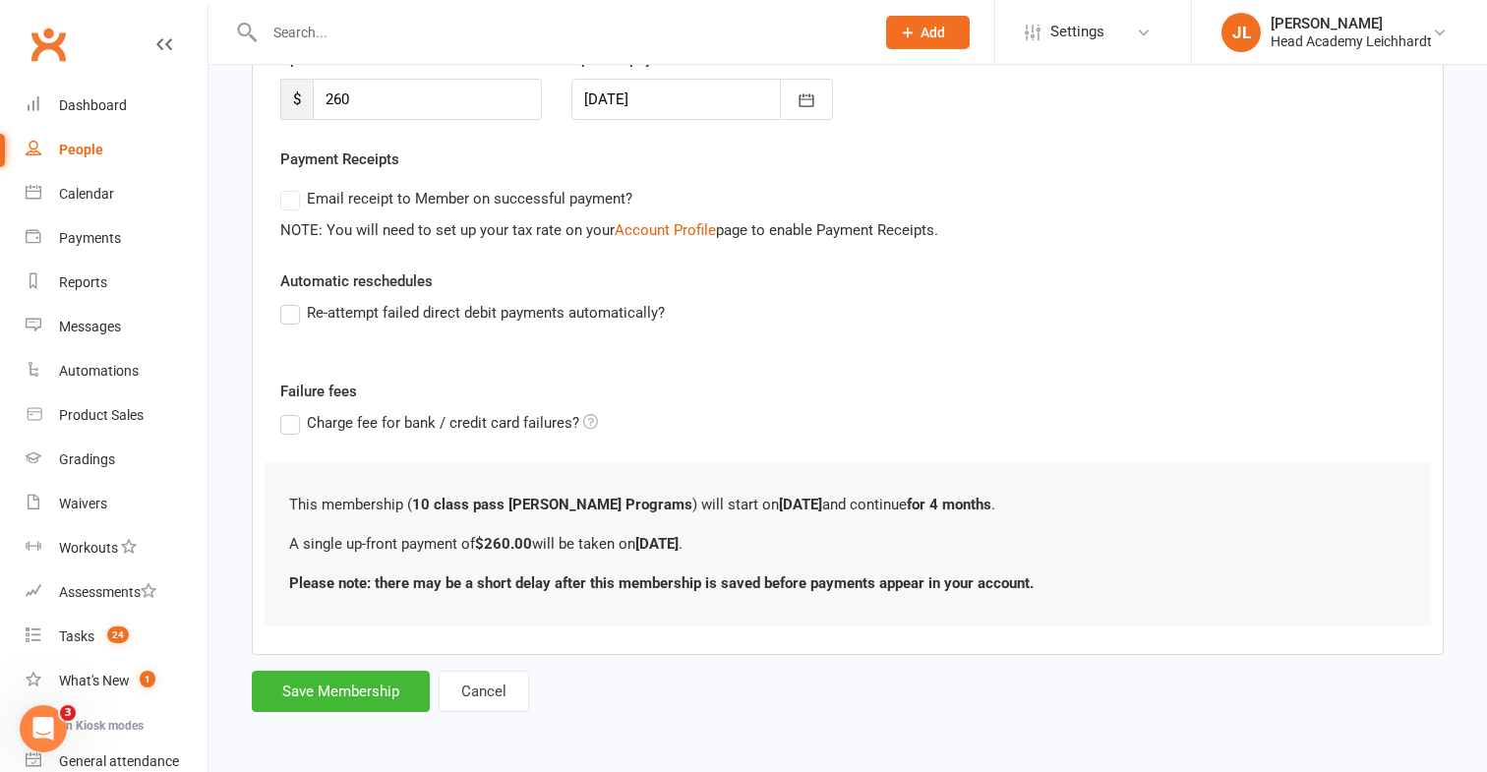
scroll to position [0, 0]
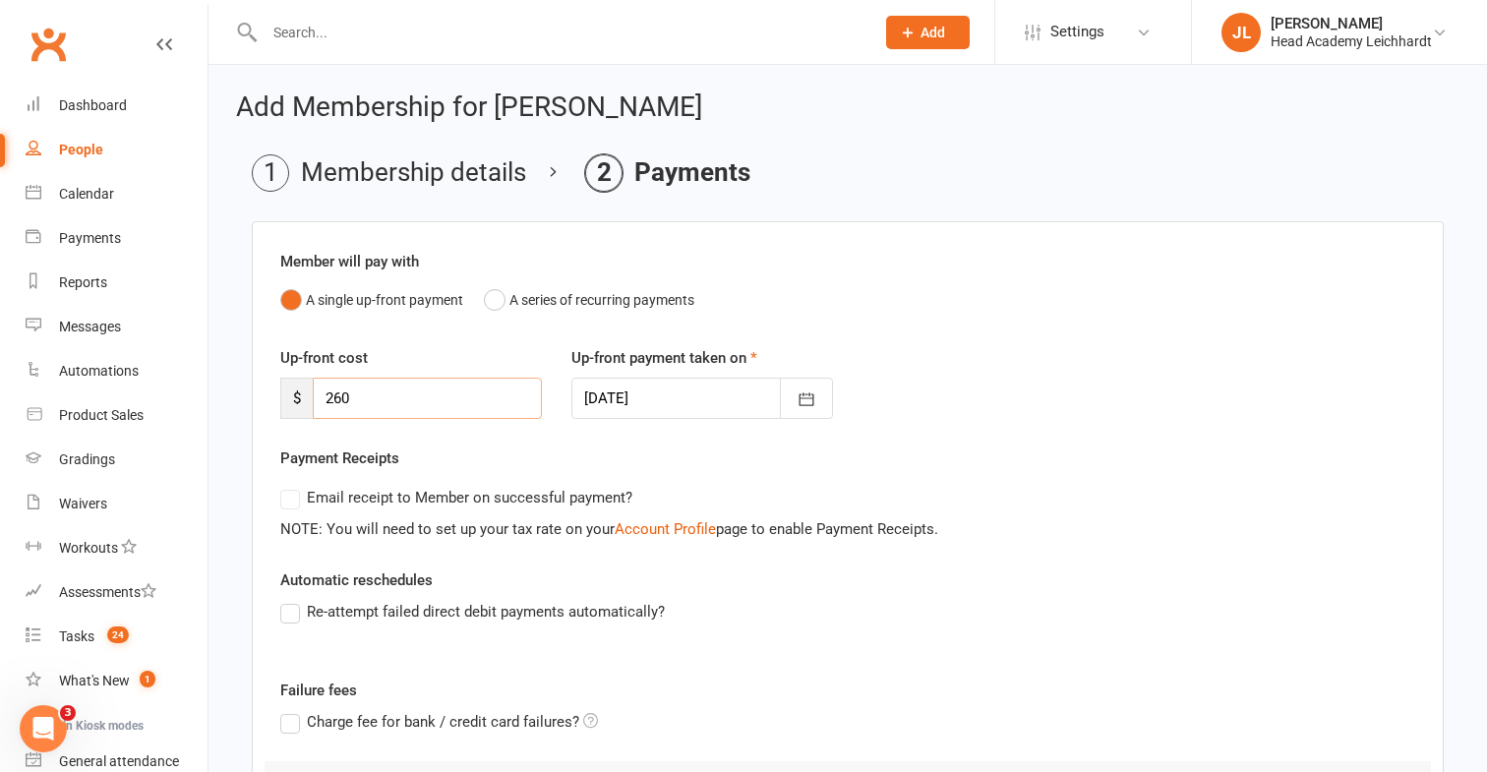
click at [422, 409] on input "260" at bounding box center [427, 398] width 229 height 41
type input "220"
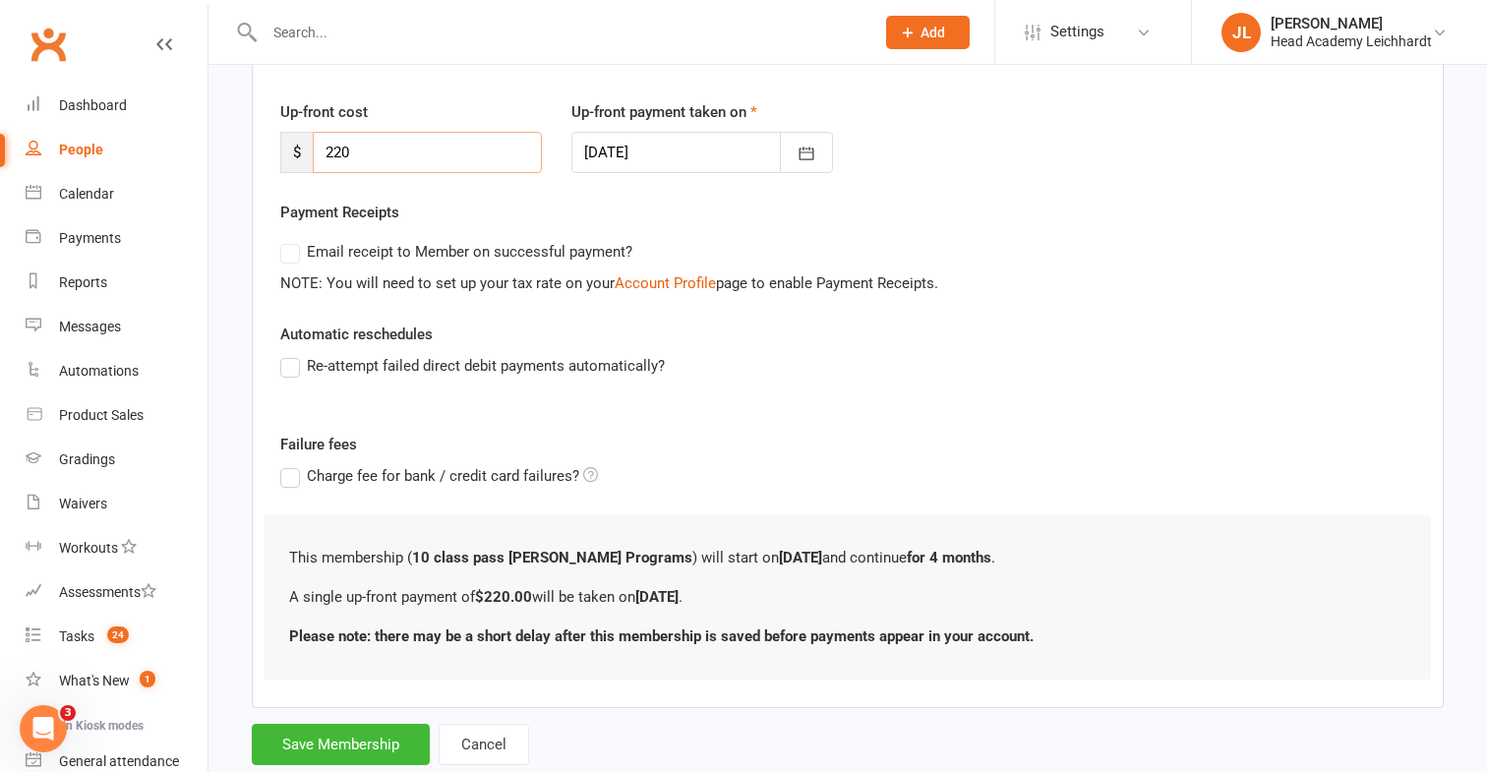
scroll to position [299, 0]
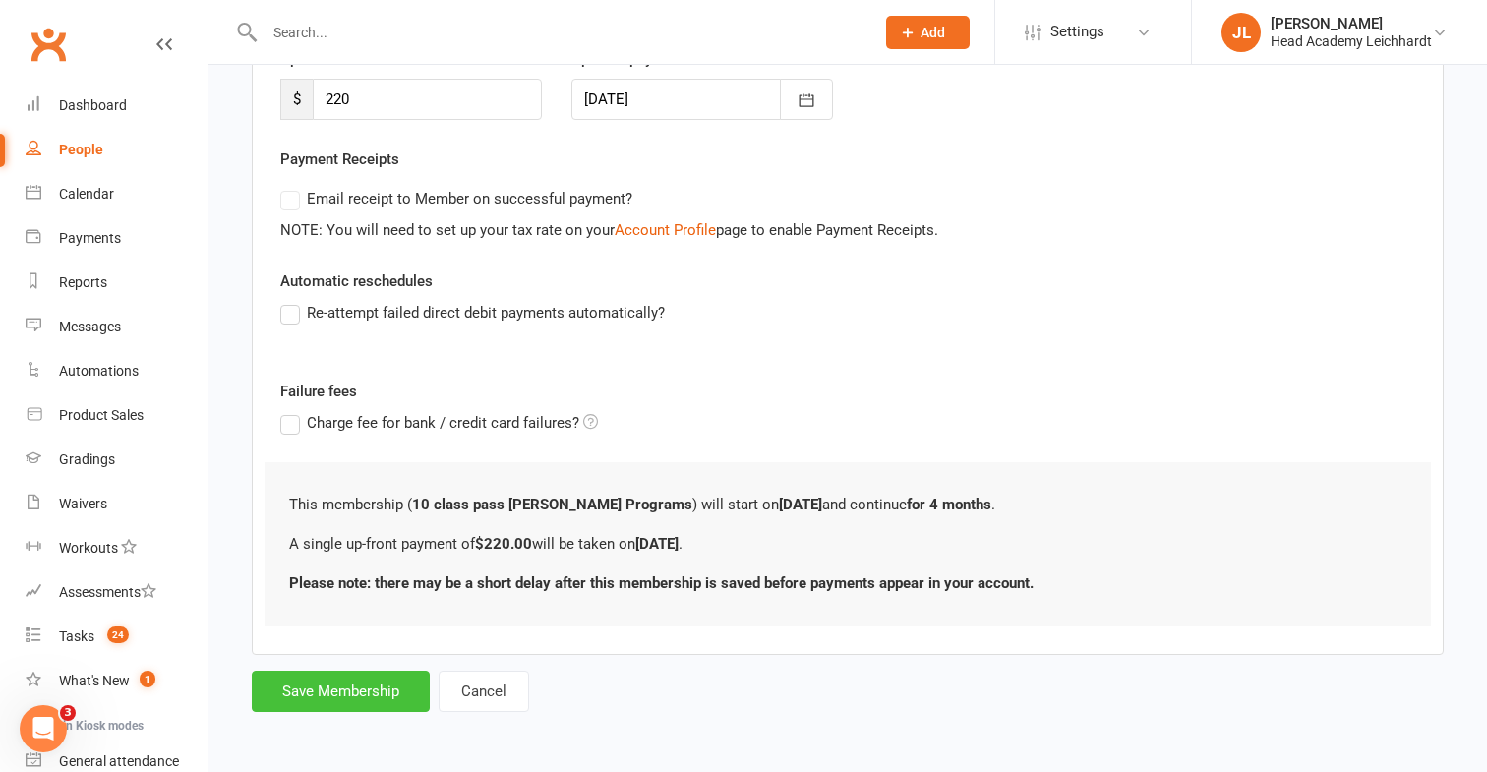
click at [285, 681] on button "Save Membership" at bounding box center [341, 691] width 178 height 41
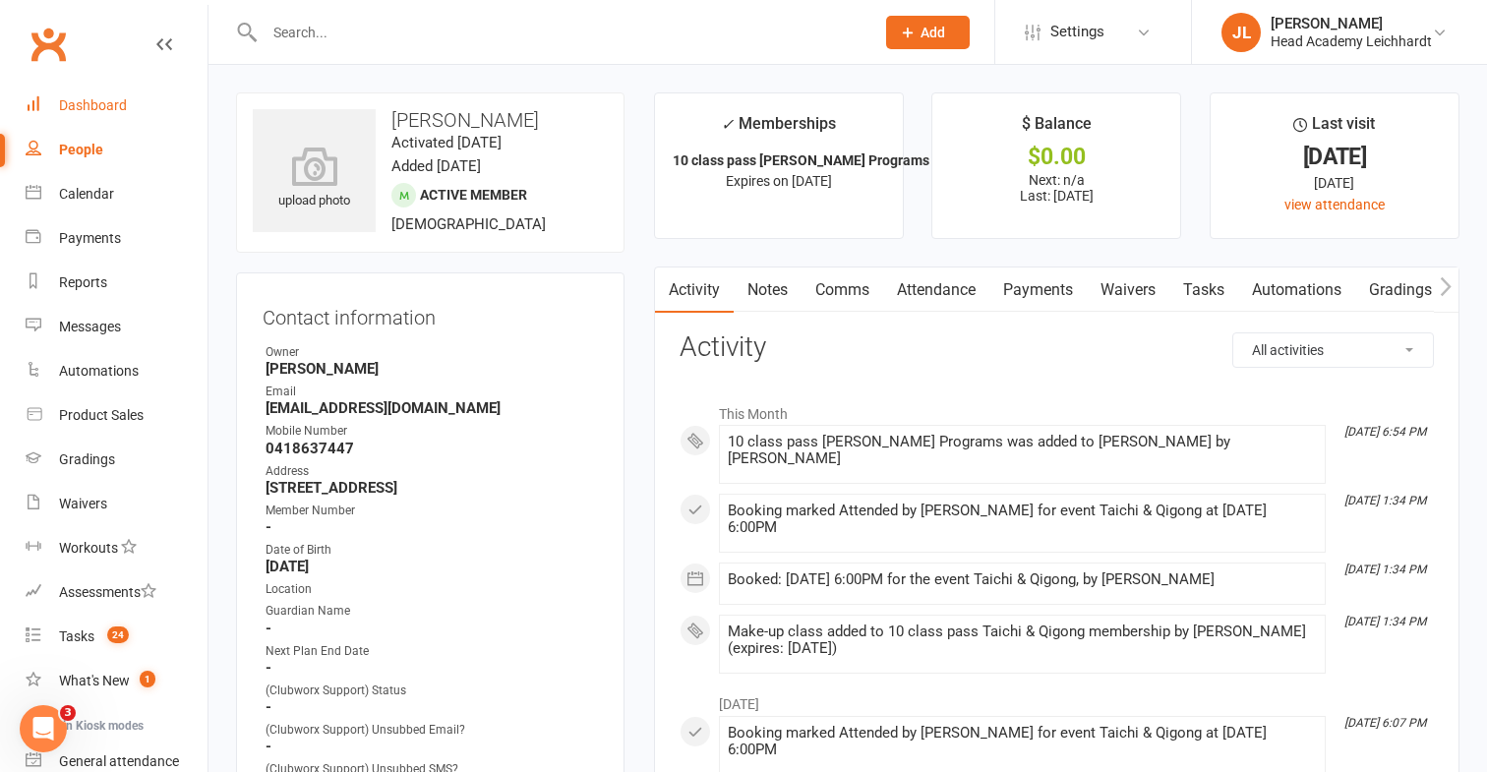
click at [136, 105] on link "Dashboard" at bounding box center [117, 106] width 182 height 44
